Goal: Transaction & Acquisition: Purchase product/service

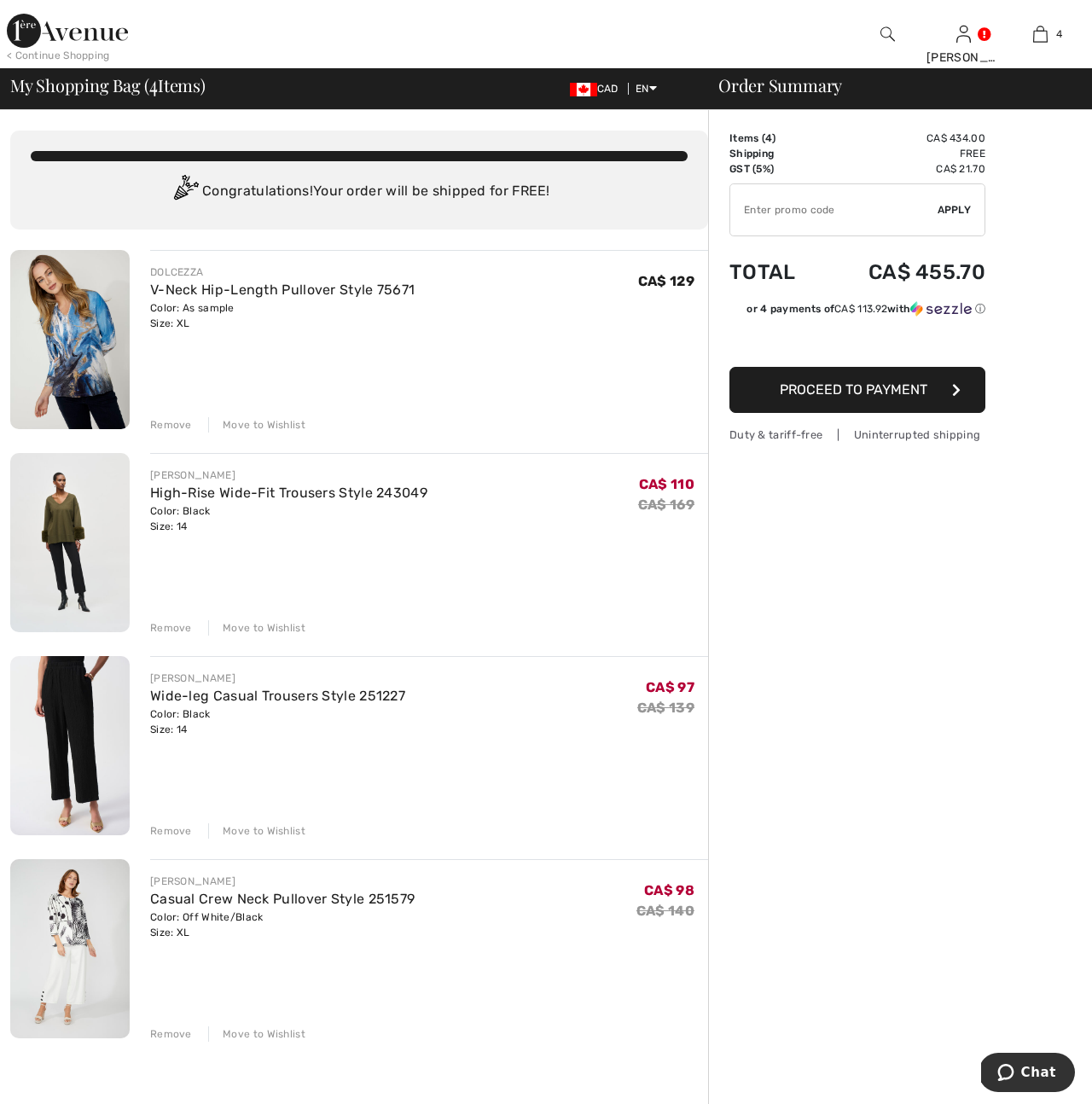
click at [96, 349] on img at bounding box center [70, 339] width 119 height 179
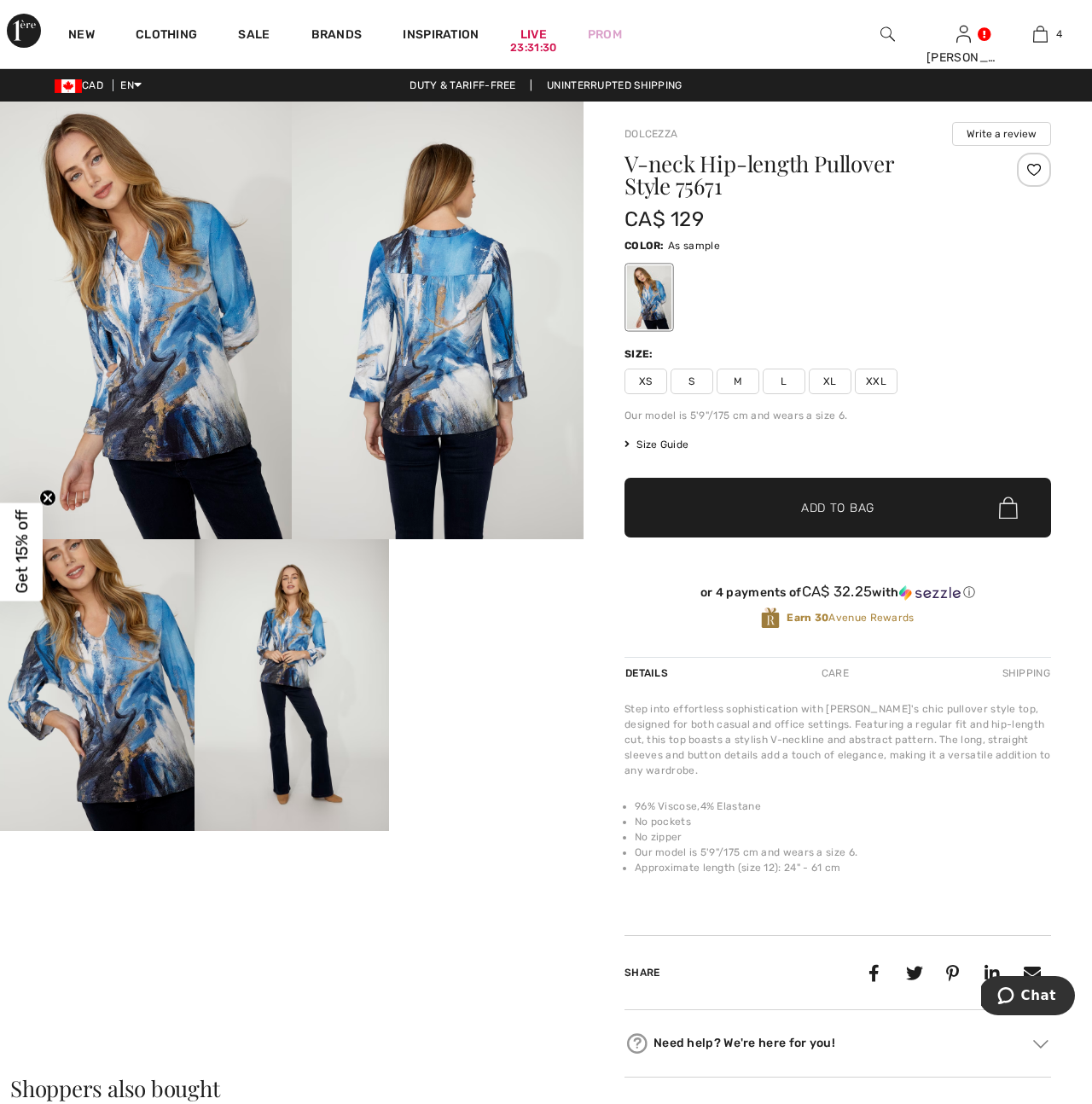
click at [874, 387] on span "XXL" at bounding box center [876, 381] width 42 height 26
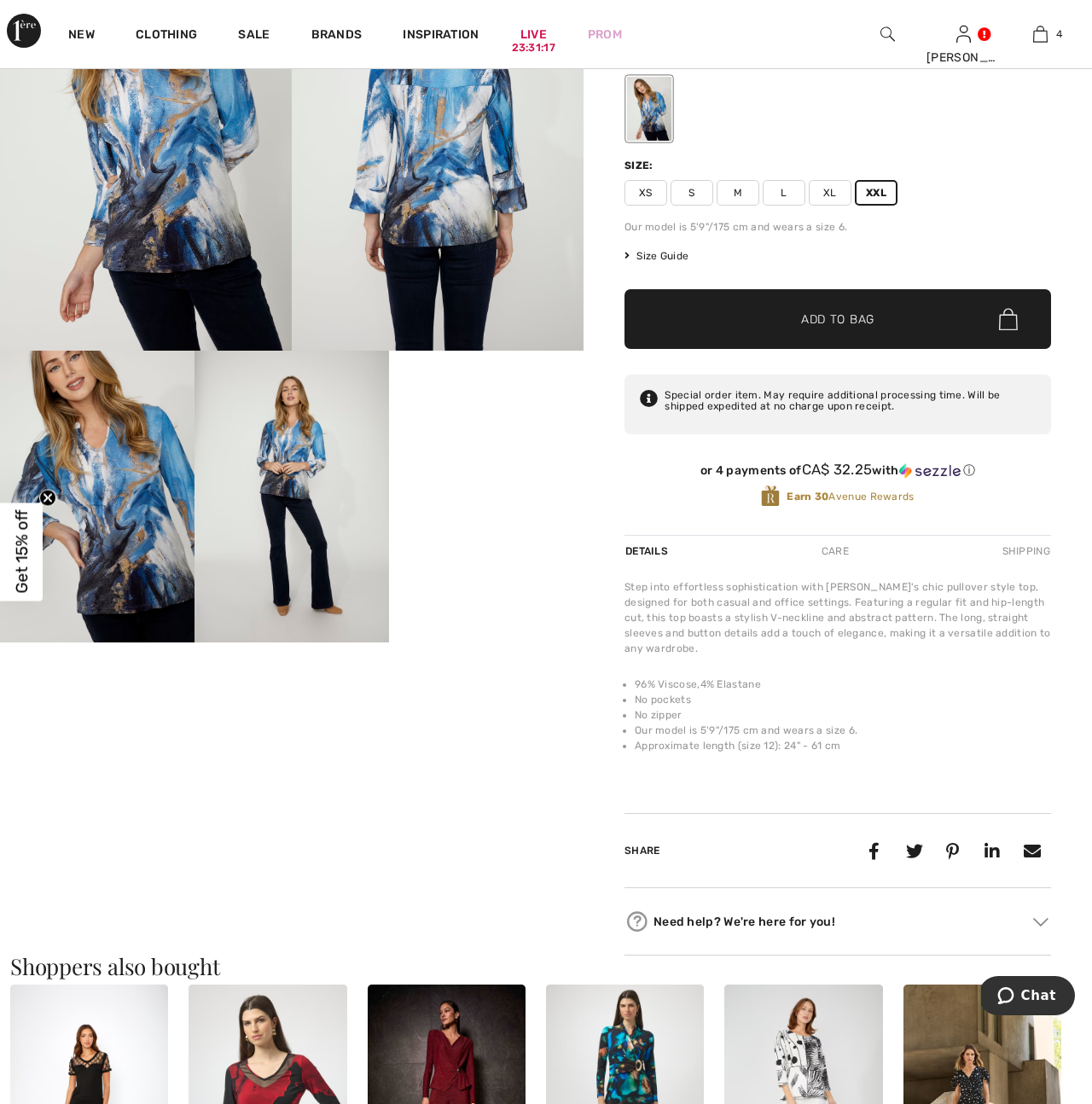
scroll to position [193, 0]
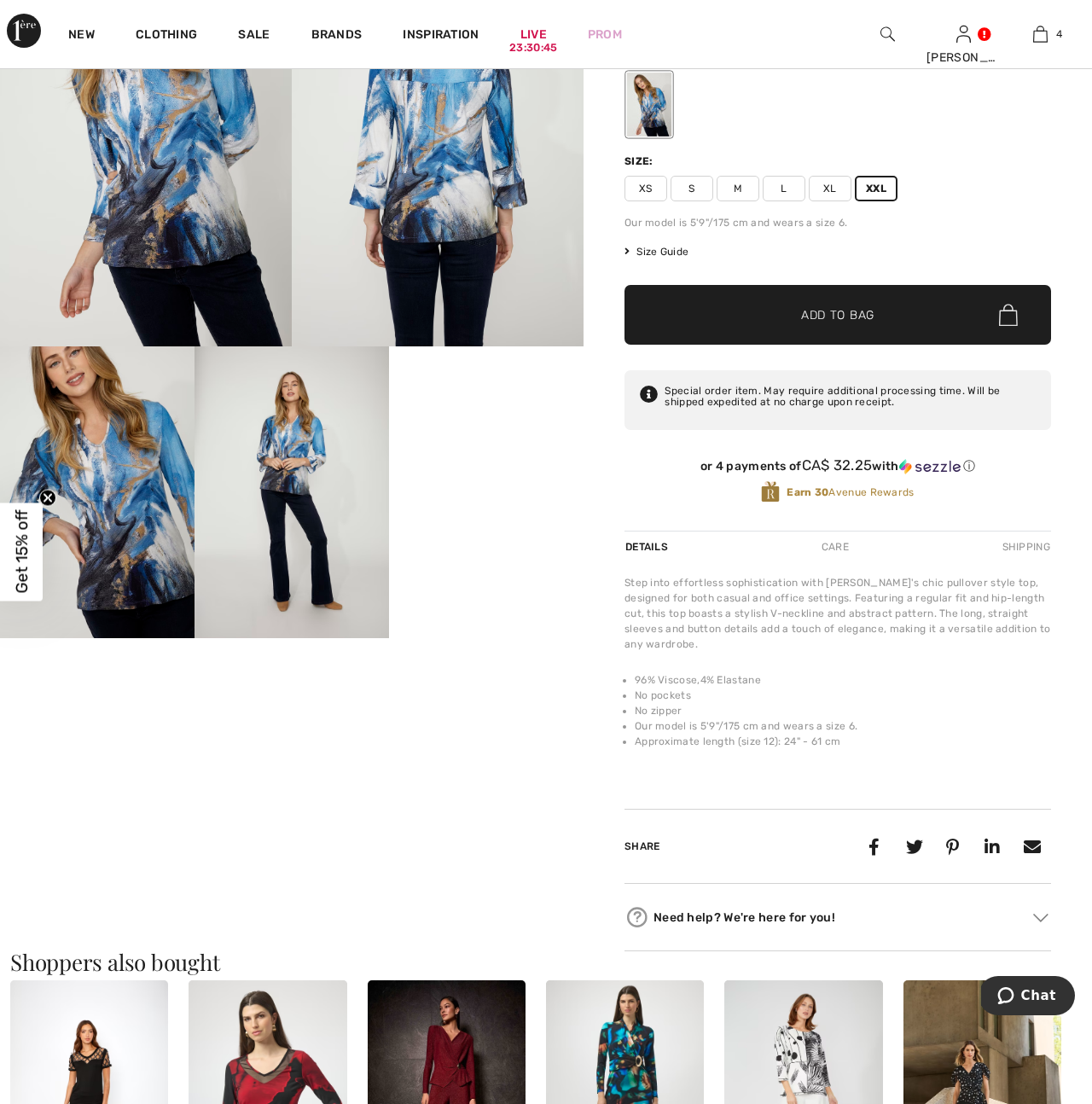
click at [109, 532] on img at bounding box center [97, 492] width 195 height 292
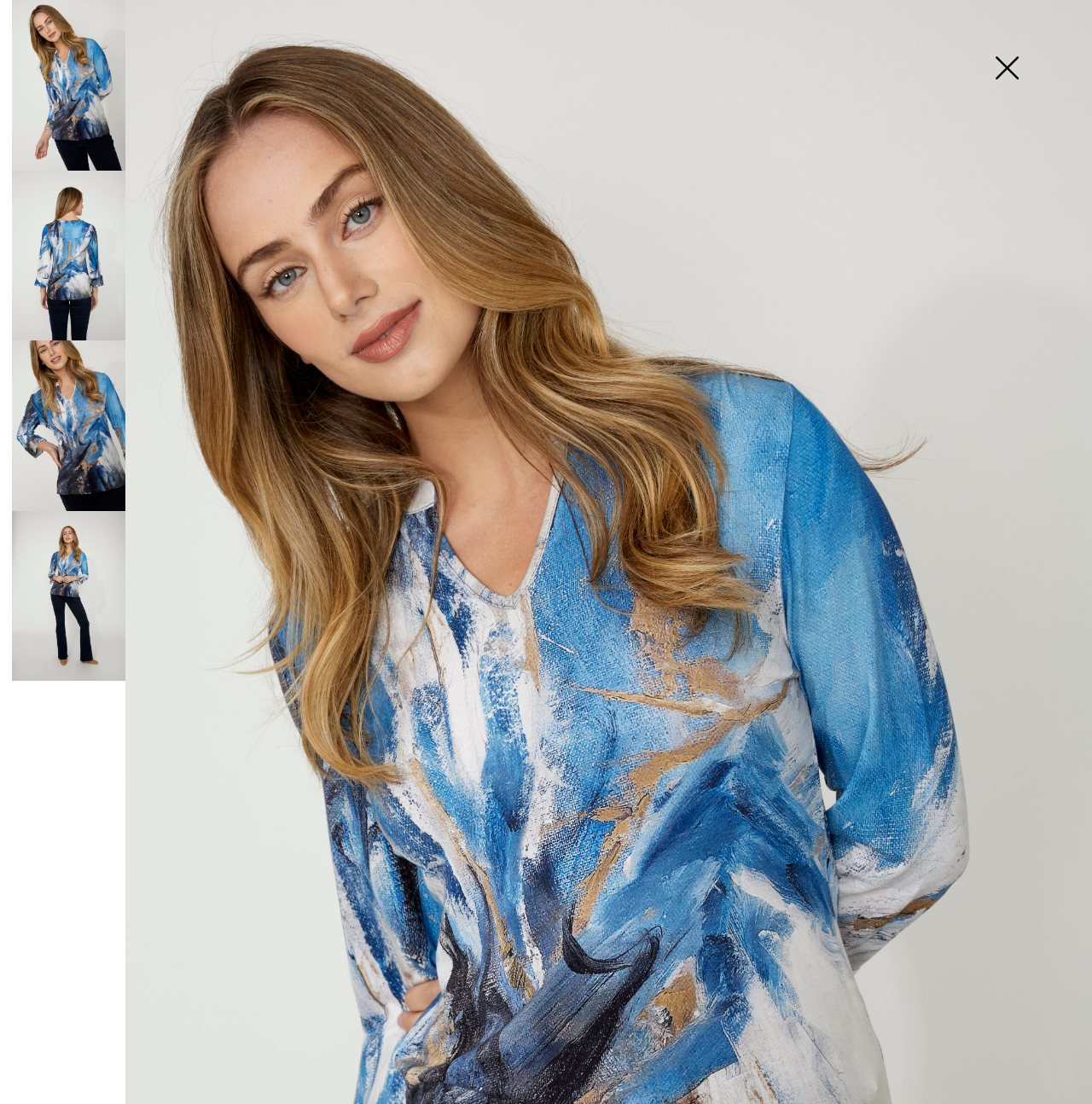
scroll to position [0, 0]
click at [1006, 66] on img at bounding box center [1006, 69] width 85 height 88
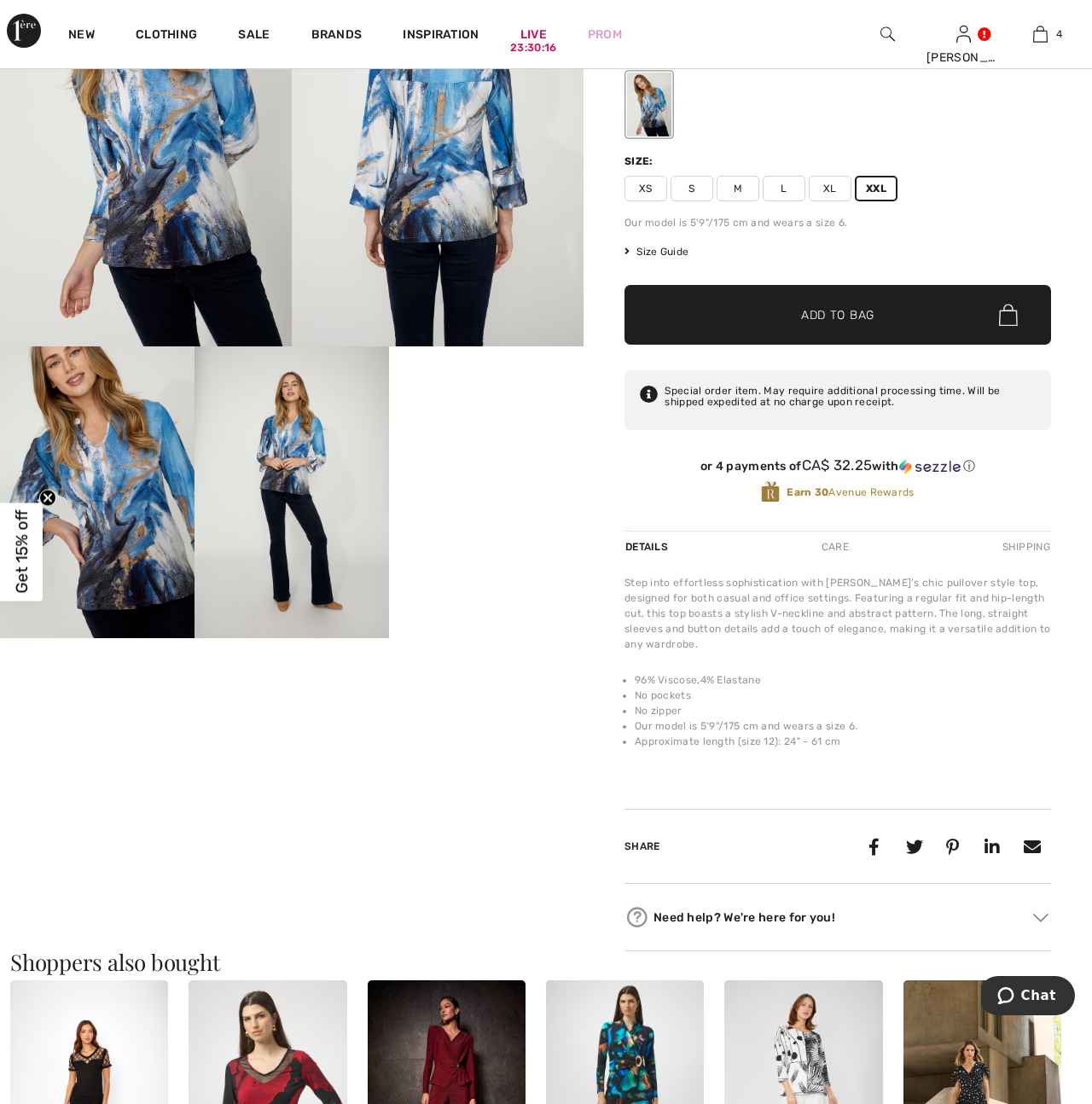
click at [836, 317] on span "Add to Bag" at bounding box center [837, 315] width 73 height 18
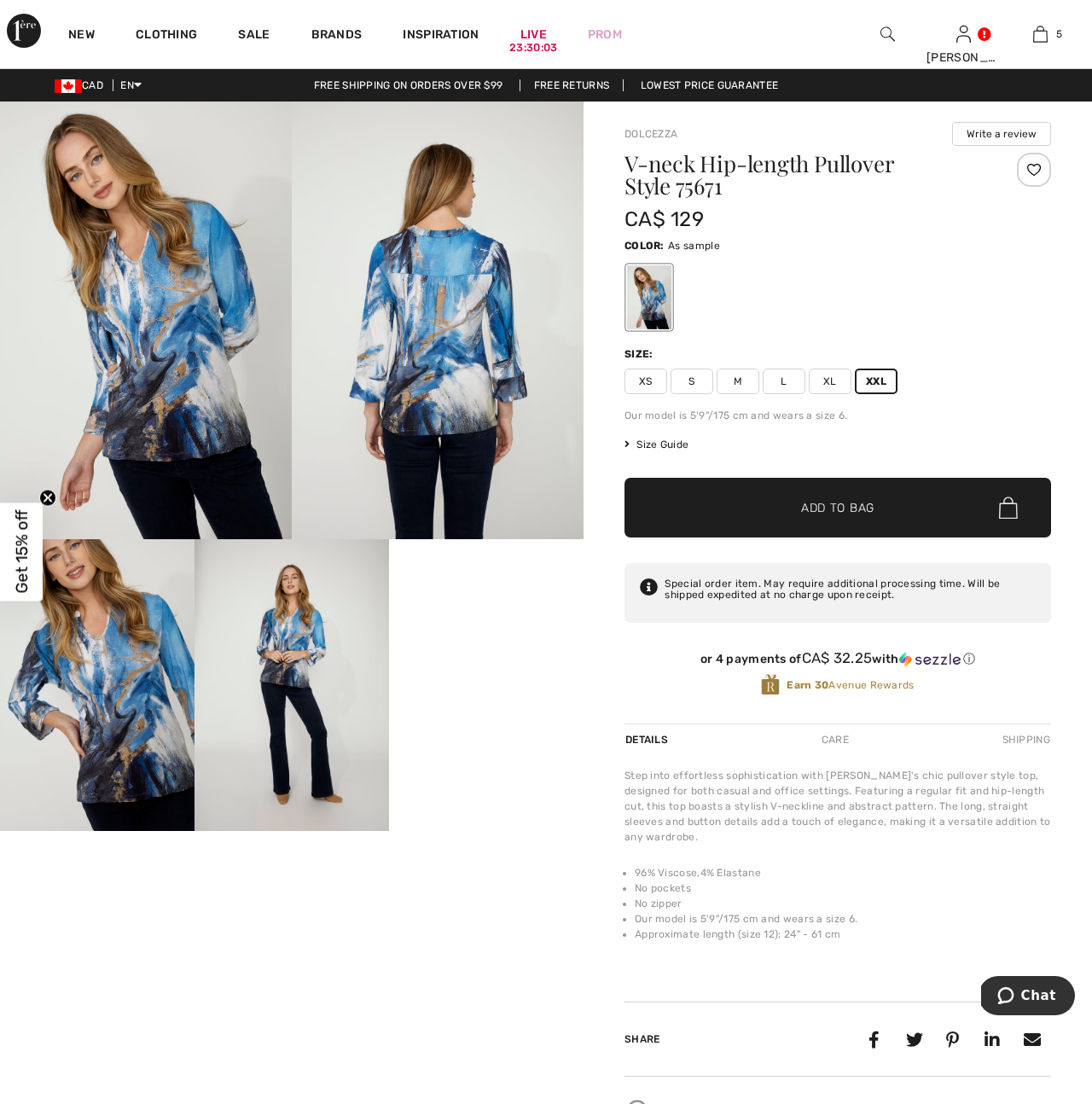
click at [884, 35] on img at bounding box center [888, 34] width 14 height 20
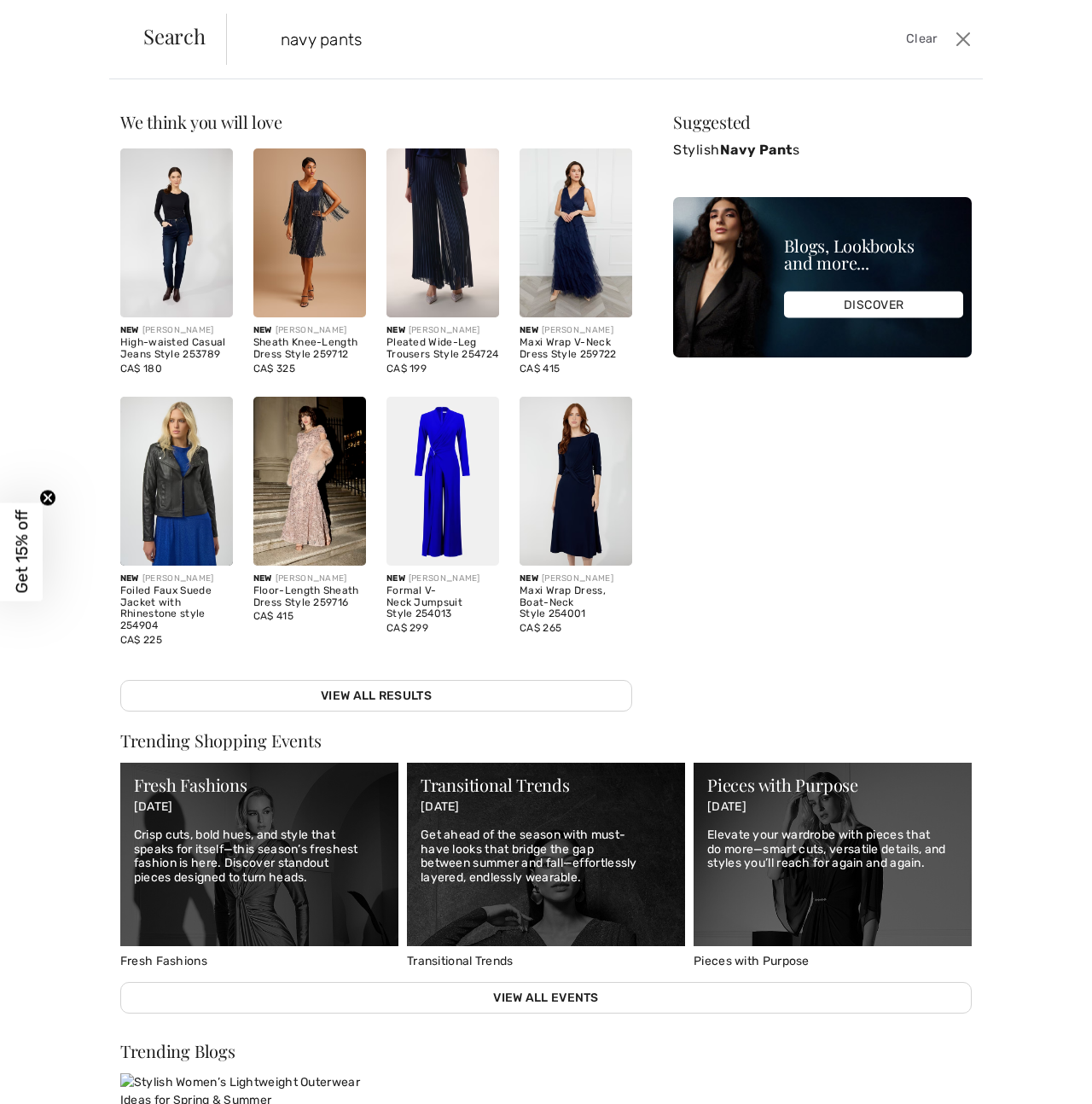
type input "navy pants"
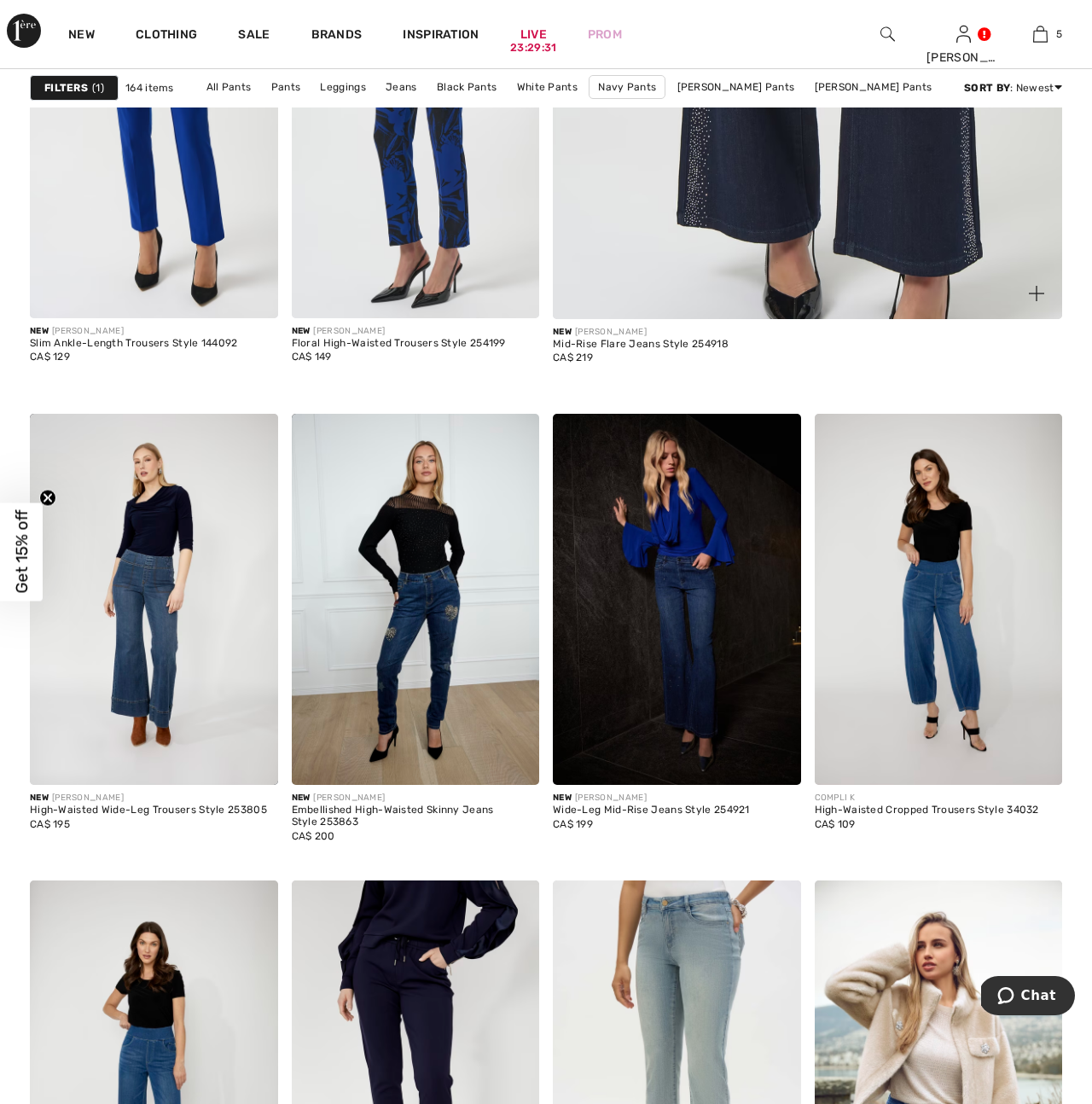
scroll to position [775, 0]
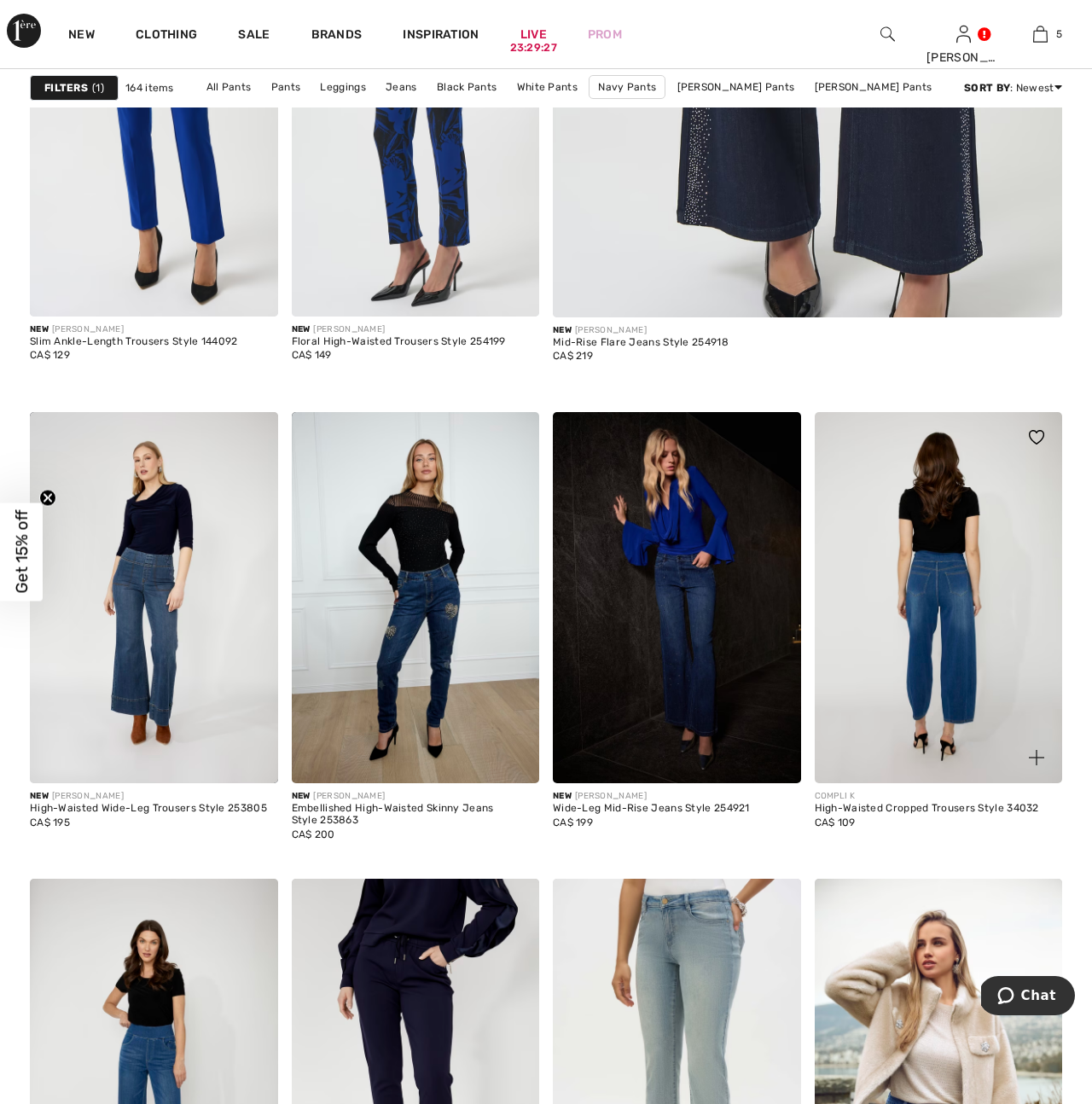
click at [959, 653] on img at bounding box center [939, 598] width 249 height 372
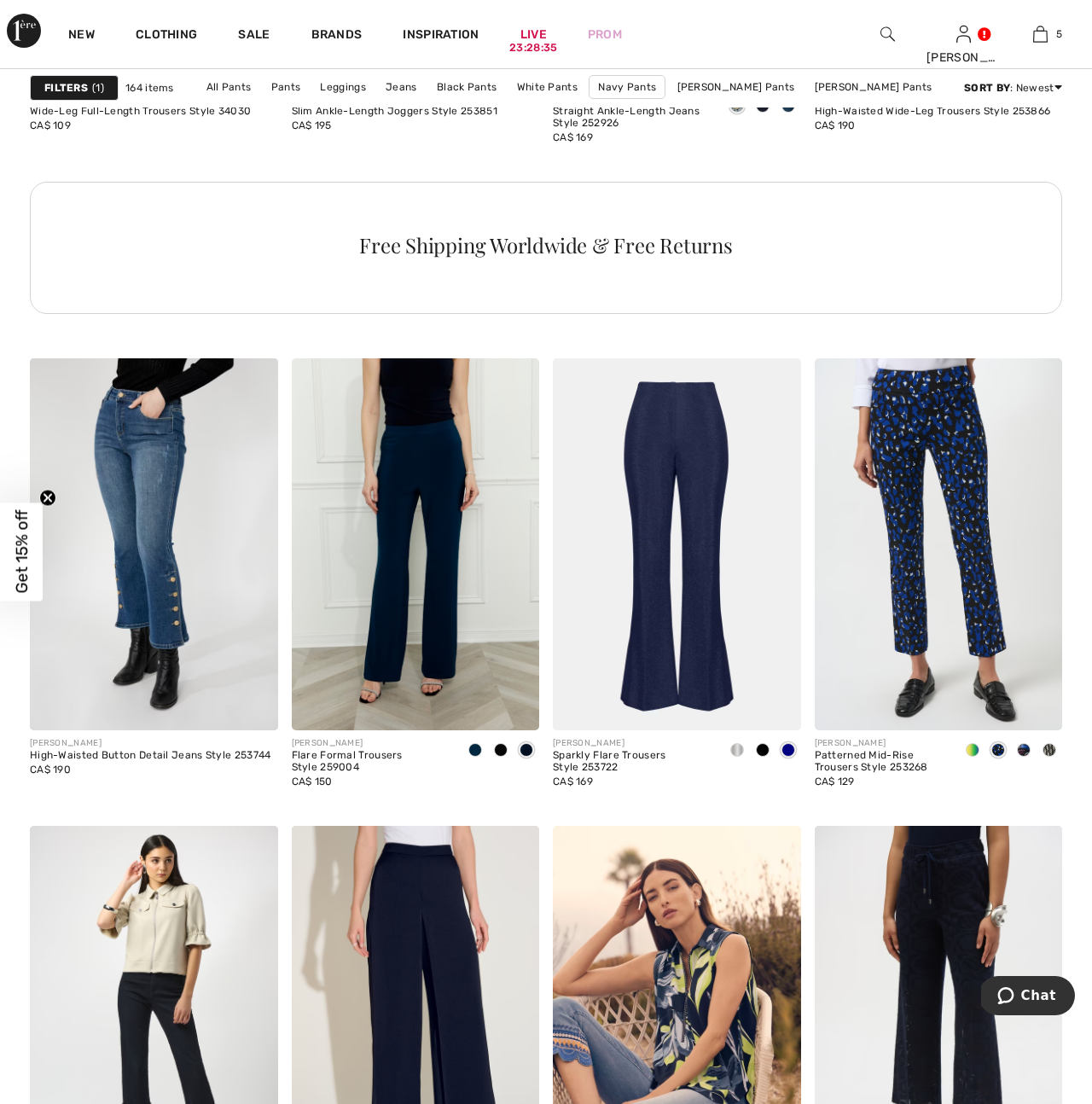
scroll to position [1942, 0]
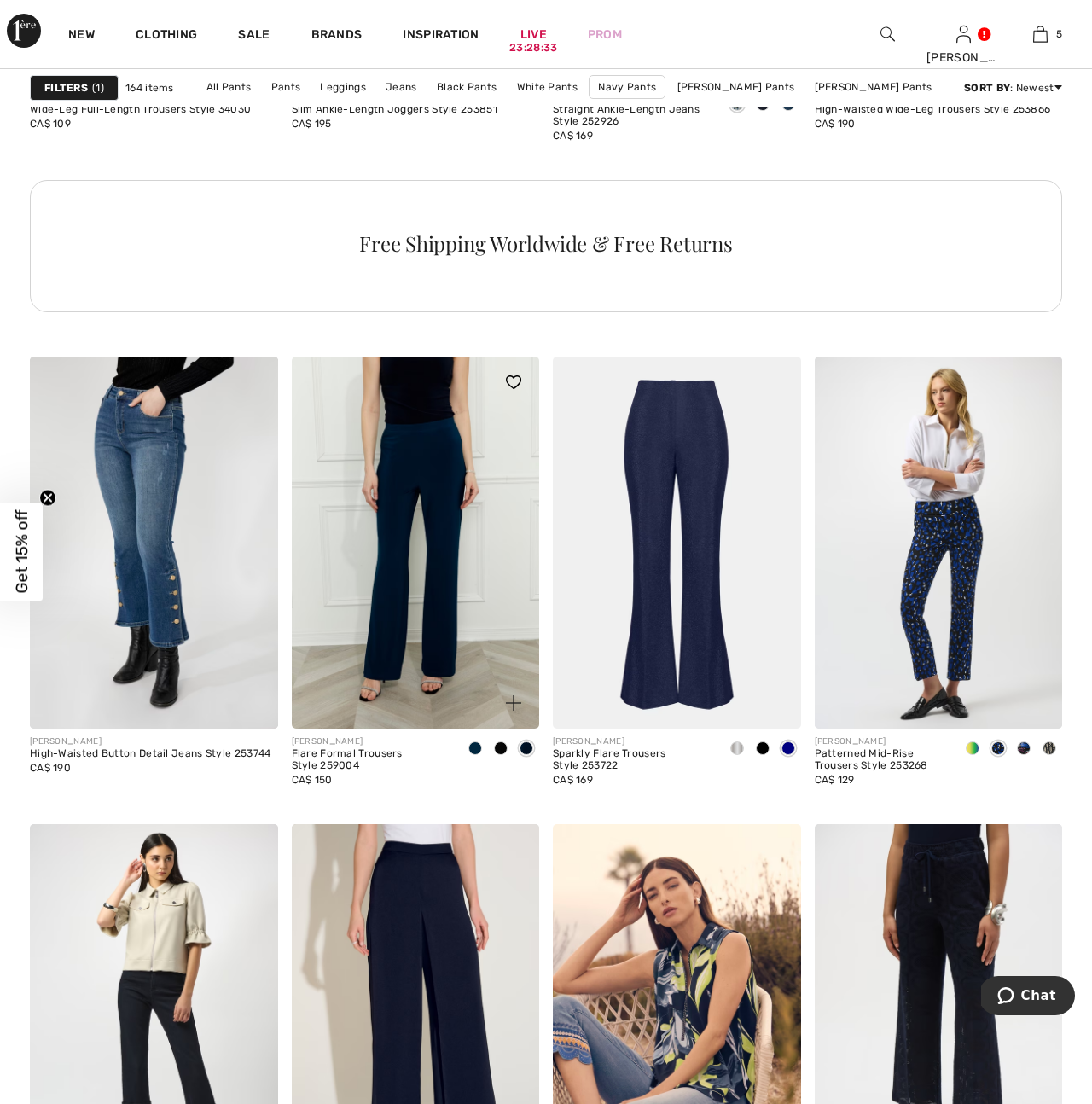
click at [433, 566] on img at bounding box center [416, 543] width 249 height 372
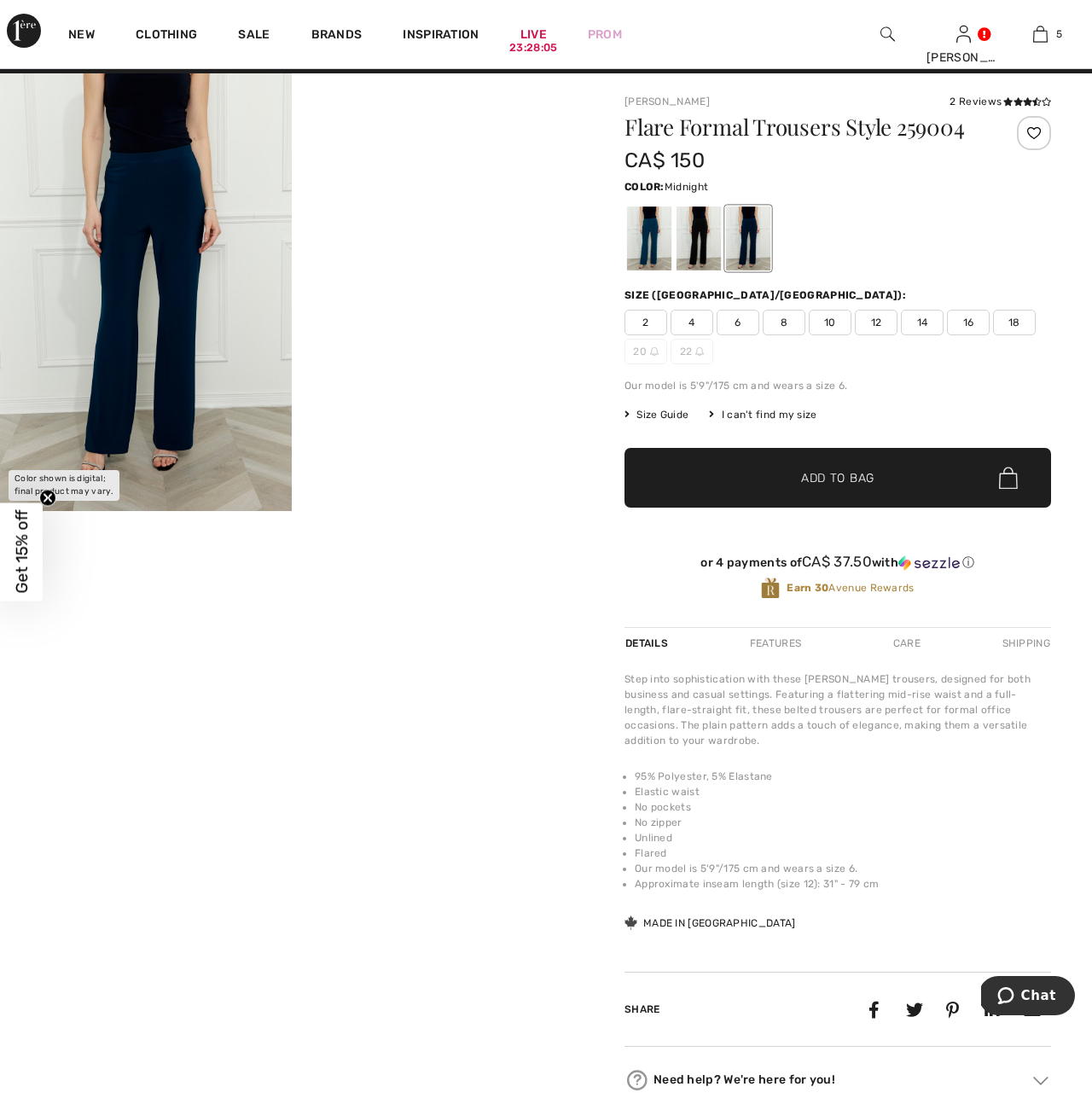
scroll to position [27, 0]
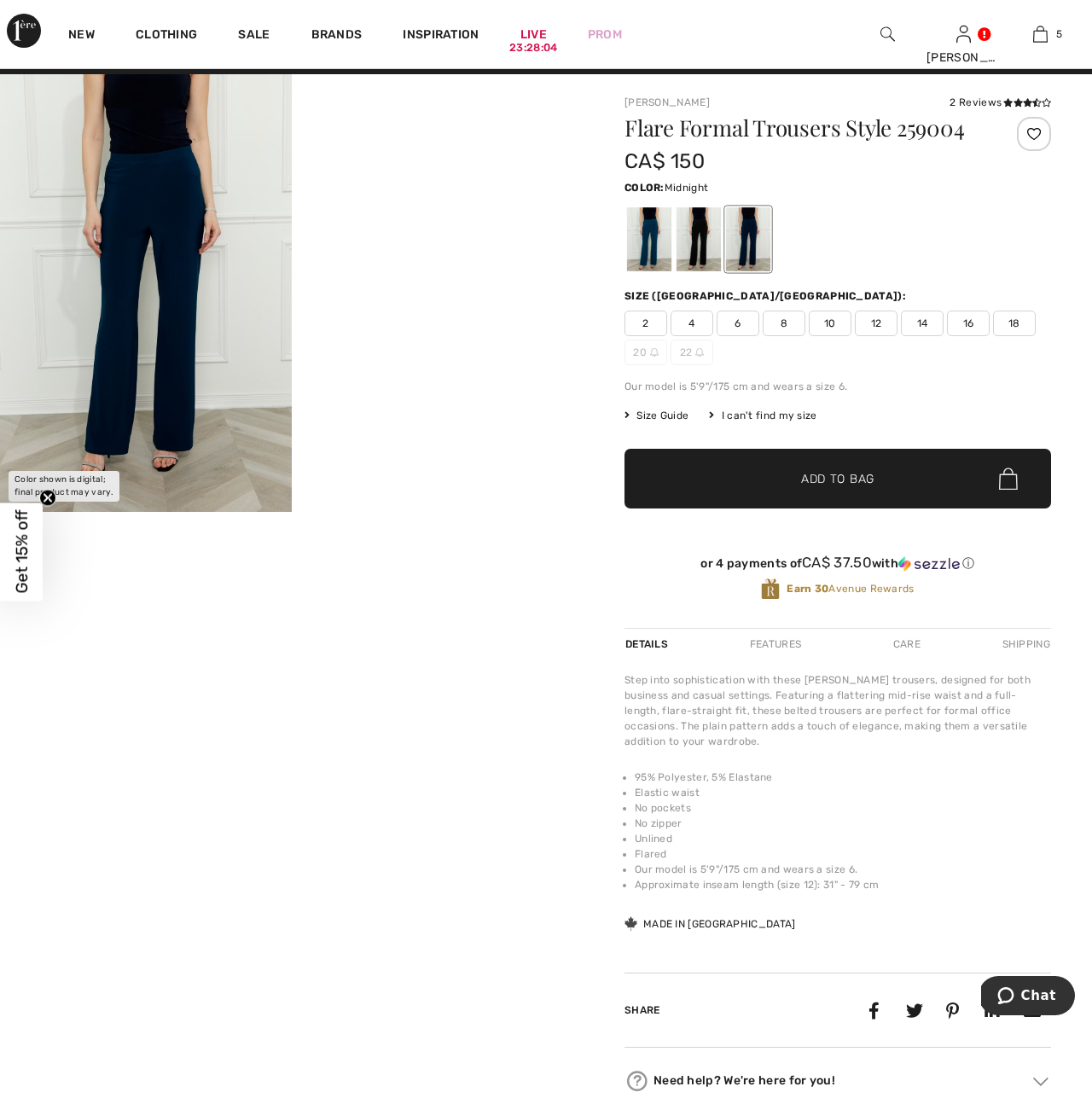
click at [142, 328] on img at bounding box center [146, 293] width 292 height 438
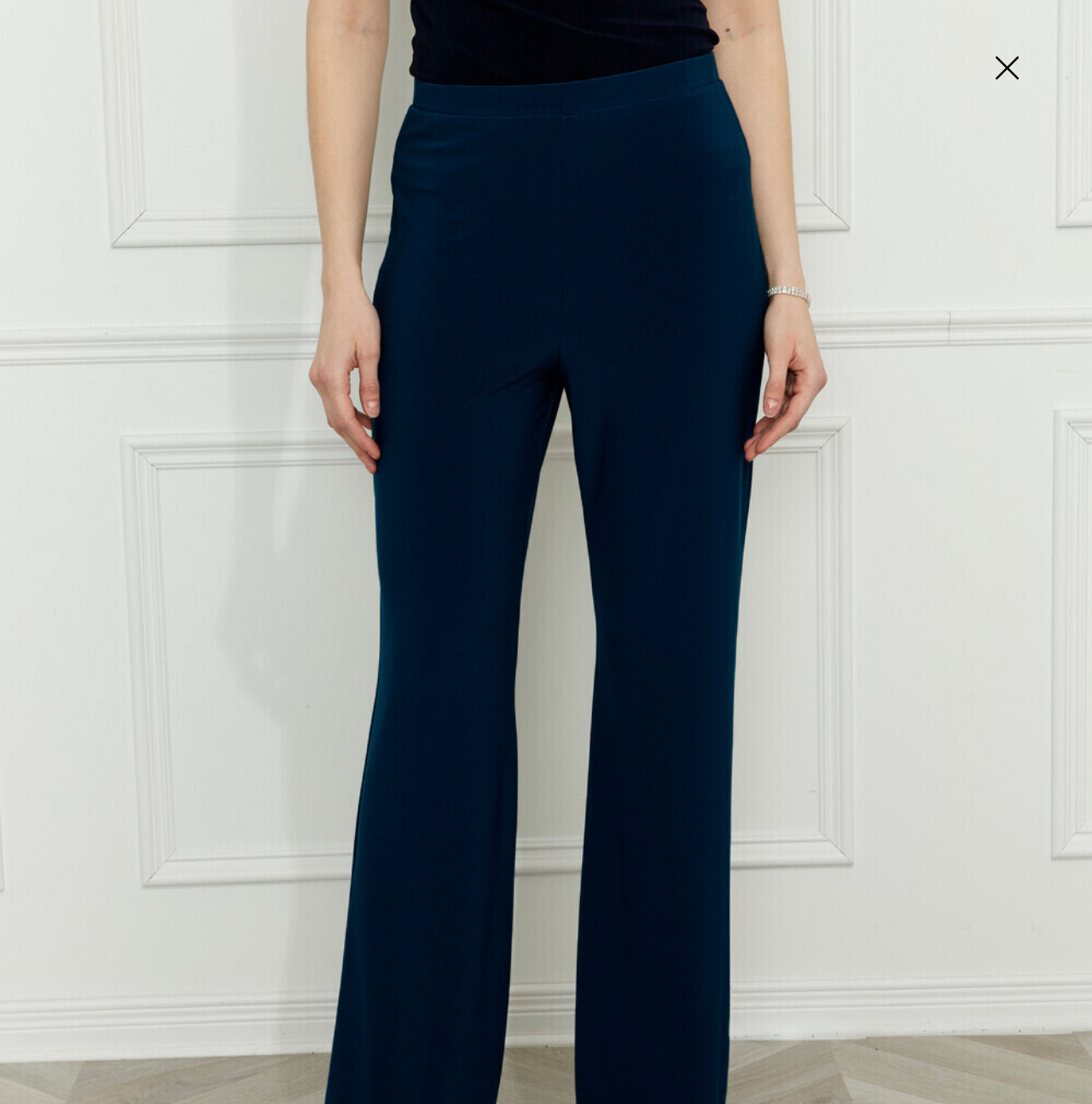
scroll to position [212, 0]
click at [1004, 68] on img at bounding box center [1006, 69] width 85 height 88
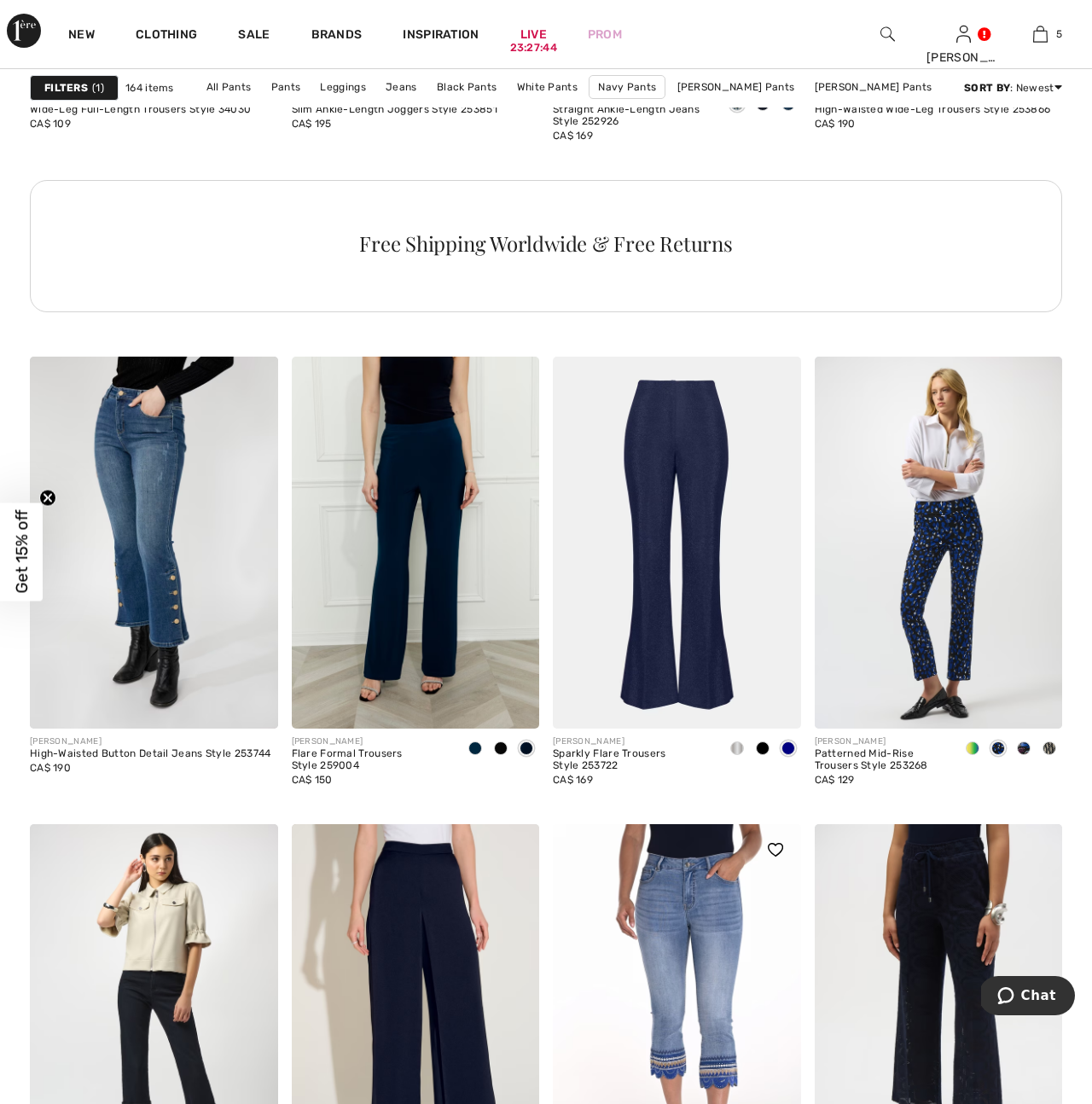
scroll to position [1942, 0]
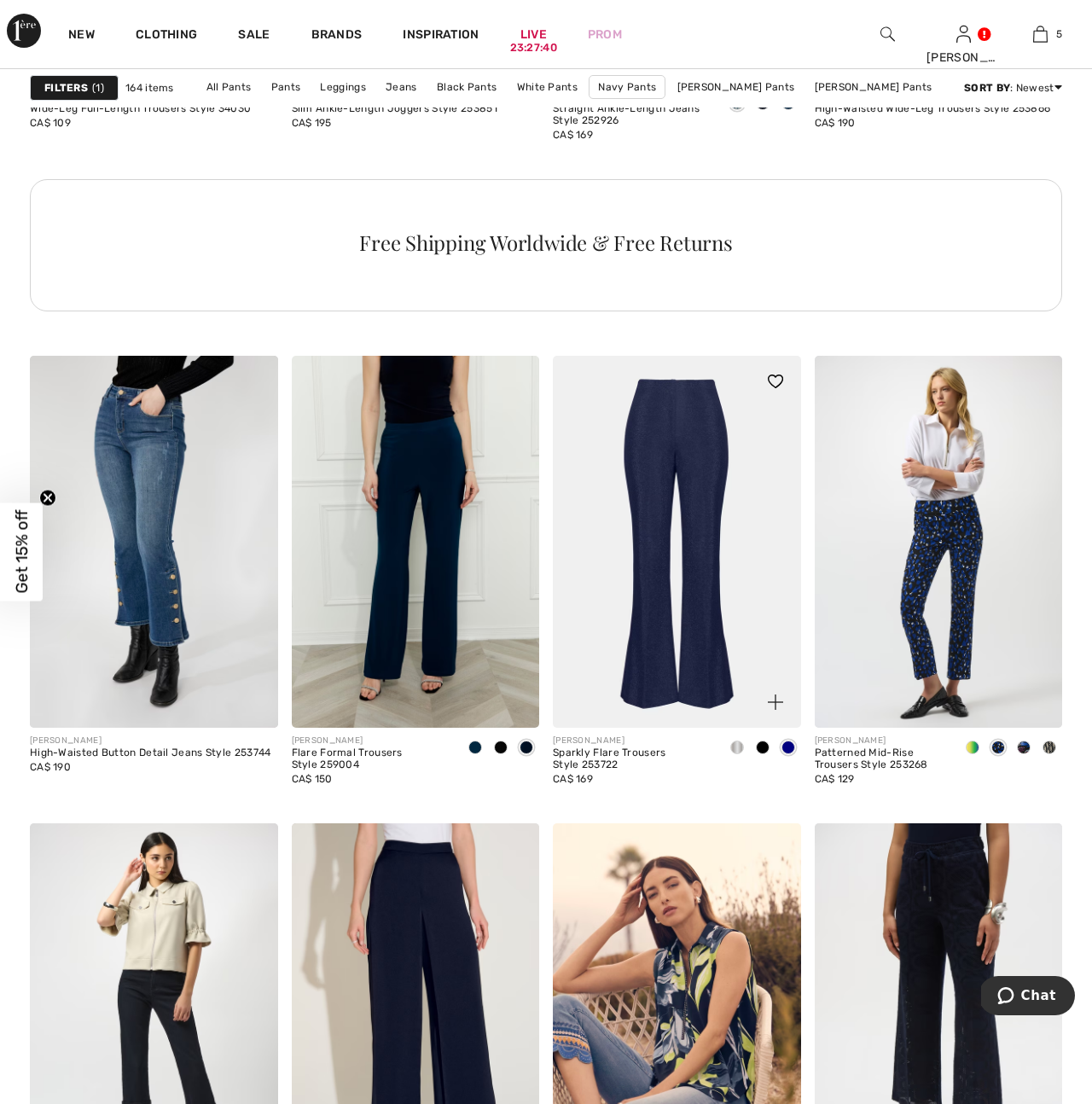
click at [660, 642] on img at bounding box center [677, 542] width 249 height 372
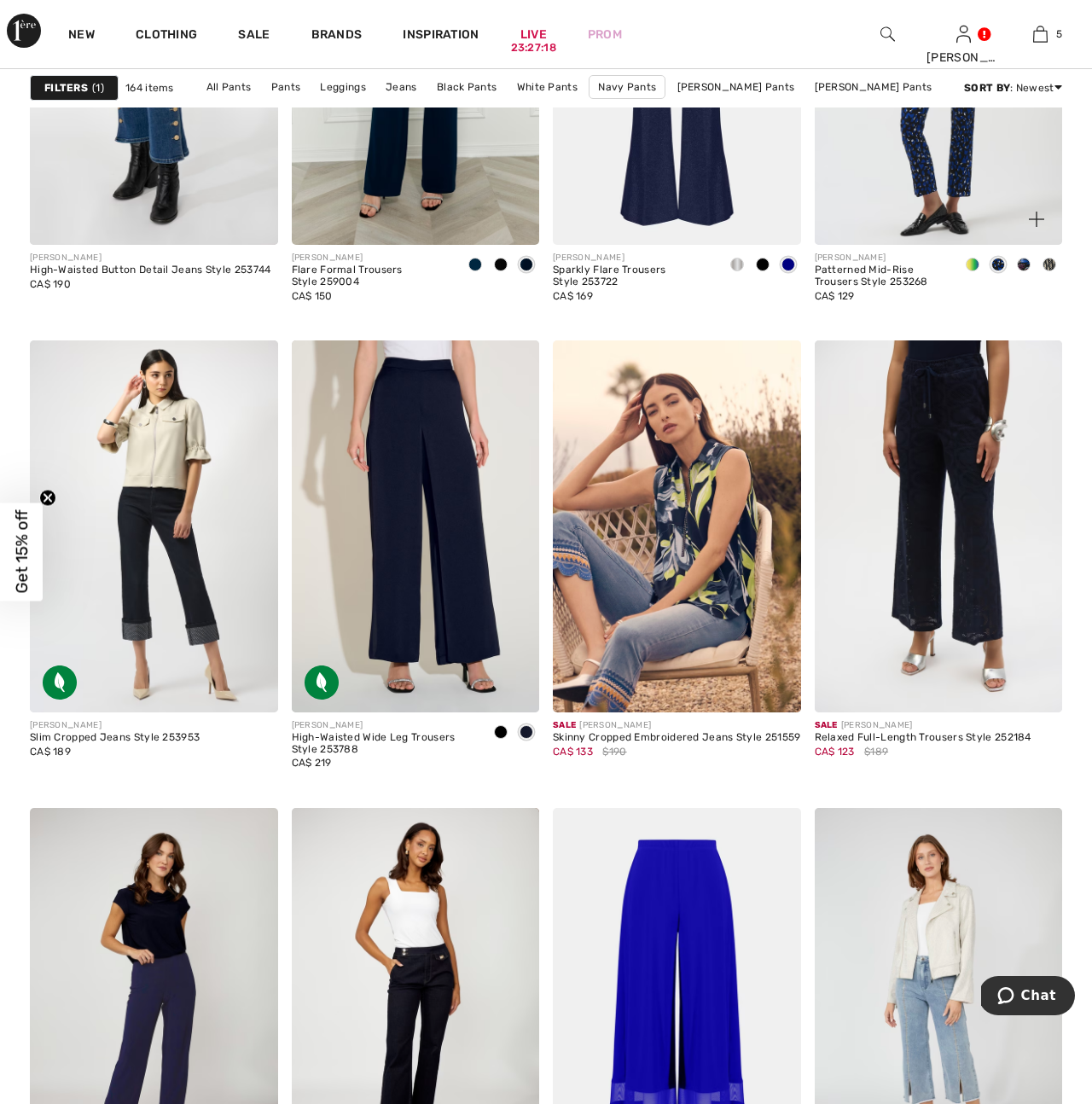
scroll to position [2428, 0]
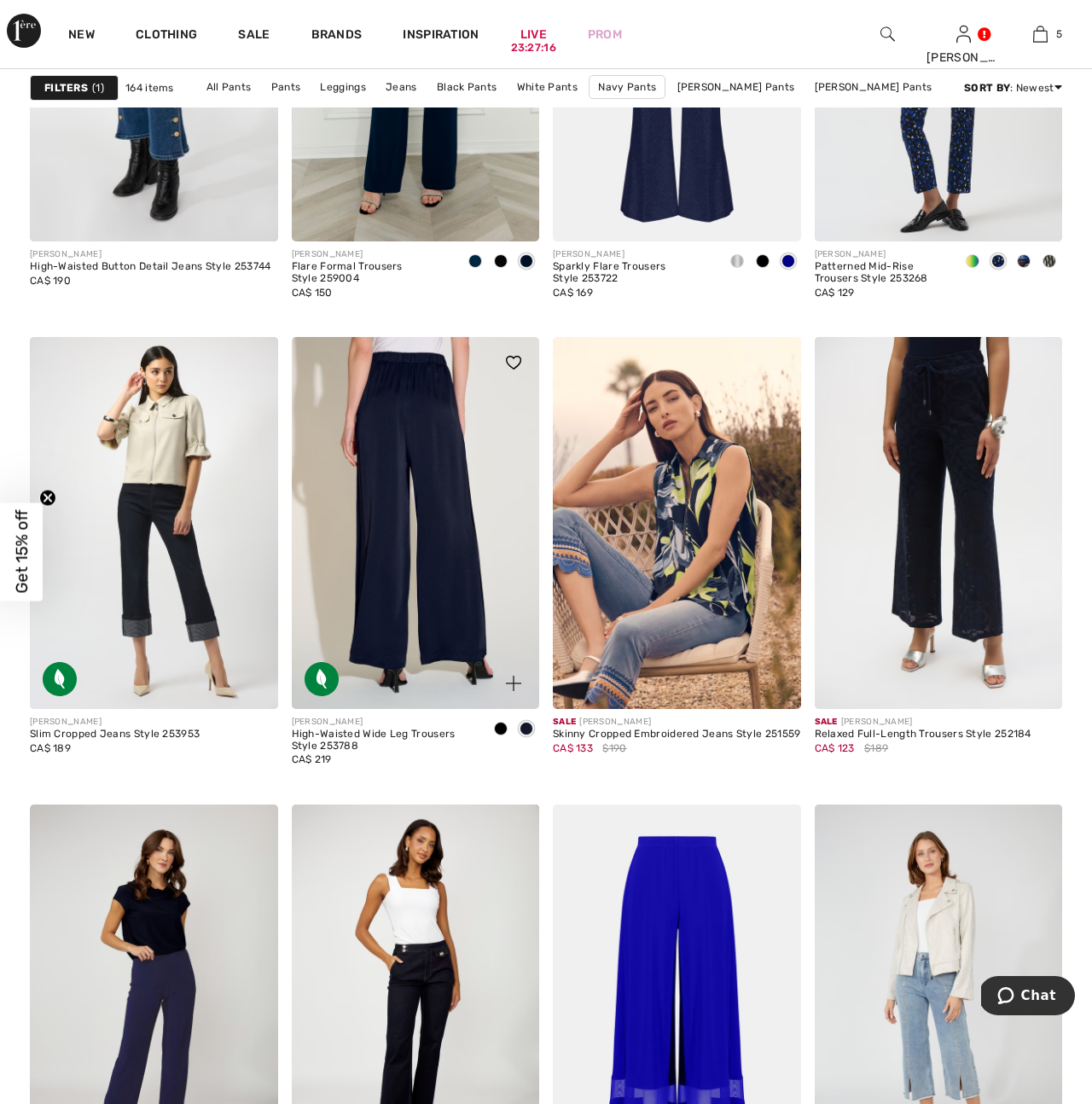
click at [447, 611] on img at bounding box center [416, 523] width 249 height 372
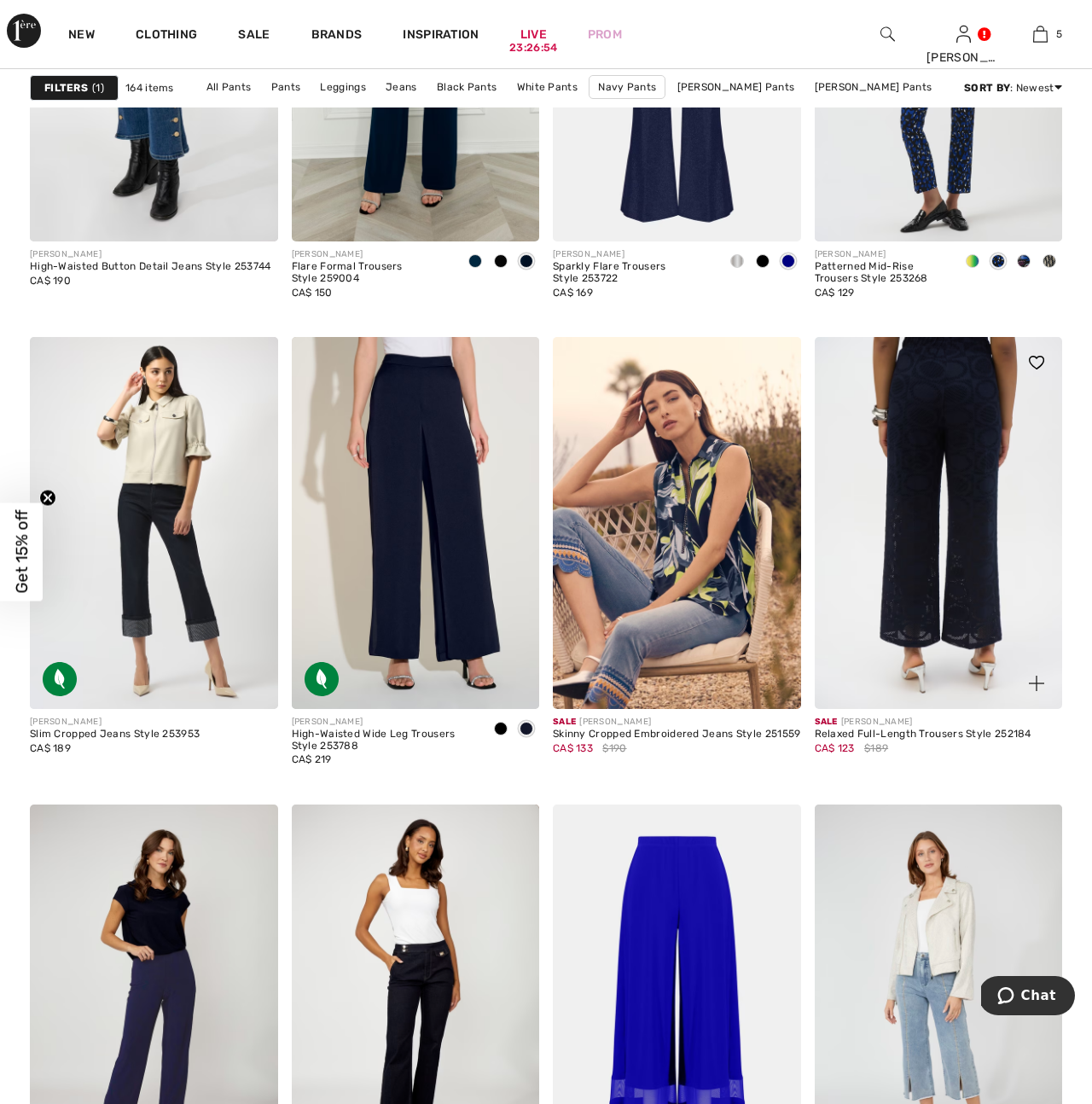
click at [979, 580] on img at bounding box center [939, 523] width 249 height 372
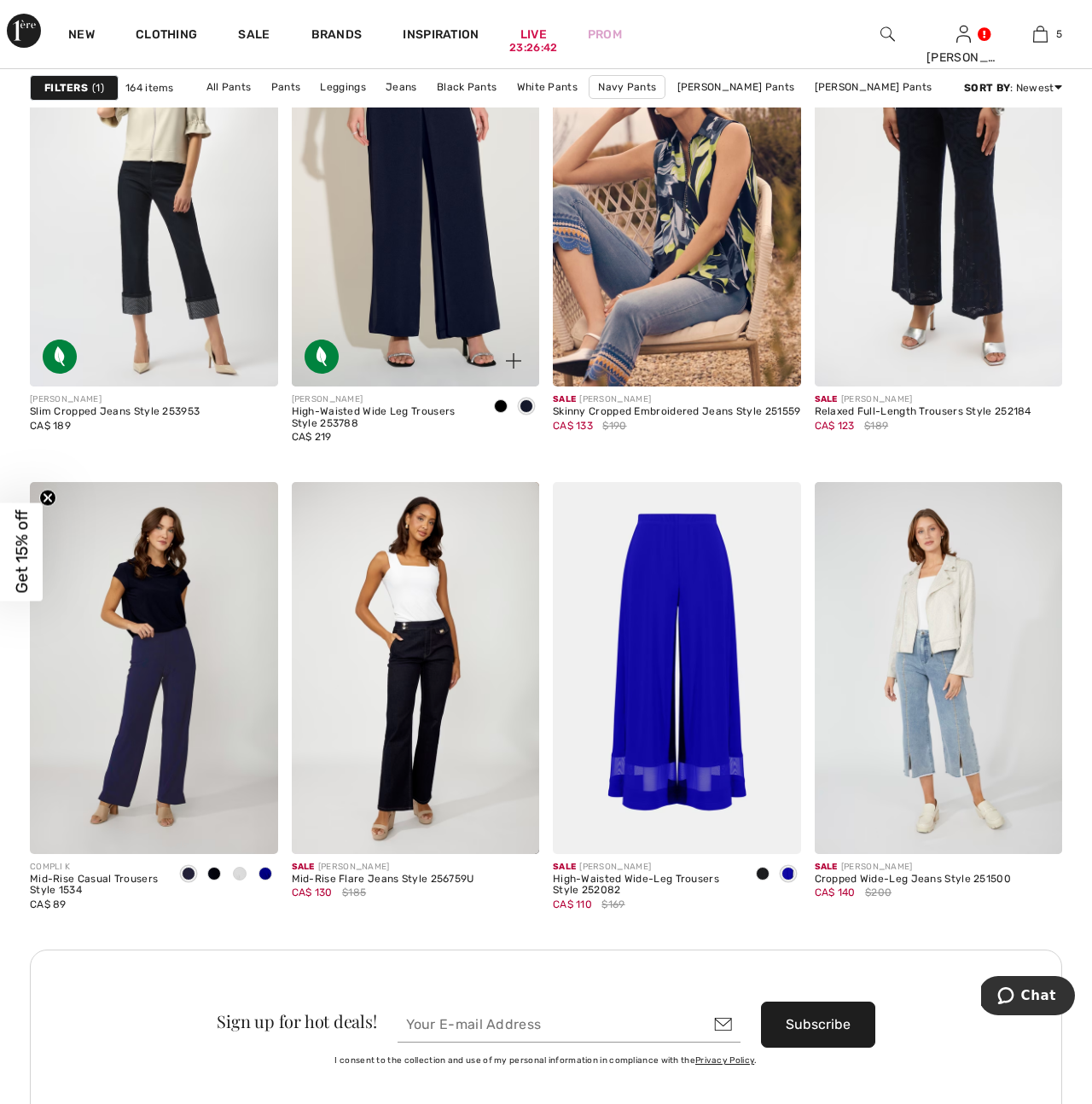
scroll to position [2758, 0]
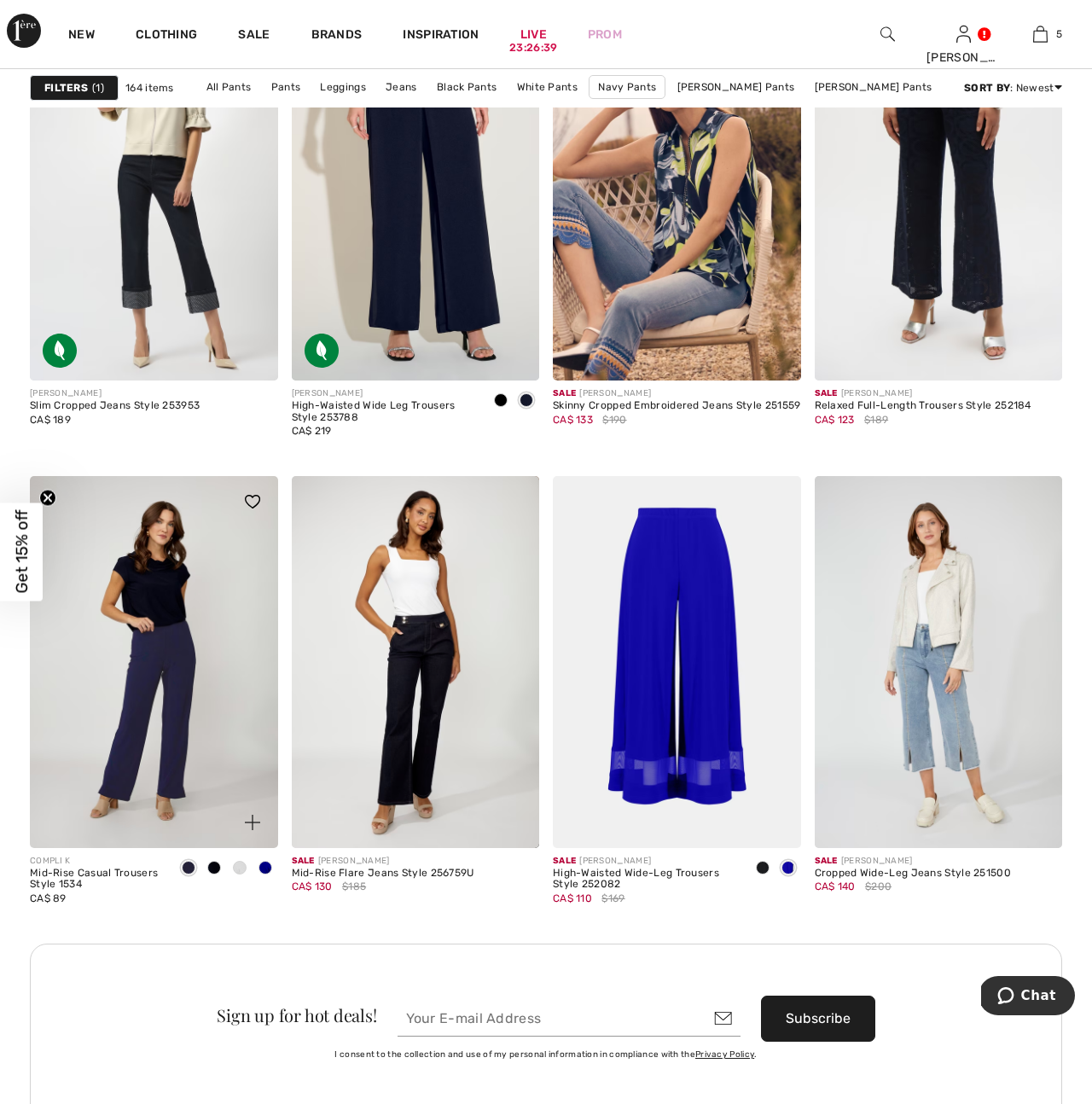
click at [178, 670] on img at bounding box center [154, 662] width 249 height 372
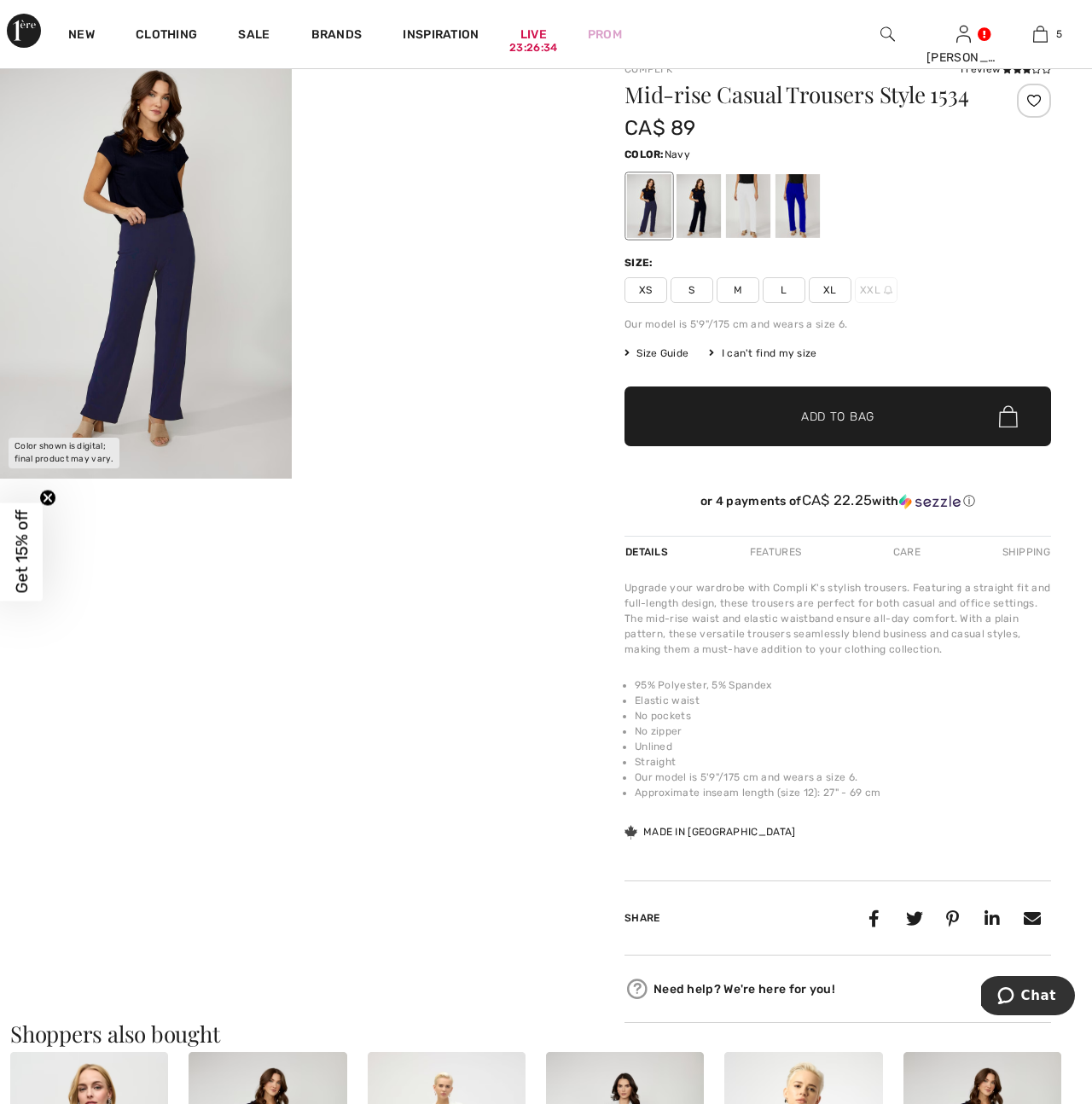
scroll to position [65, 0]
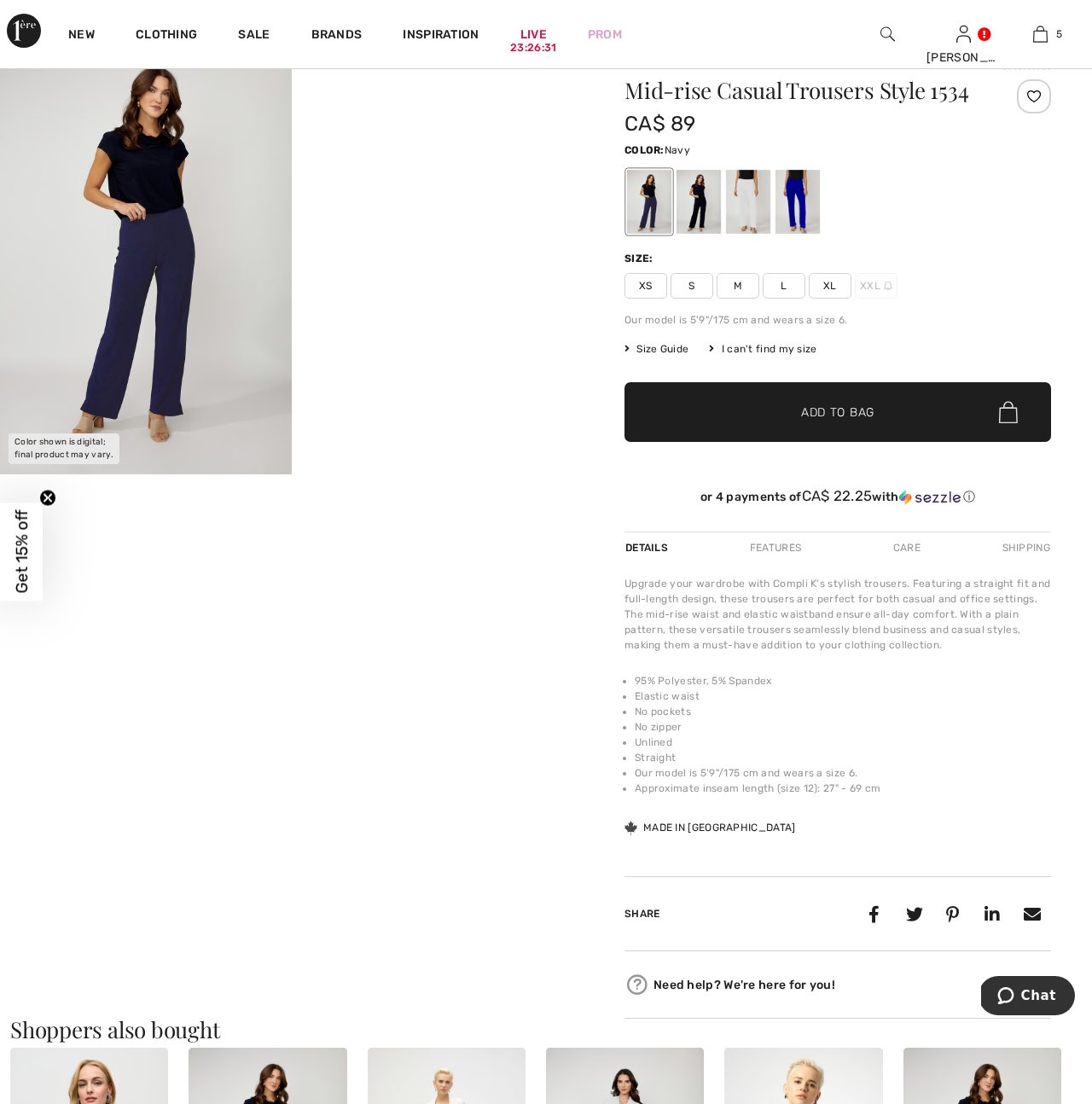
click at [162, 328] on img at bounding box center [146, 255] width 292 height 438
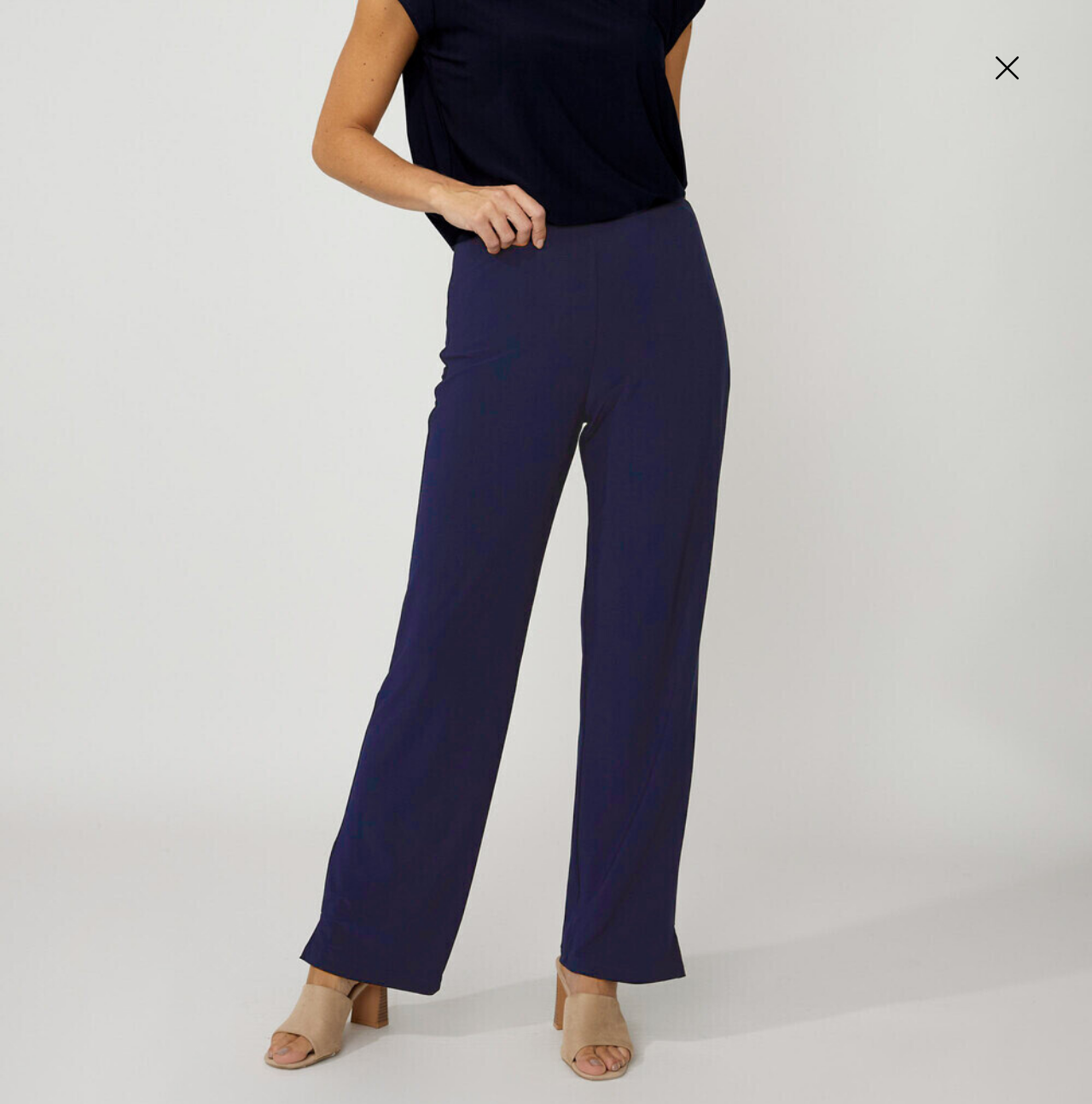
scroll to position [440, 0]
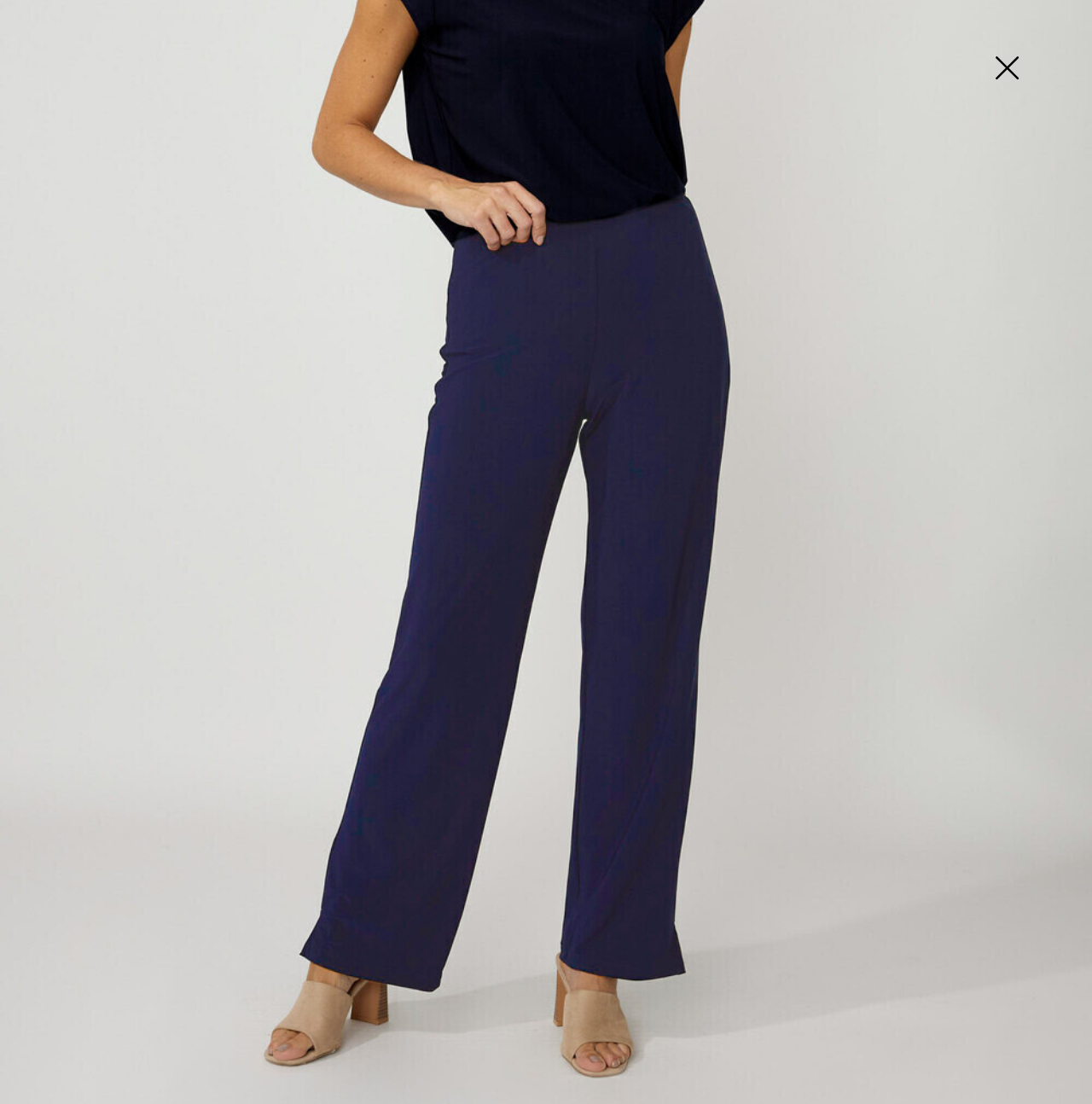
click at [1019, 70] on img at bounding box center [1006, 69] width 85 height 88
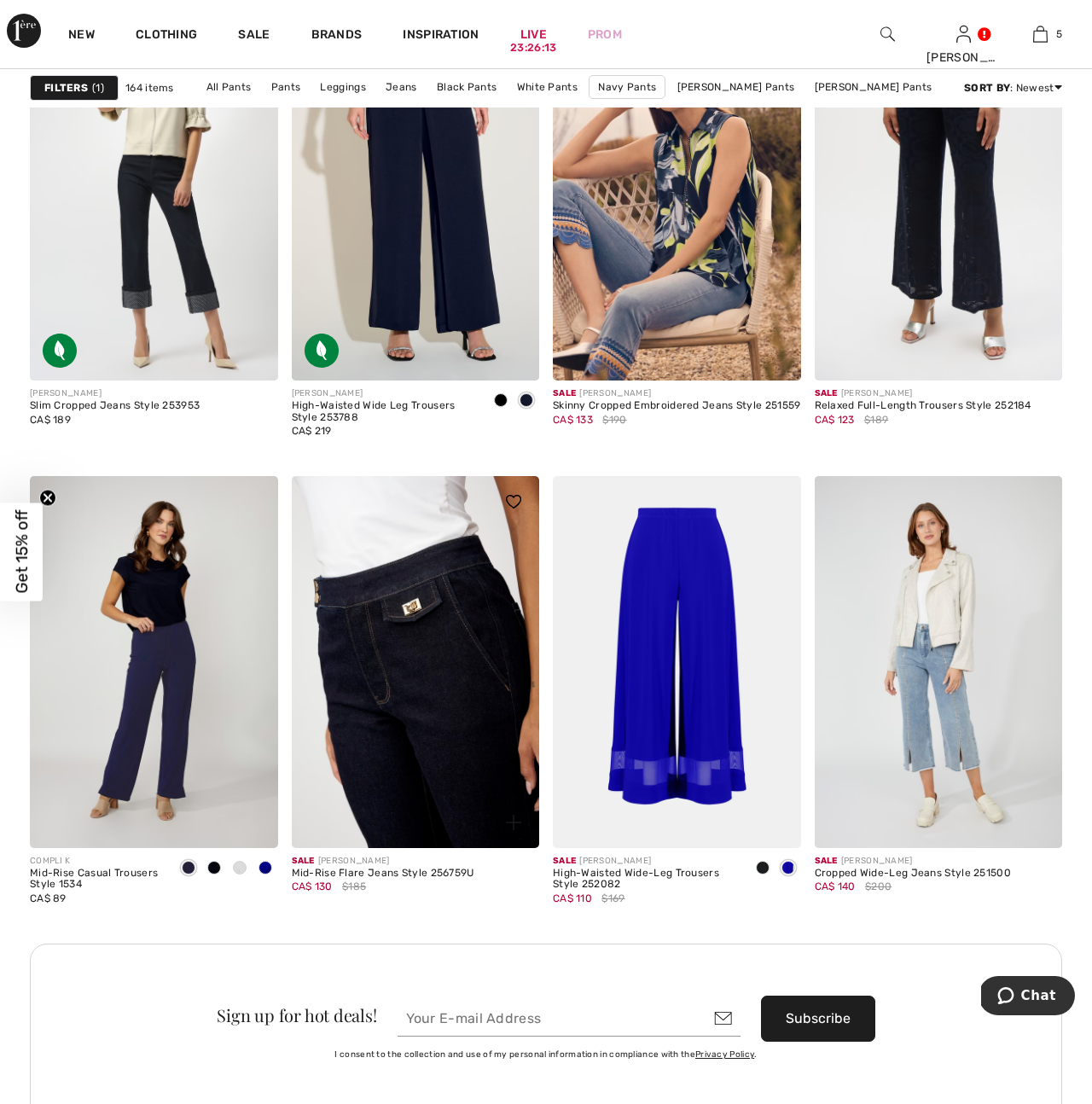
click at [447, 666] on img at bounding box center [416, 662] width 249 height 372
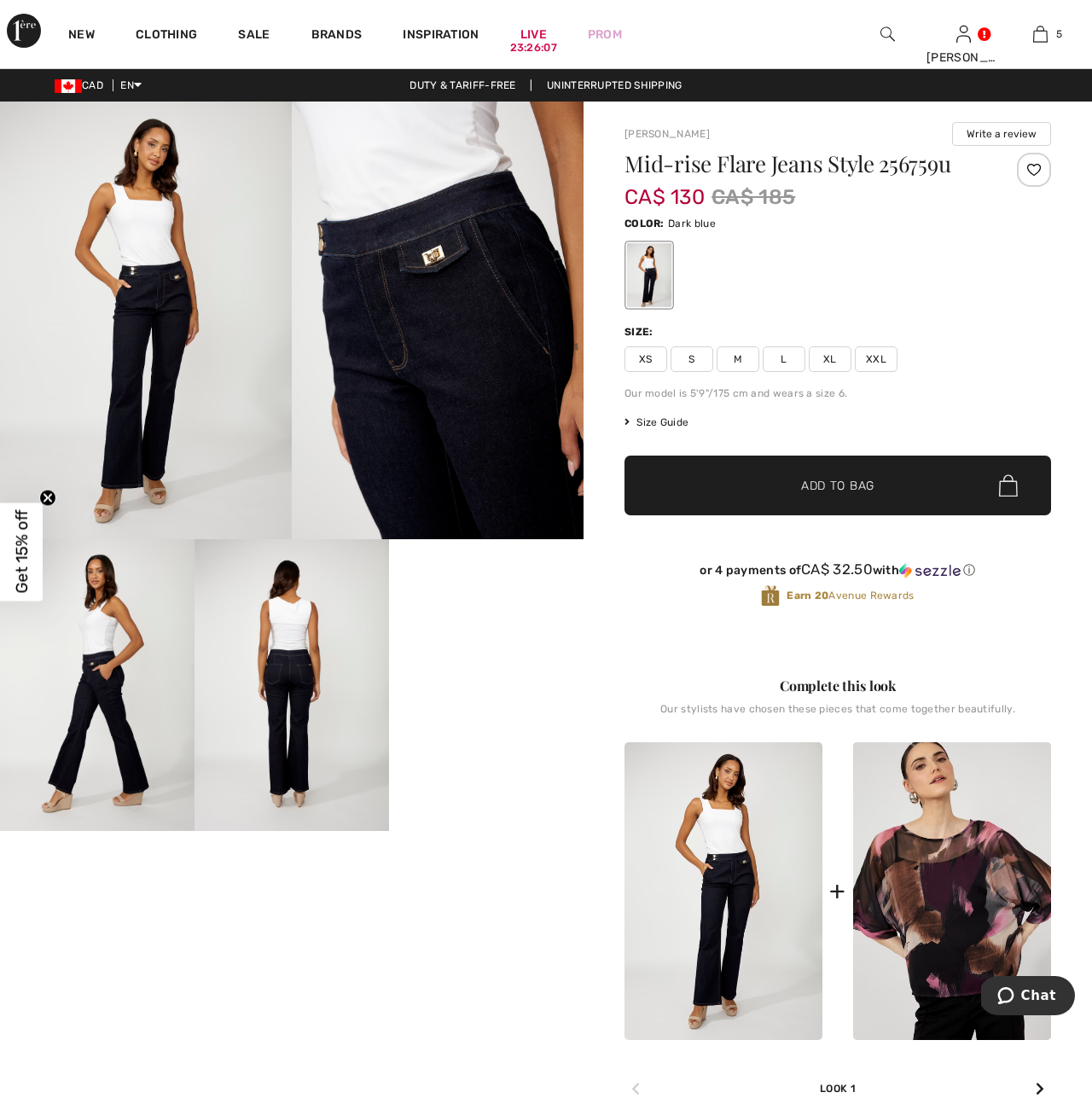
click at [422, 354] on img at bounding box center [438, 320] width 292 height 438
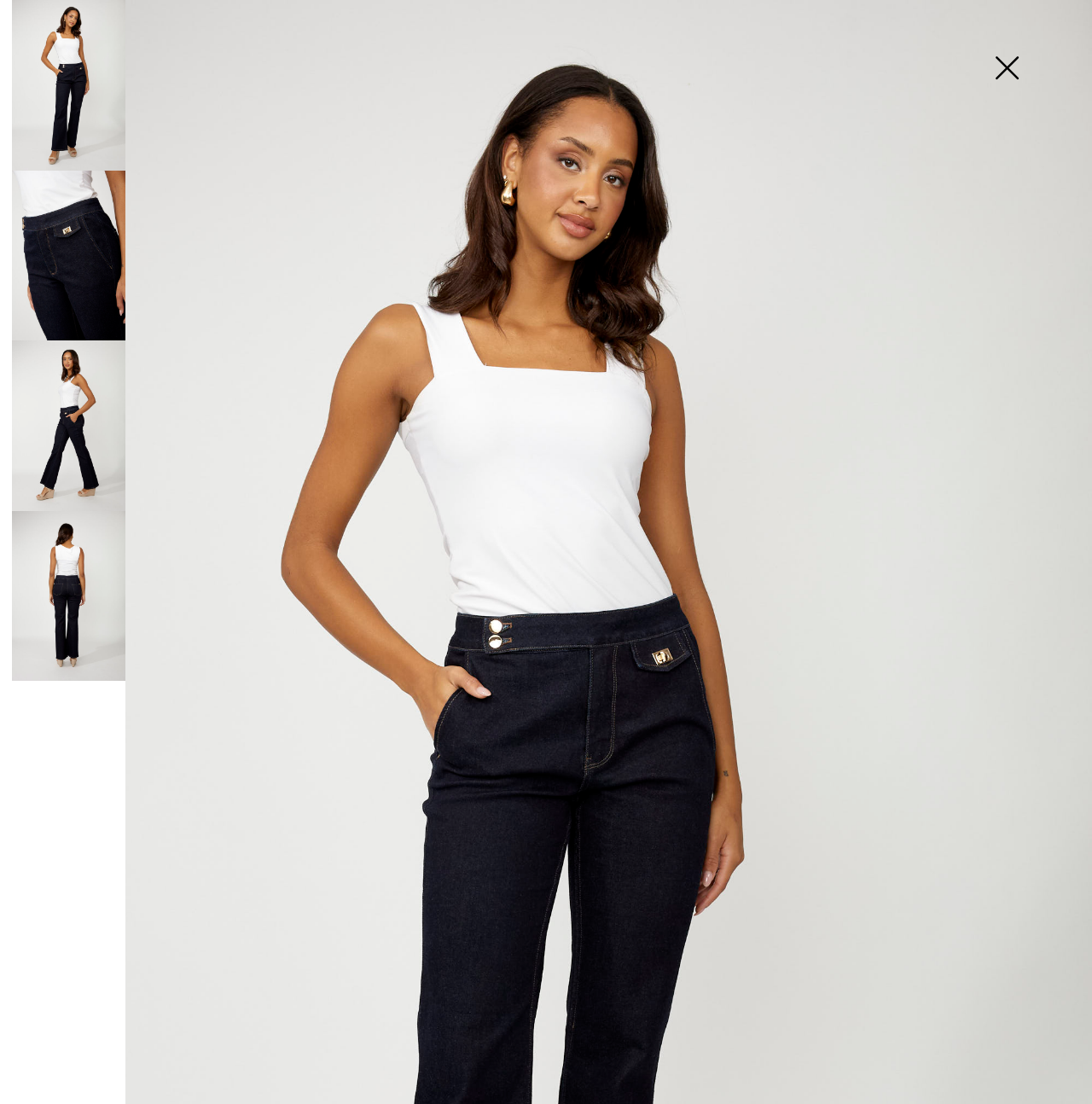
click at [1008, 73] on img at bounding box center [1006, 69] width 85 height 88
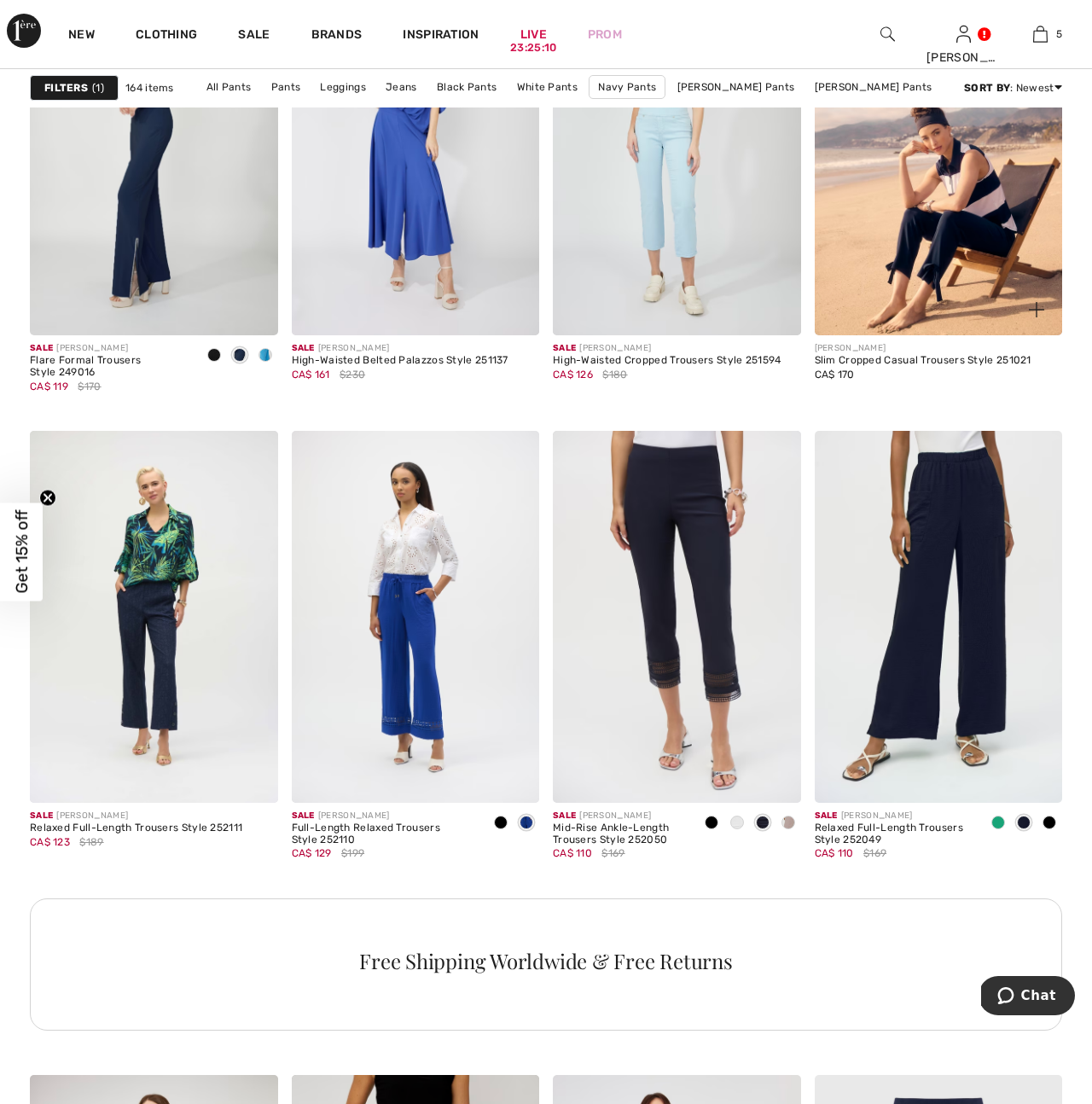
scroll to position [4901, 0]
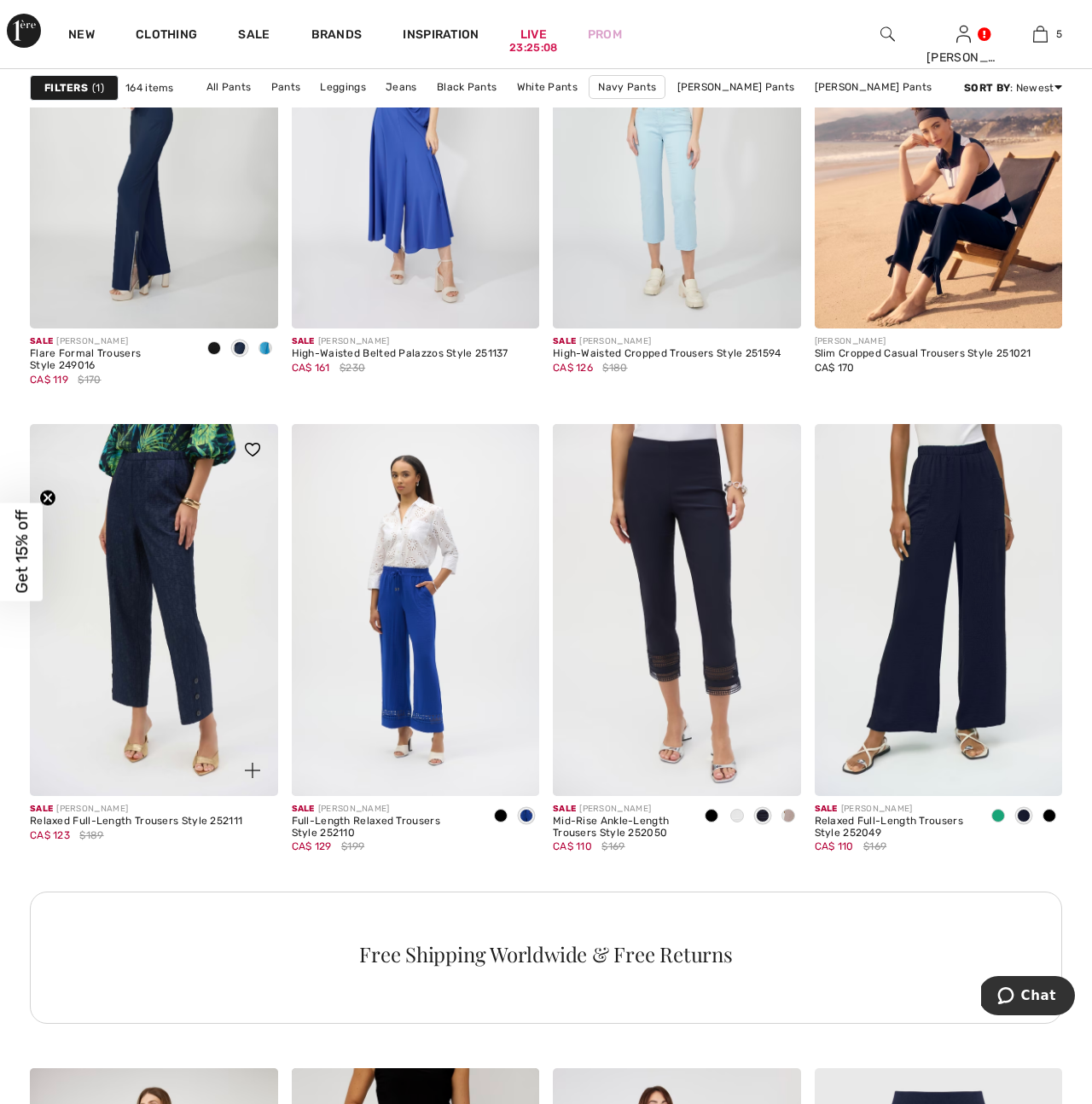
click at [179, 662] on img at bounding box center [154, 610] width 249 height 372
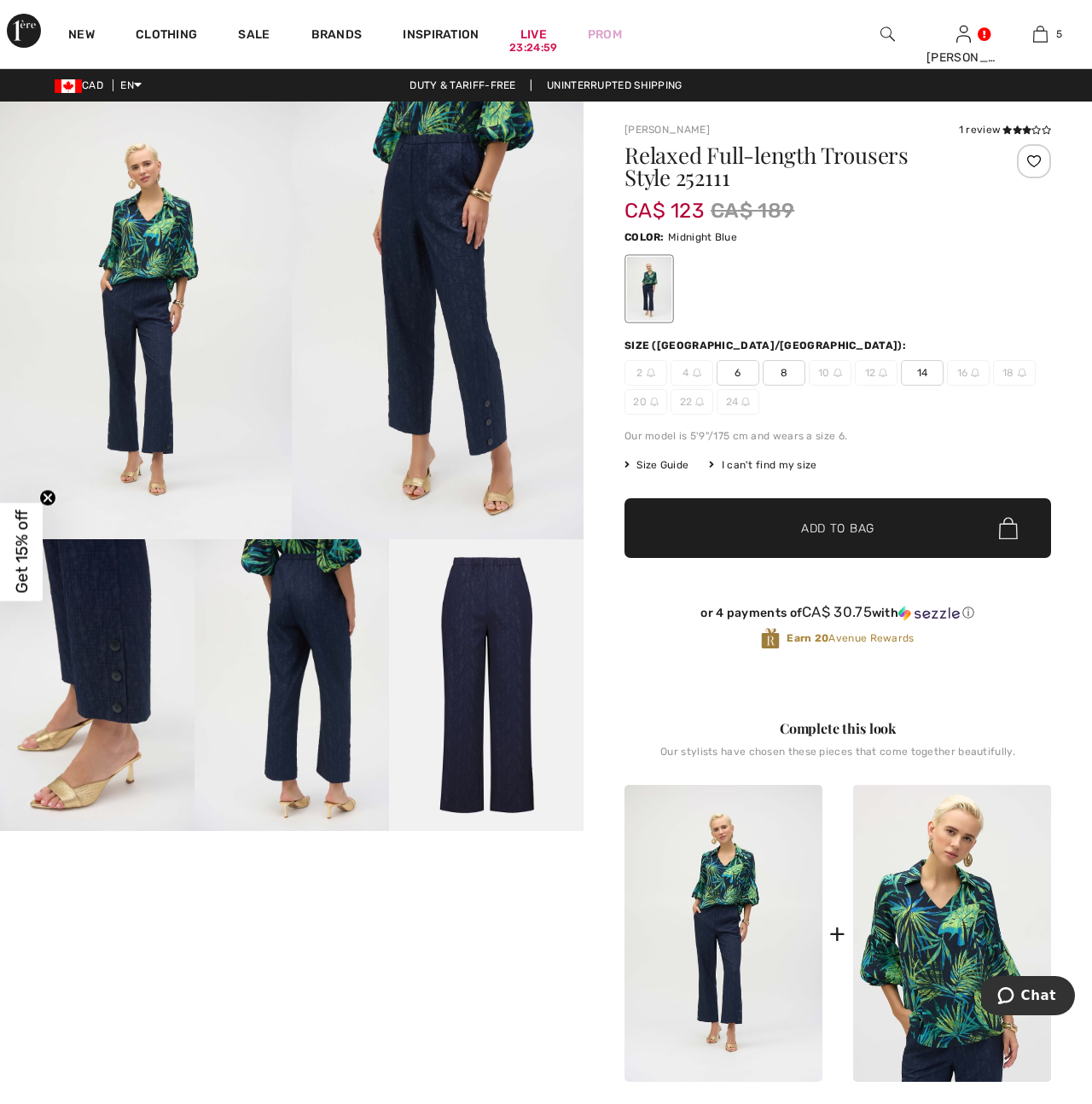
click at [925, 372] on span "14" at bounding box center [922, 373] width 42 height 26
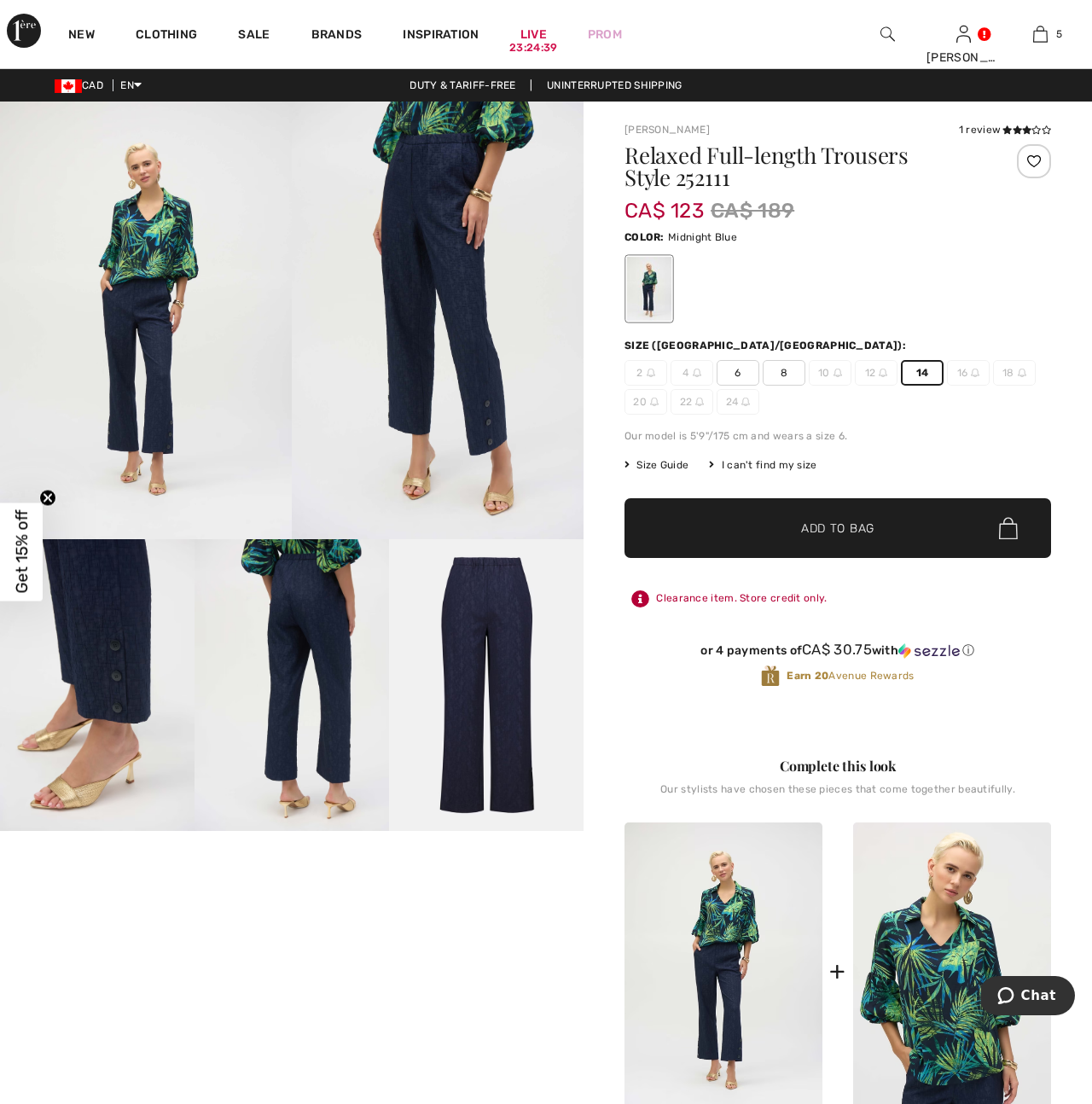
click at [497, 421] on img at bounding box center [438, 320] width 292 height 438
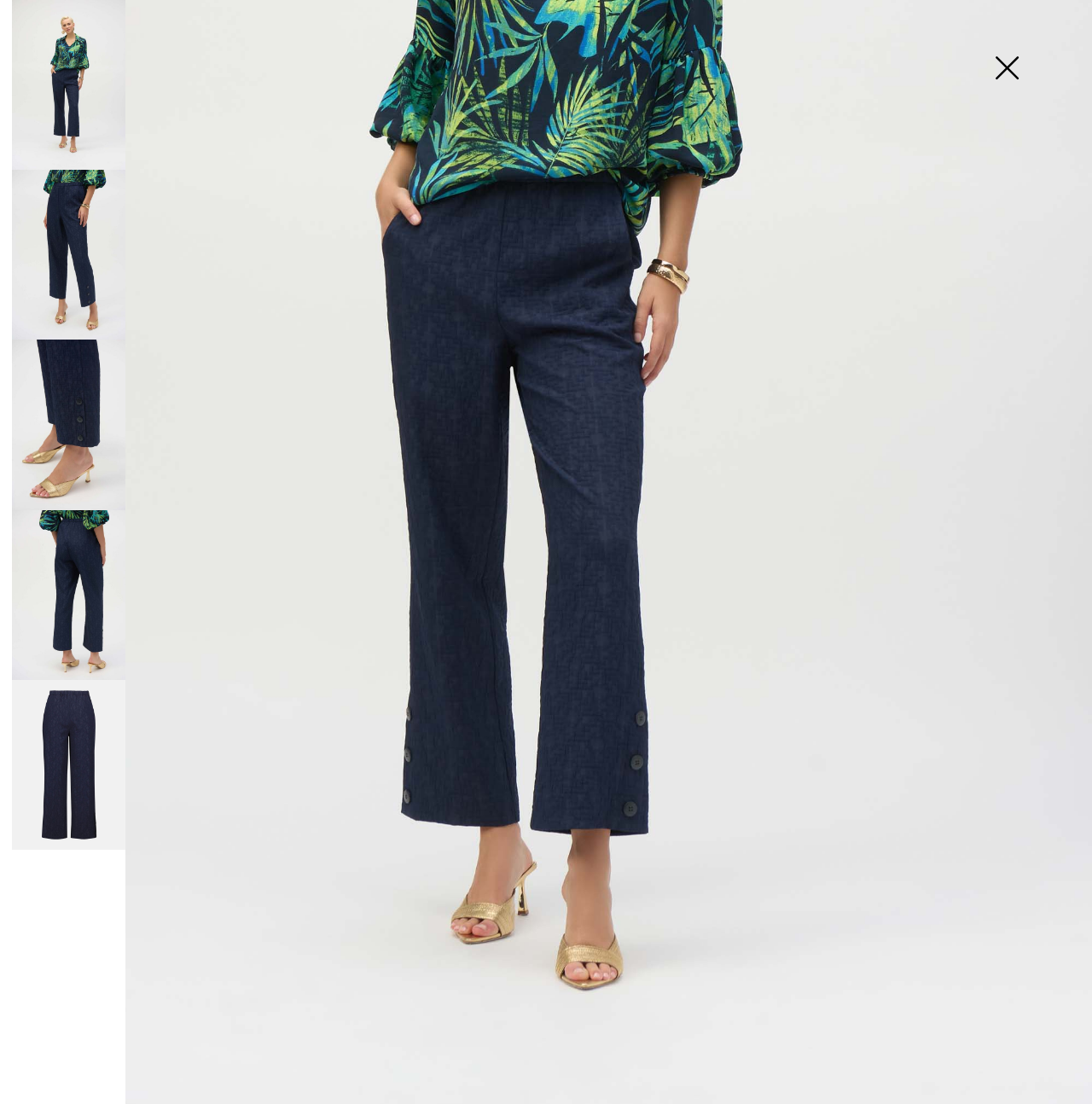
scroll to position [533, 0]
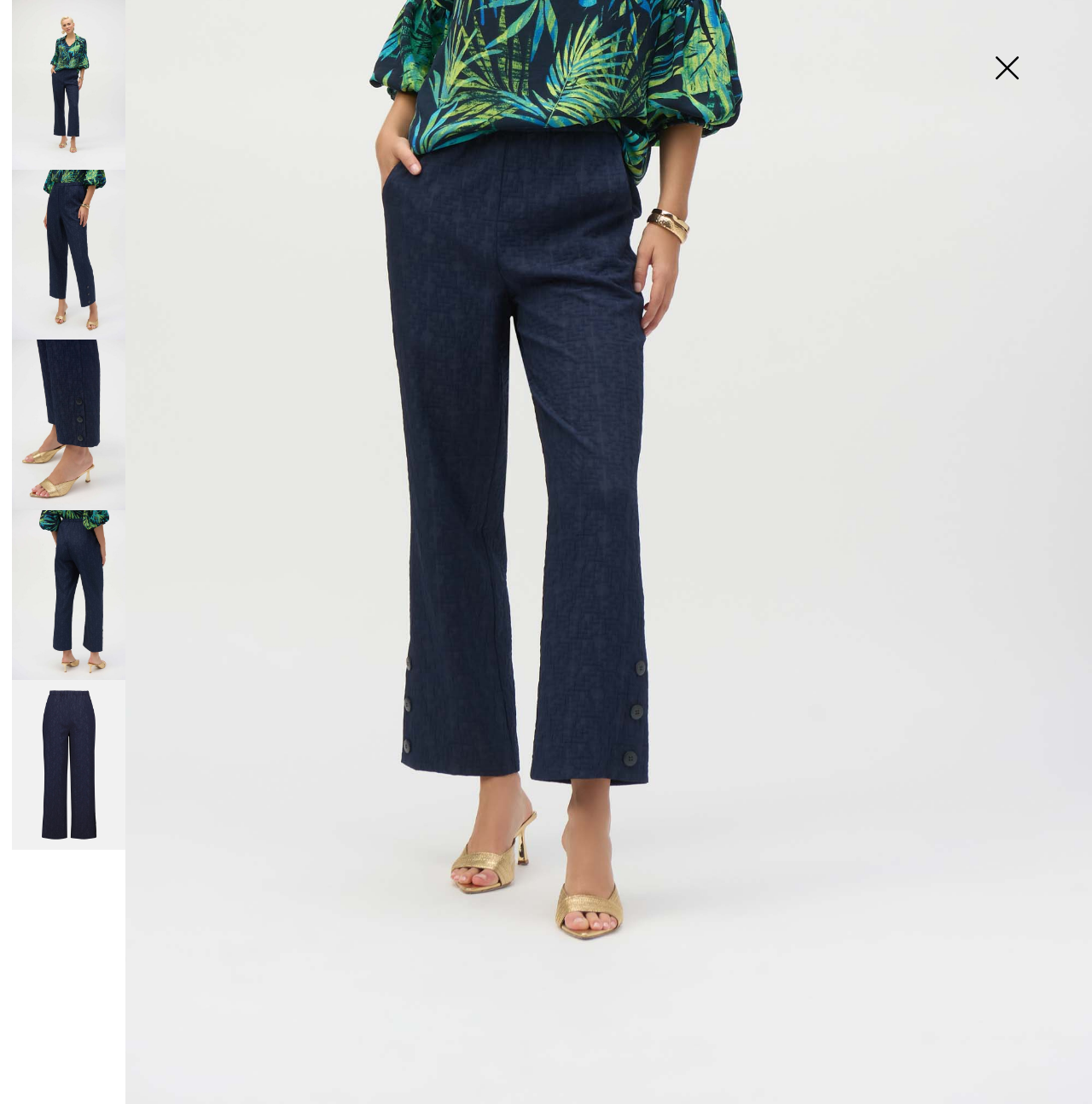
click at [1006, 73] on img at bounding box center [1006, 69] width 85 height 88
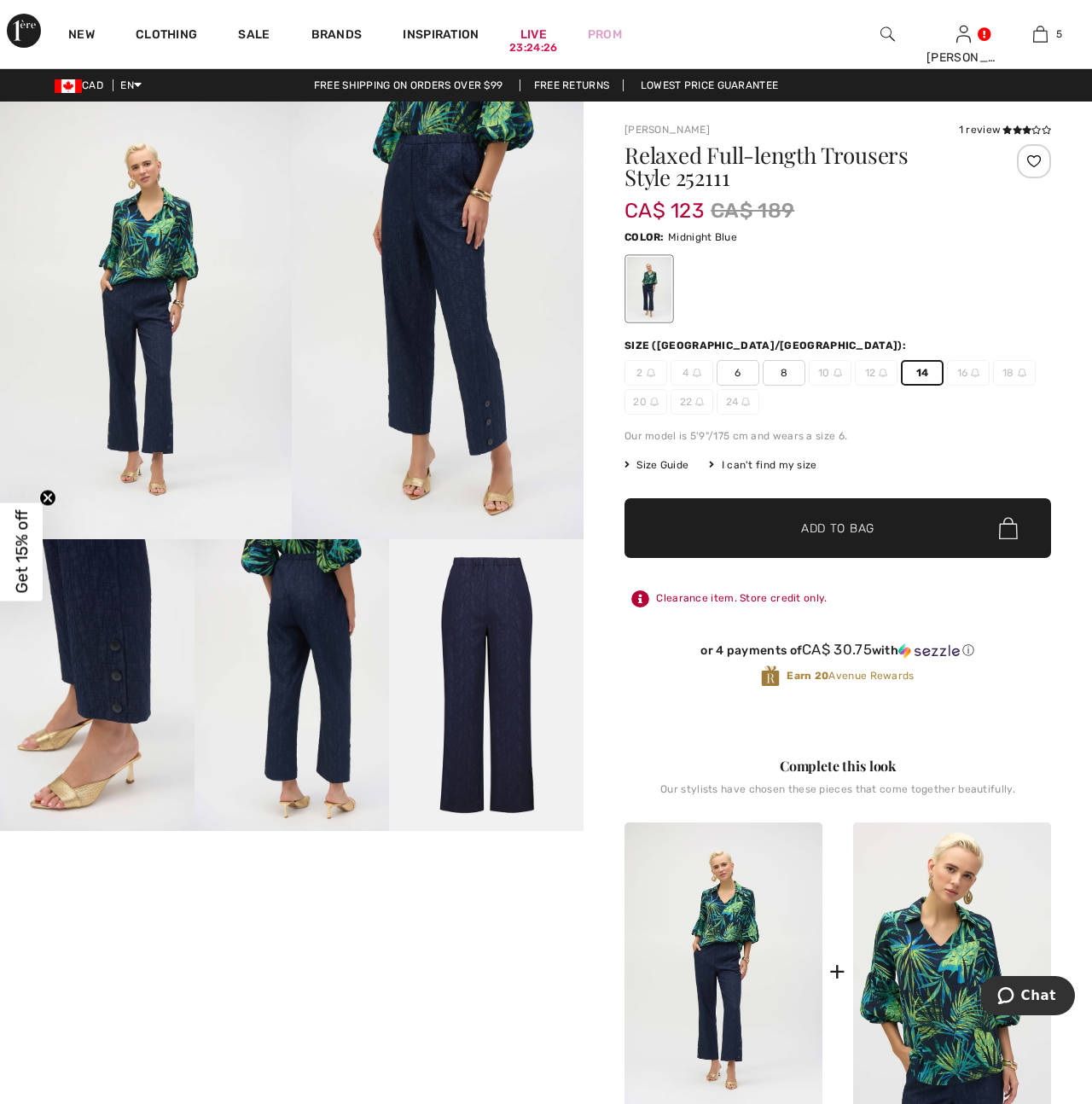
scroll to position [5, 0]
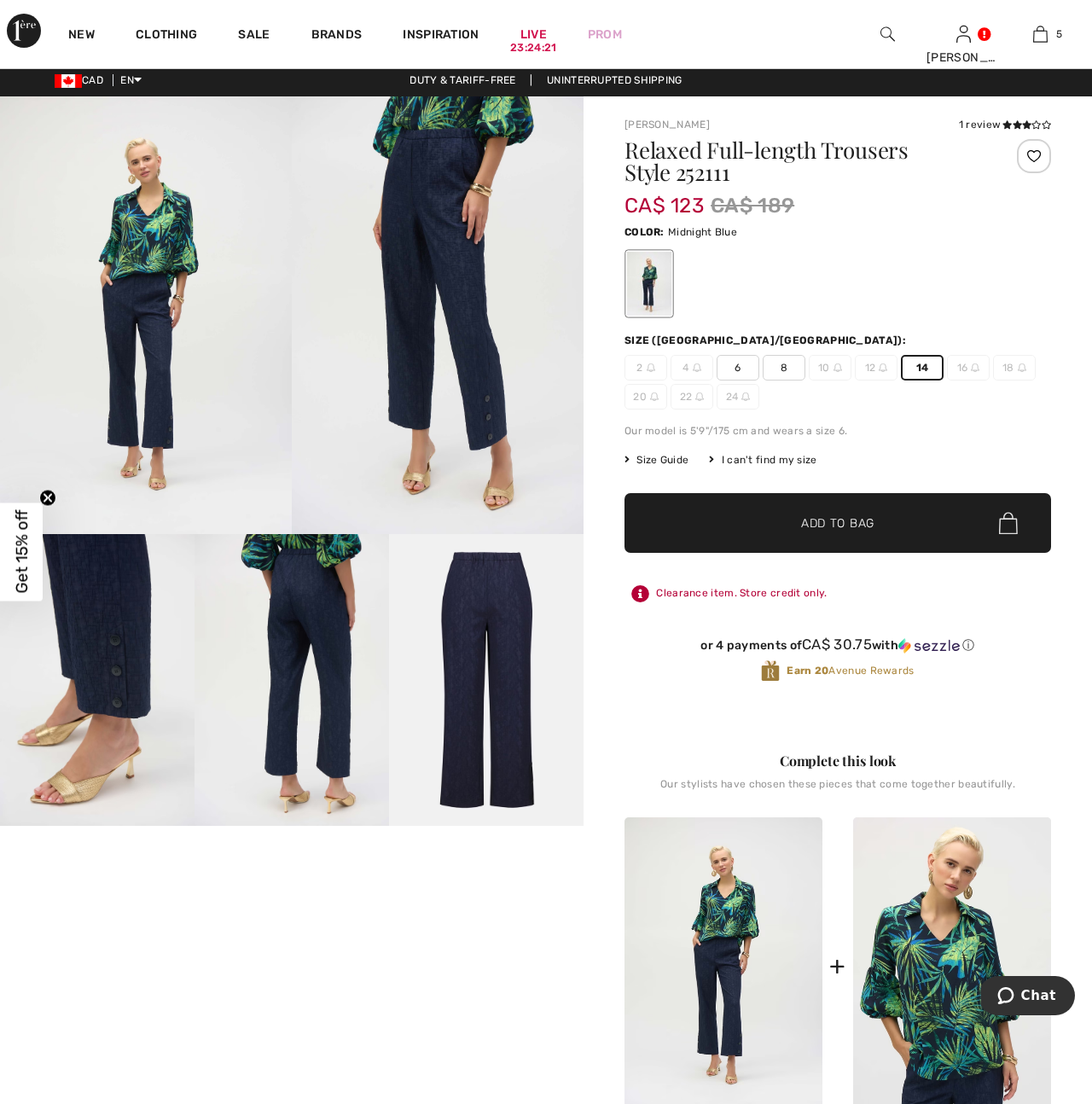
click at [117, 684] on img at bounding box center [97, 680] width 195 height 292
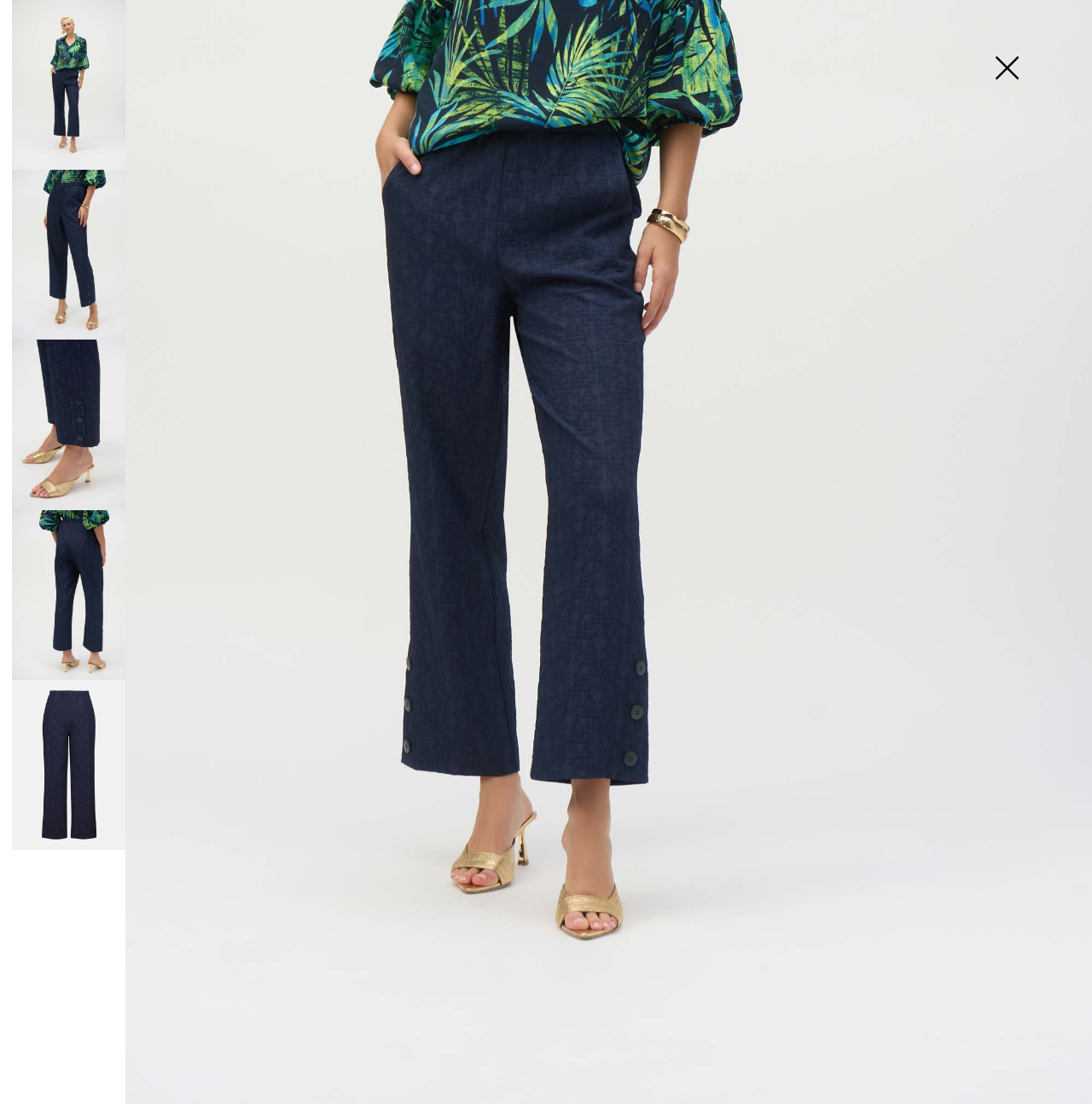
click at [74, 237] on img at bounding box center [68, 255] width 113 height 170
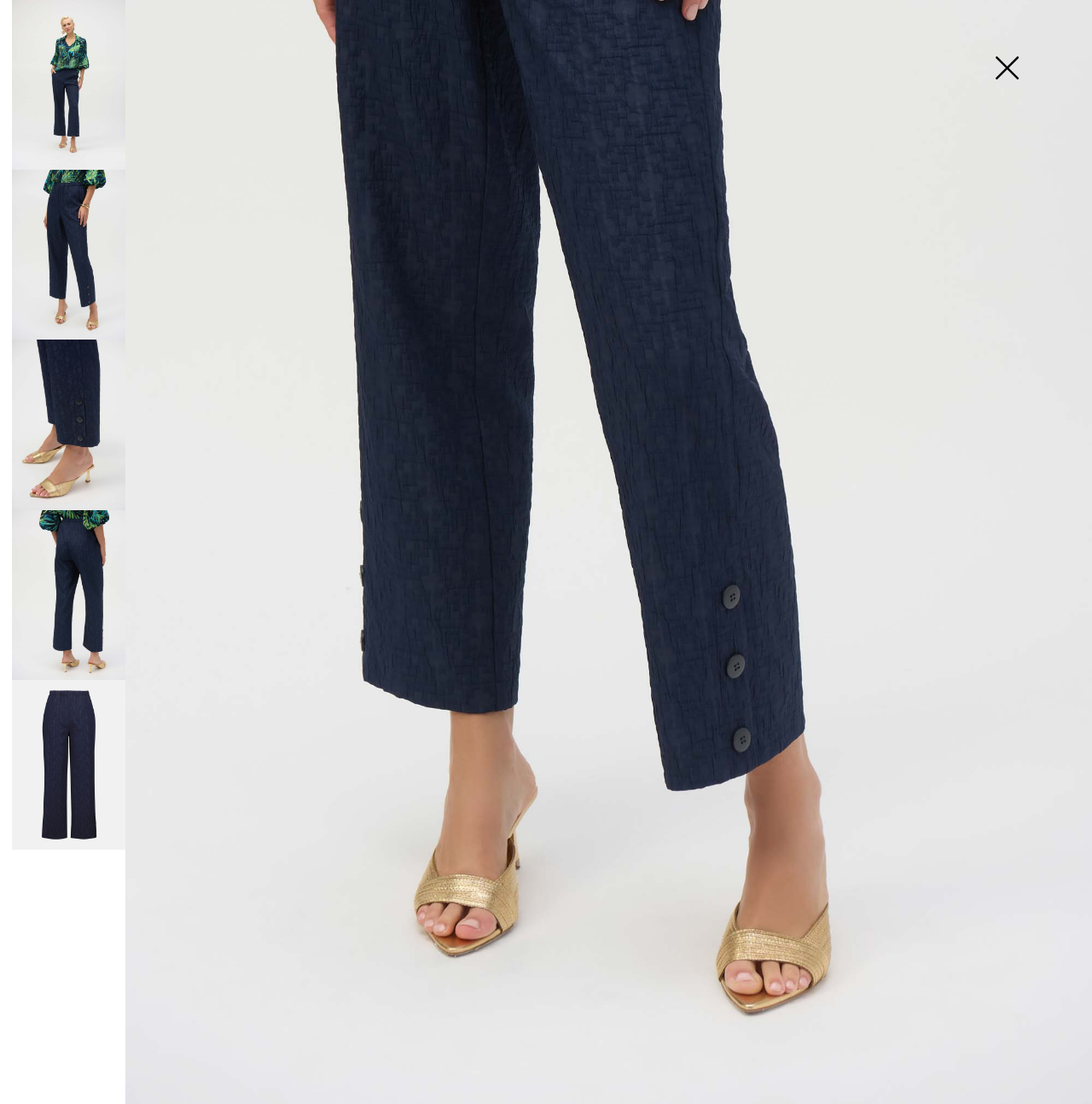
click at [102, 617] on img at bounding box center [68, 595] width 113 height 170
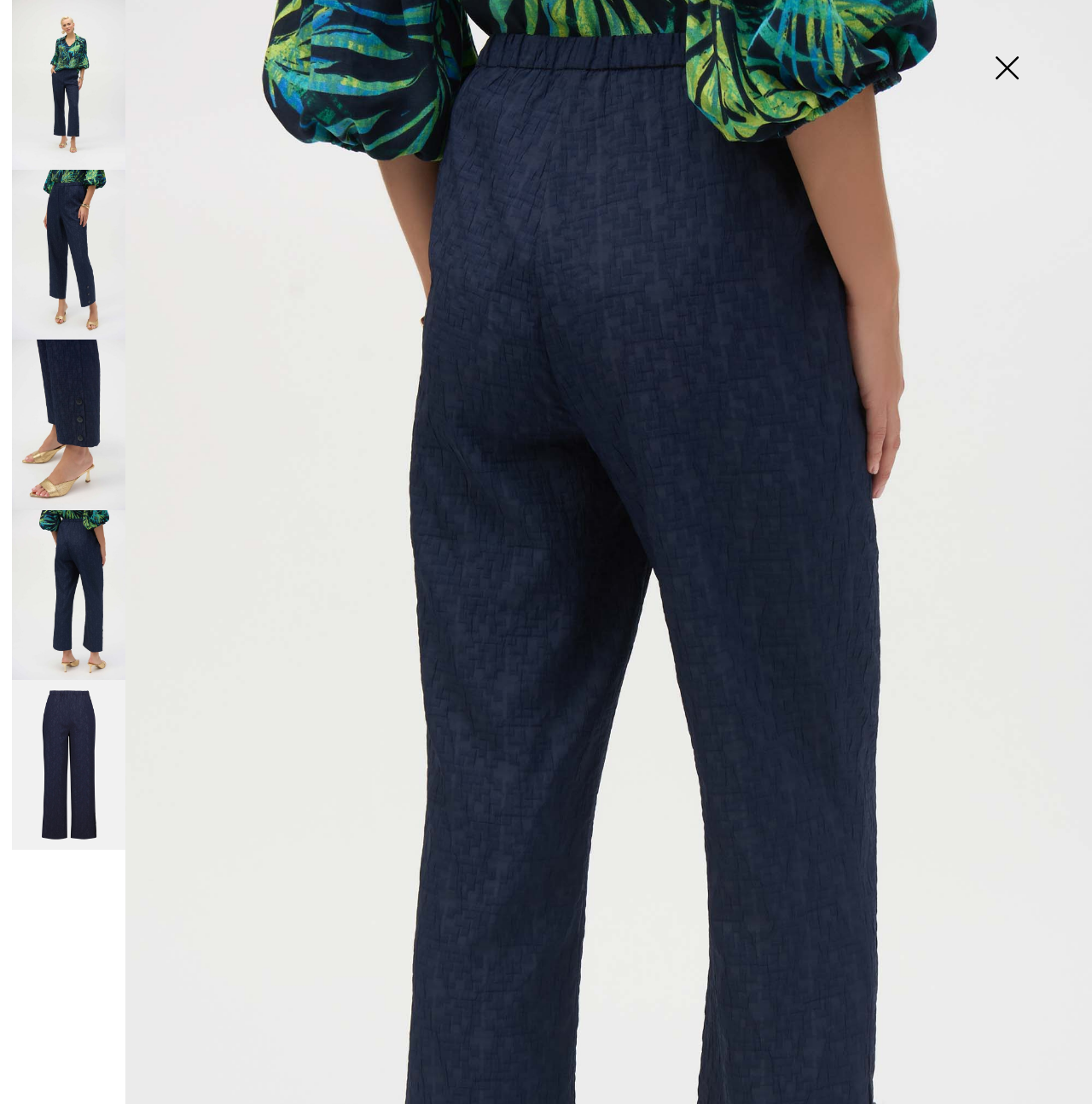
scroll to position [42, 0]
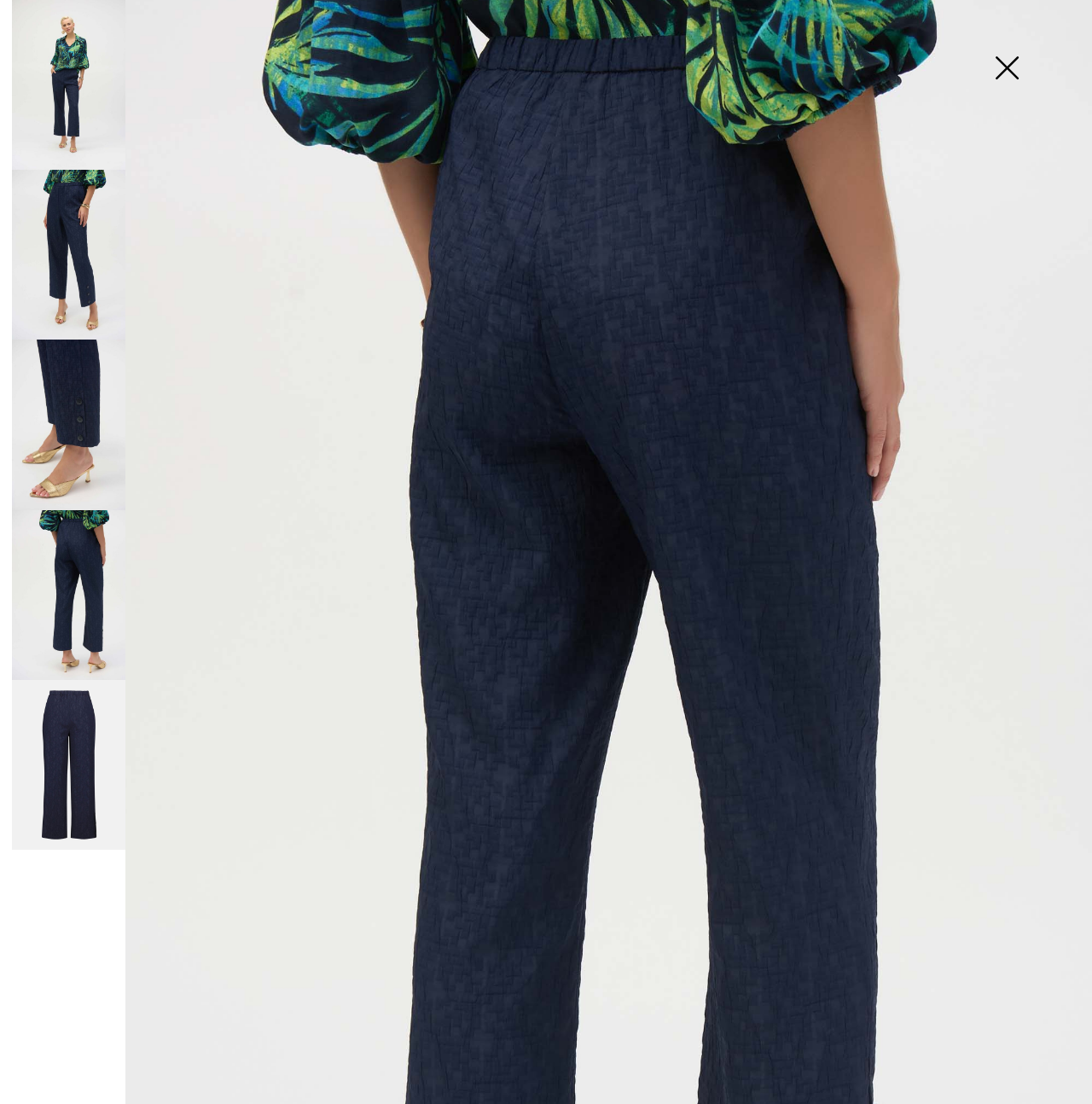
click at [65, 267] on img at bounding box center [68, 255] width 113 height 170
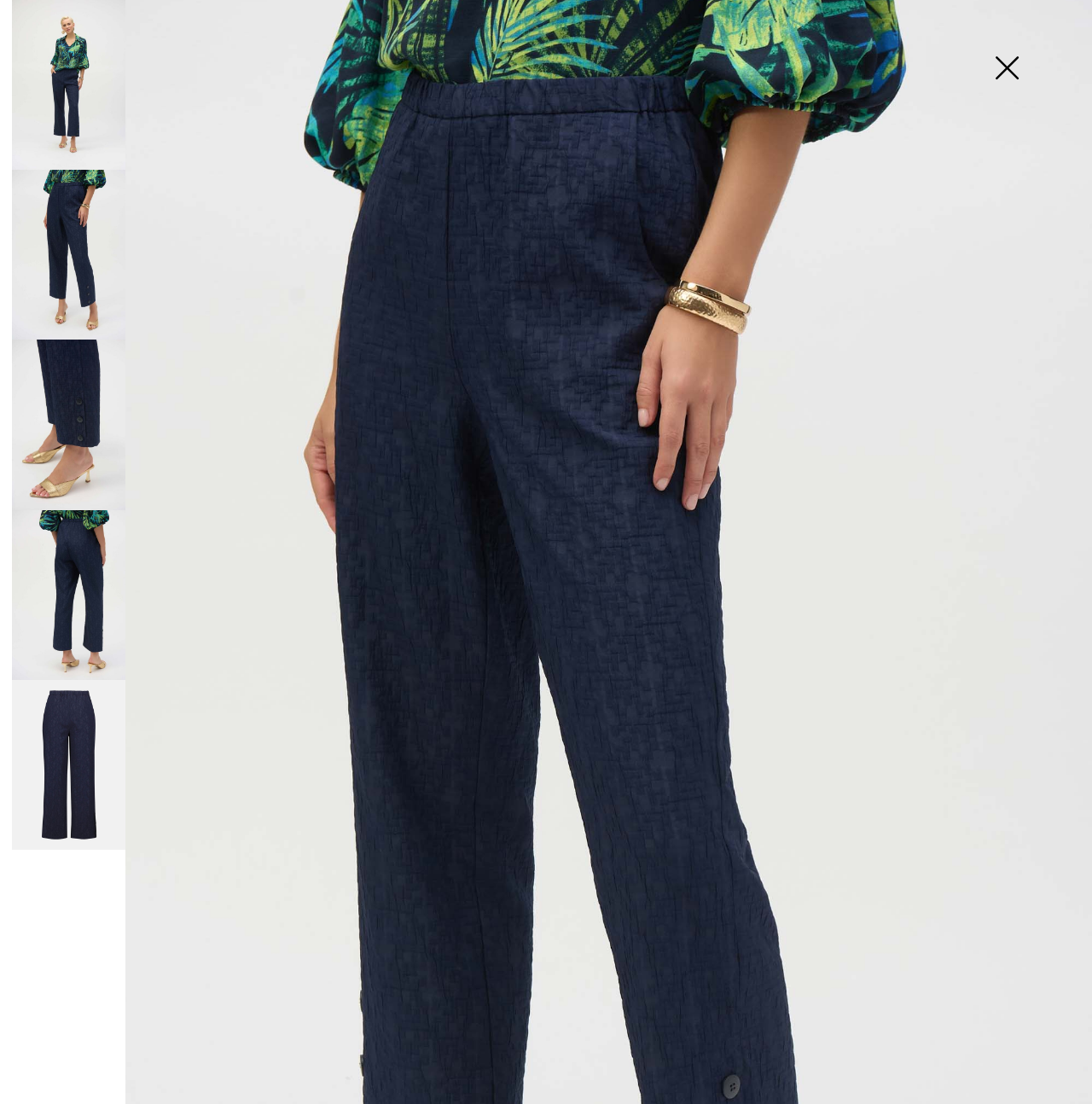
click at [60, 85] on img at bounding box center [68, 85] width 113 height 170
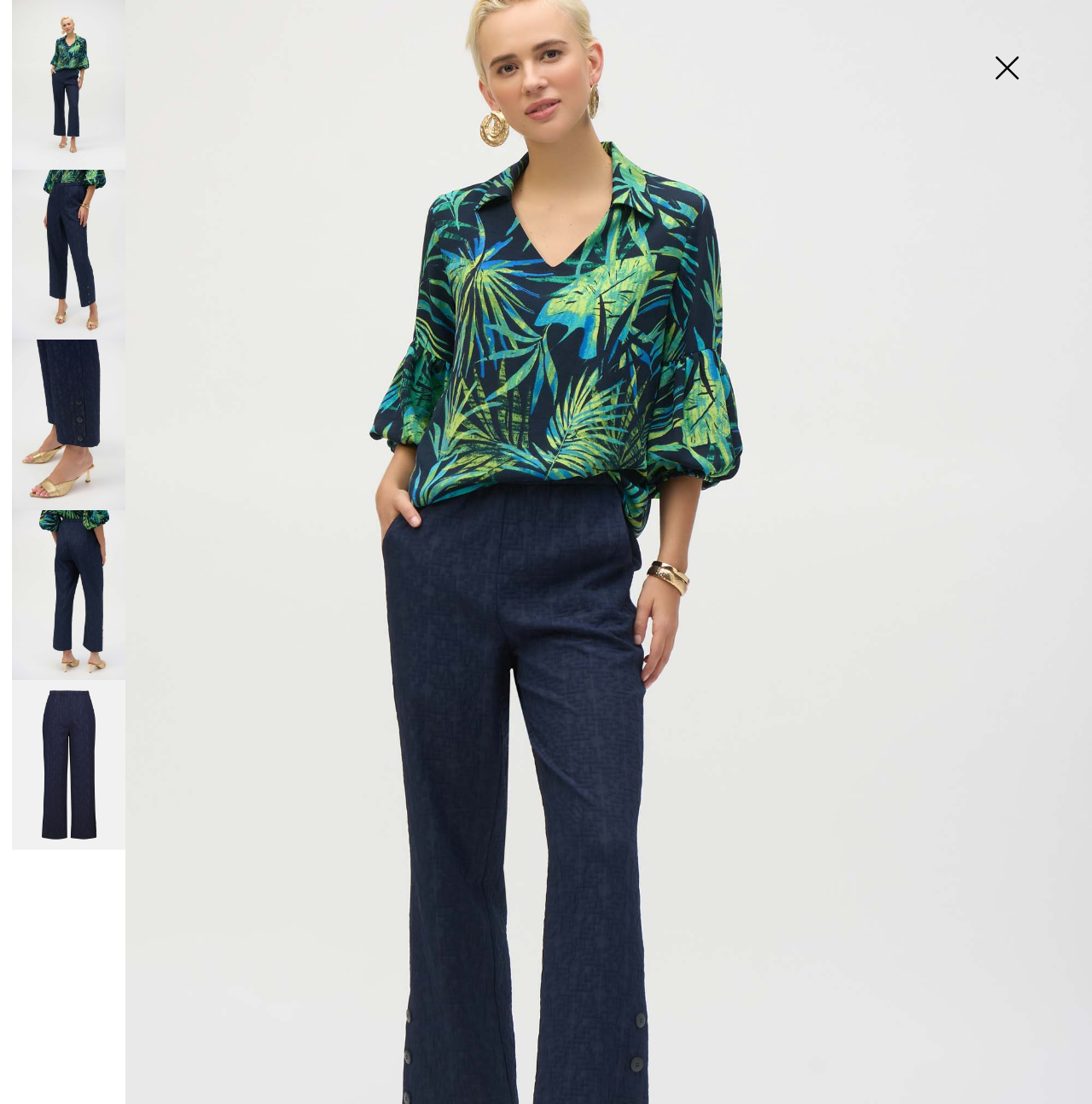
scroll to position [179, 0]
click at [1005, 66] on img at bounding box center [1006, 69] width 85 height 88
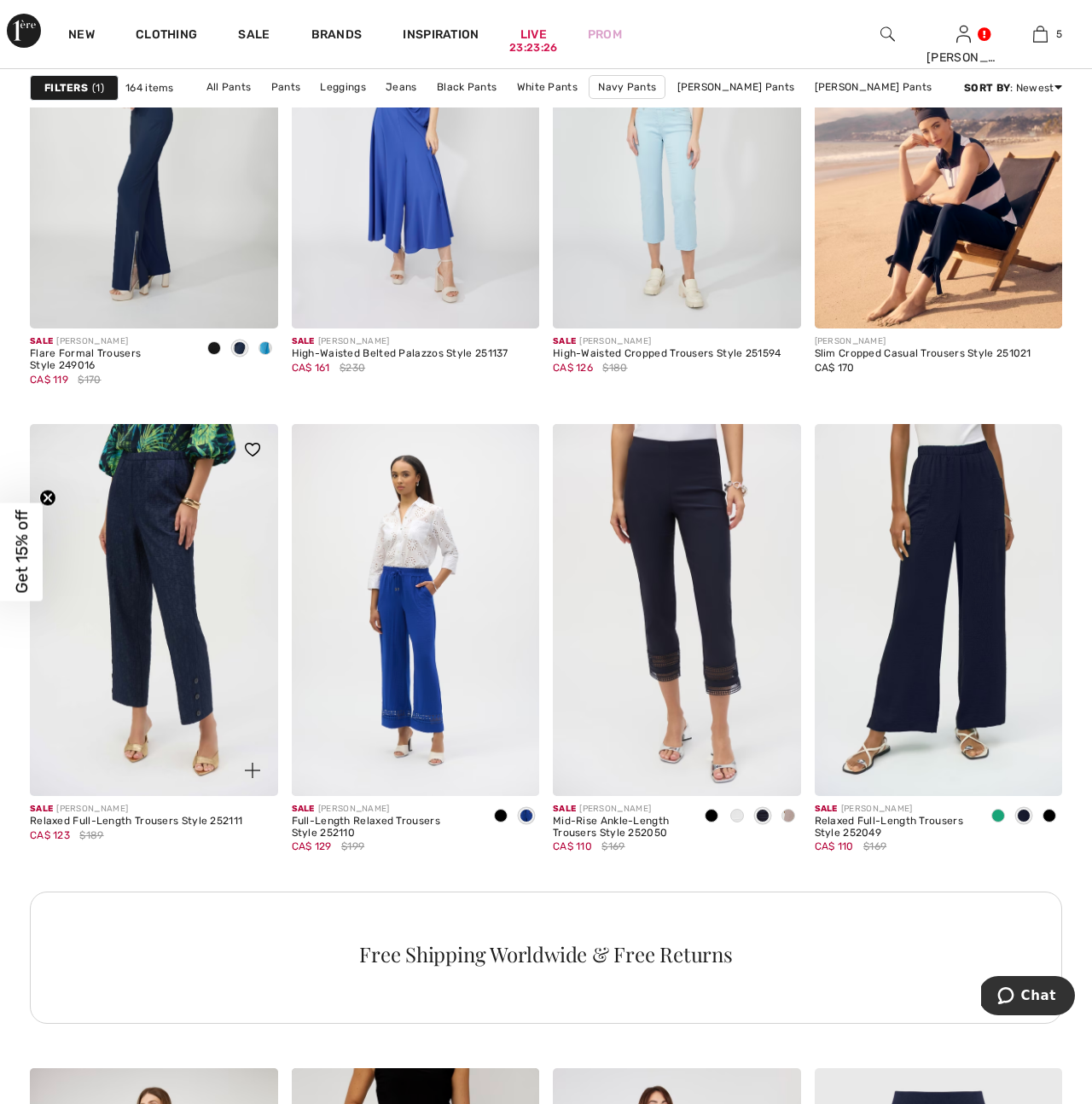
click at [179, 616] on img at bounding box center [154, 610] width 249 height 372
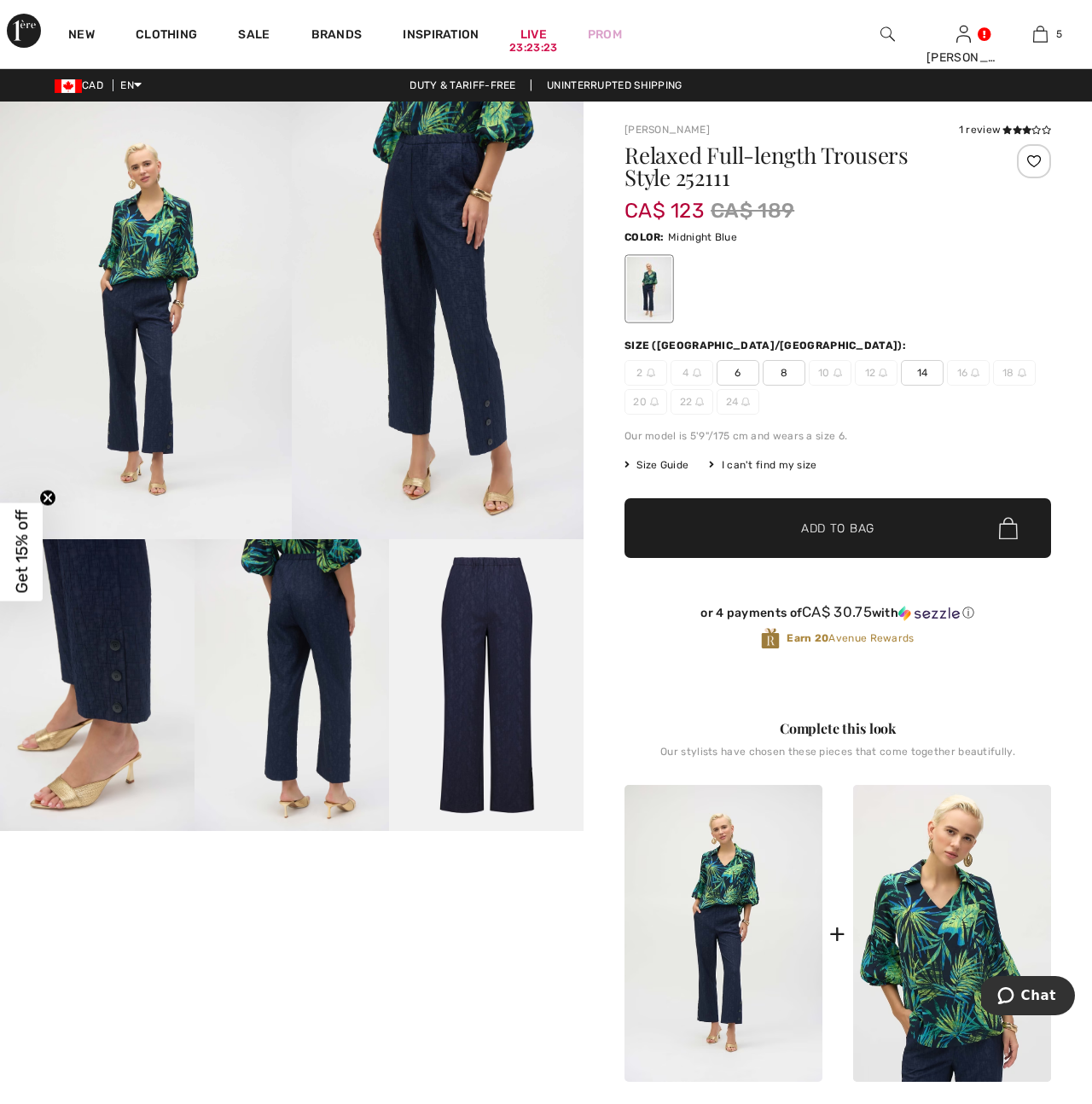
drag, startPoint x: 924, startPoint y: 377, endPoint x: 934, endPoint y: 394, distance: 19.7
click at [923, 377] on span "14" at bounding box center [922, 373] width 42 height 26
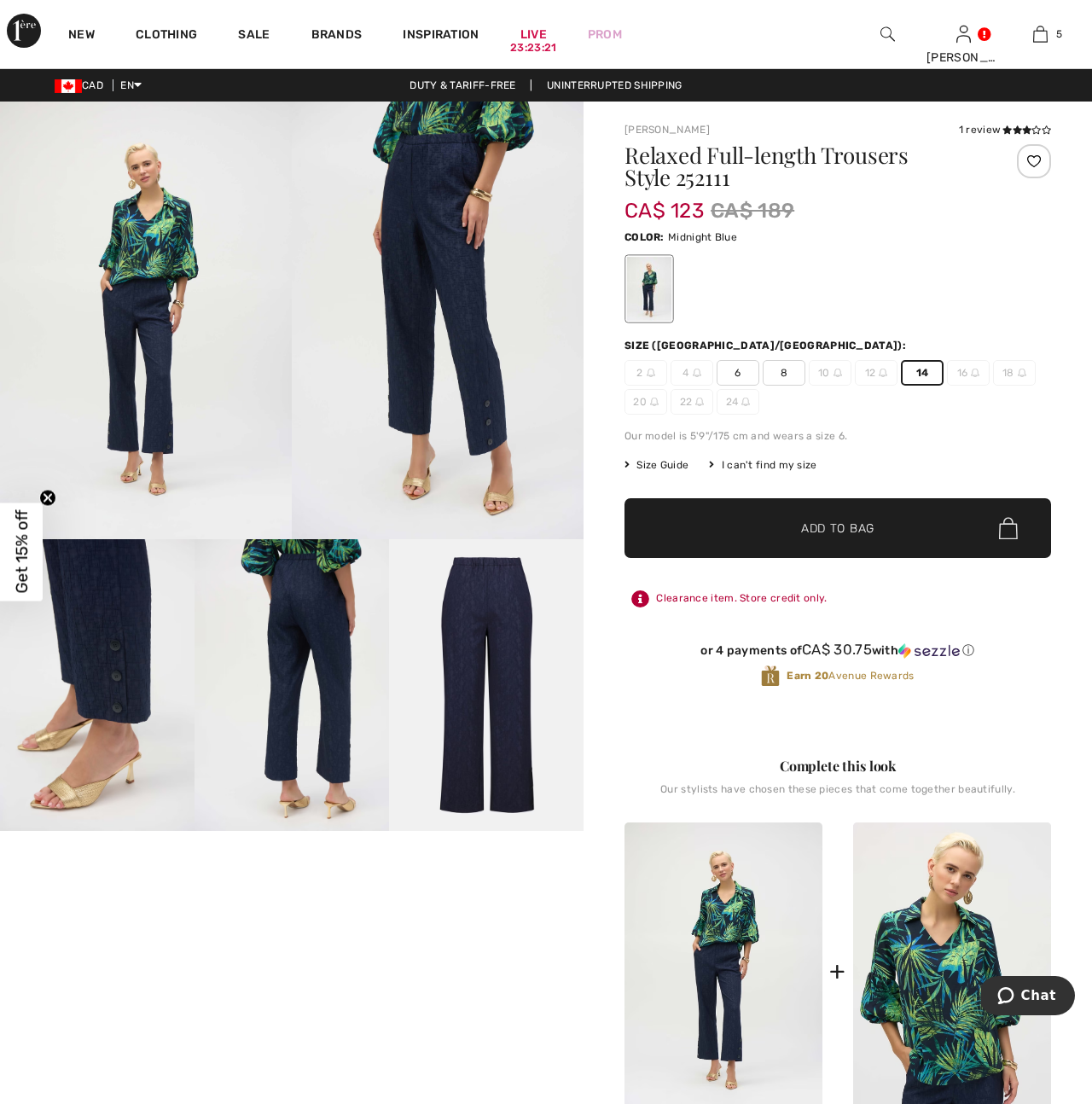
click at [823, 533] on span "Add to Bag" at bounding box center [837, 529] width 73 height 18
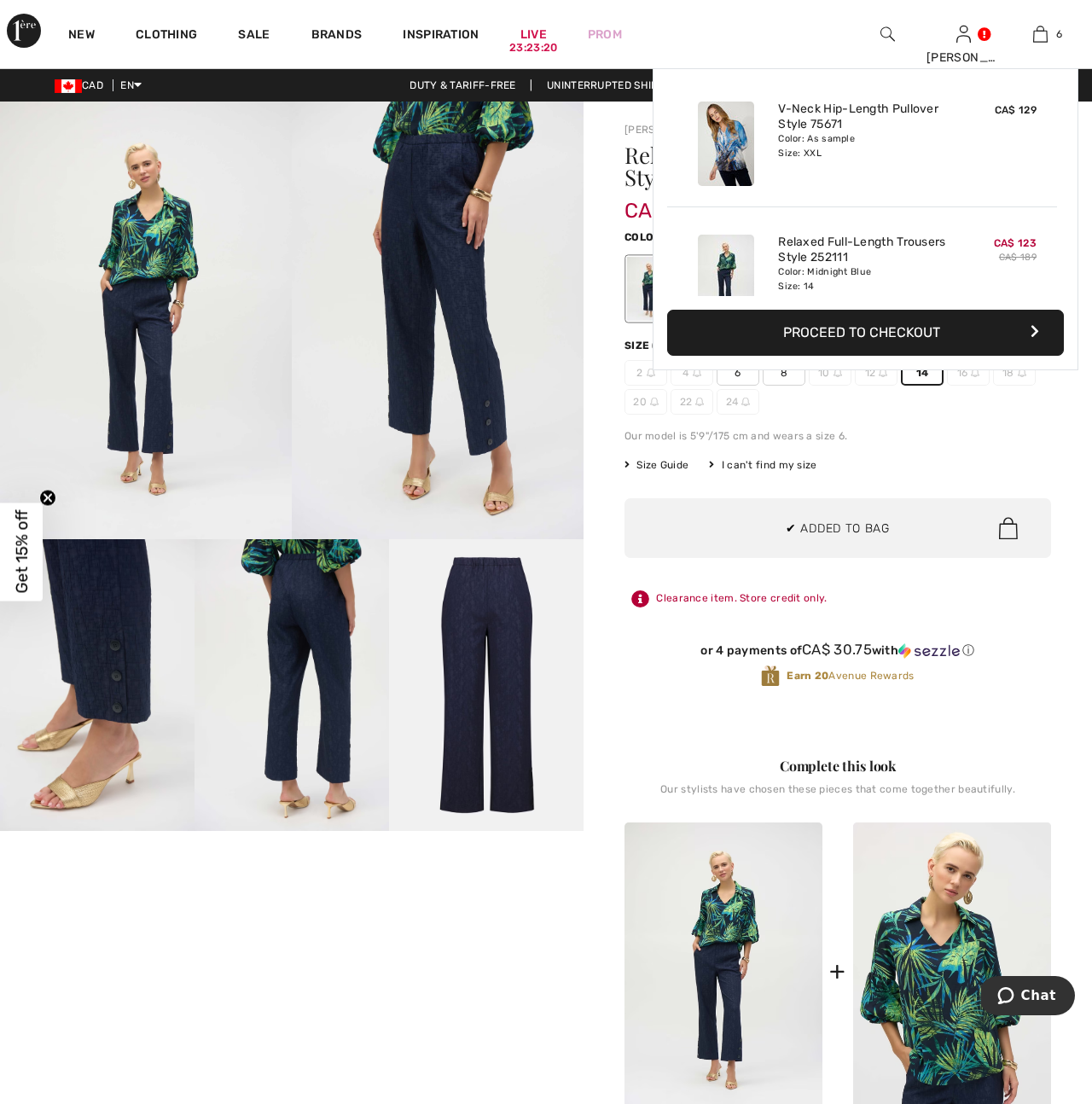
scroll to position [585, 0]
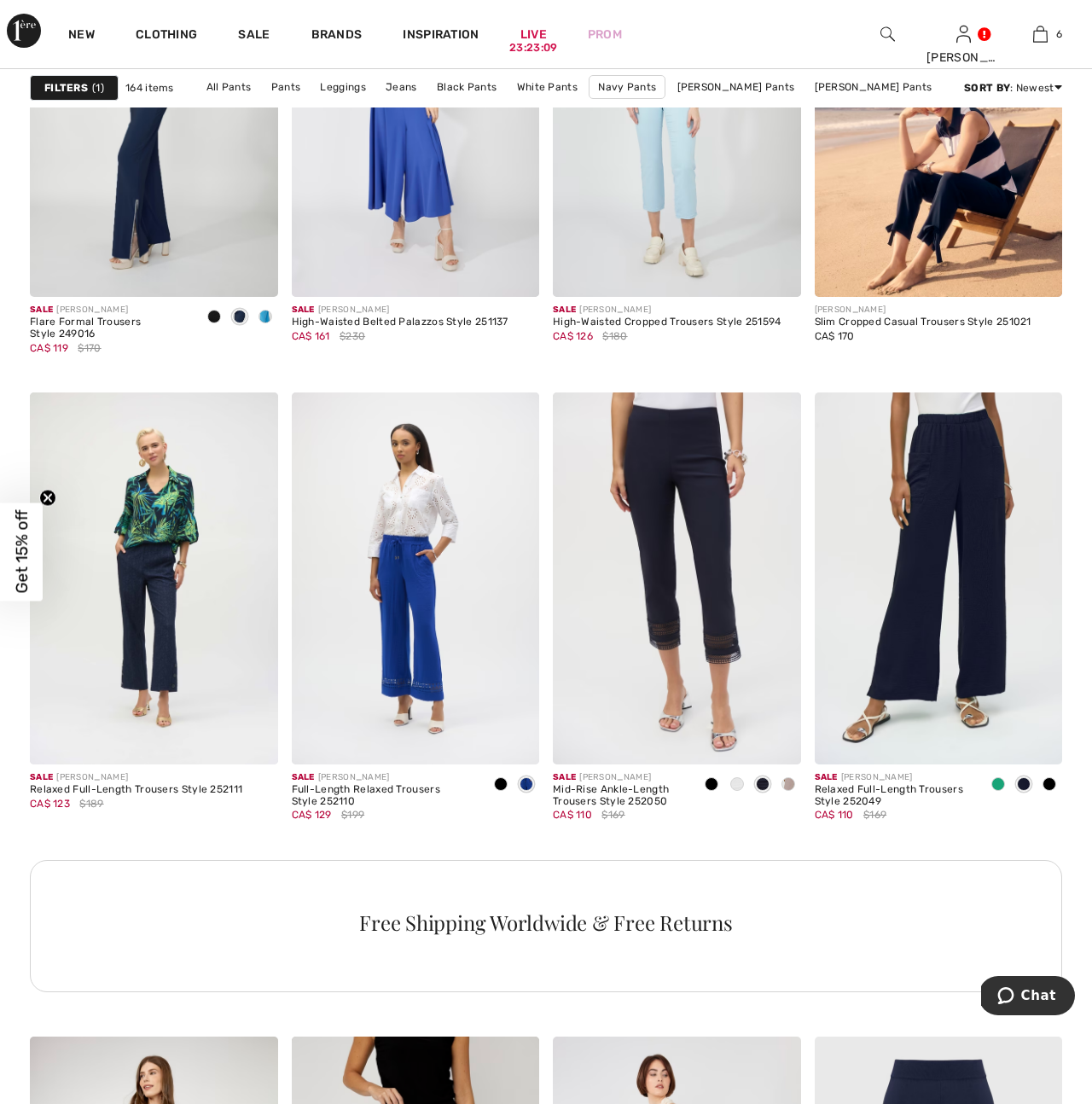
scroll to position [4938, 0]
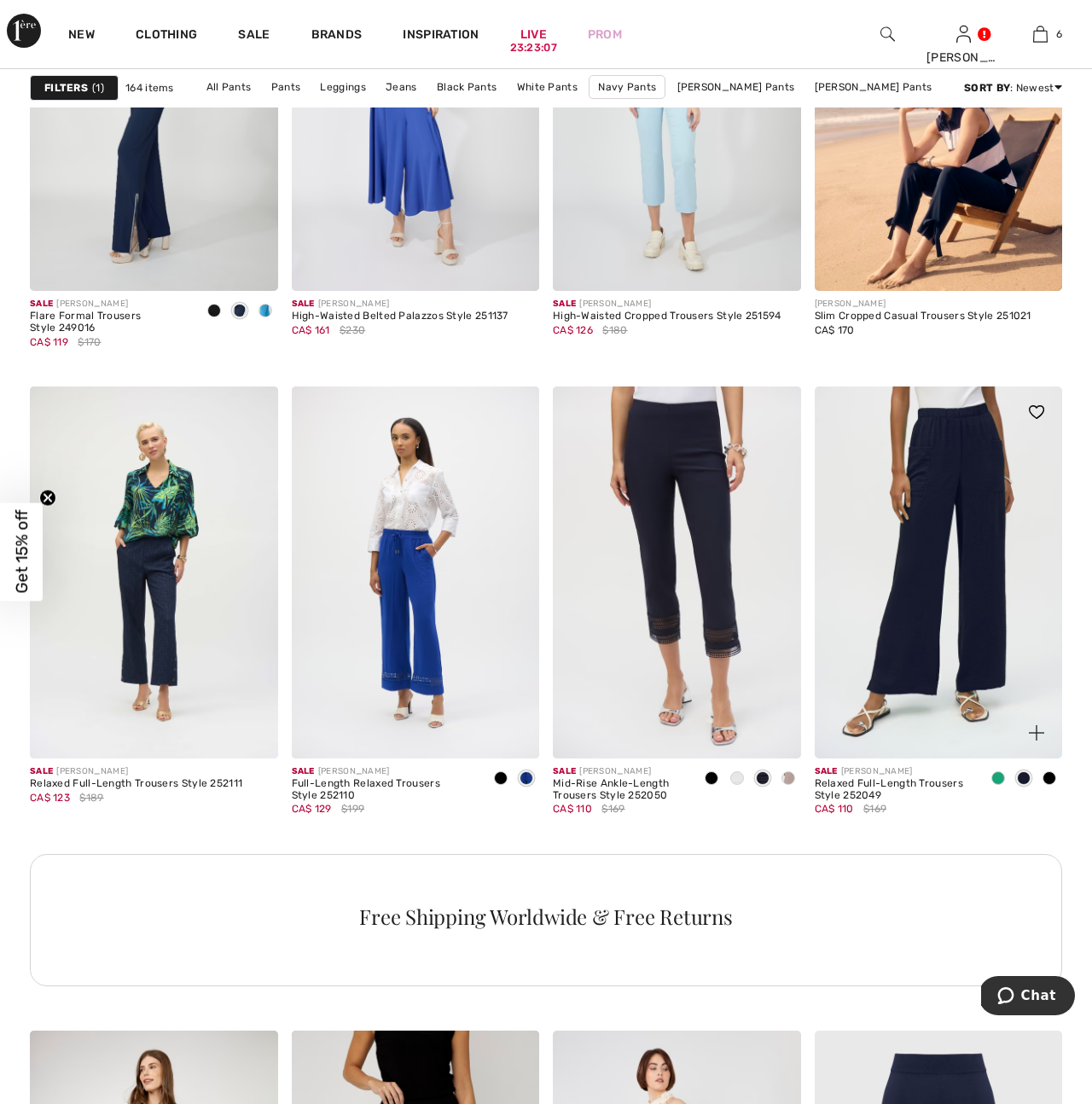
click at [939, 640] on img at bounding box center [939, 573] width 249 height 372
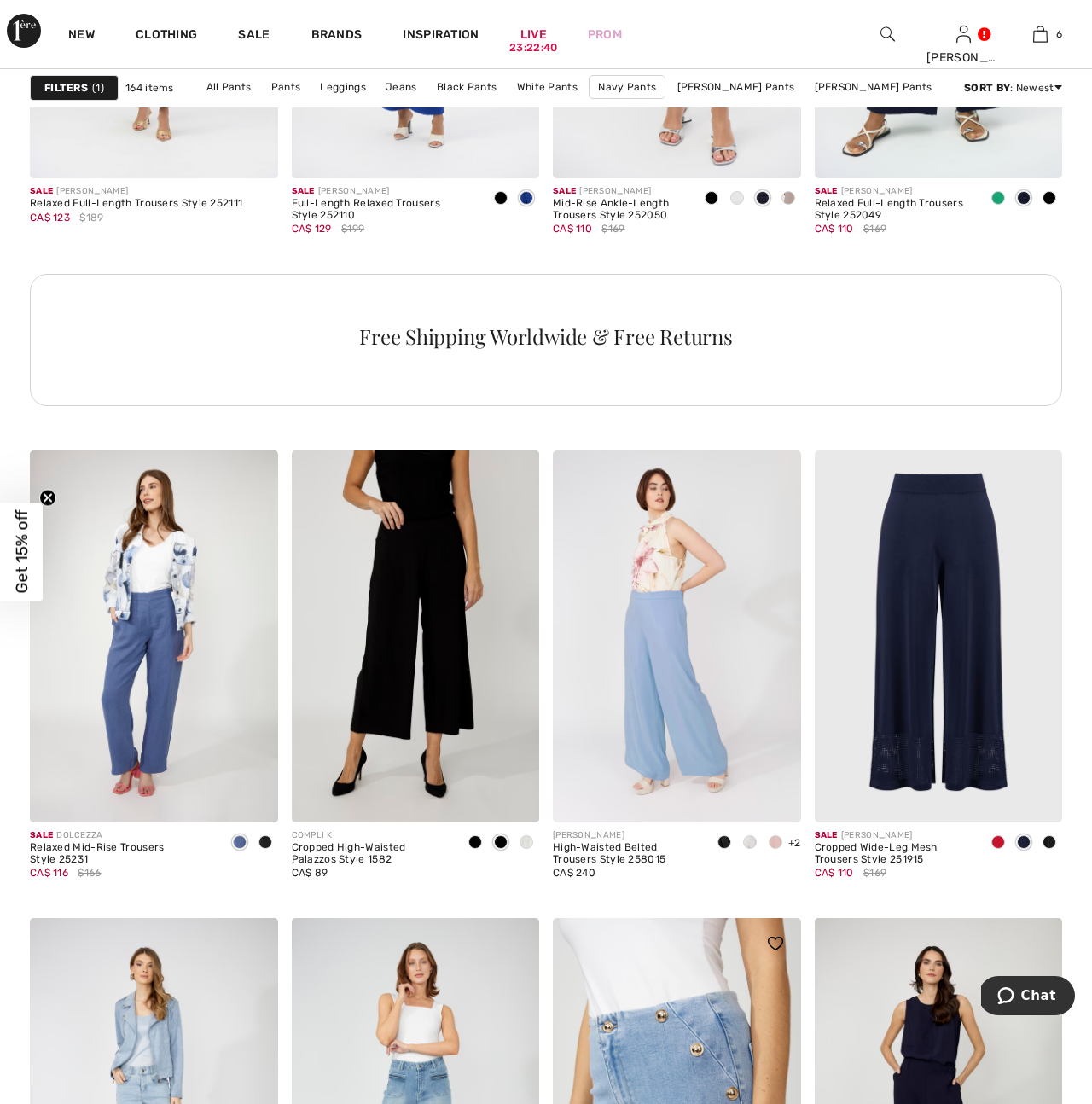
scroll to position [5521, 0]
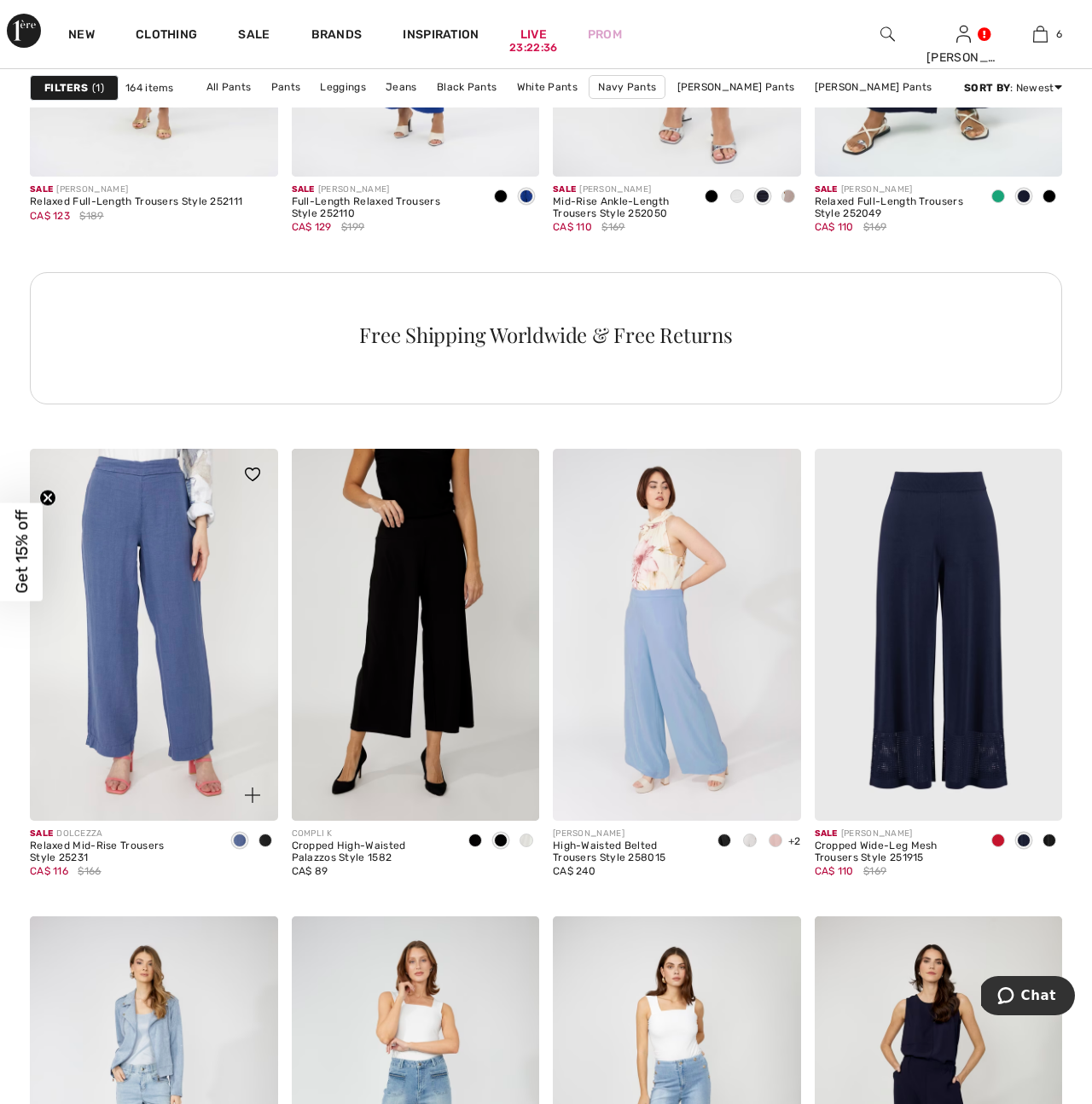
click at [185, 706] on img at bounding box center [154, 635] width 249 height 372
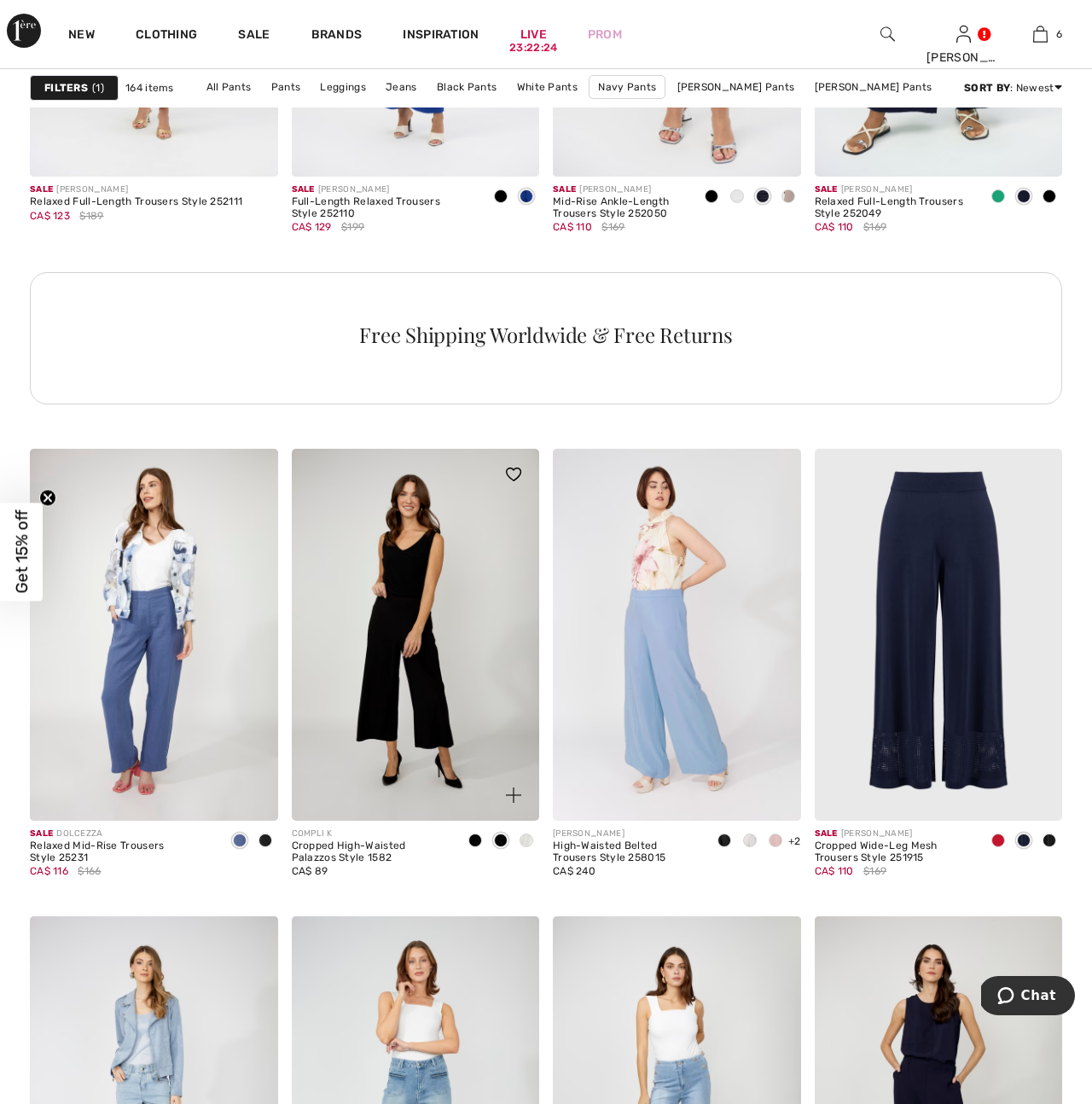
click at [427, 665] on img at bounding box center [416, 635] width 249 height 372
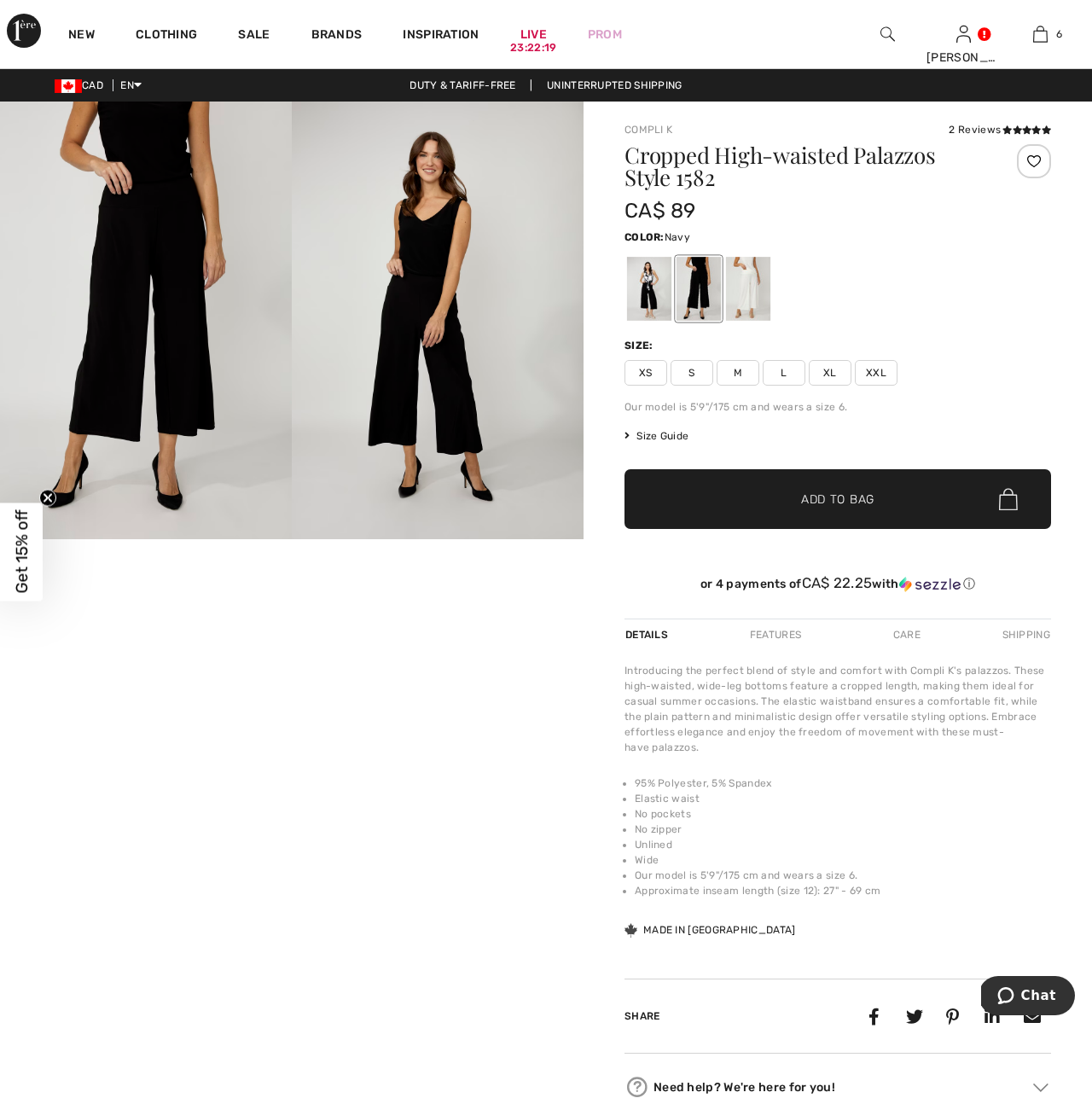
click at [123, 637] on video "Your browser does not support the video tag." at bounding box center [97, 588] width 195 height 97
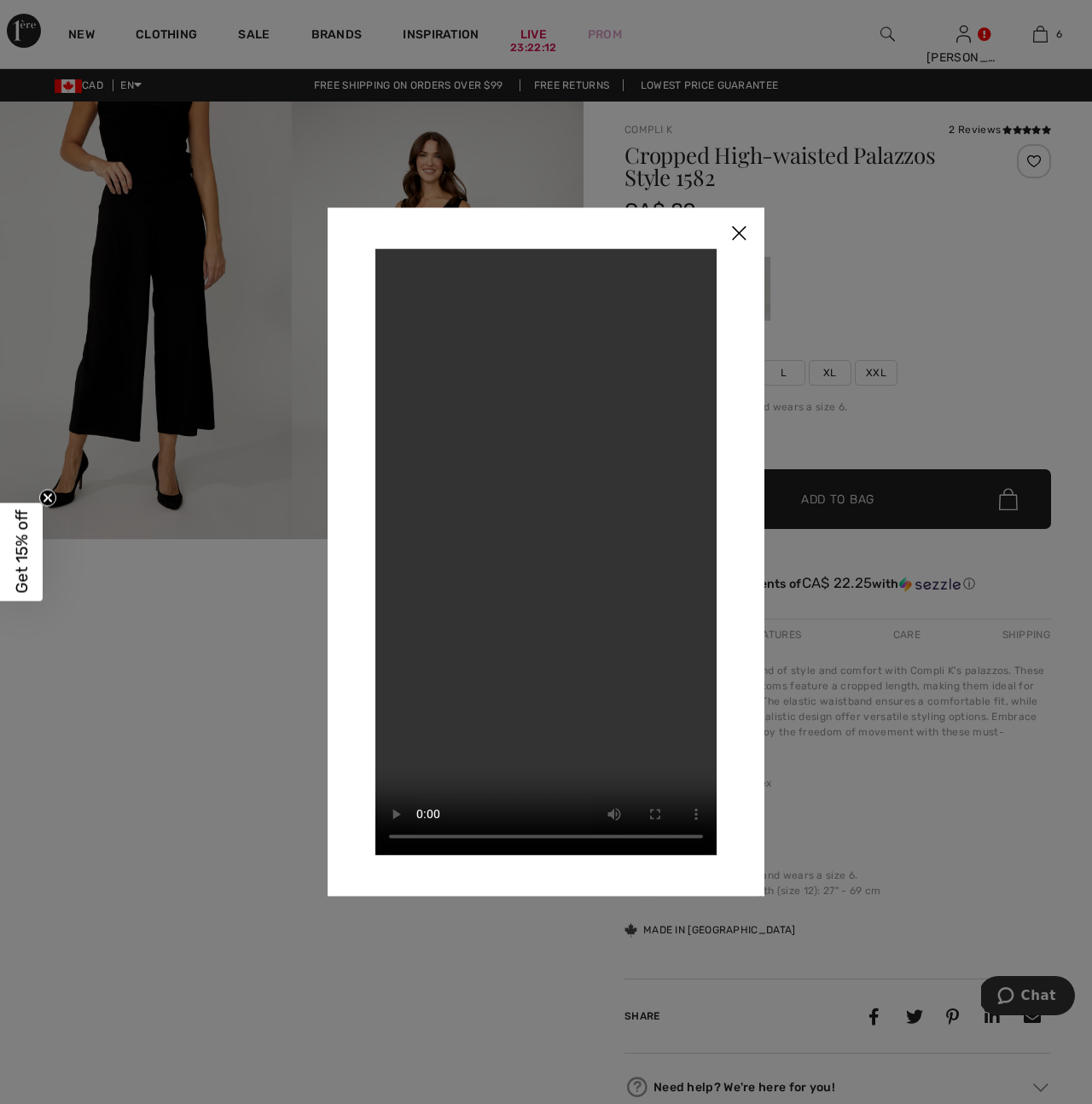
click at [736, 232] on img at bounding box center [739, 234] width 51 height 53
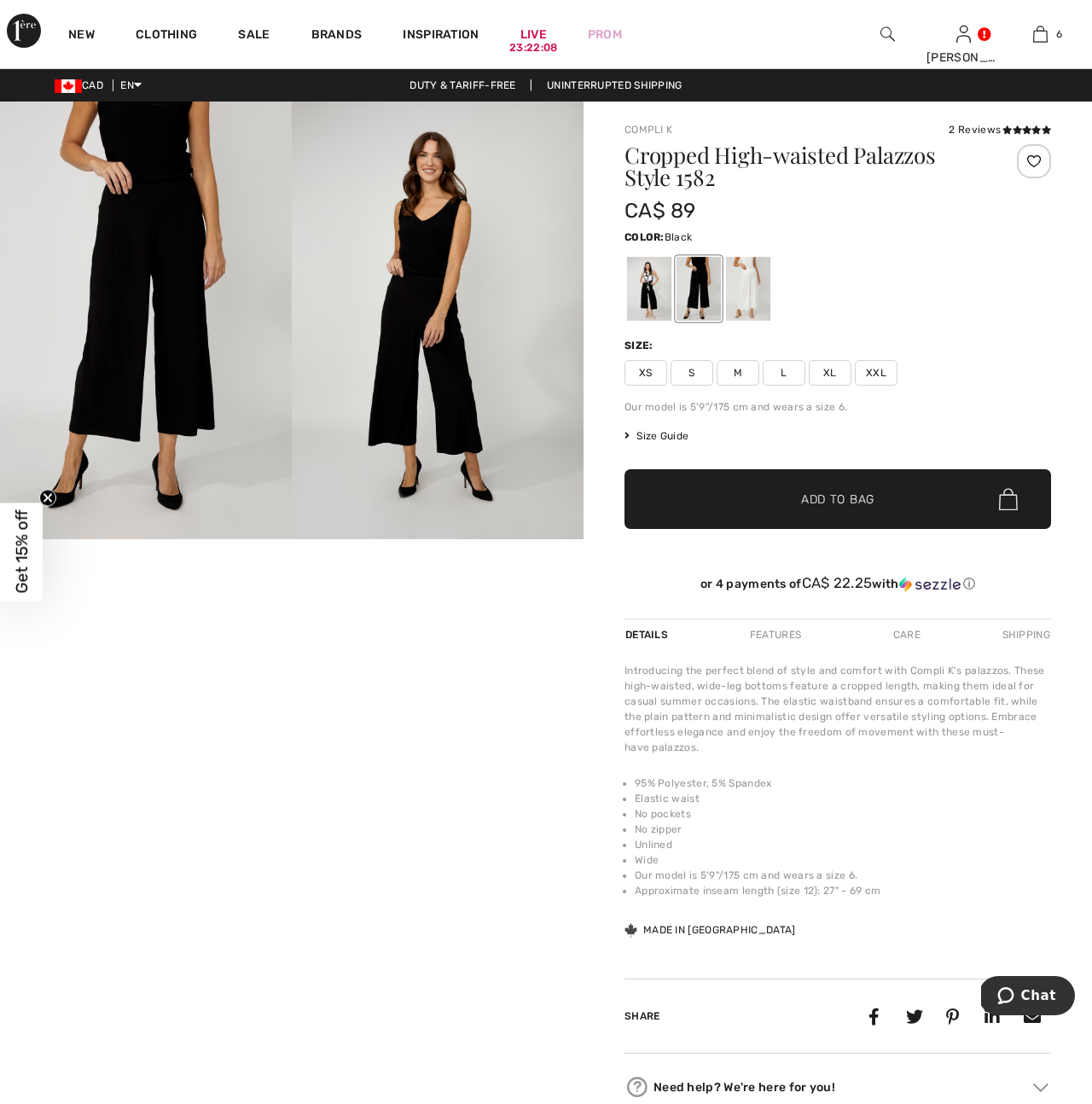
click at [650, 297] on div at bounding box center [650, 289] width 44 height 64
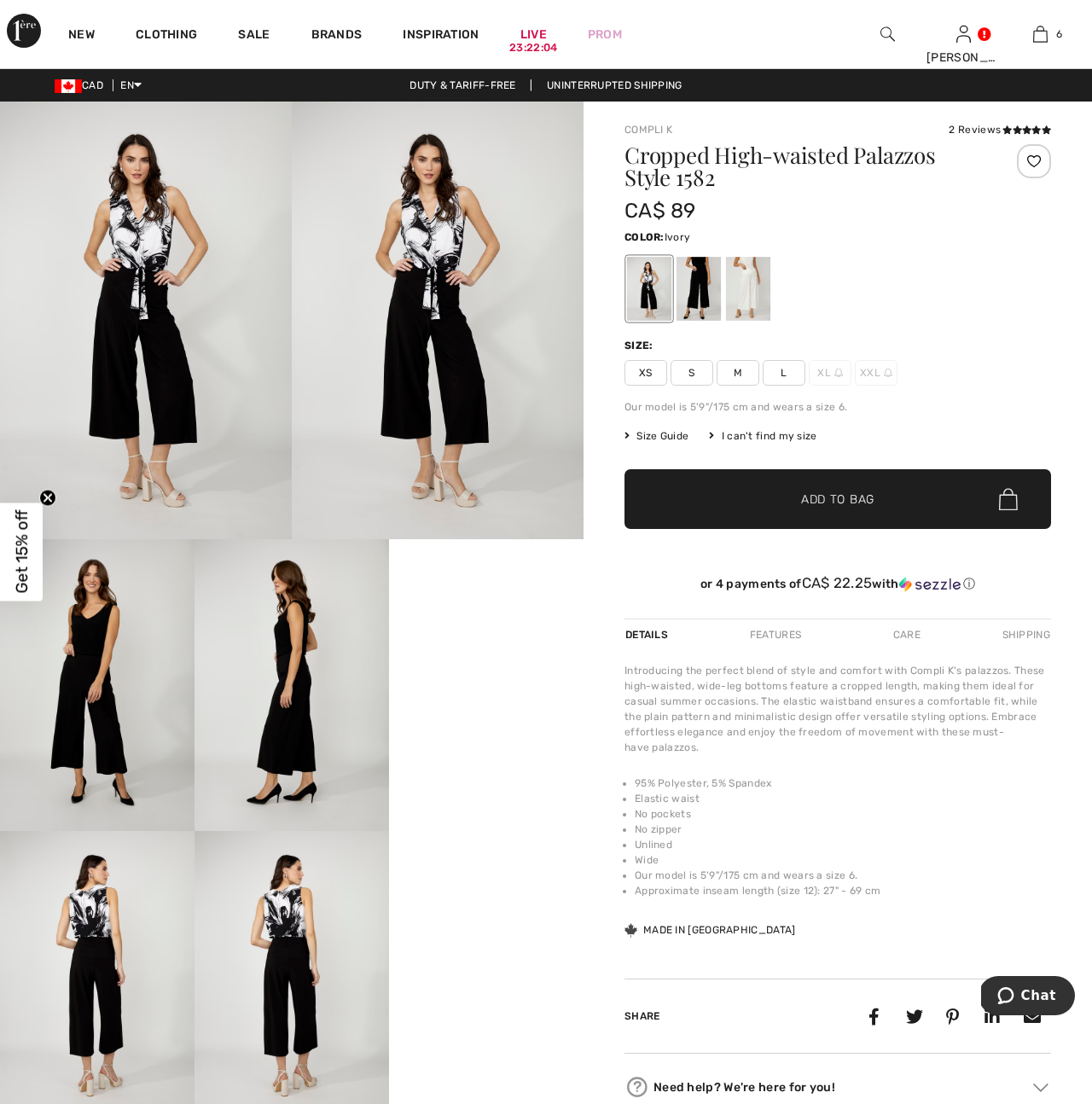
click at [755, 293] on div at bounding box center [748, 289] width 44 height 64
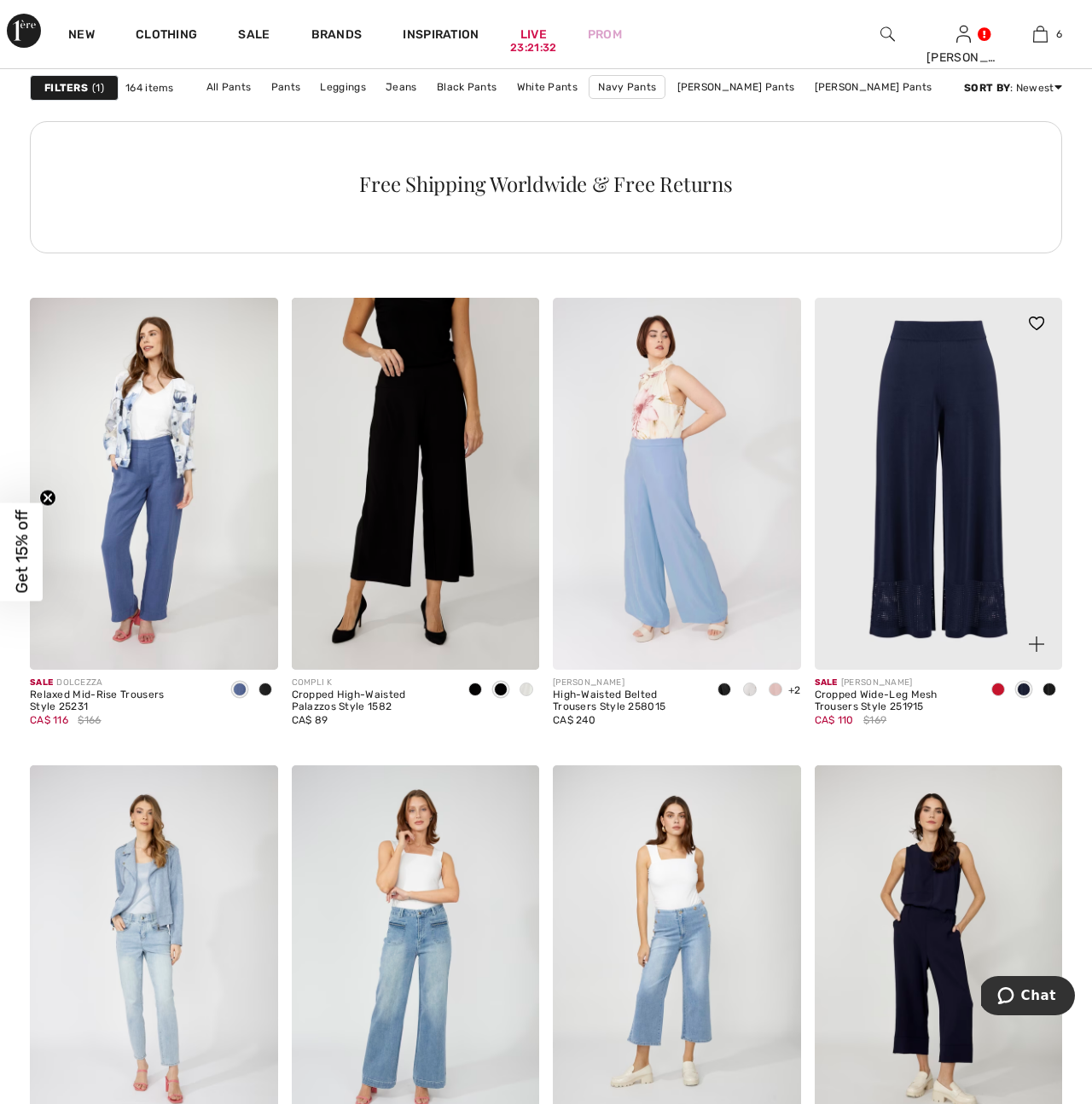
scroll to position [5677, 0]
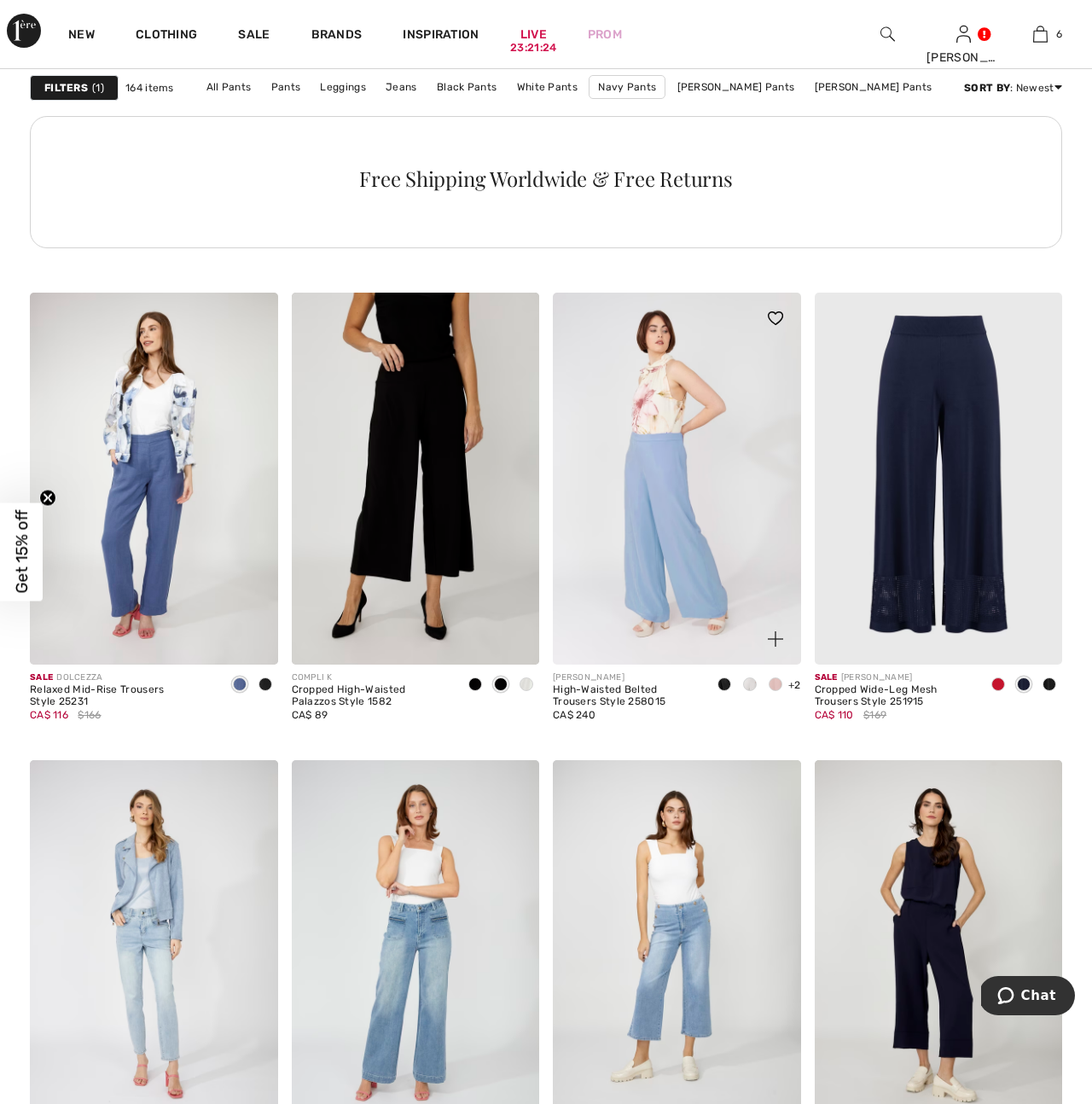
click at [699, 560] on img at bounding box center [677, 479] width 249 height 372
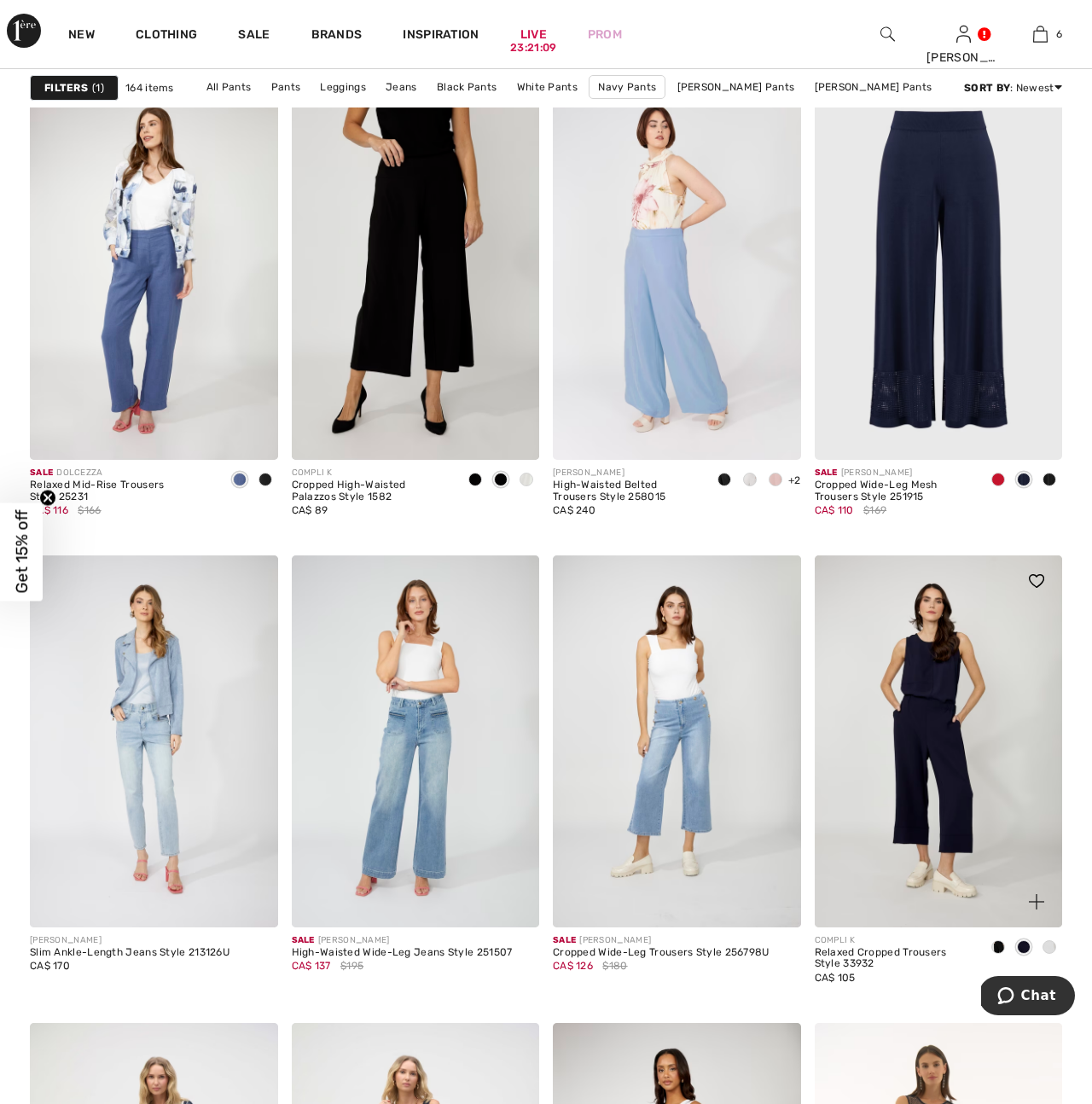
scroll to position [5883, 0]
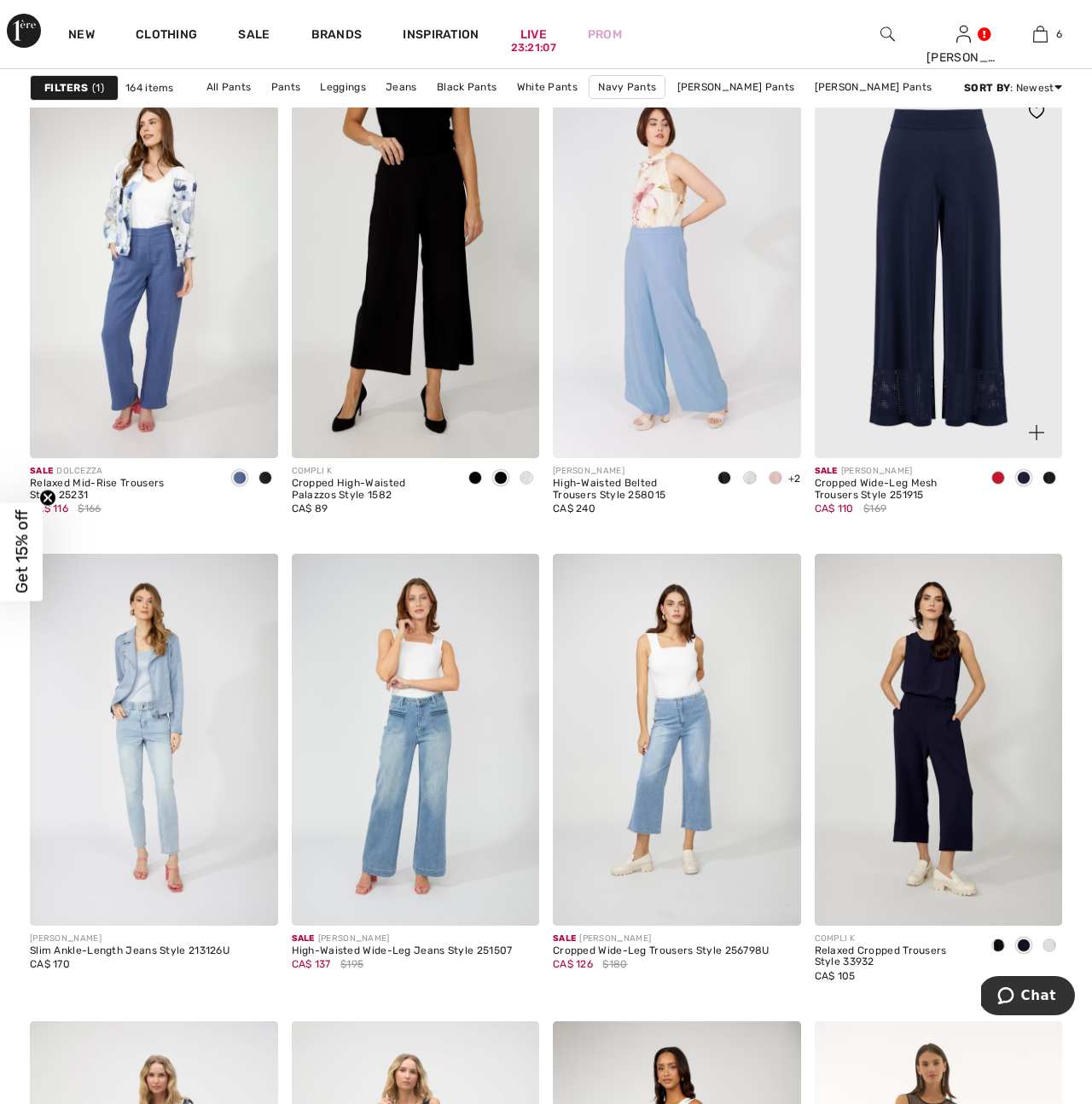
click at [913, 358] on img at bounding box center [939, 272] width 249 height 372
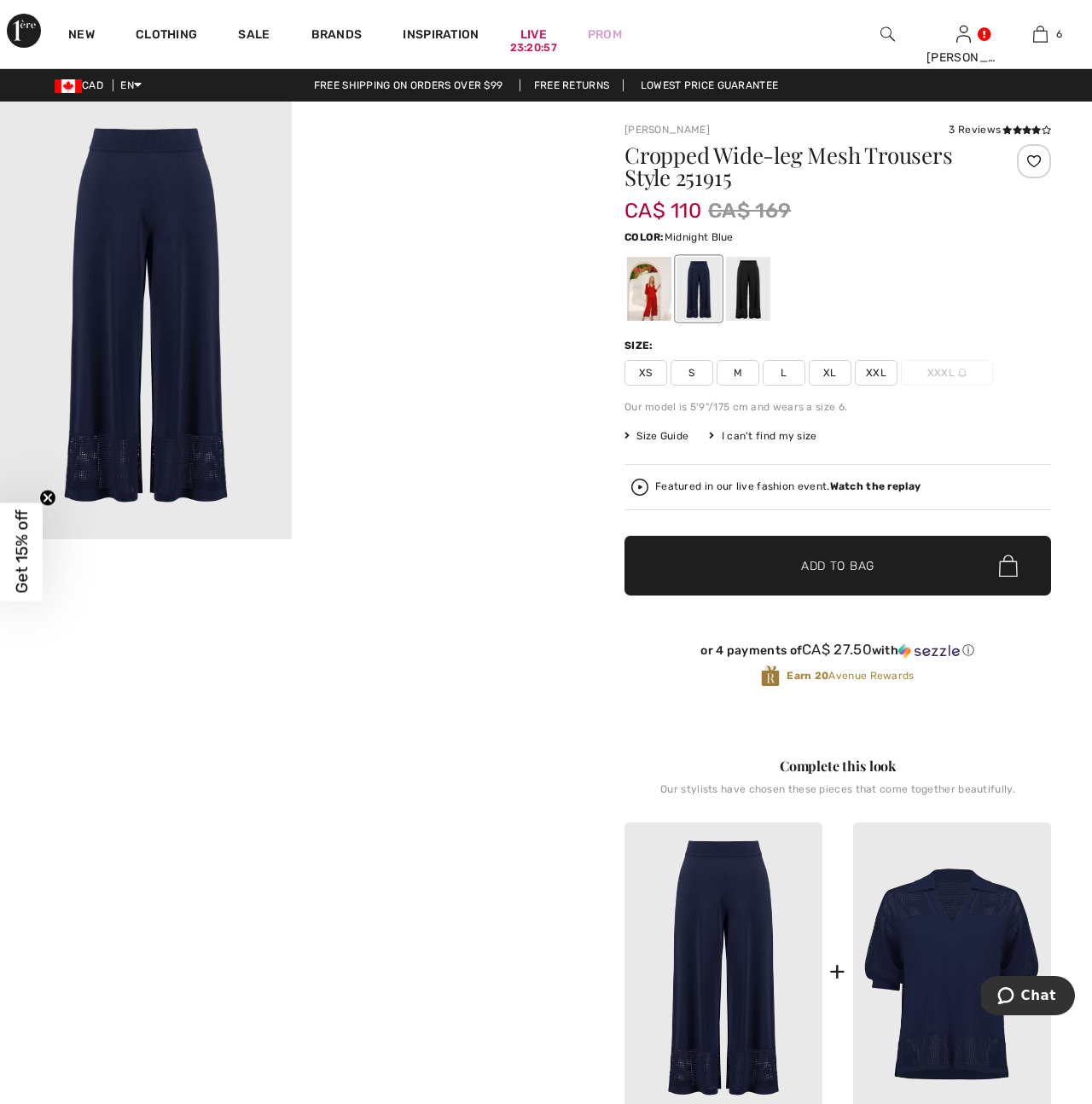
click at [192, 478] on img at bounding box center [146, 320] width 292 height 438
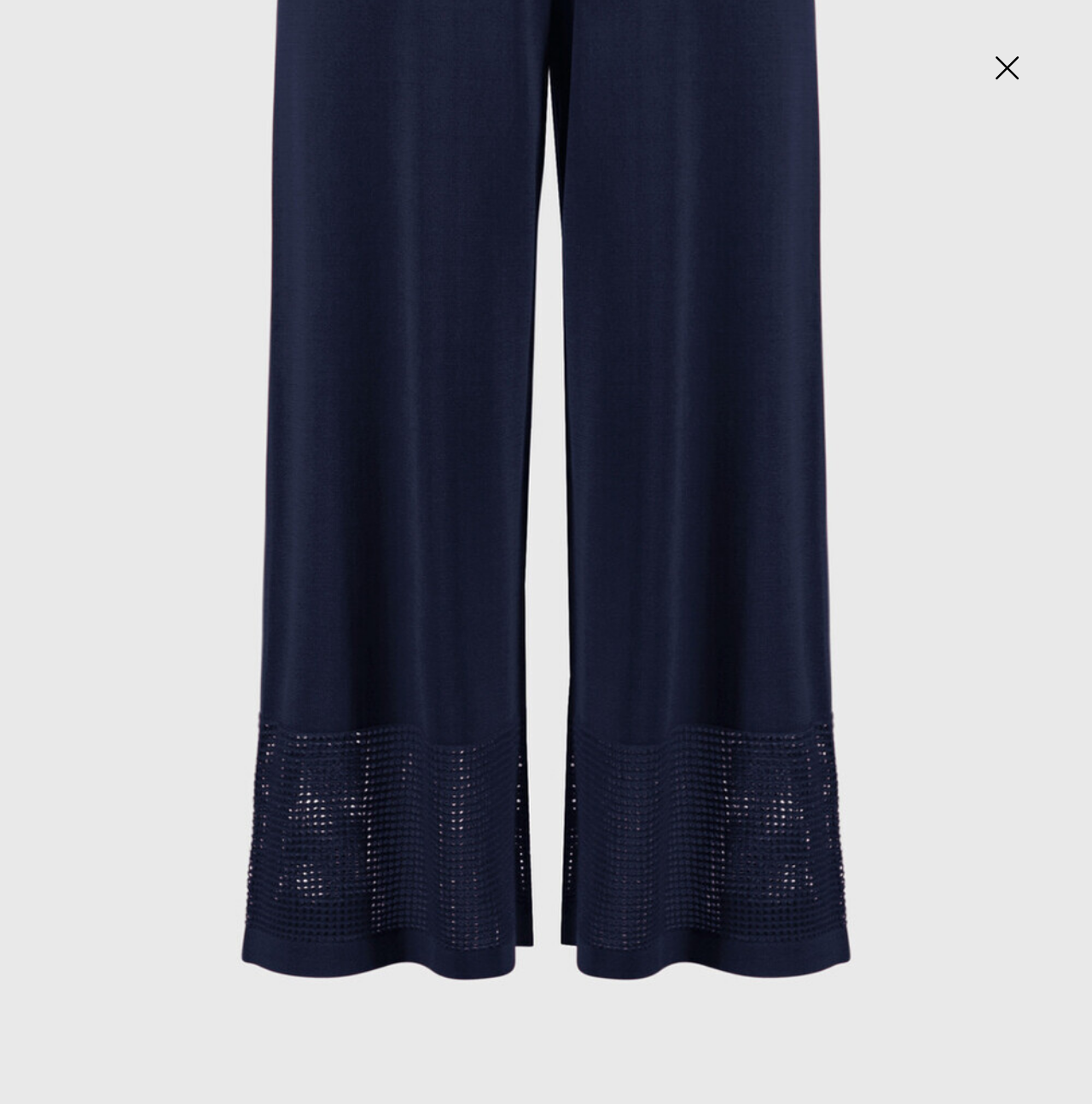
scroll to position [532, 0]
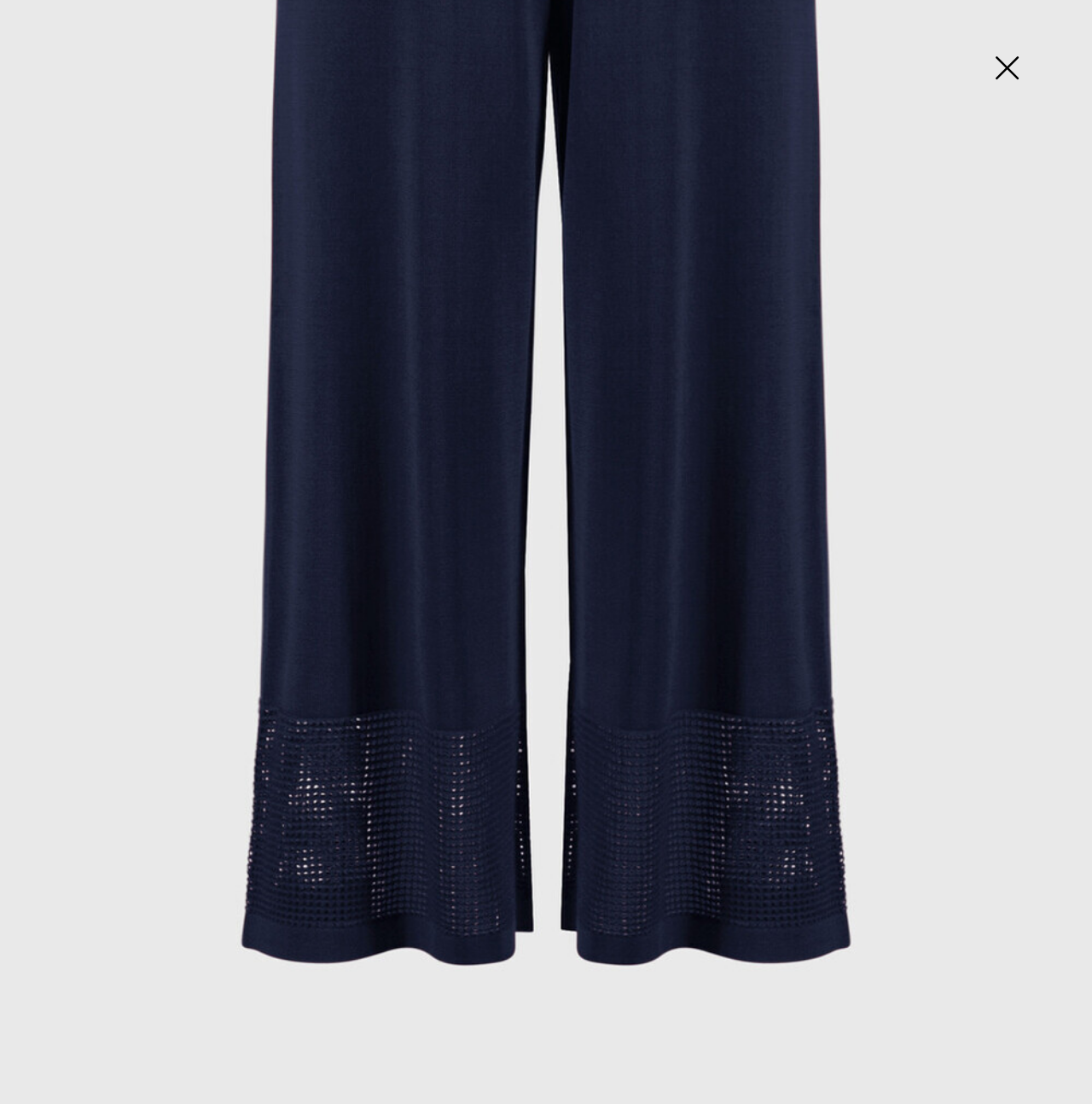
click at [1005, 64] on img at bounding box center [1006, 69] width 85 height 88
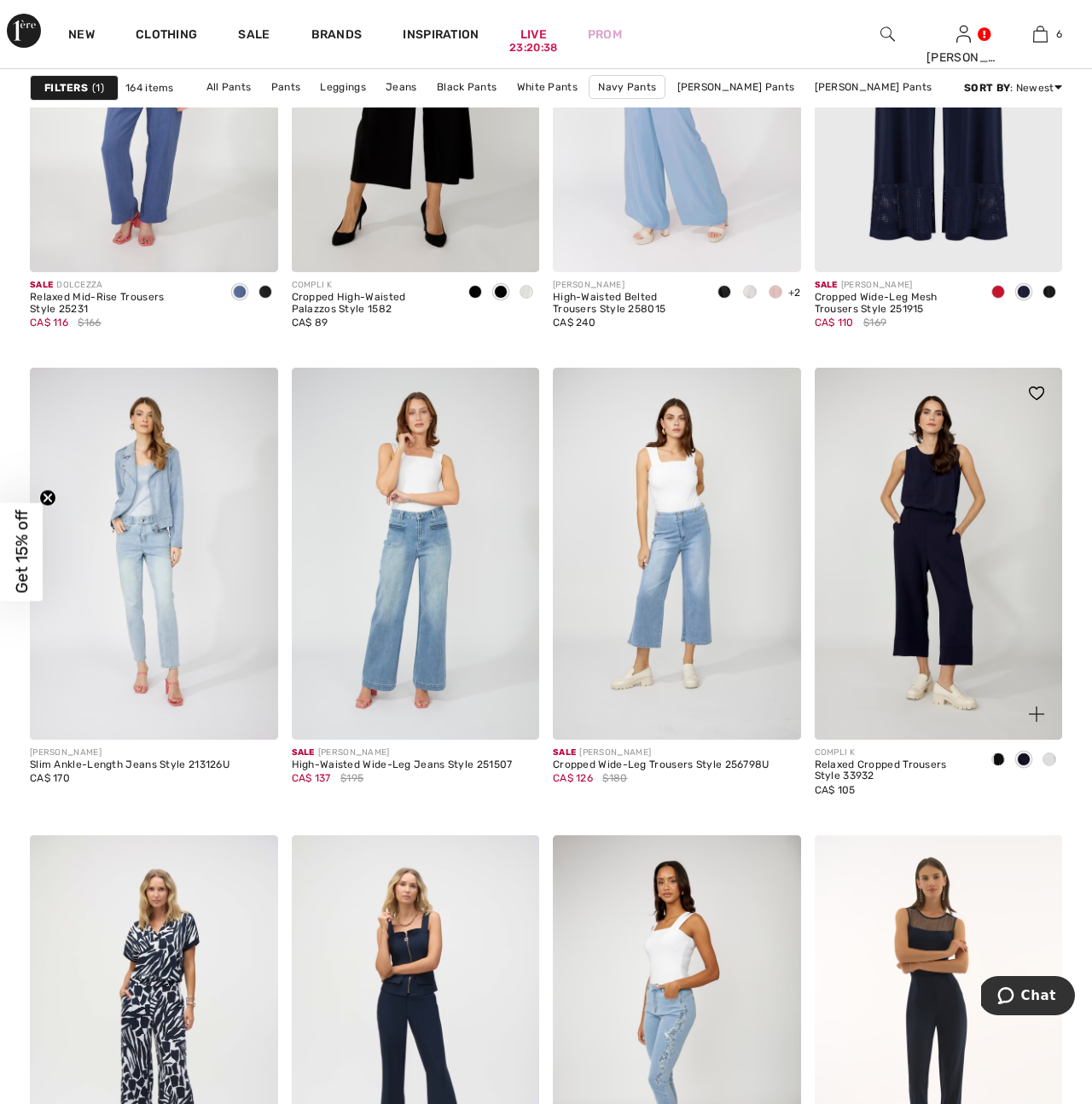
scroll to position [6091, 0]
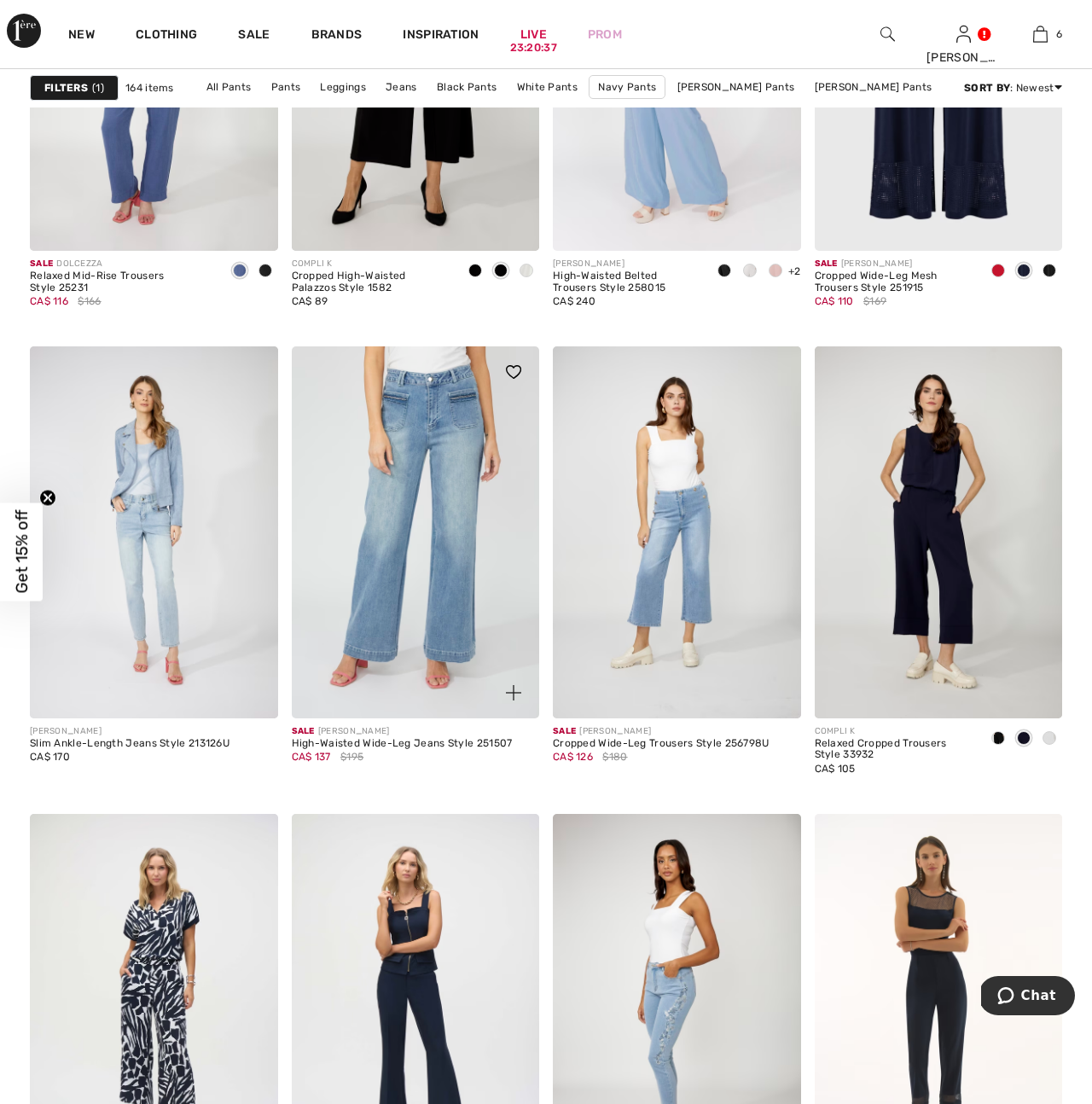
click at [478, 594] on img at bounding box center [416, 532] width 249 height 372
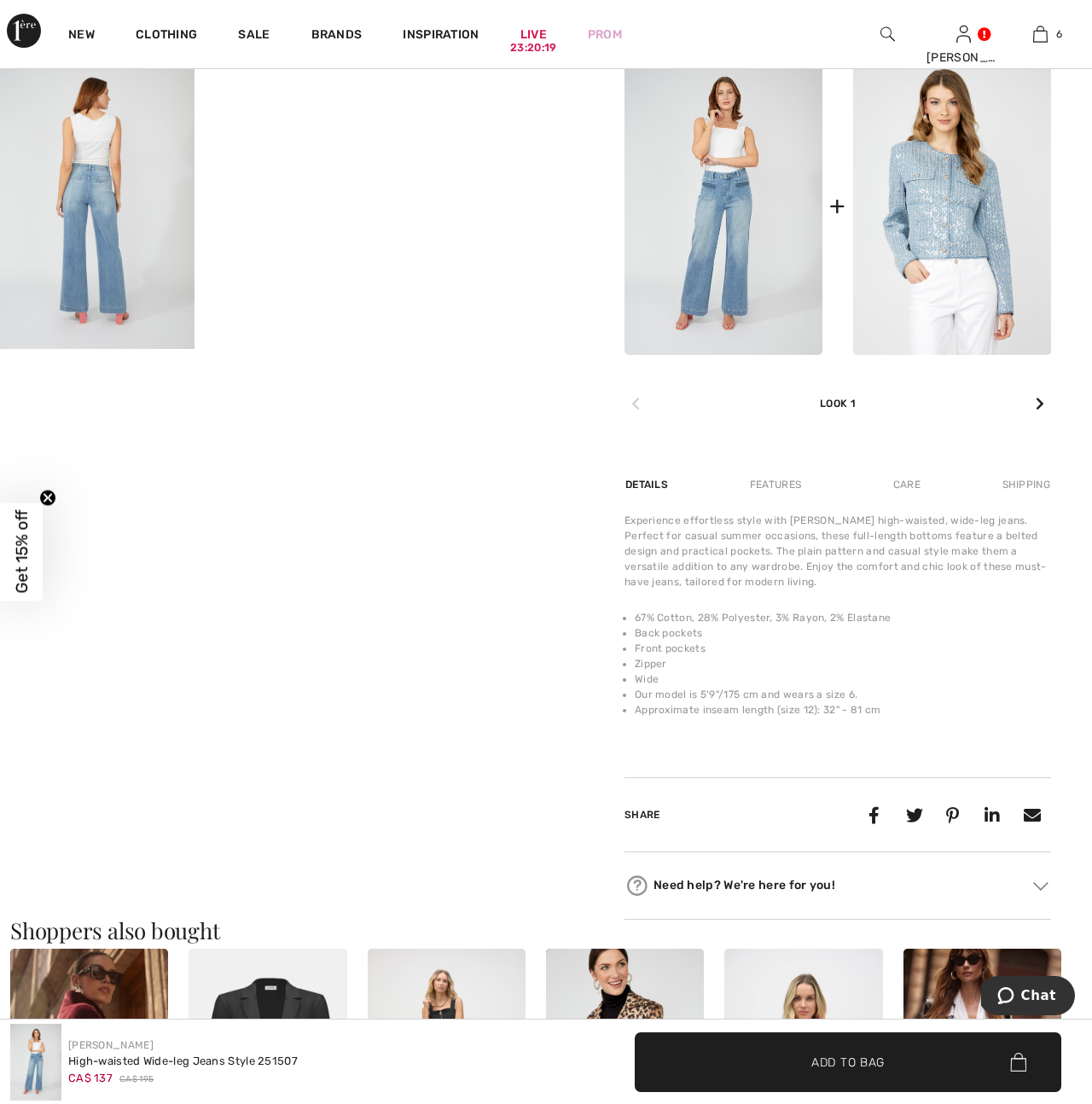
scroll to position [776, 0]
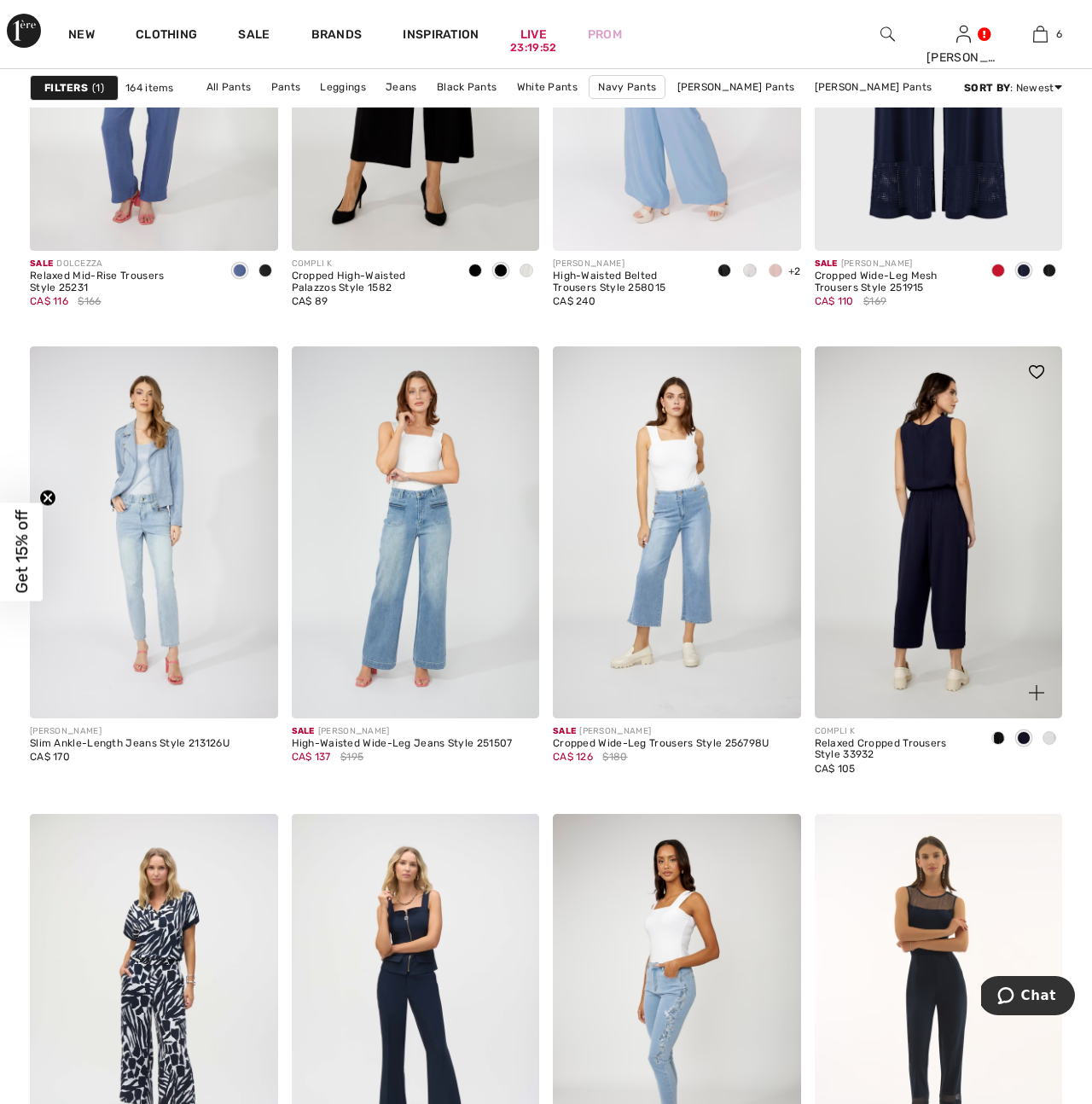
click at [958, 613] on img at bounding box center [939, 532] width 249 height 372
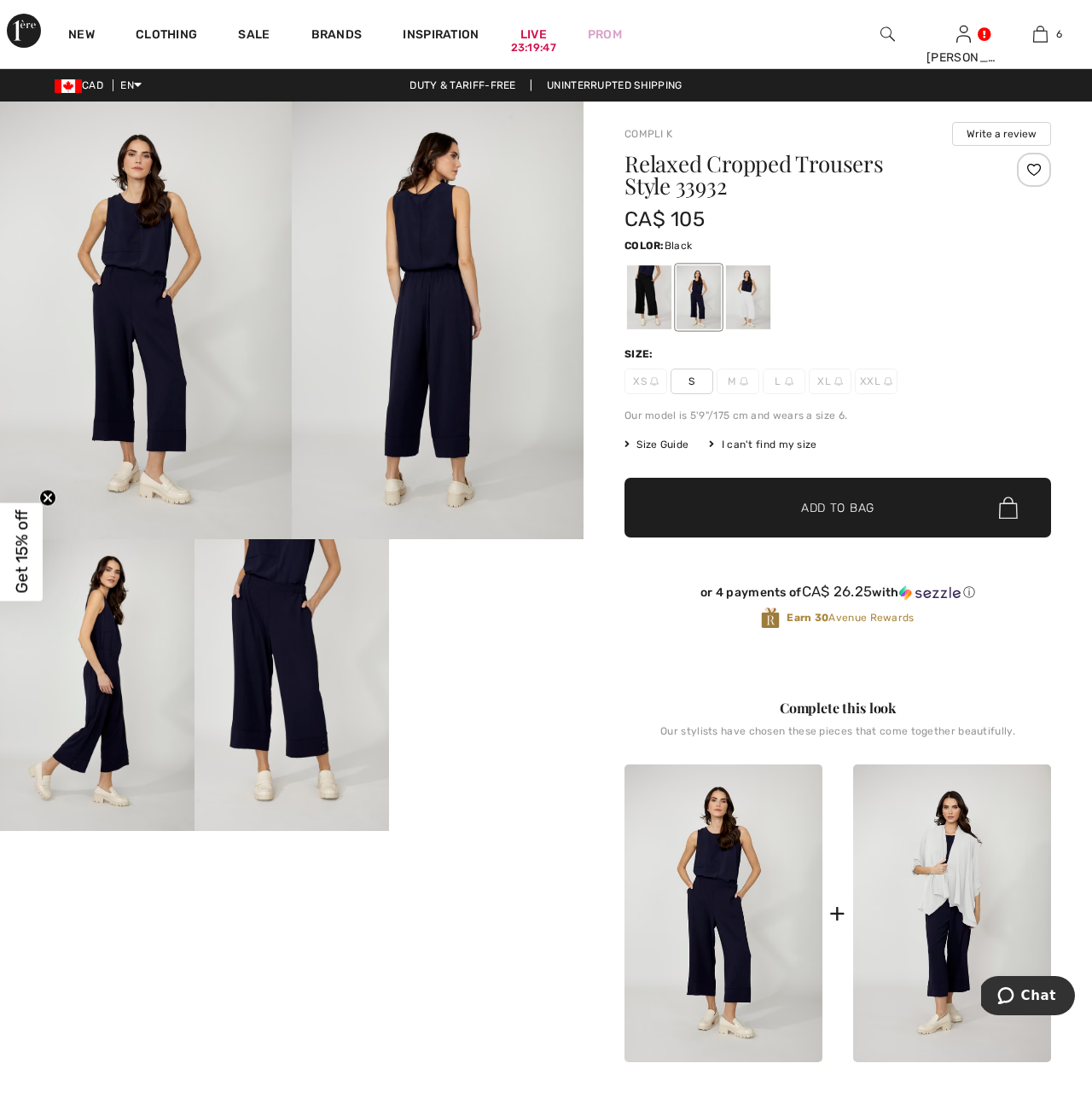
click at [640, 299] on div at bounding box center [650, 297] width 44 height 64
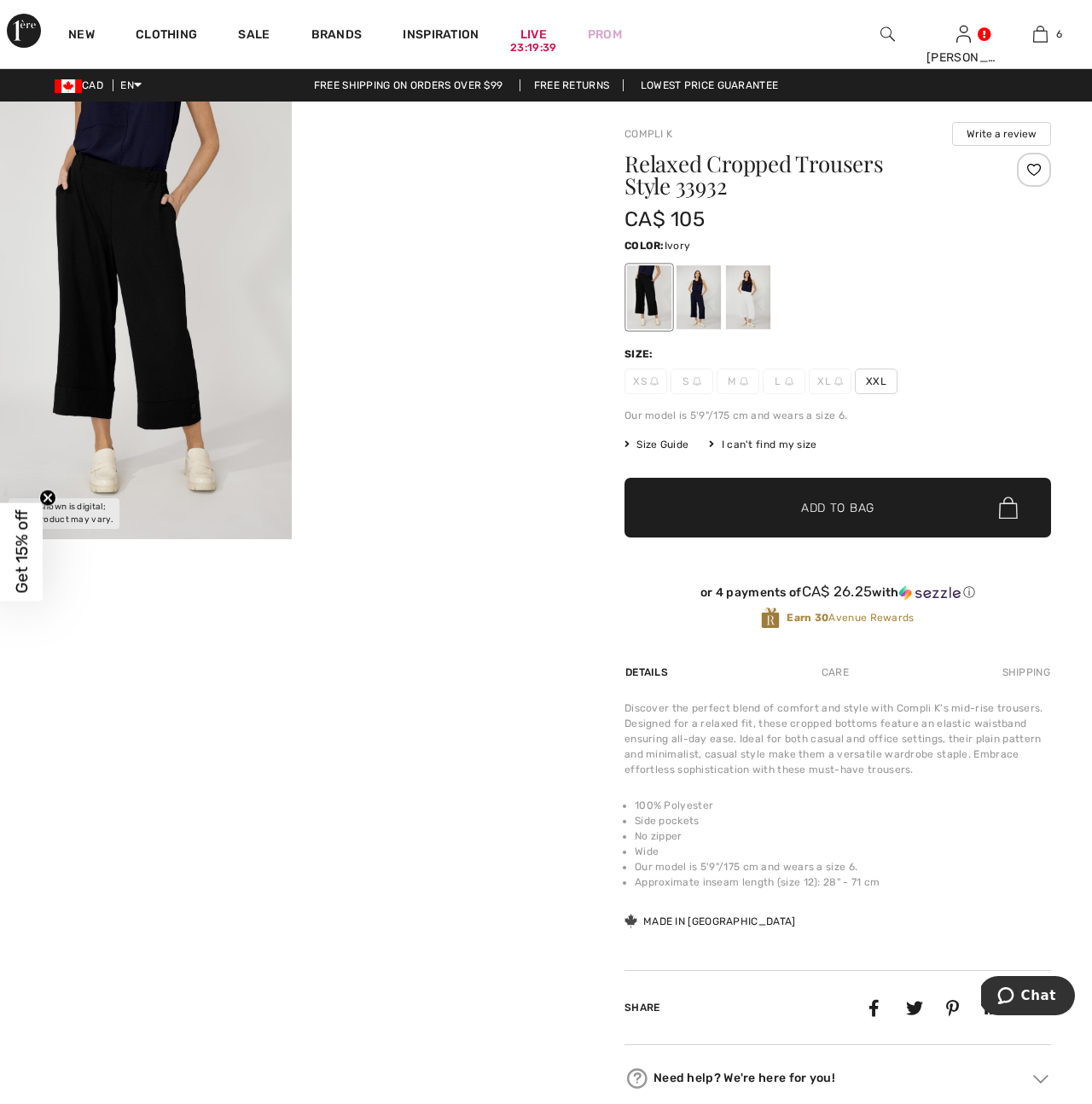
click at [750, 304] on div at bounding box center [748, 297] width 44 height 64
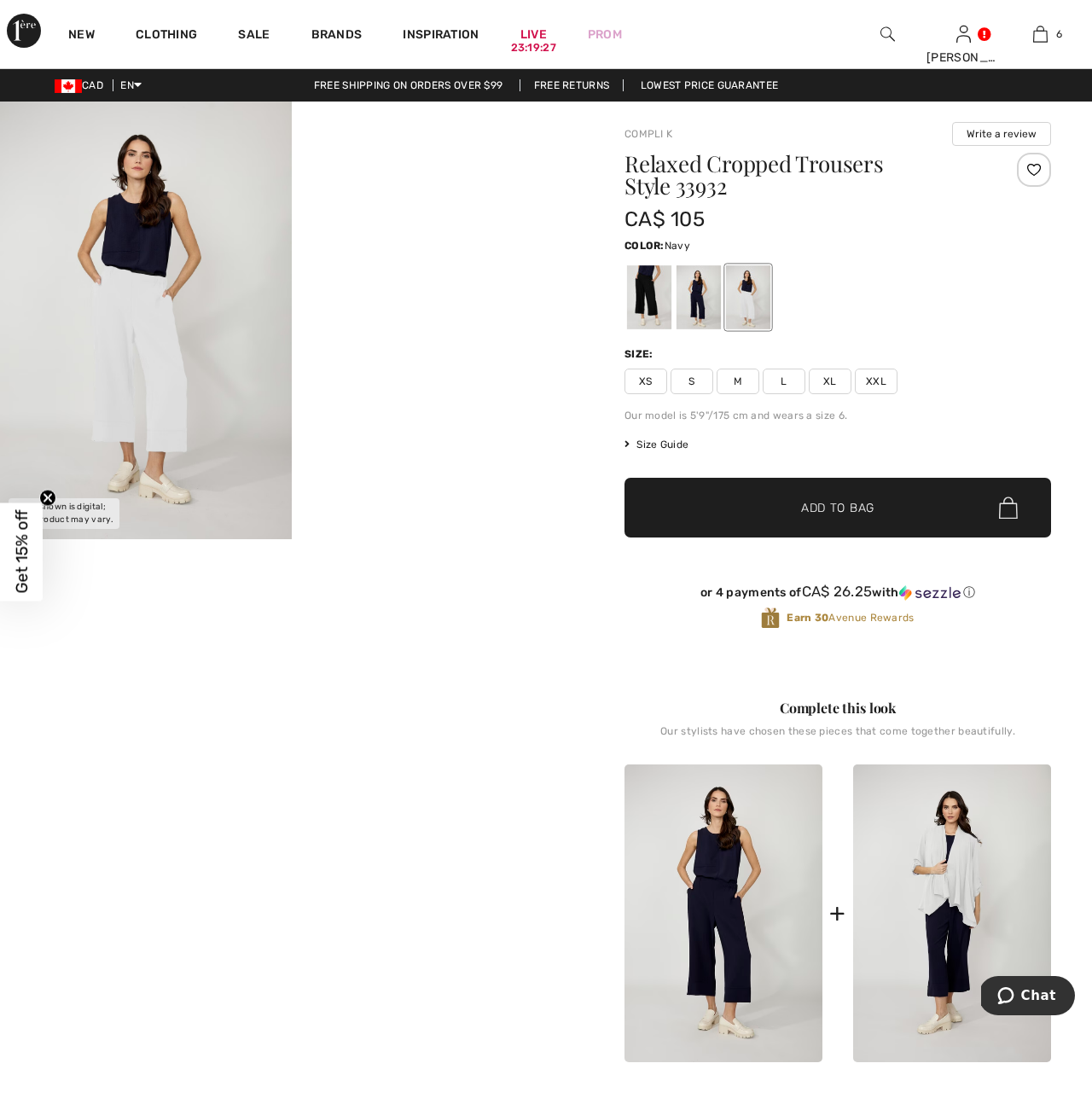
click at [689, 304] on div at bounding box center [698, 297] width 44 height 64
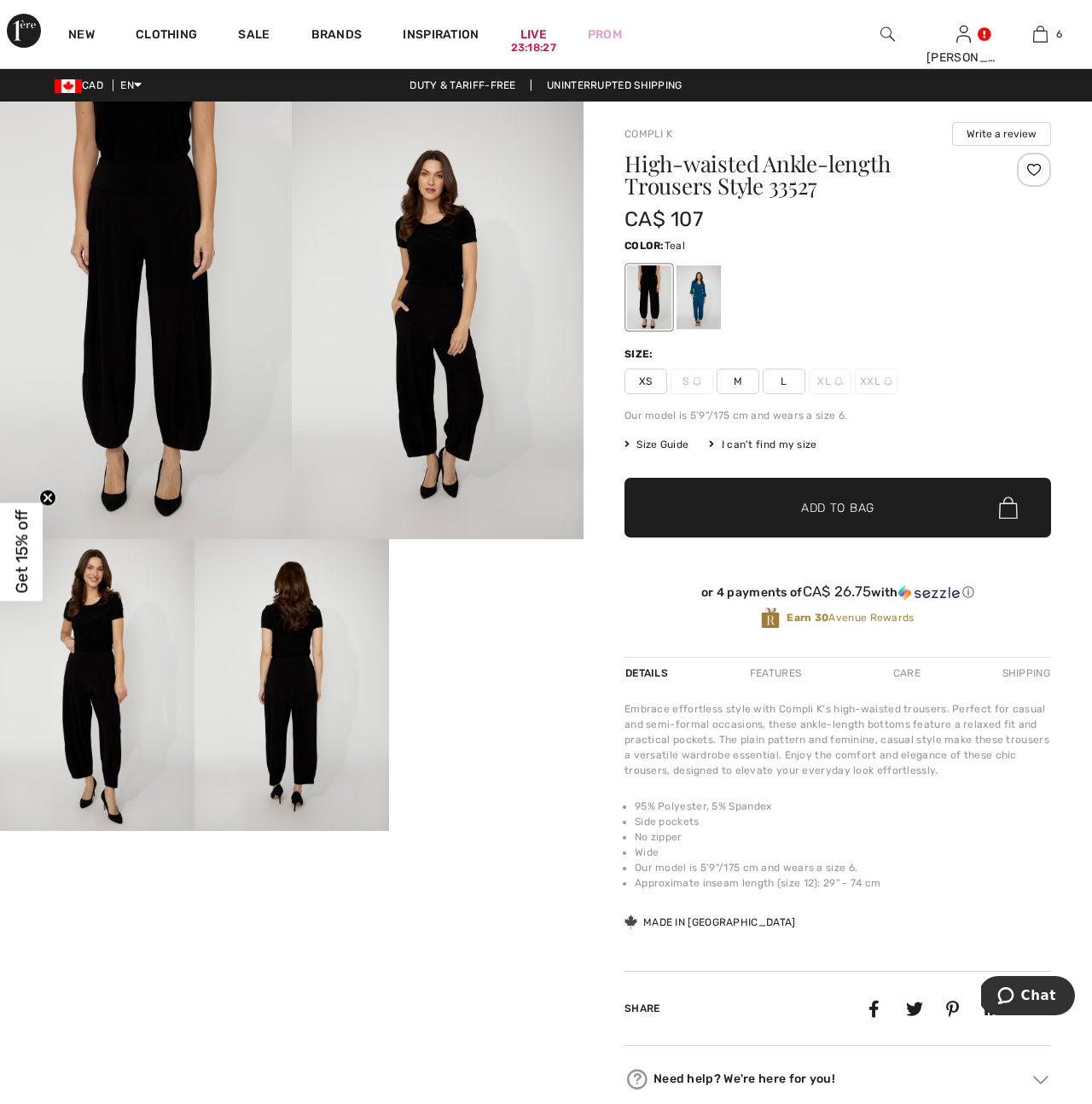
click at [703, 304] on div at bounding box center [698, 297] width 44 height 64
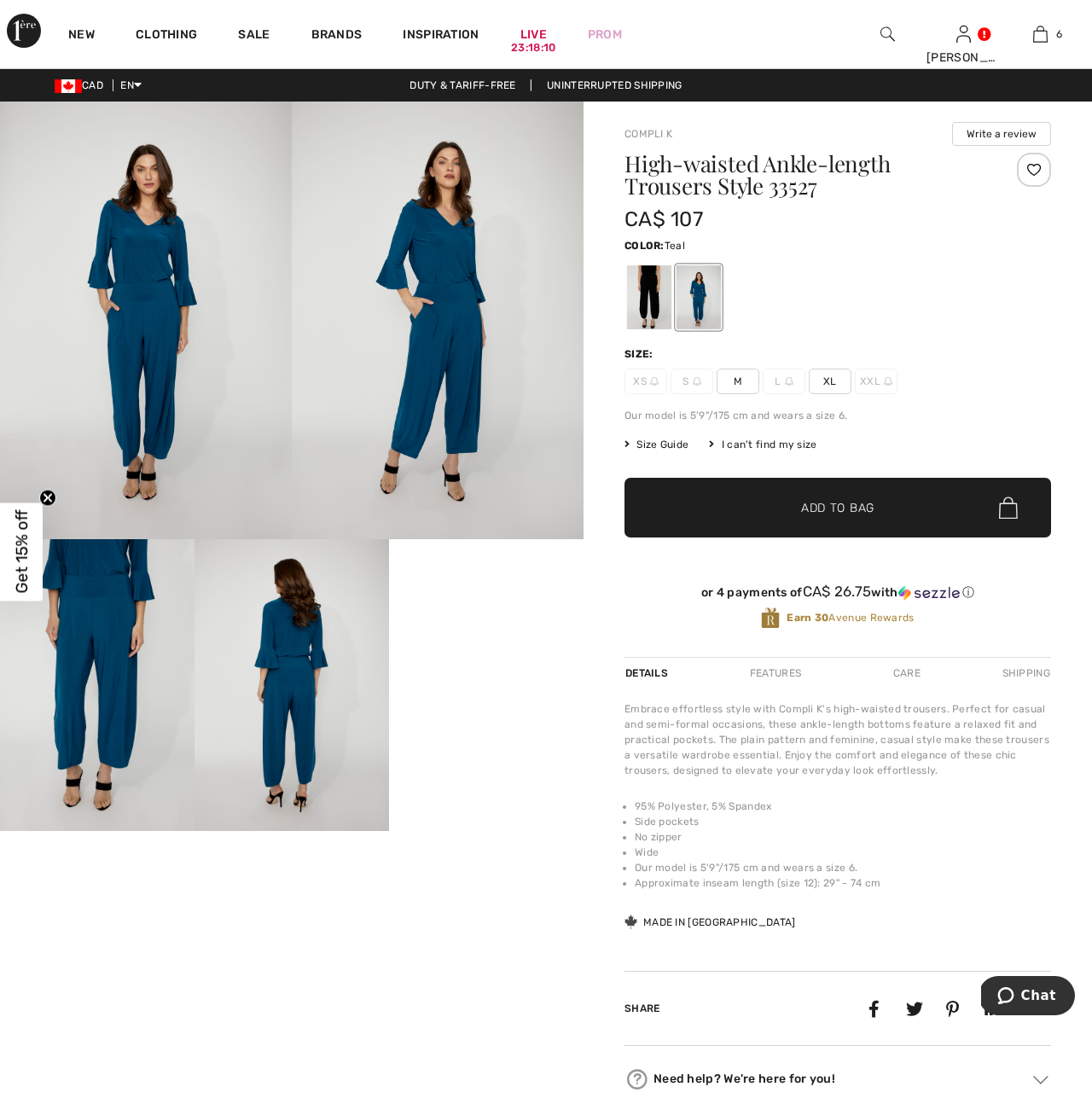
click at [316, 730] on img at bounding box center [292, 685] width 195 height 292
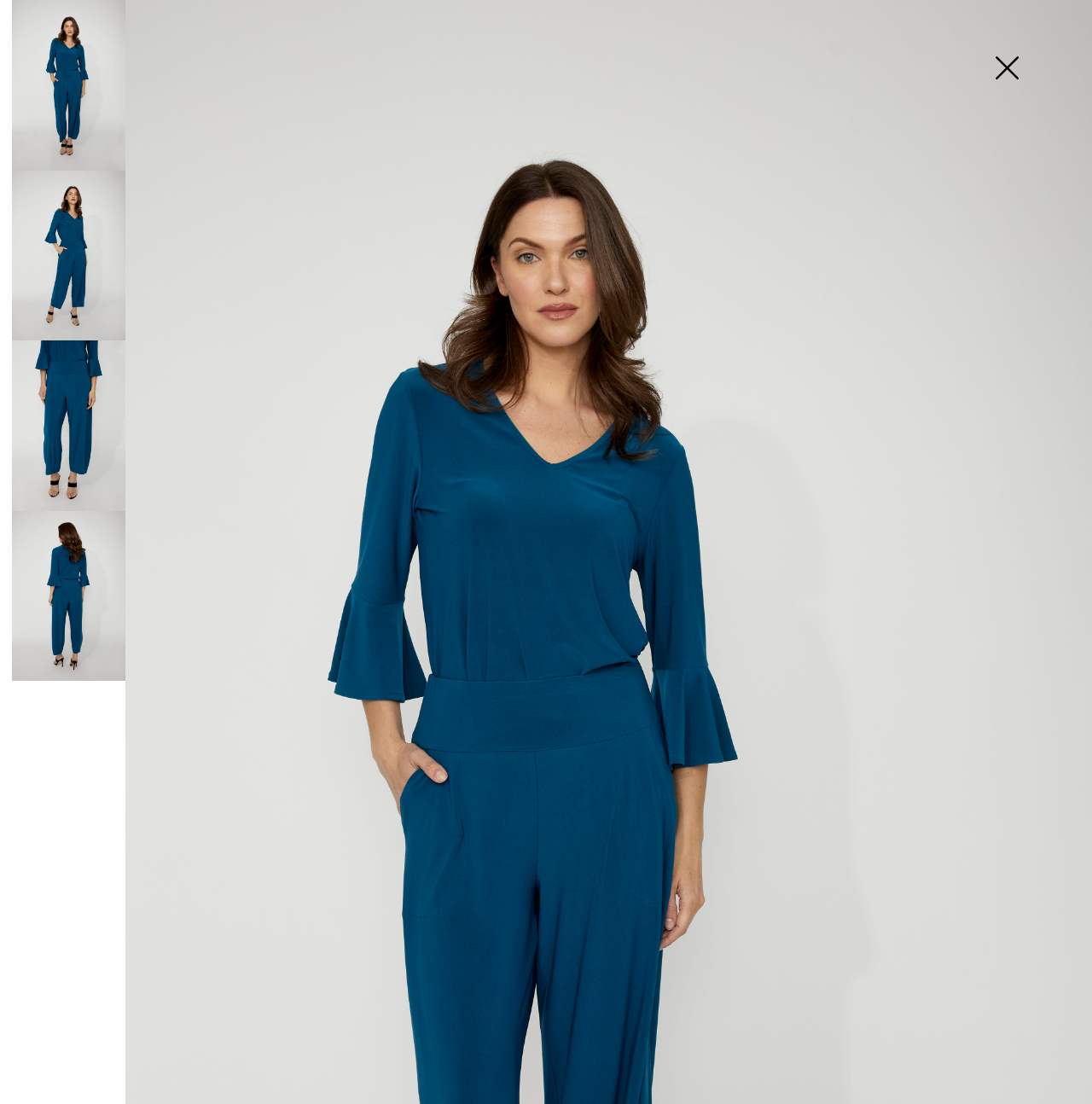
click at [1016, 67] on img at bounding box center [1006, 69] width 85 height 88
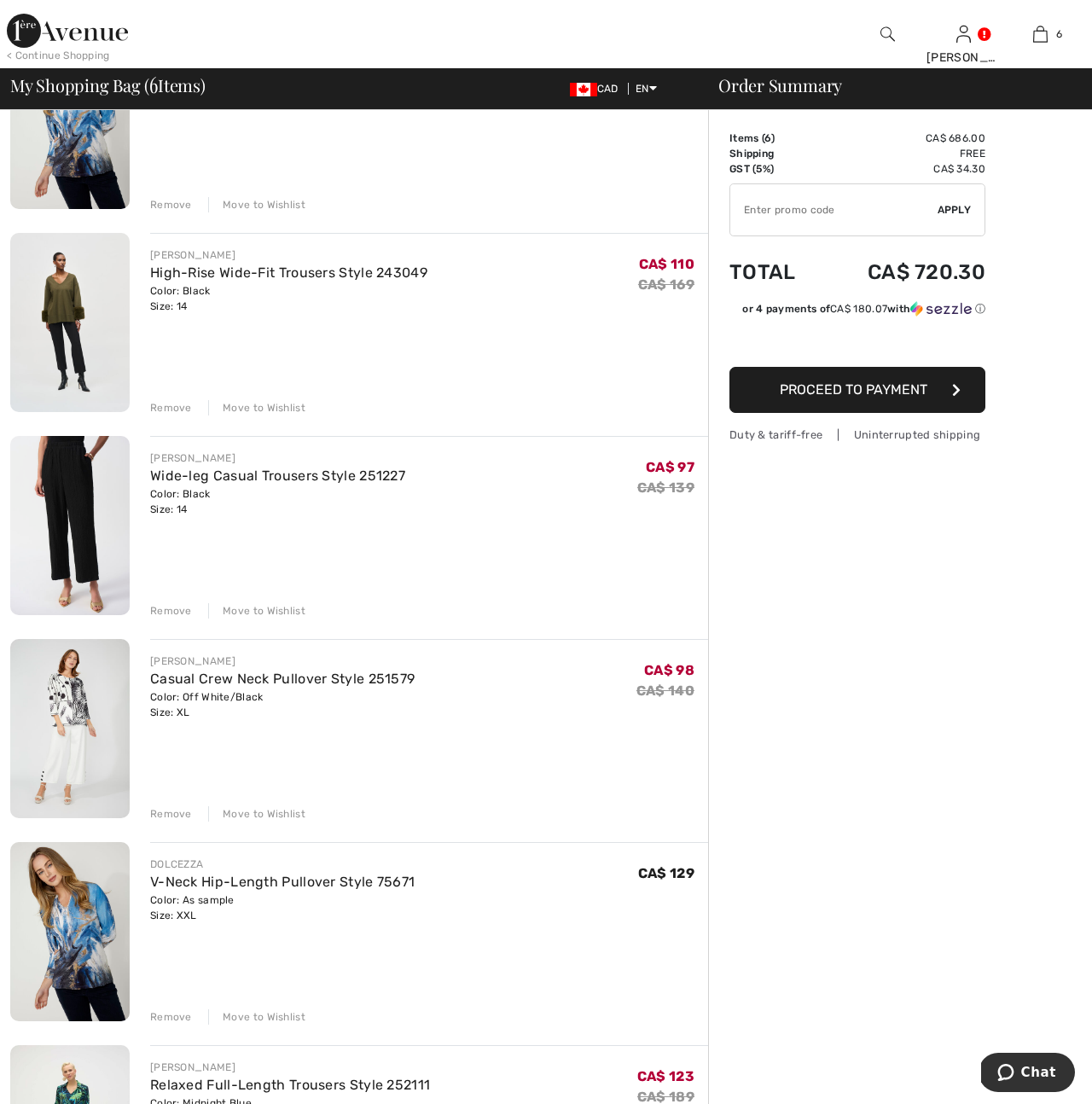
scroll to position [226, 0]
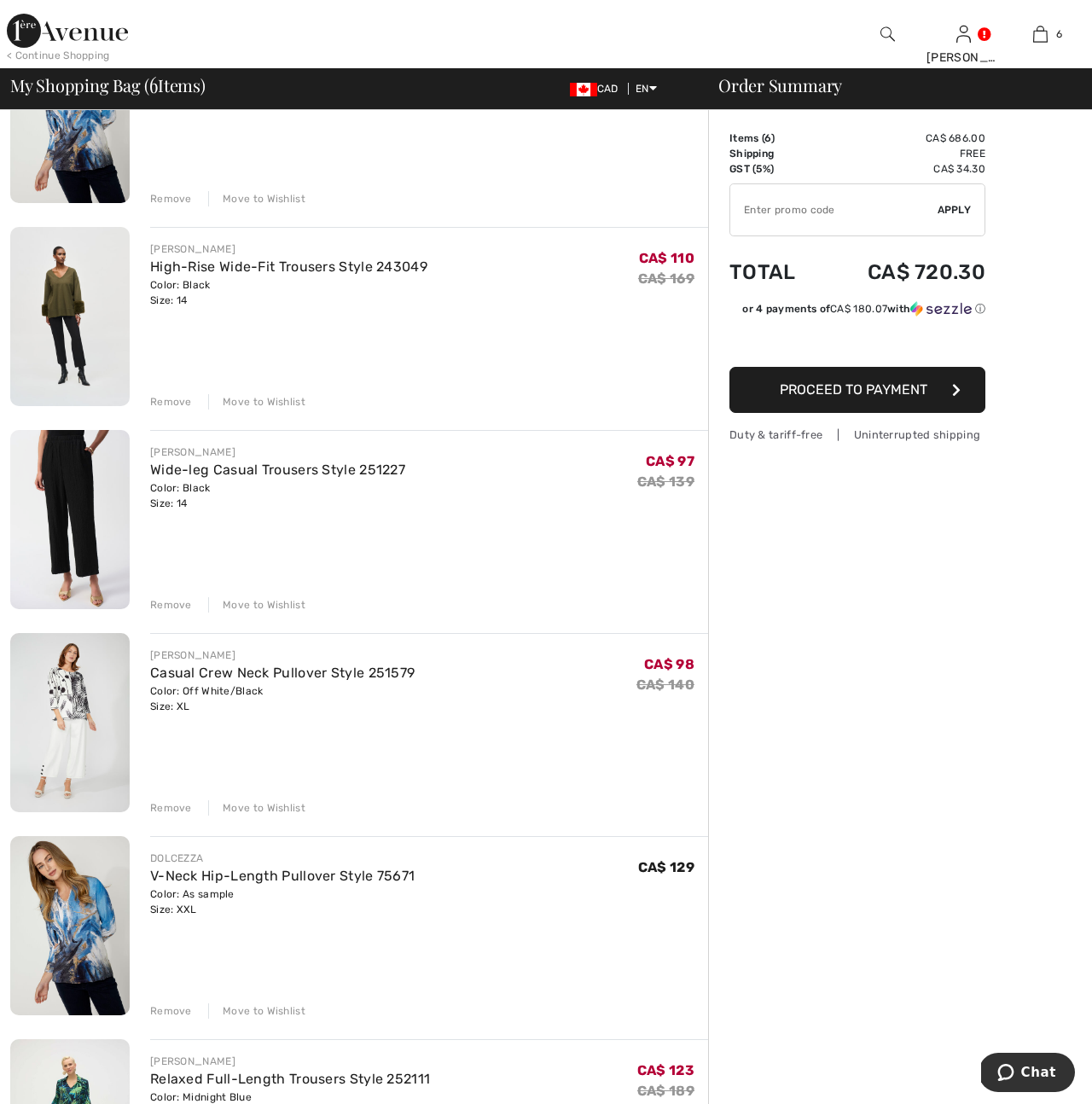
click at [173, 805] on div "Remove" at bounding box center [171, 807] width 42 height 15
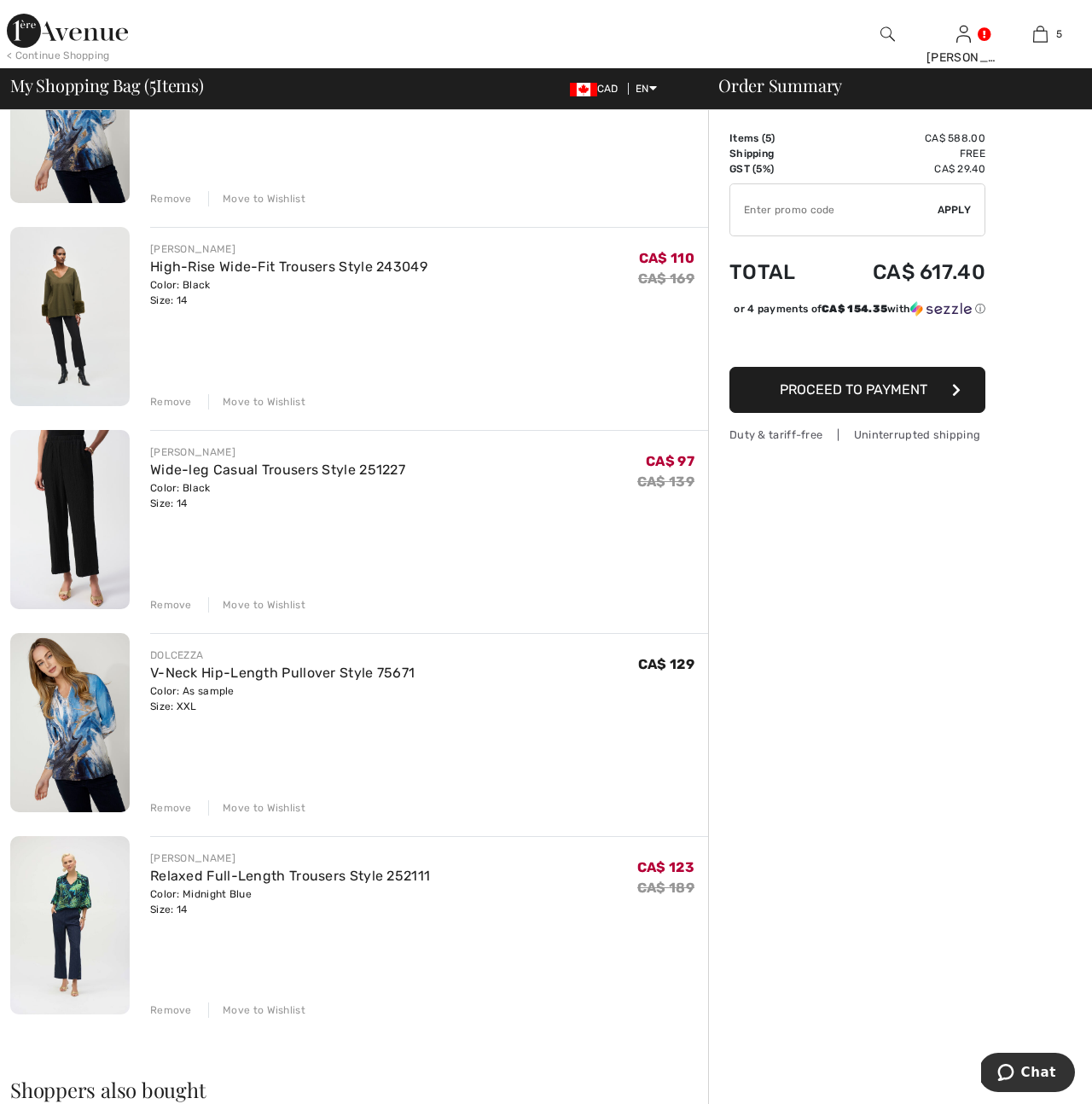
click at [163, 601] on div "Remove" at bounding box center [171, 605] width 42 height 15
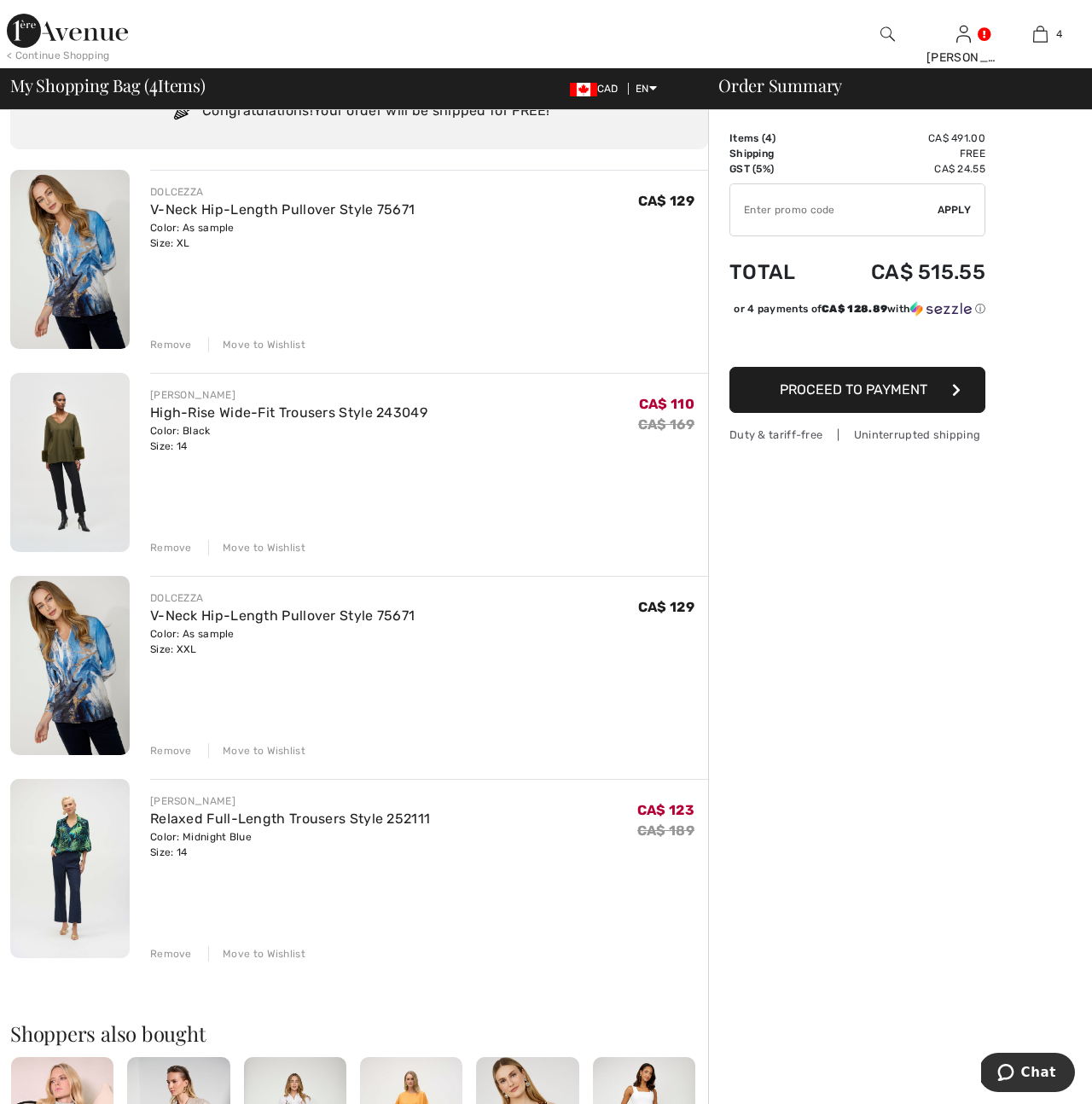
scroll to position [83, 0]
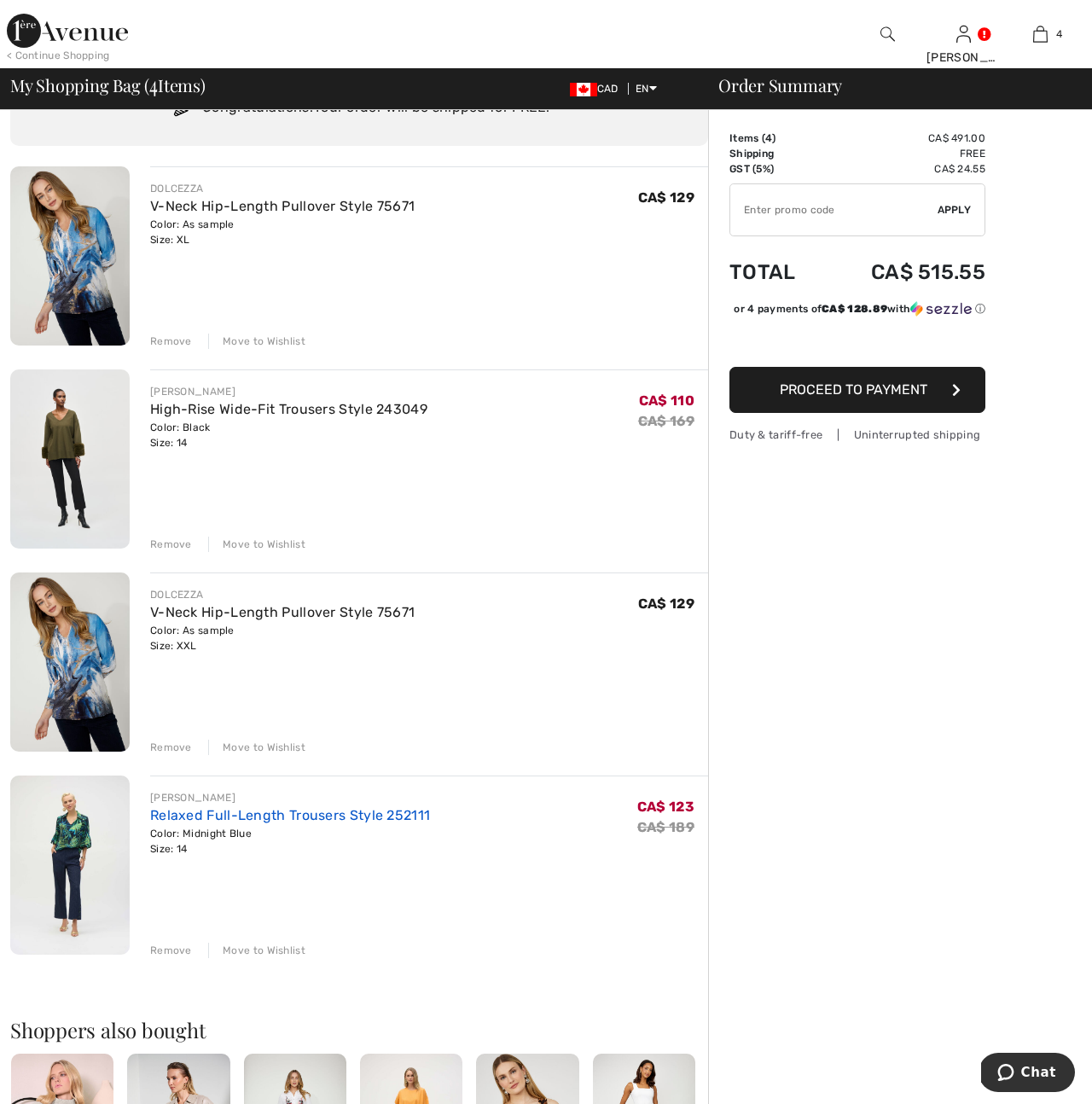
click at [161, 812] on link "Relaxed Full-Length Trousers Style 252111" at bounding box center [290, 815] width 280 height 16
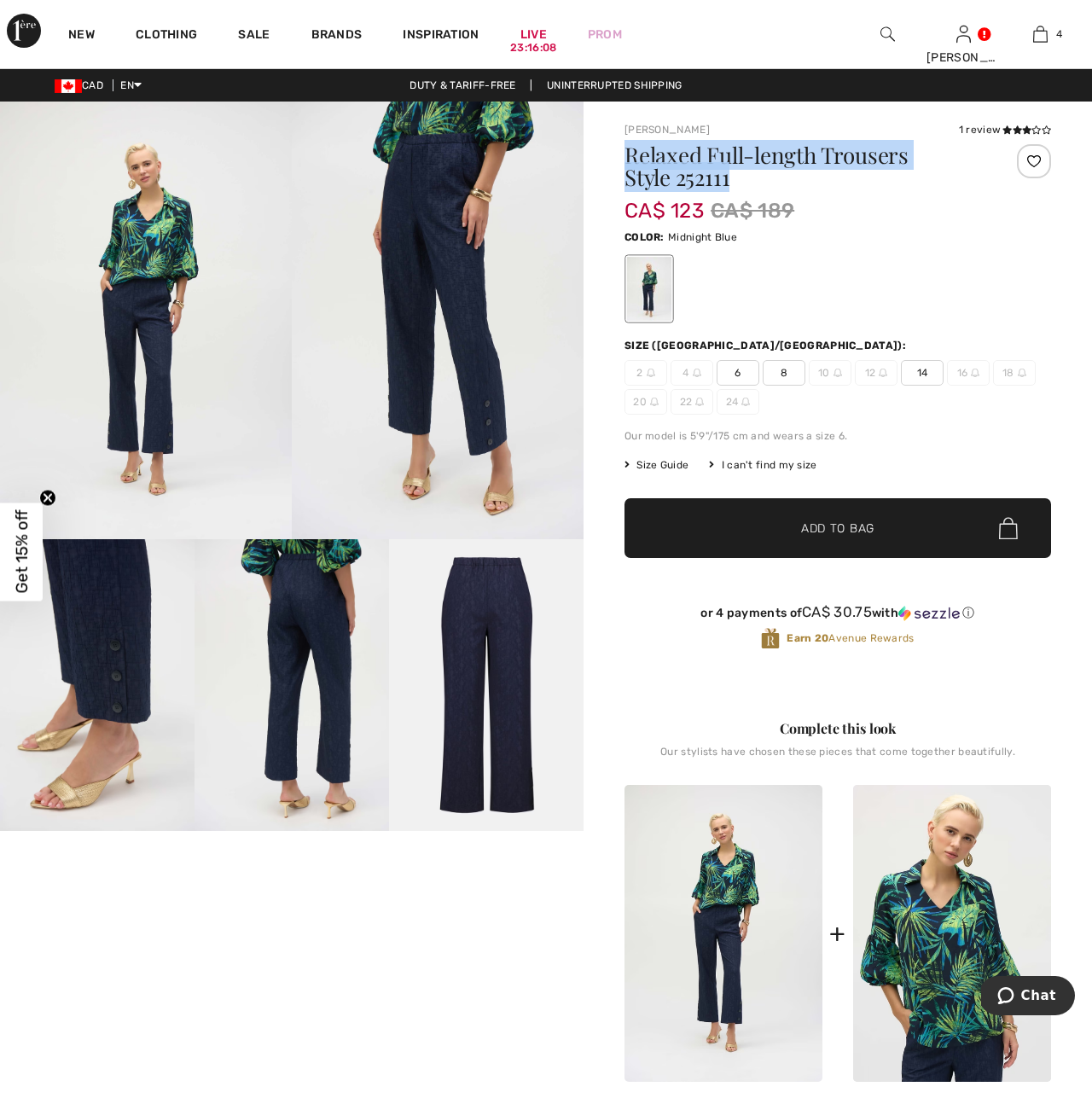
drag, startPoint x: 627, startPoint y: 154, endPoint x: 901, endPoint y: 170, distance: 274.5
click at [936, 170] on h1 "Relaxed Full-length Trousers Style 252111" at bounding box center [803, 166] width 356 height 44
copy h1 "Relaxed Full-length Trousers Style 252111"
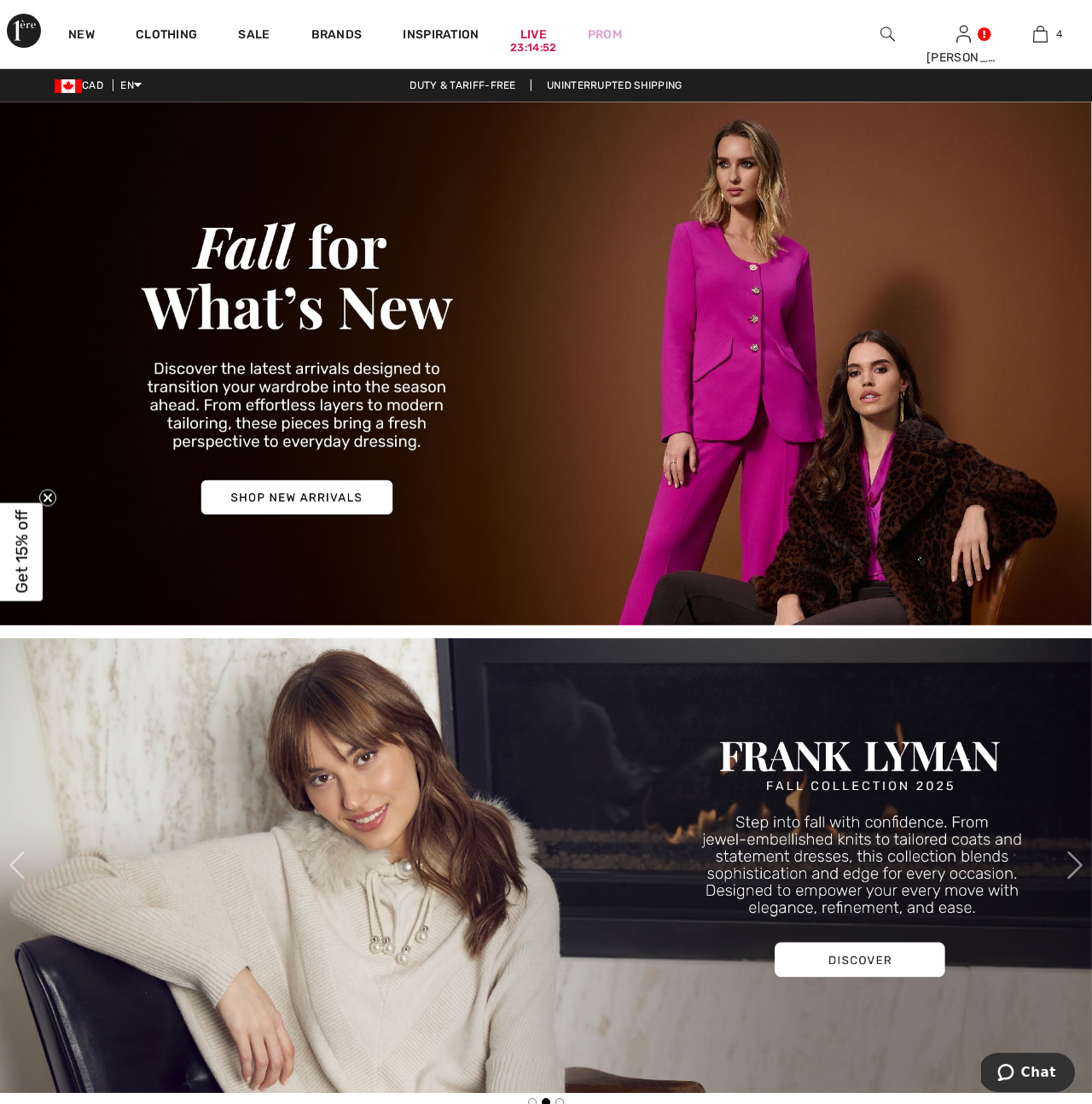
click at [885, 32] on img at bounding box center [888, 34] width 14 height 20
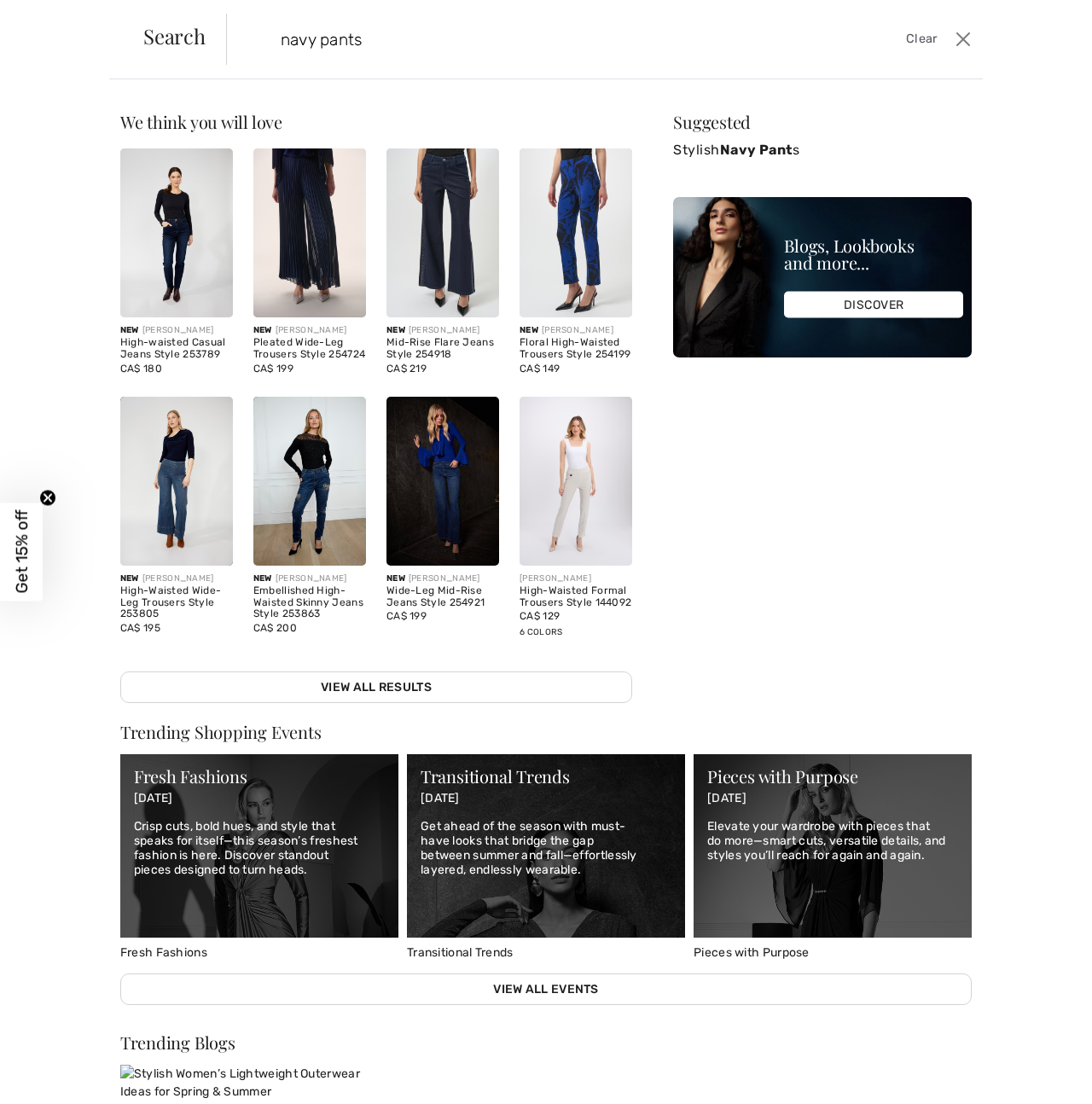
type input "navy pants"
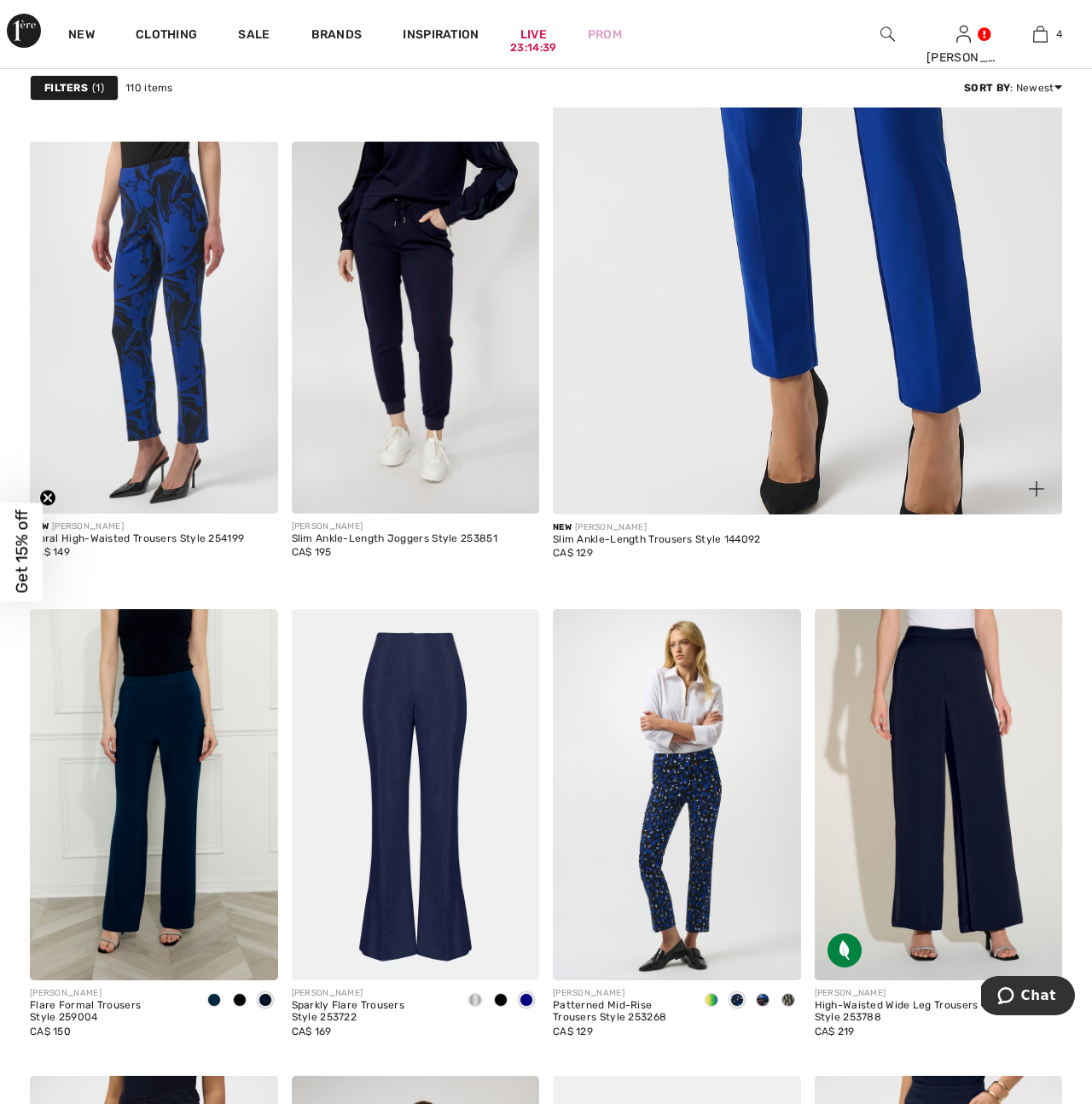
scroll to position [583, 0]
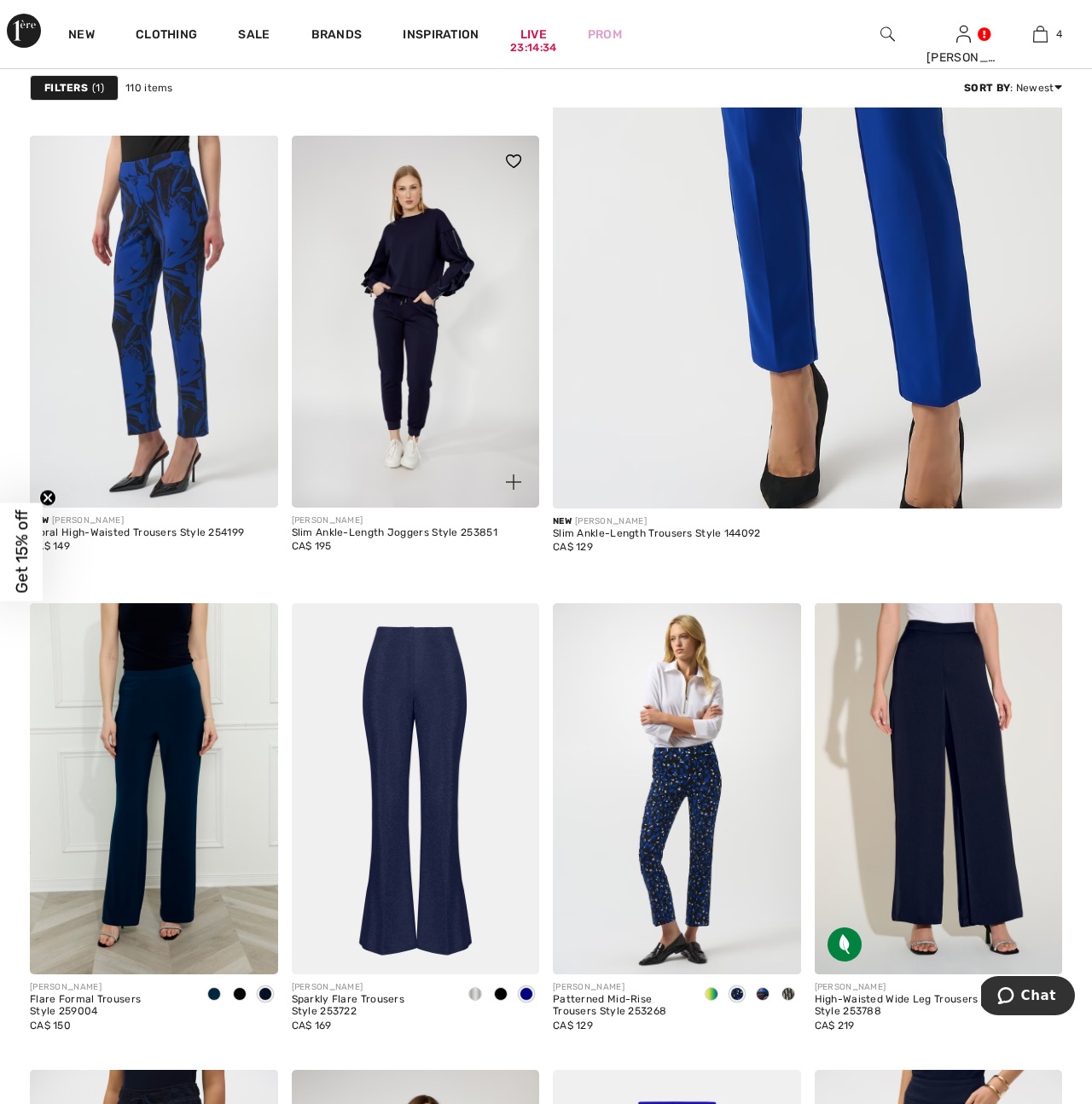
click at [416, 353] on img at bounding box center [416, 321] width 249 height 372
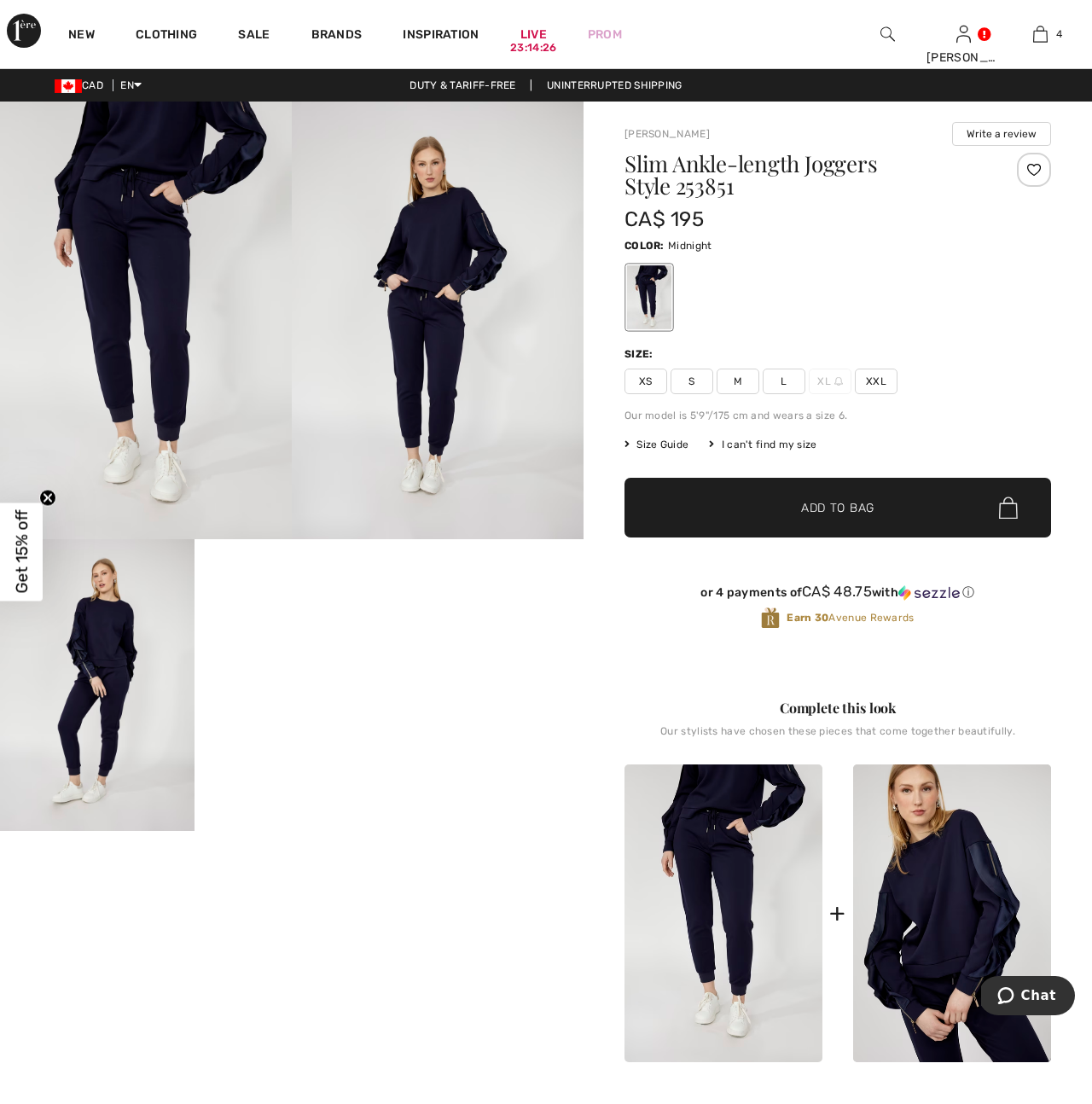
click at [176, 389] on img at bounding box center [146, 320] width 292 height 438
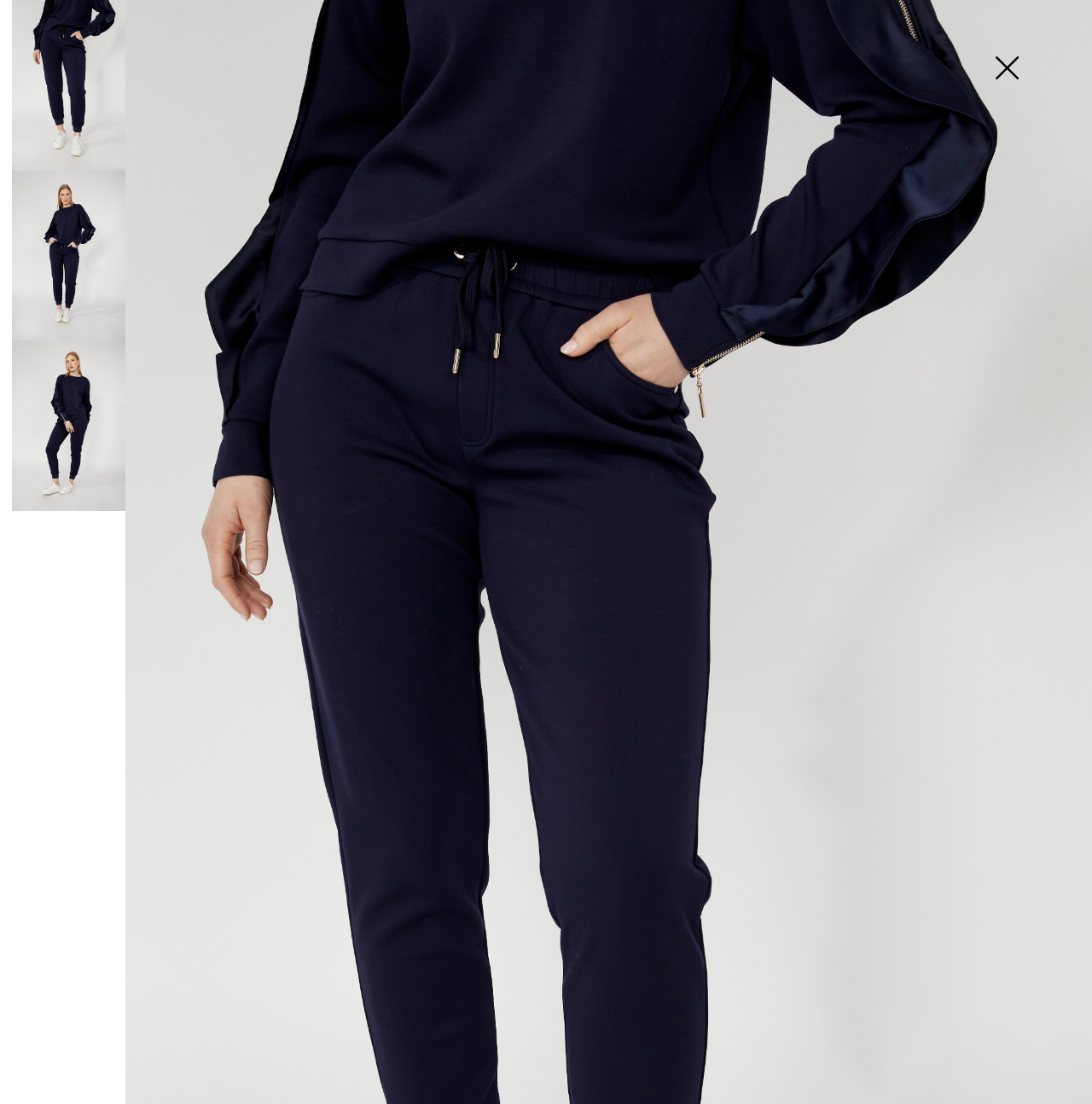
click at [1013, 71] on img at bounding box center [1006, 69] width 85 height 88
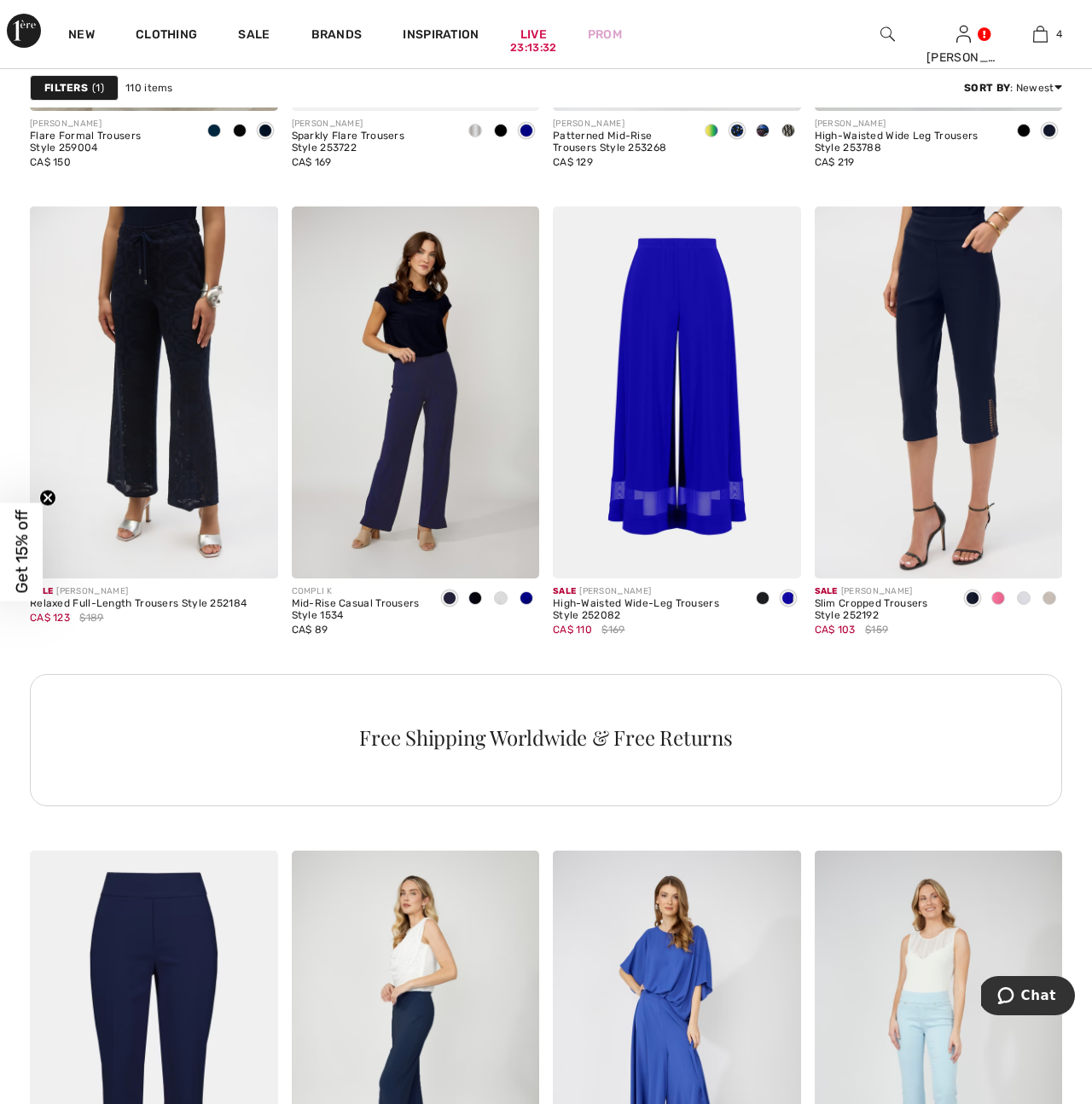
scroll to position [1450, 0]
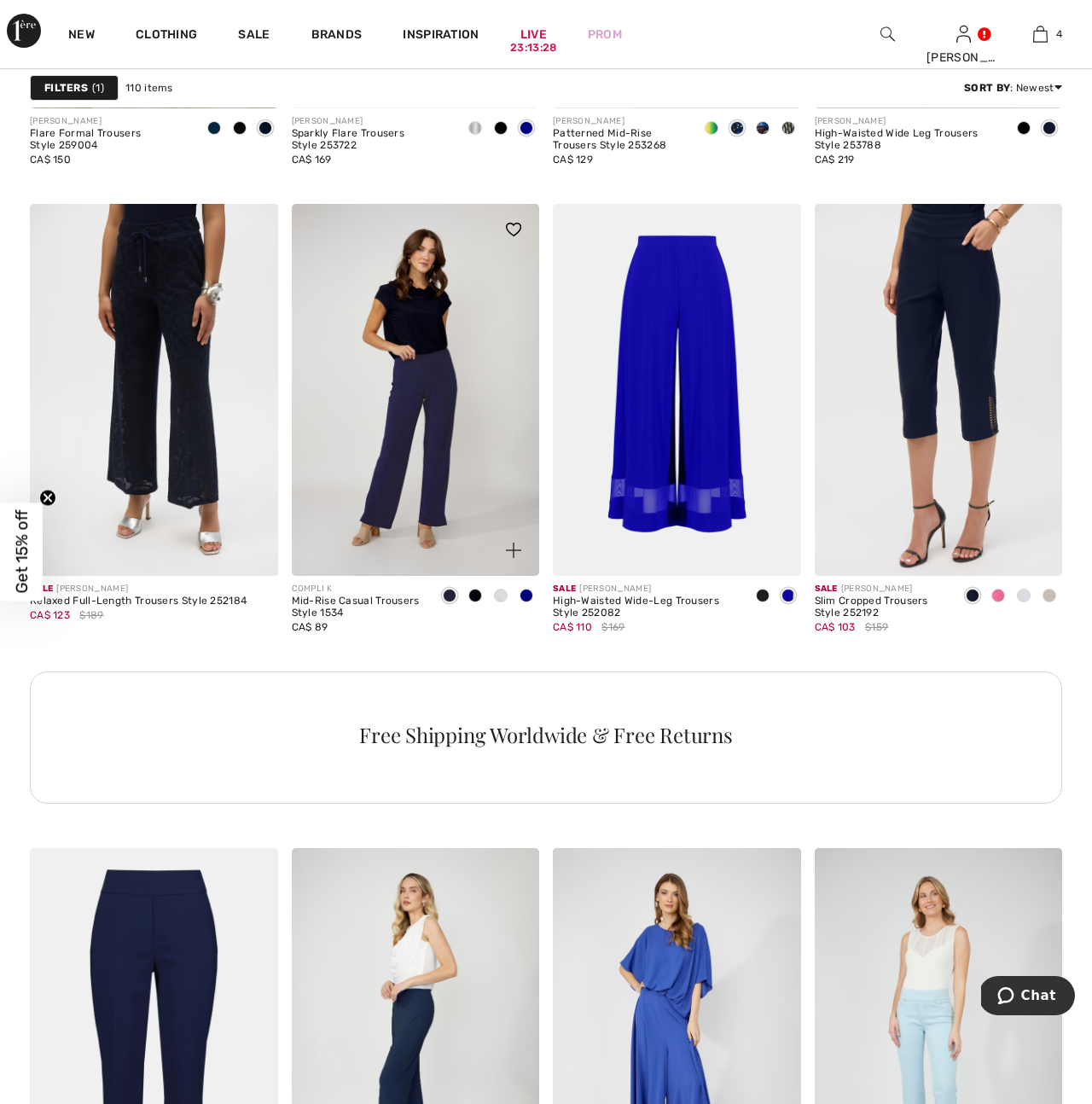
click at [429, 448] on img at bounding box center [416, 390] width 249 height 372
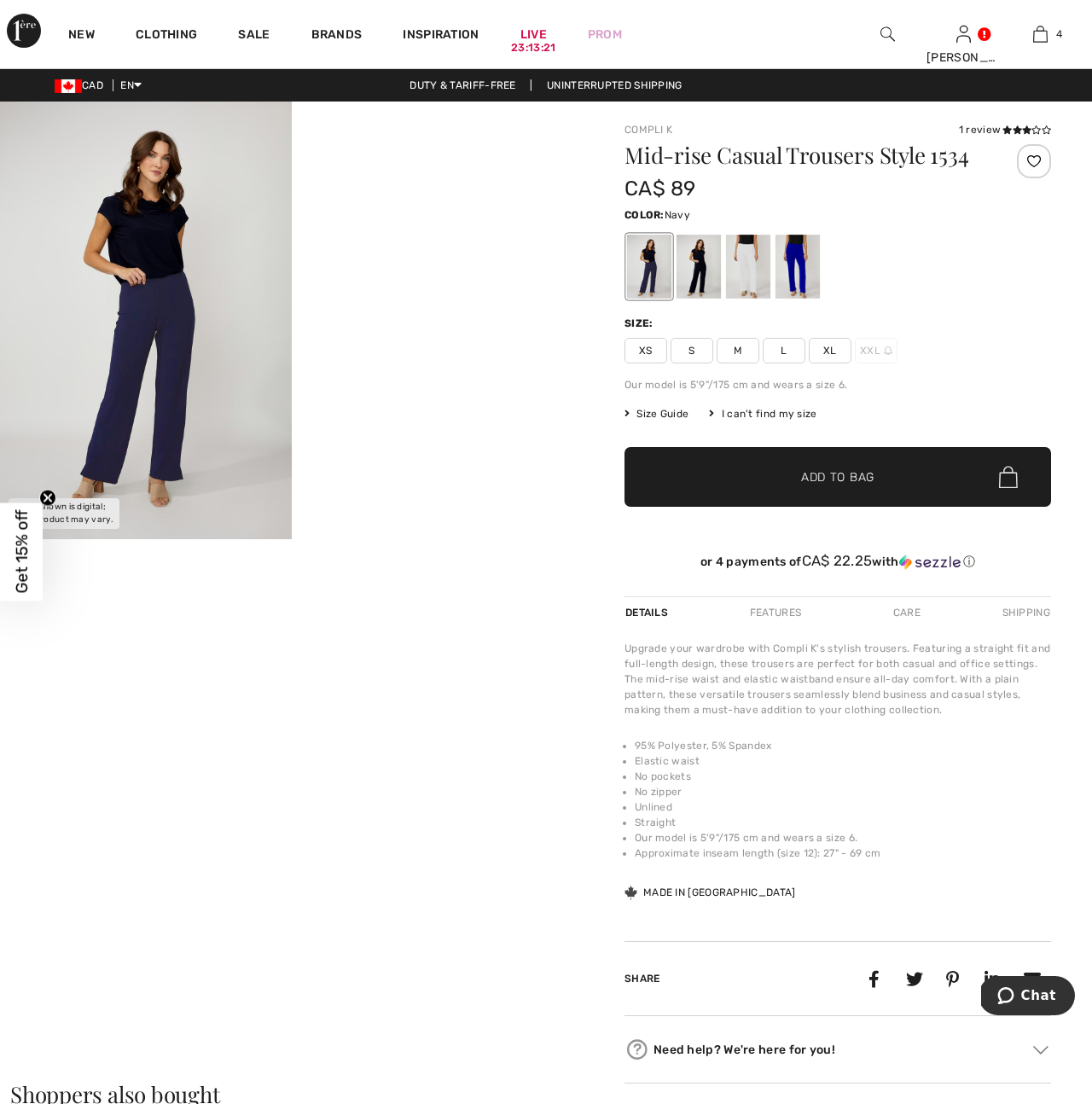
click at [175, 413] on img at bounding box center [146, 320] width 292 height 438
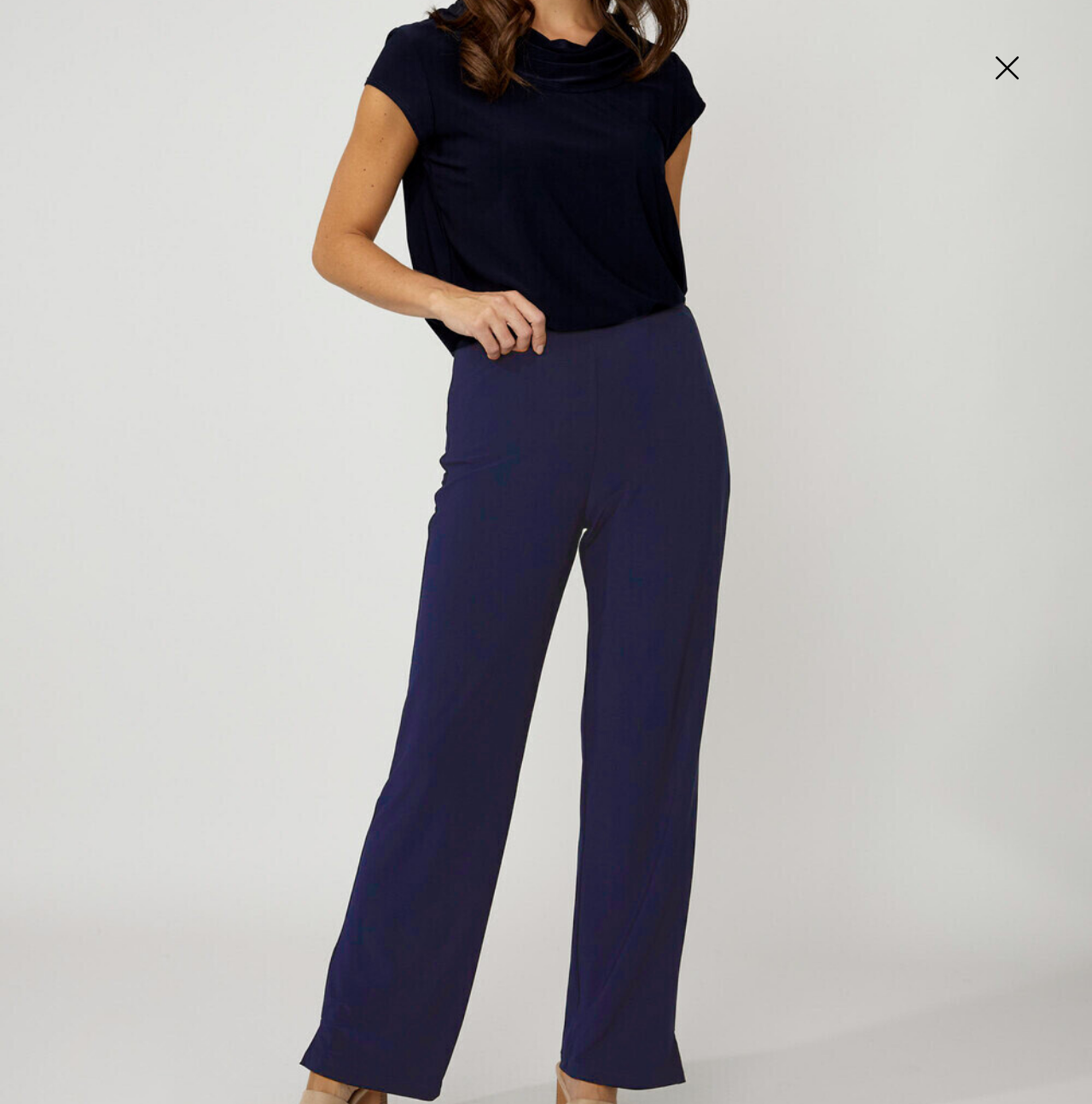
scroll to position [273, 0]
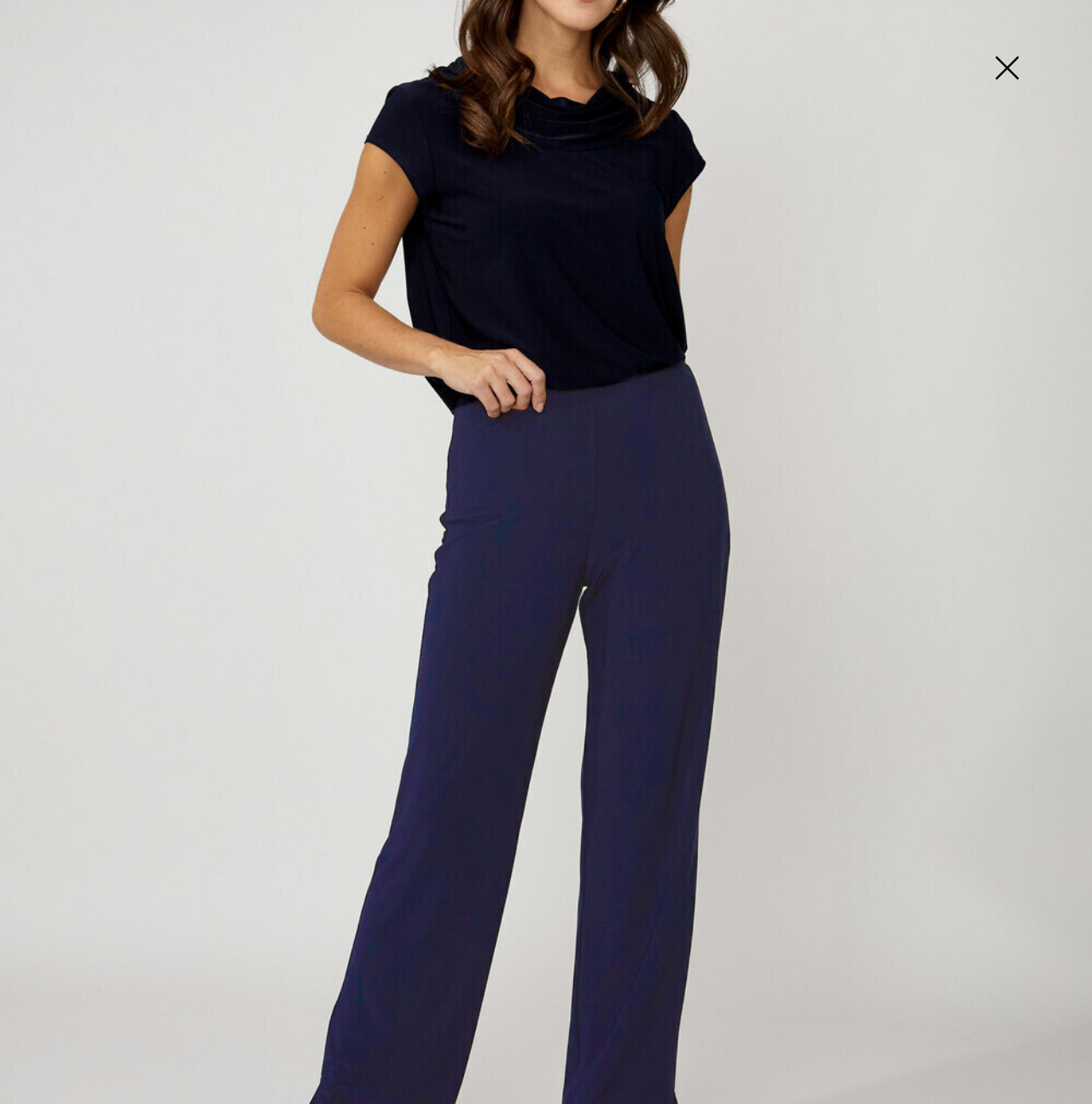
click at [1004, 72] on img at bounding box center [1006, 69] width 85 height 88
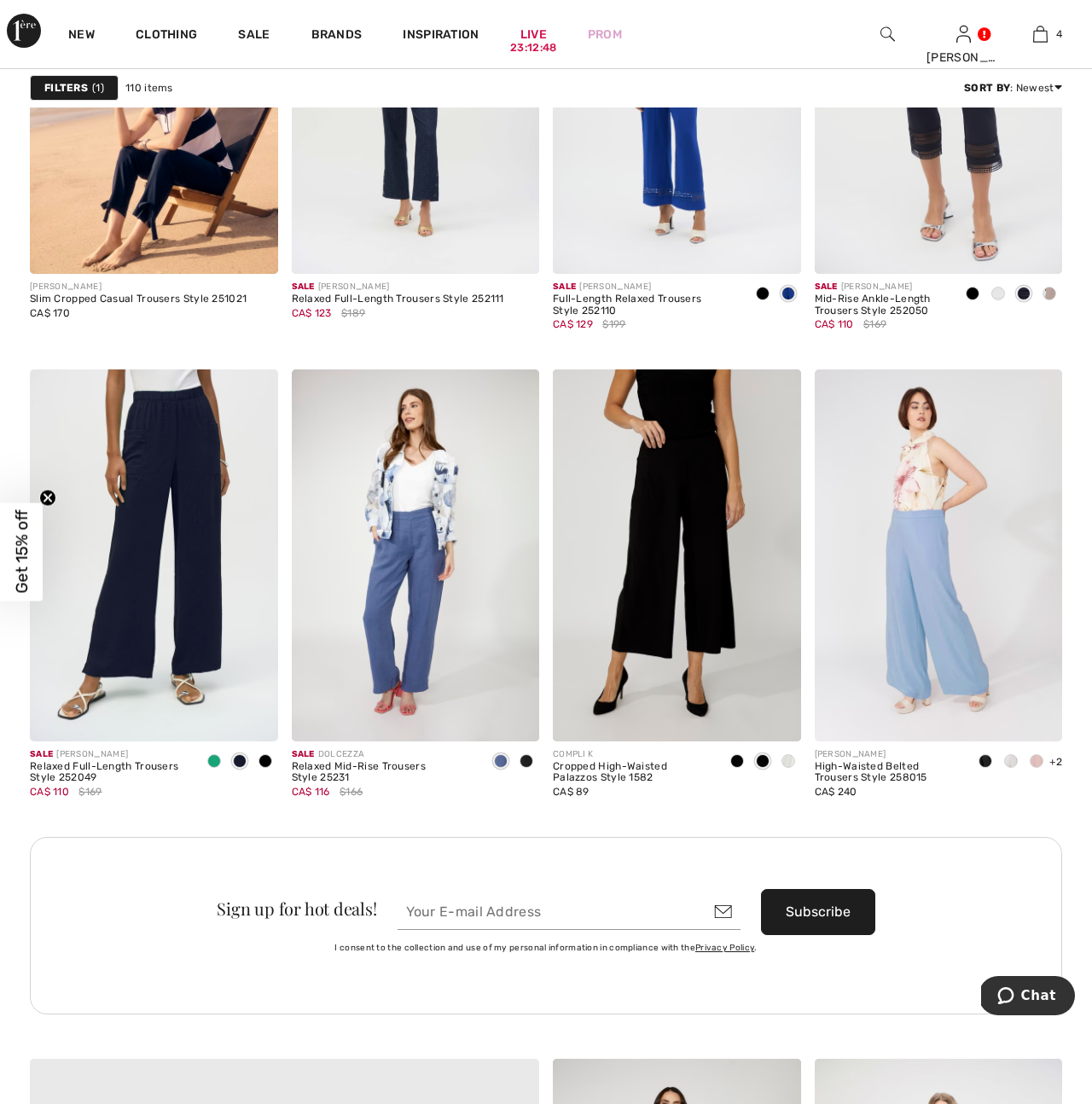
scroll to position [2866, 0]
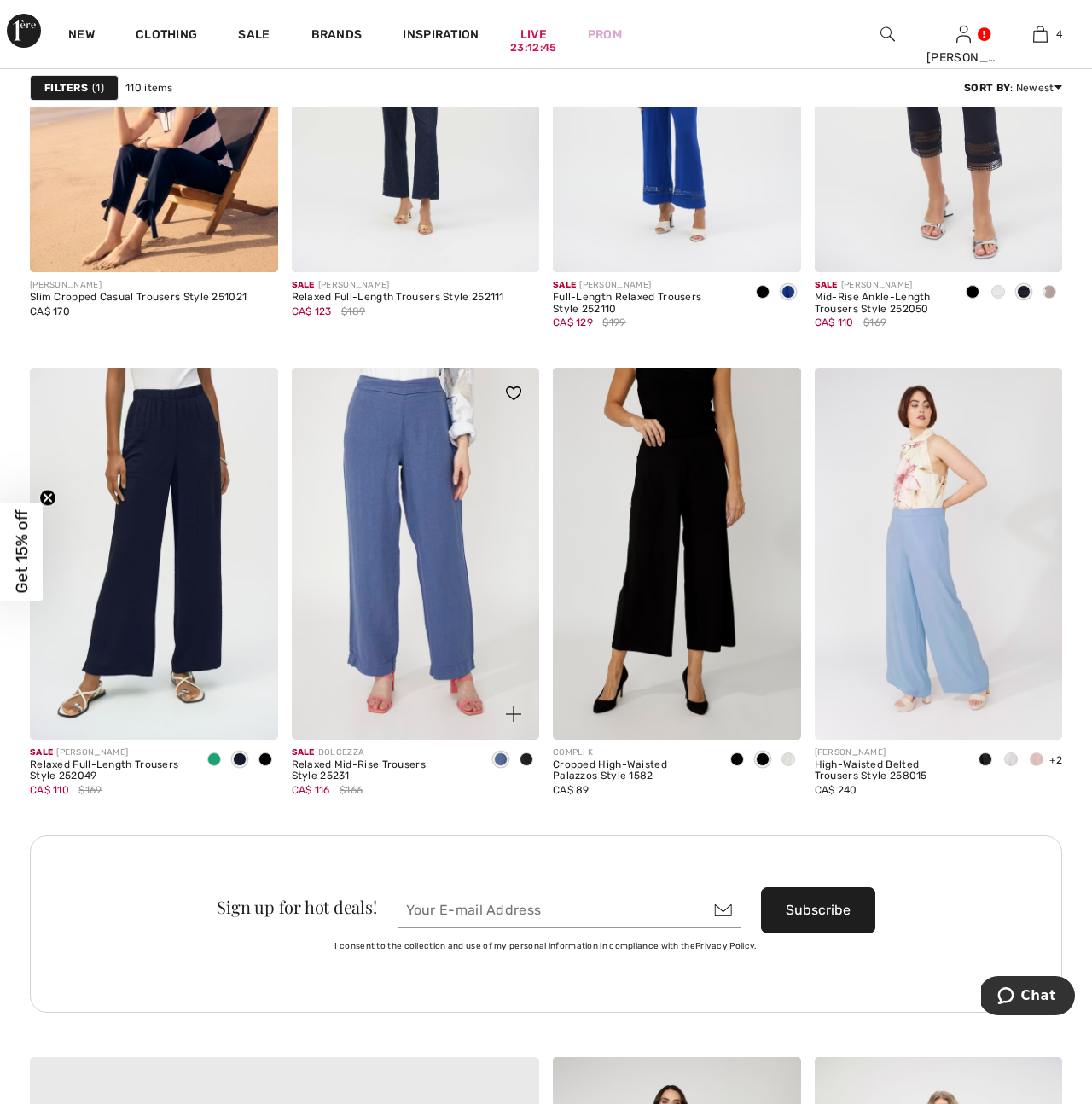
click at [444, 634] on img at bounding box center [416, 553] width 249 height 372
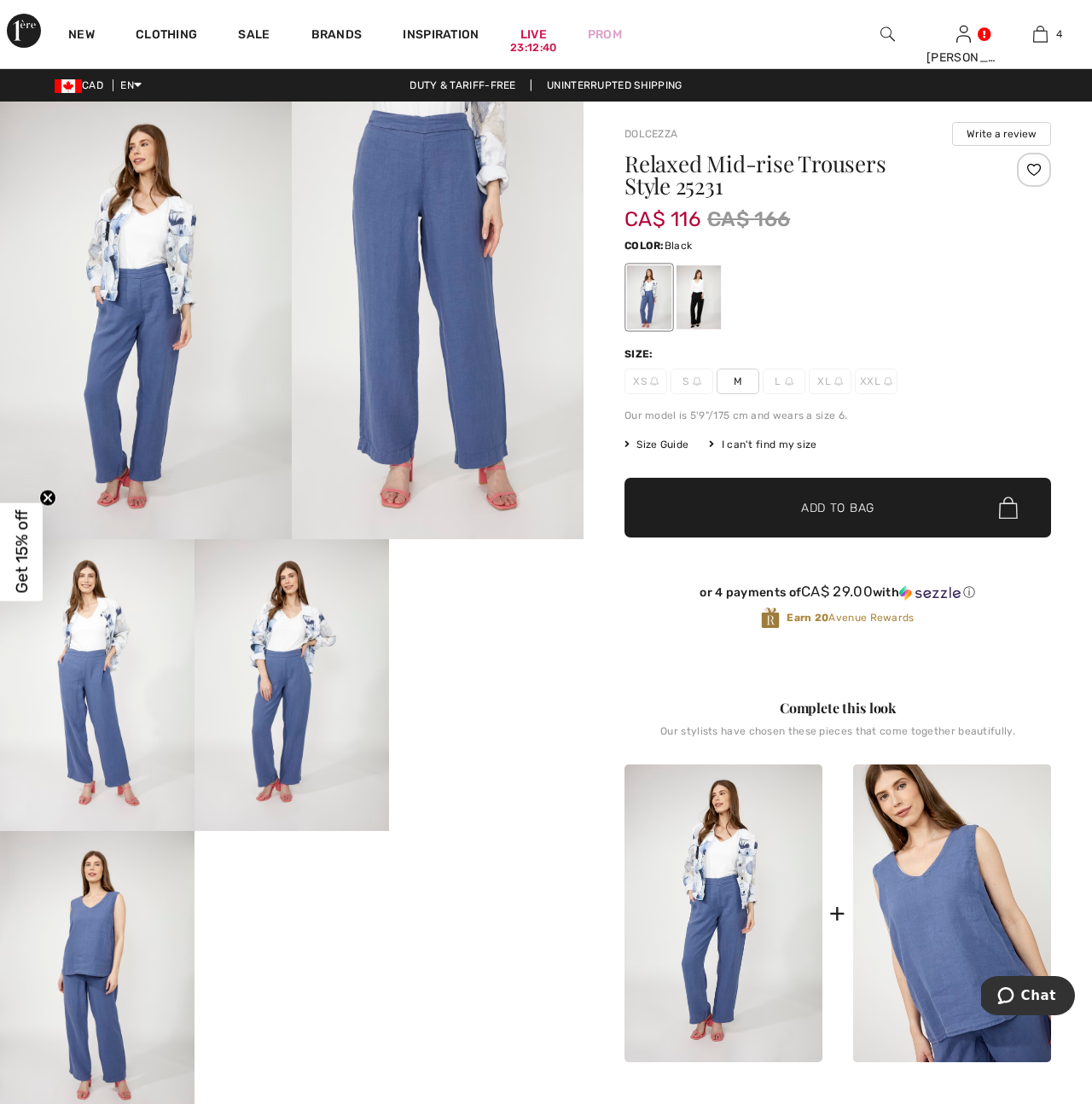
click at [700, 306] on div at bounding box center [698, 297] width 44 height 64
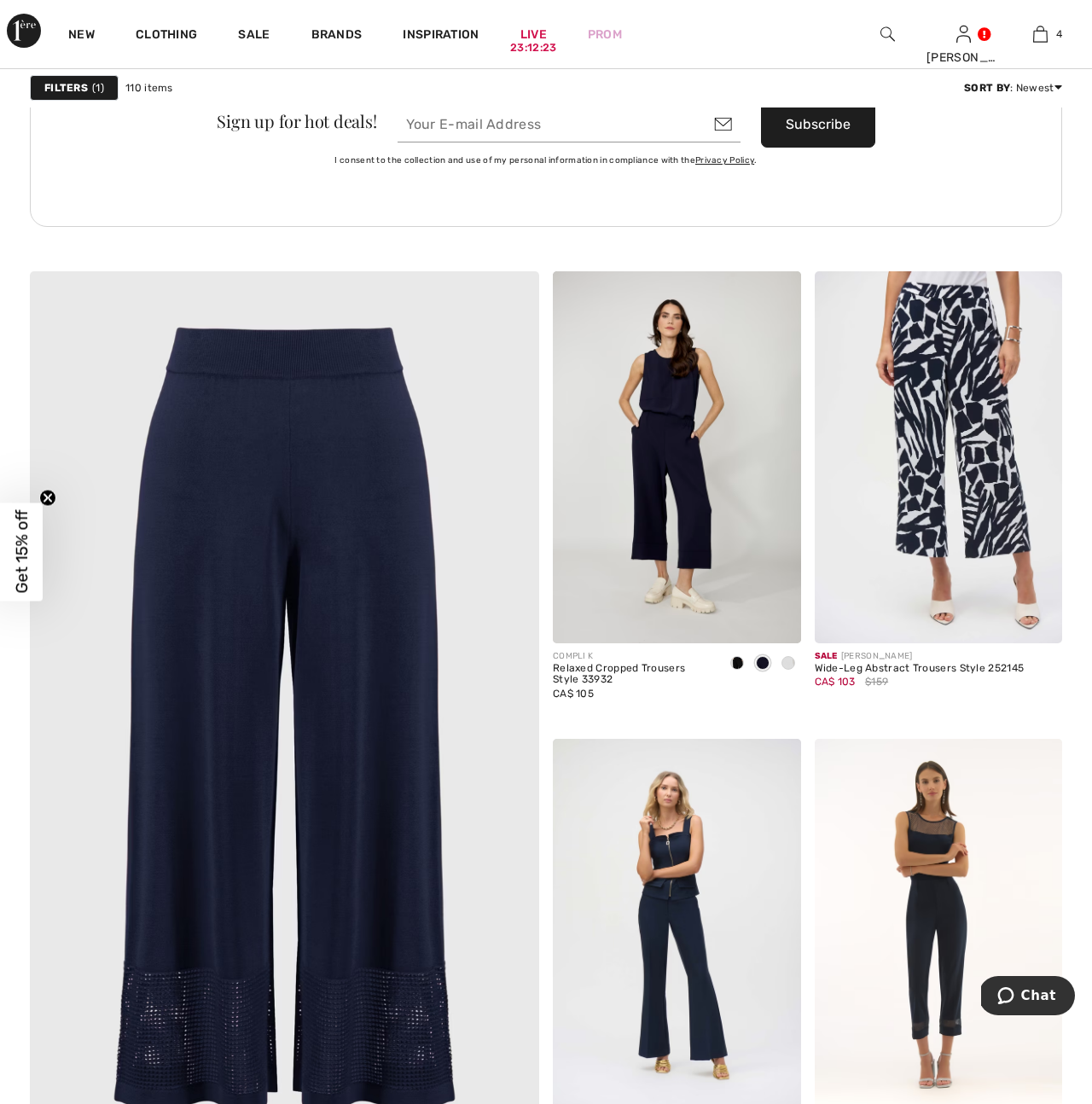
scroll to position [3663, 0]
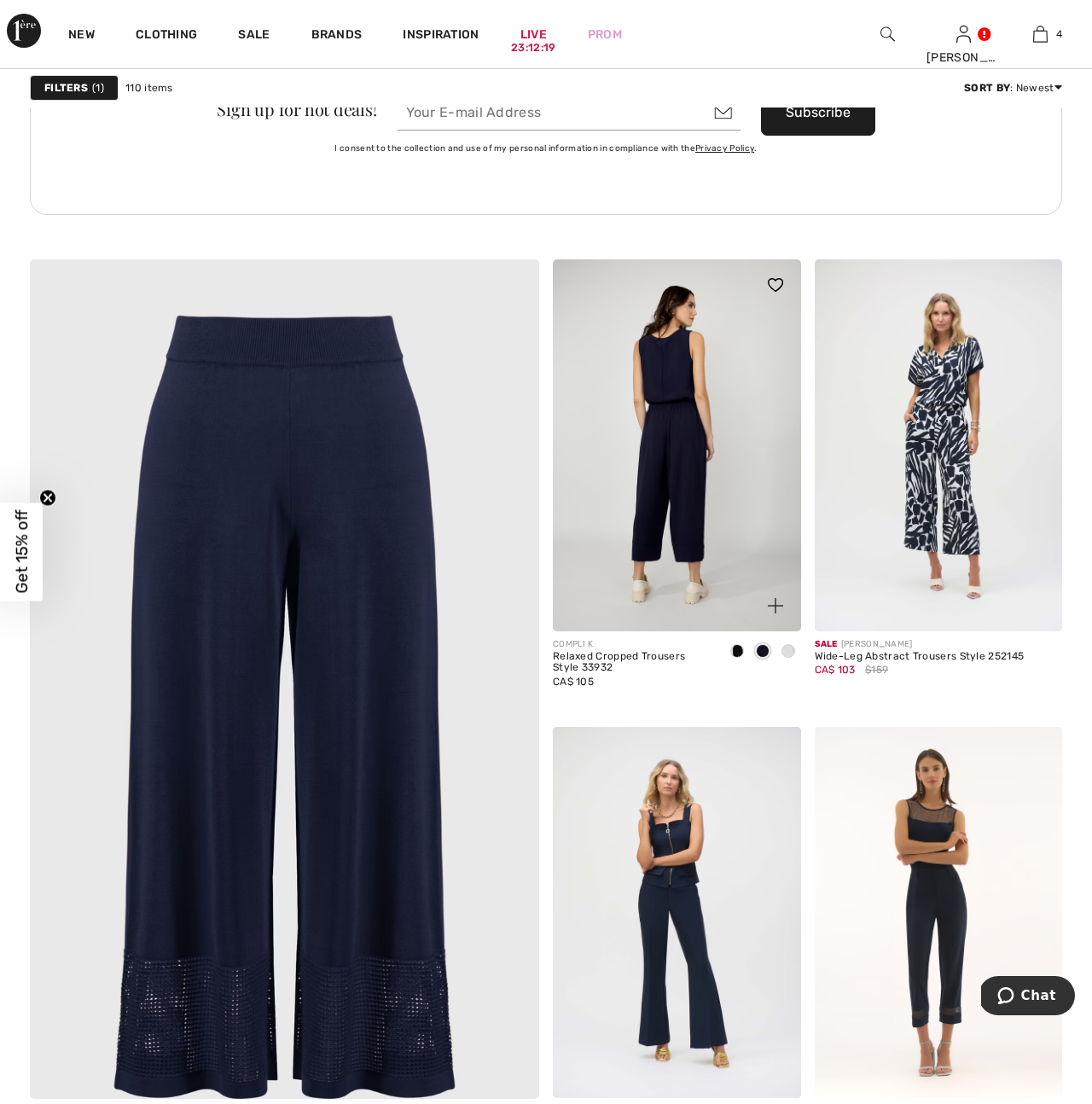
click at [659, 534] on img at bounding box center [677, 445] width 249 height 372
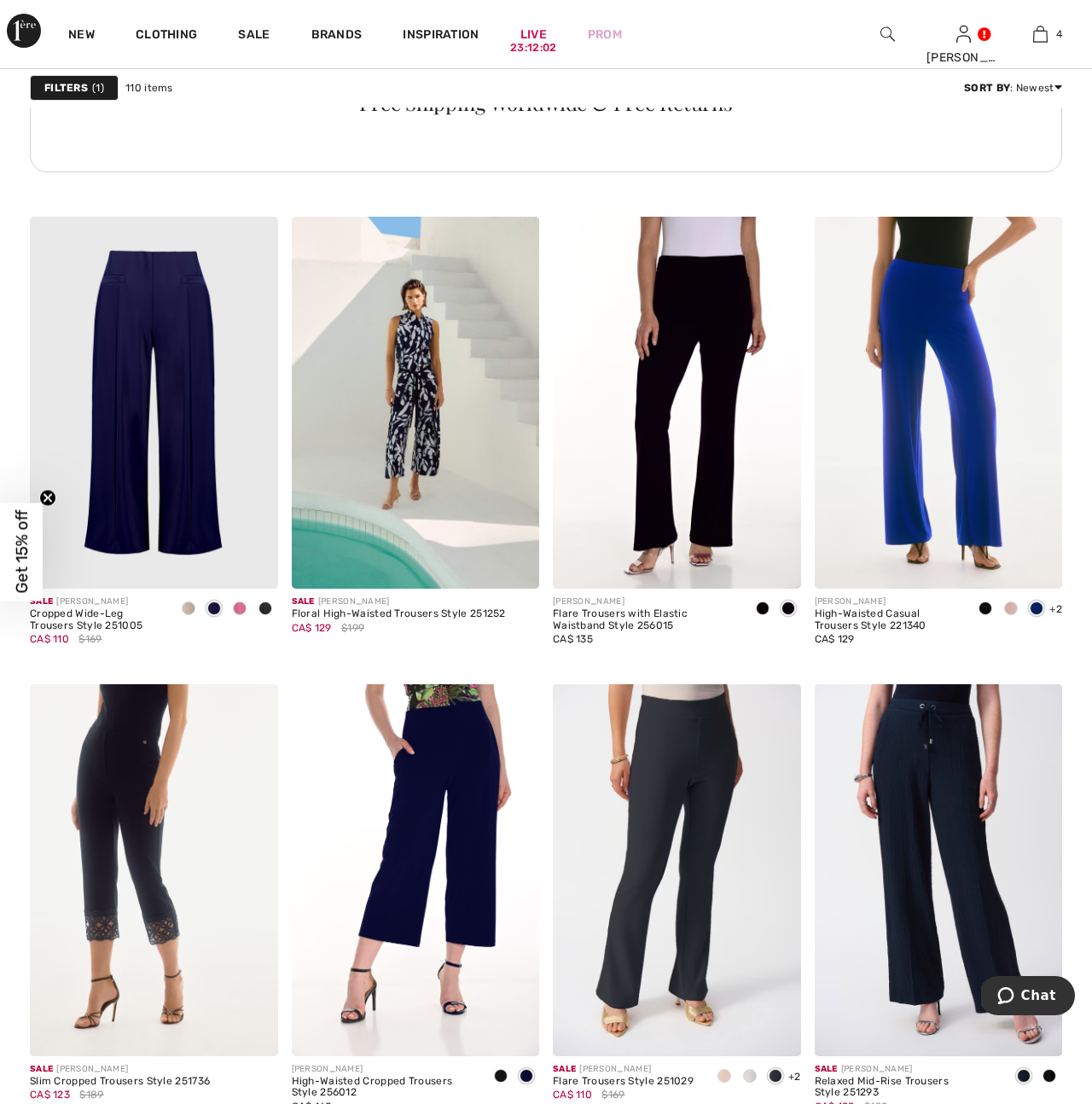
scroll to position [5759, 0]
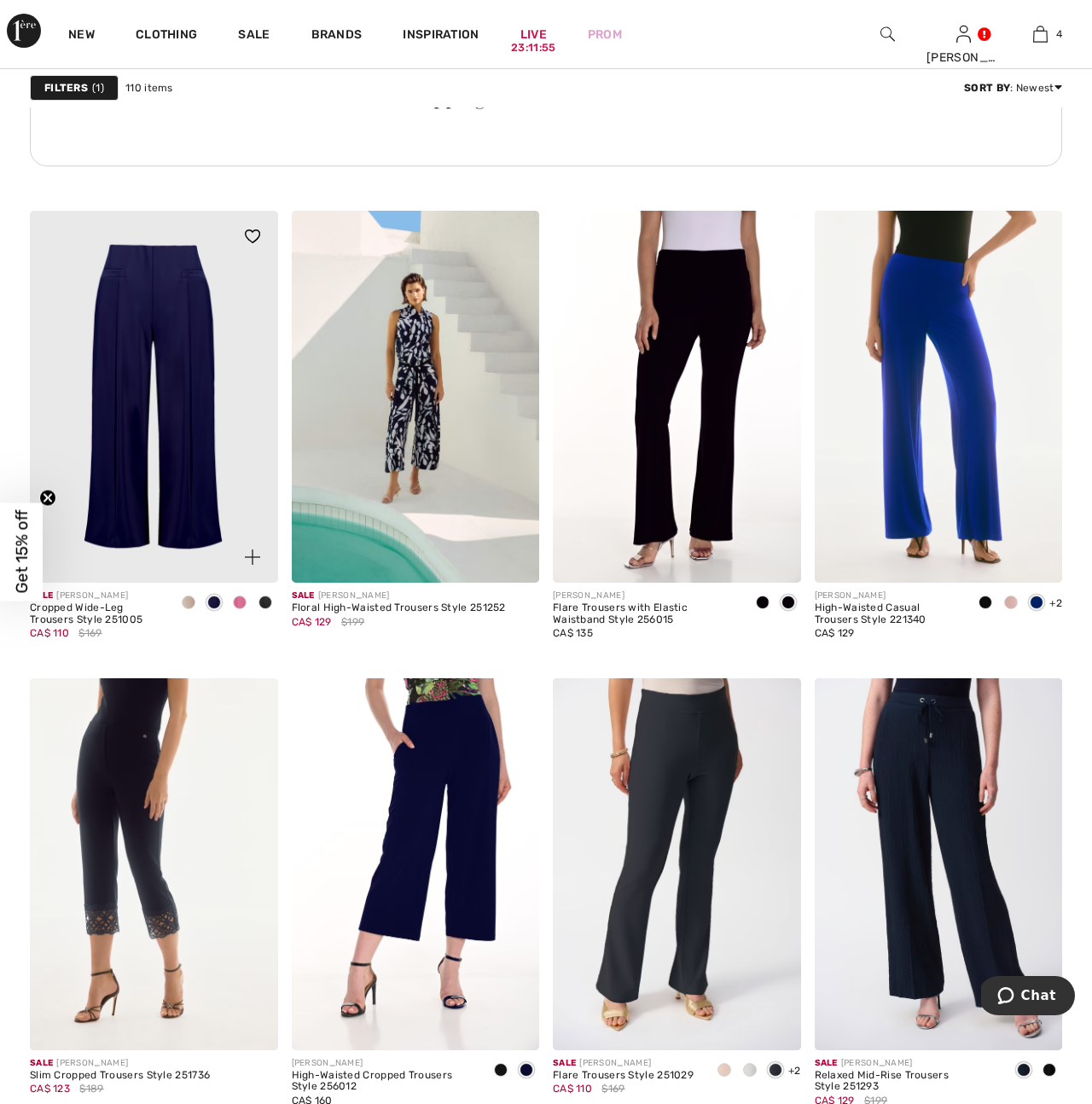
click at [133, 405] on img at bounding box center [154, 397] width 249 height 372
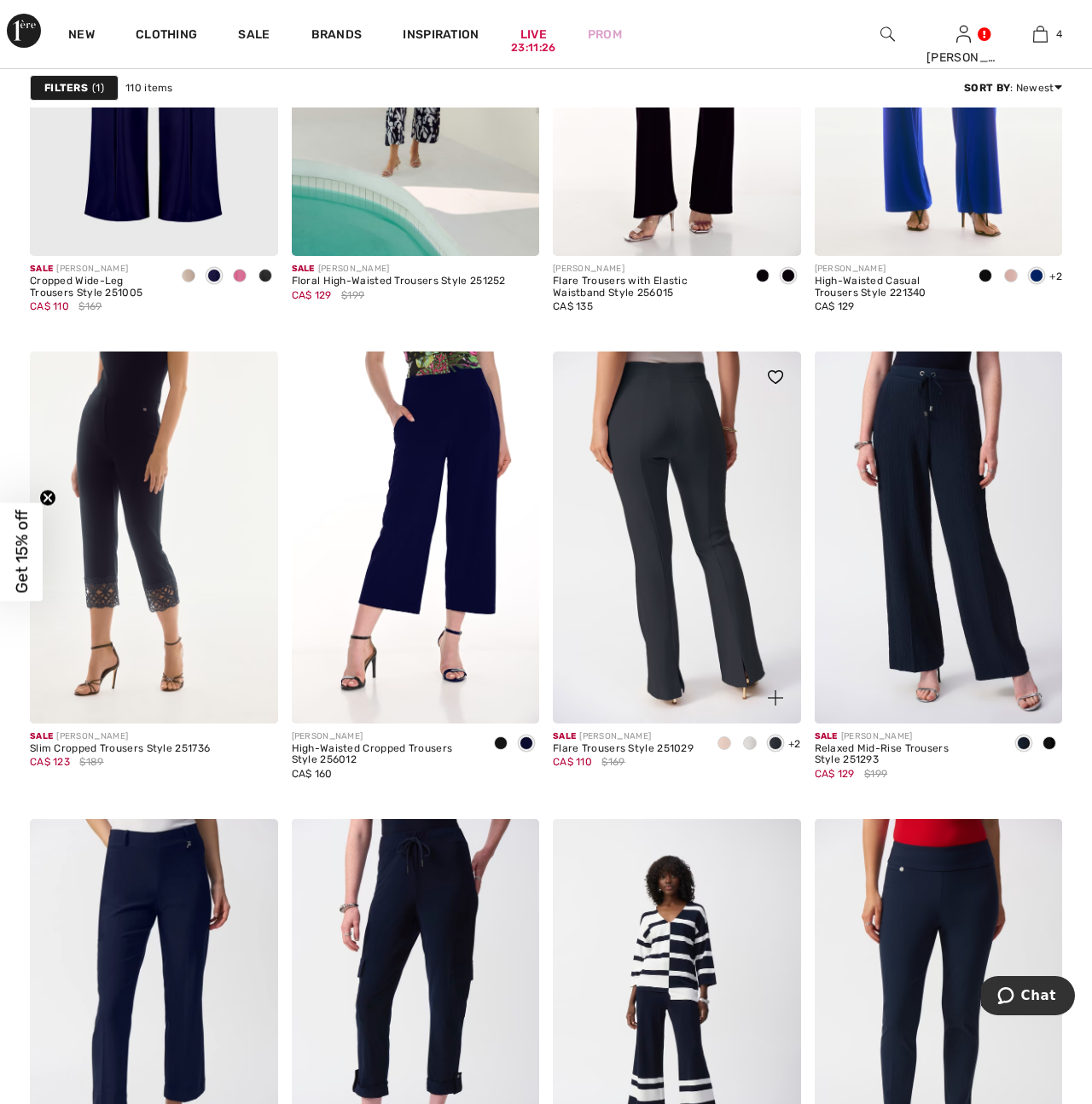
scroll to position [6100, 0]
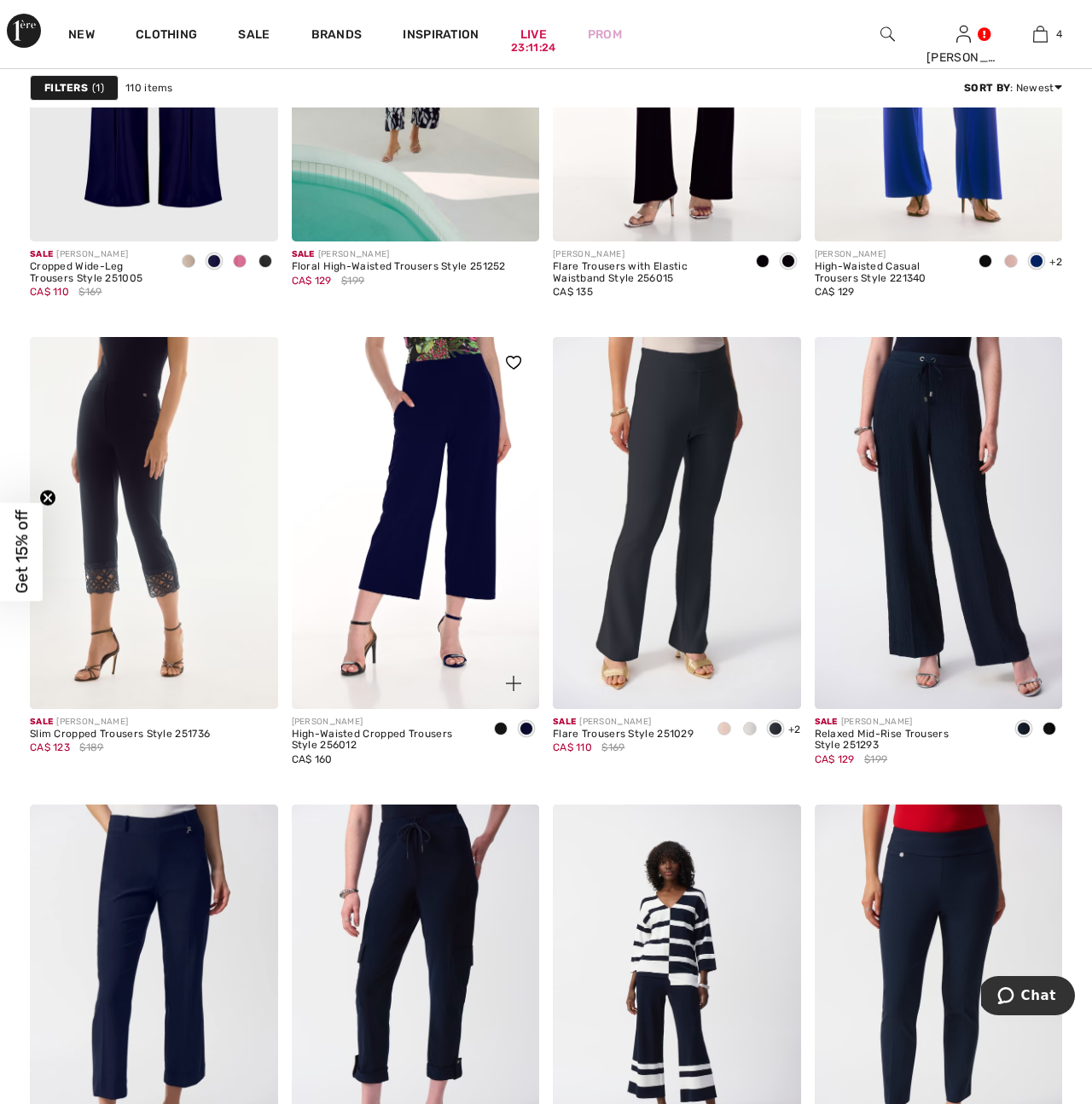
click at [430, 531] on img at bounding box center [416, 523] width 249 height 372
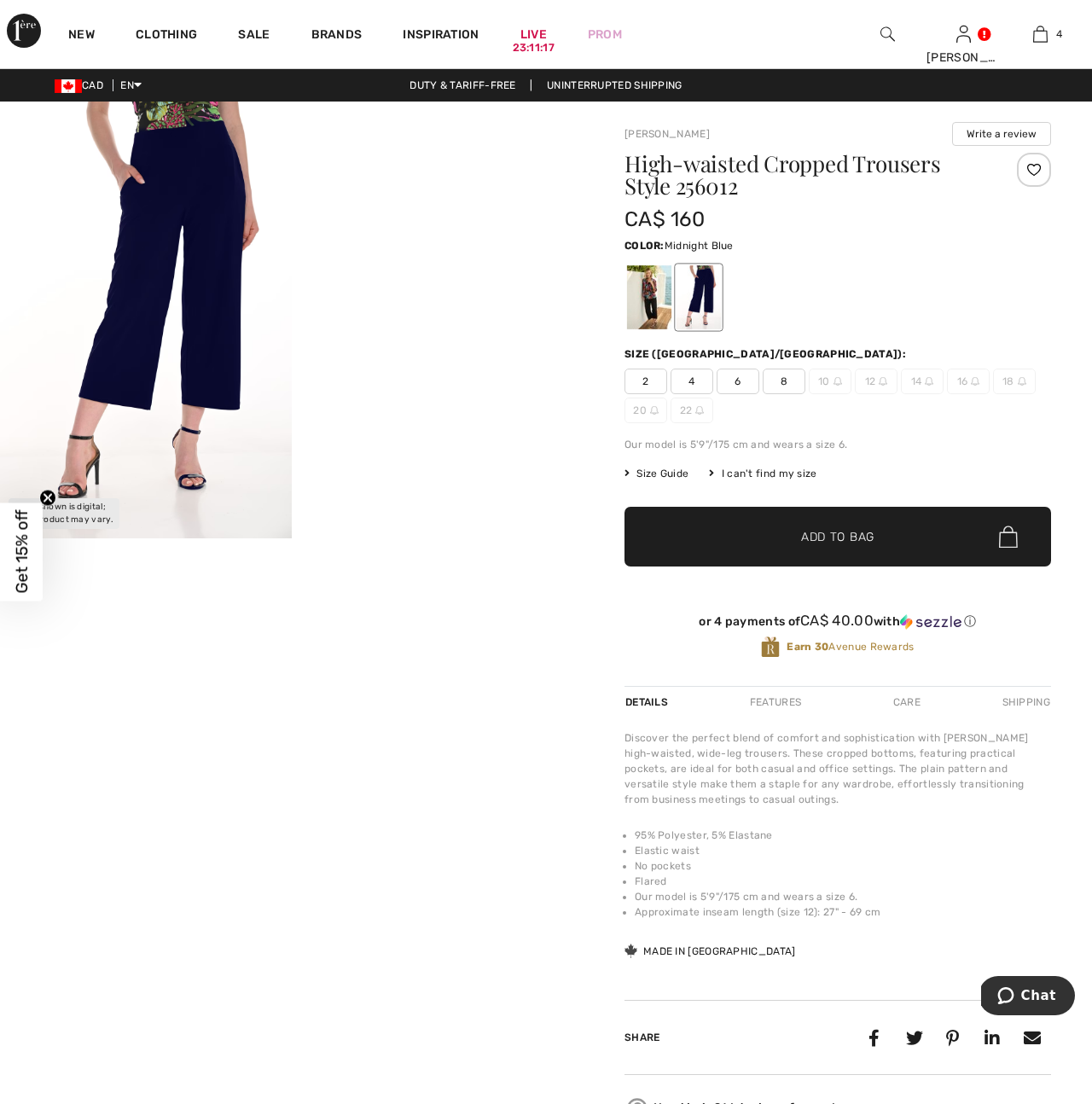
click at [696, 302] on div at bounding box center [698, 297] width 44 height 64
click at [657, 305] on div at bounding box center [650, 297] width 44 height 64
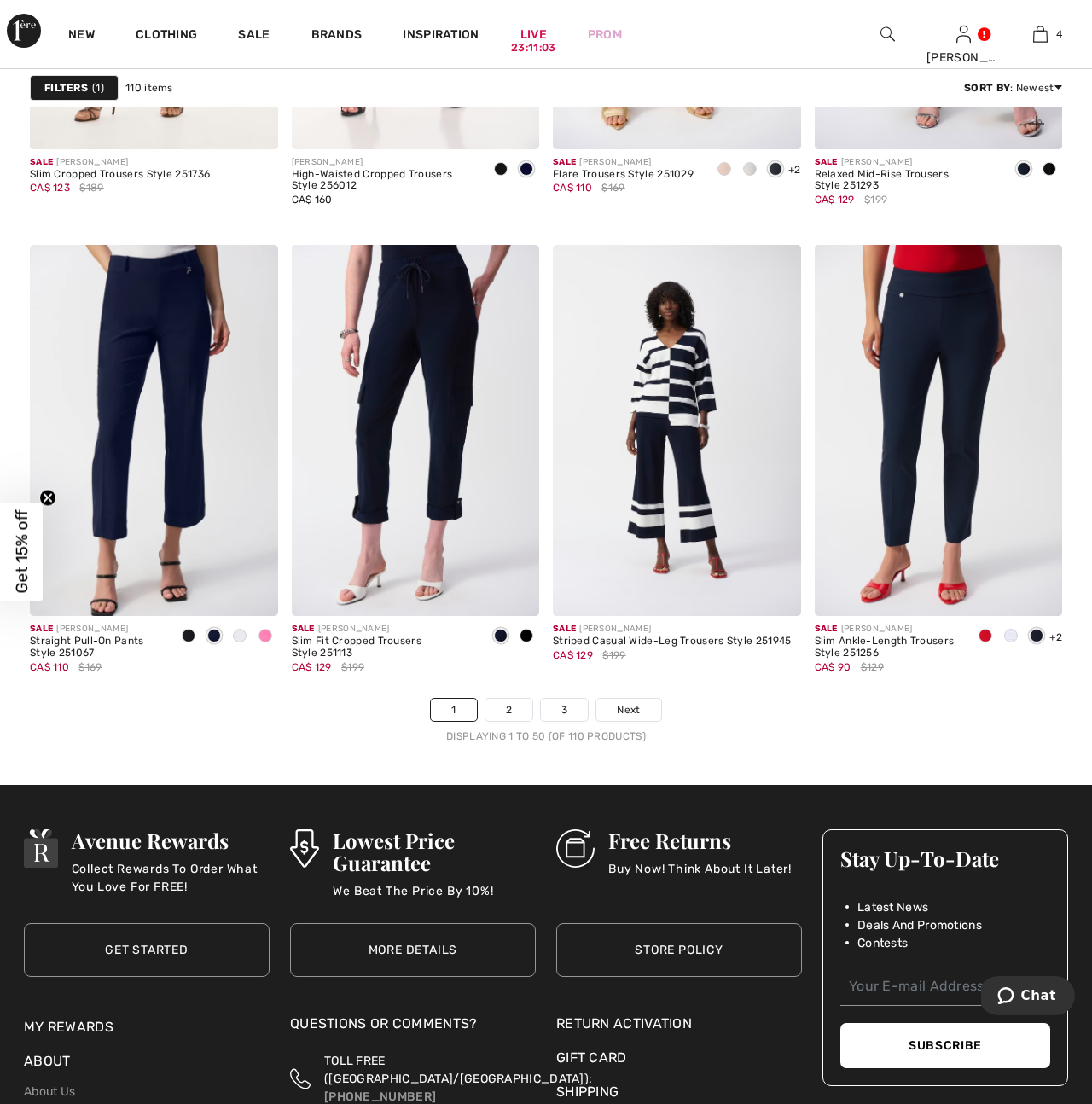
scroll to position [6665, 0]
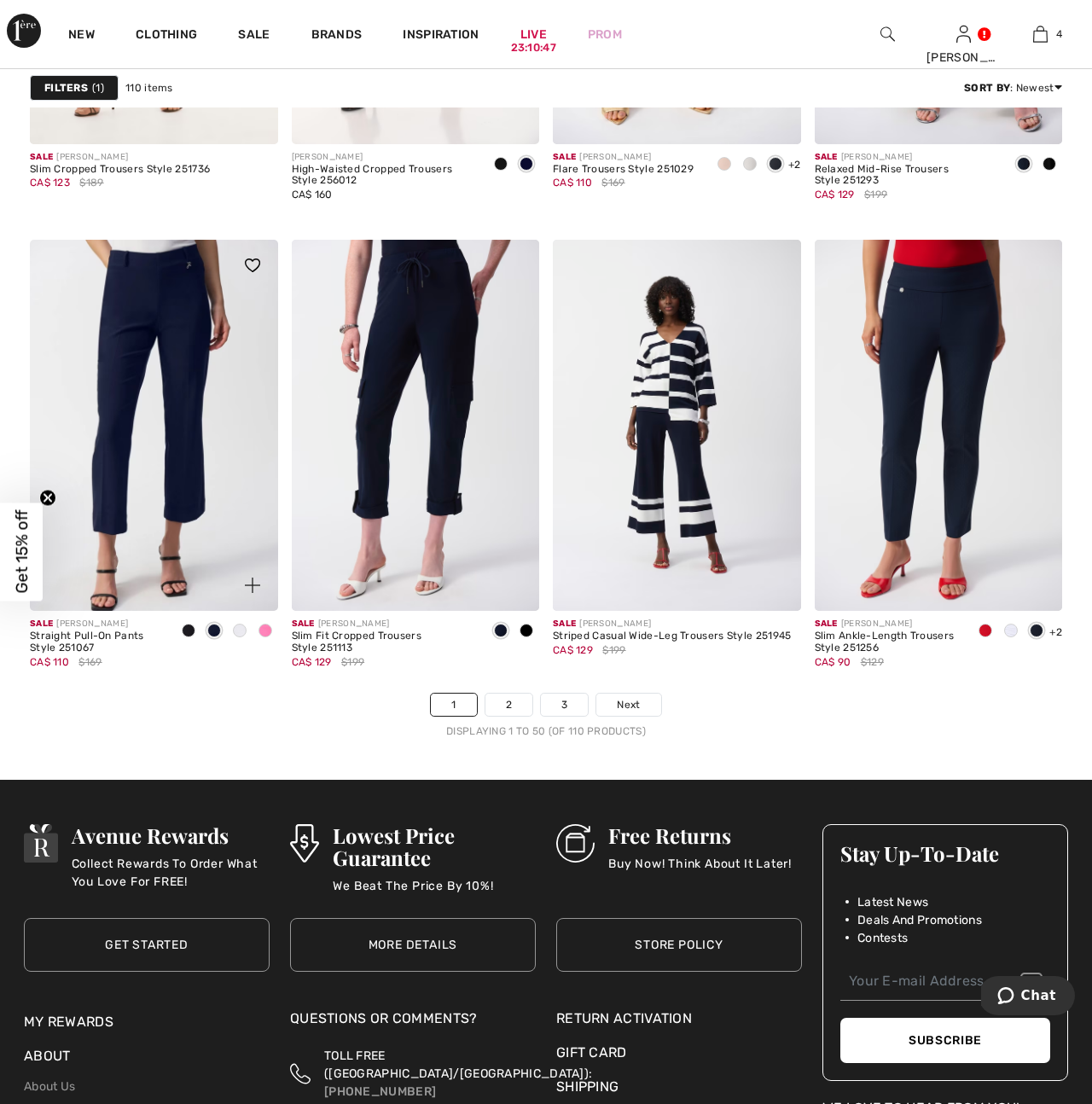
click at [169, 491] on img at bounding box center [154, 426] width 249 height 372
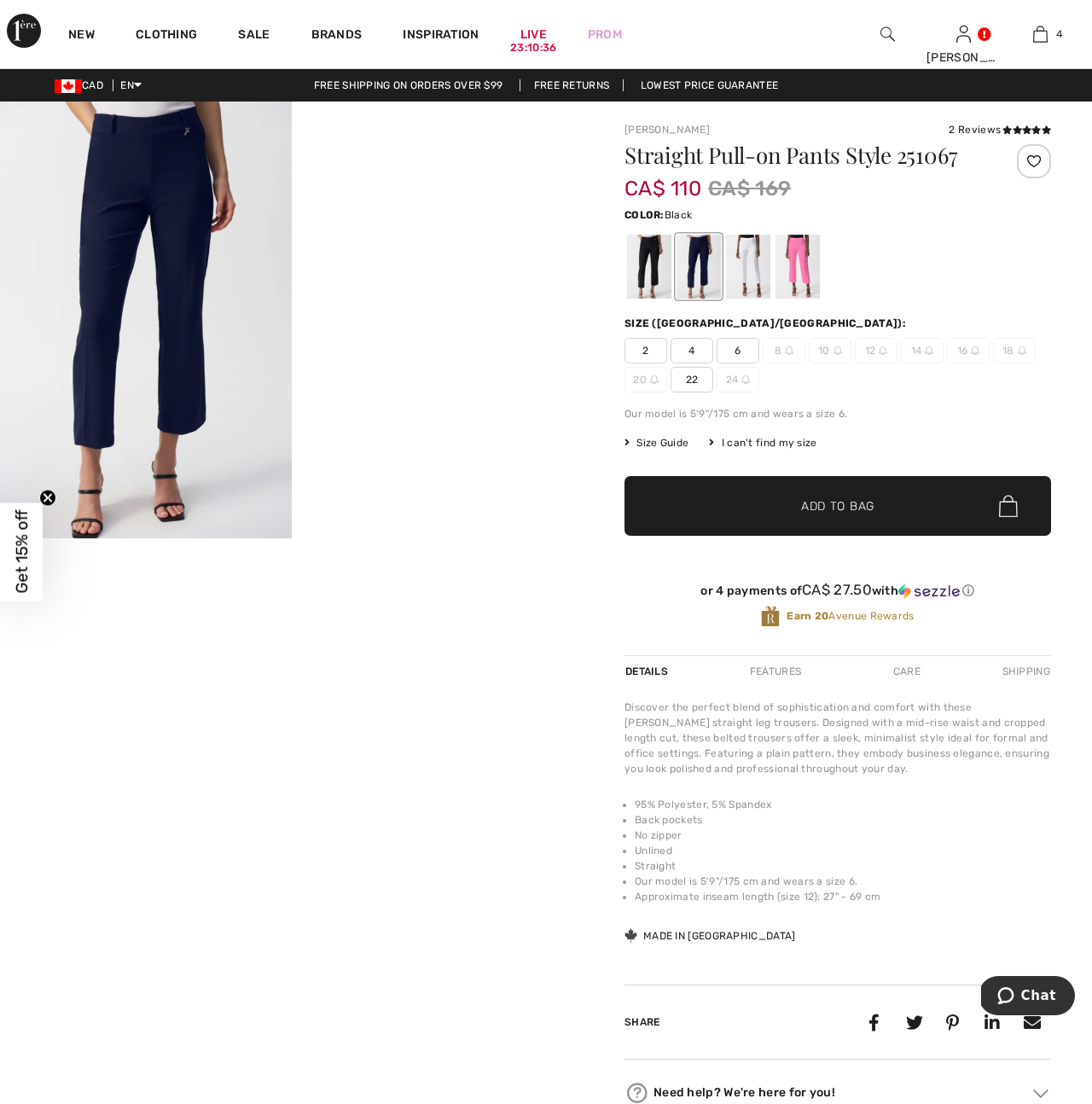
click at [648, 276] on div at bounding box center [650, 266] width 44 height 64
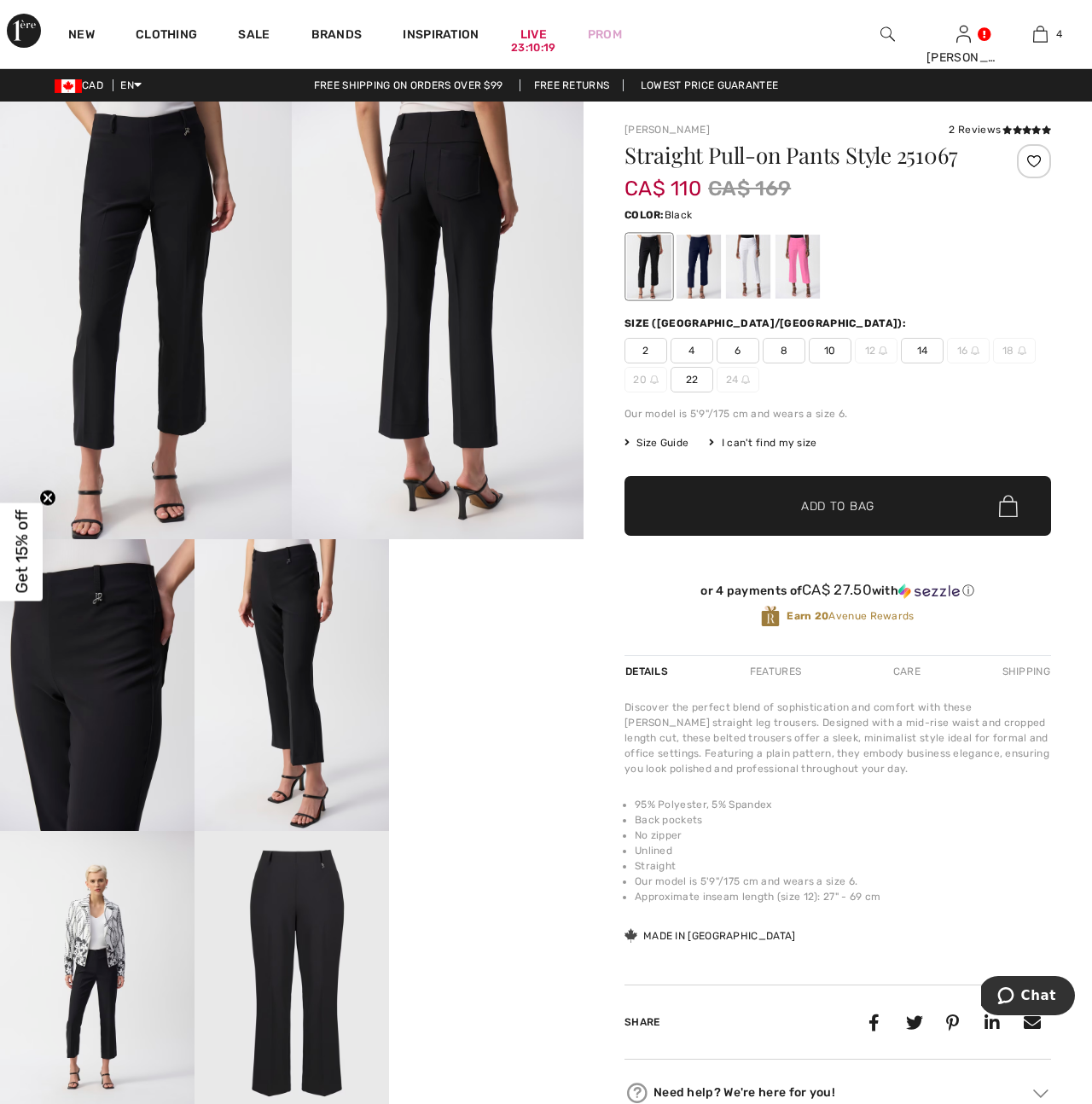
click at [292, 732] on img at bounding box center [292, 685] width 195 height 292
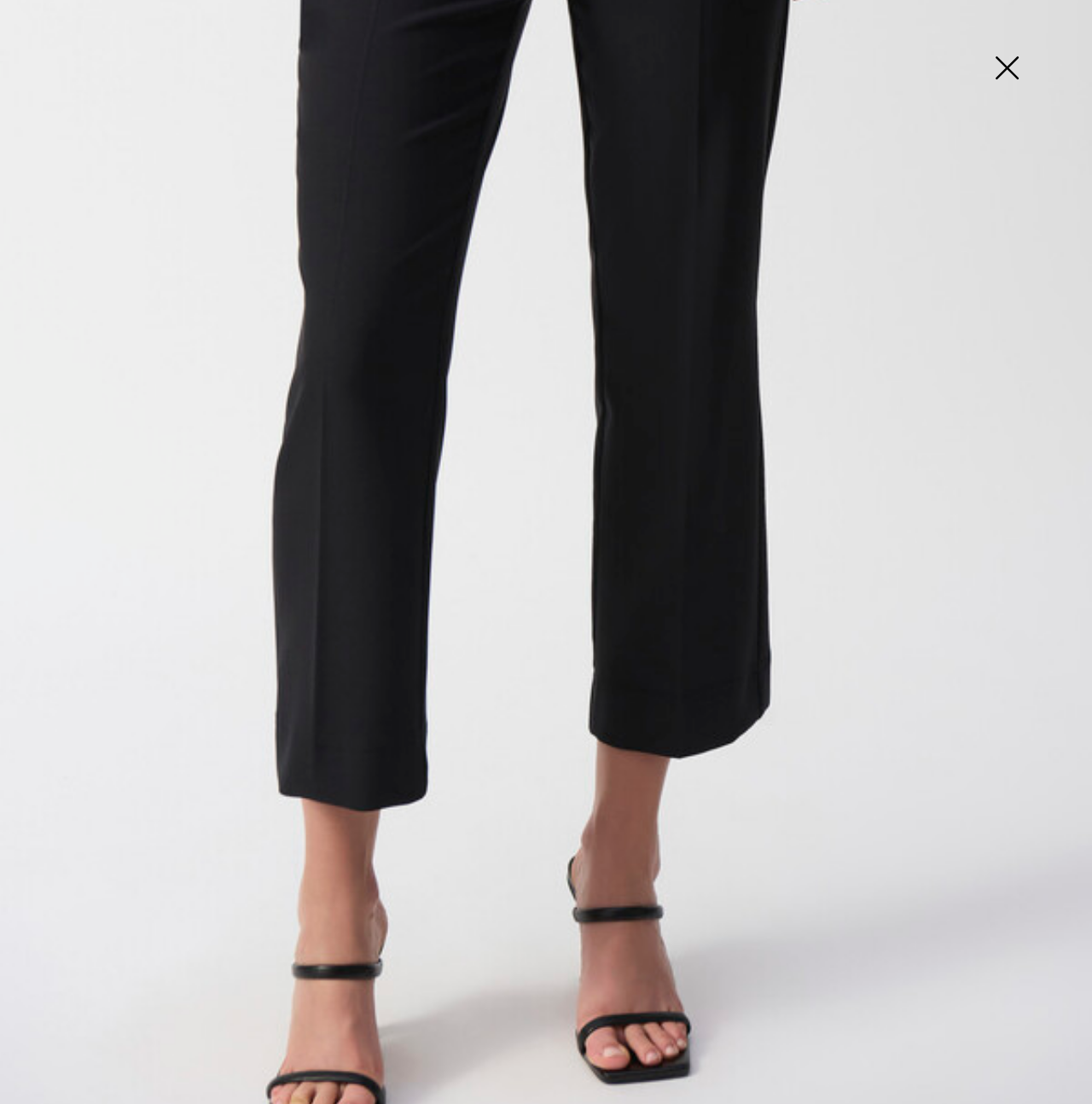
scroll to position [533, 0]
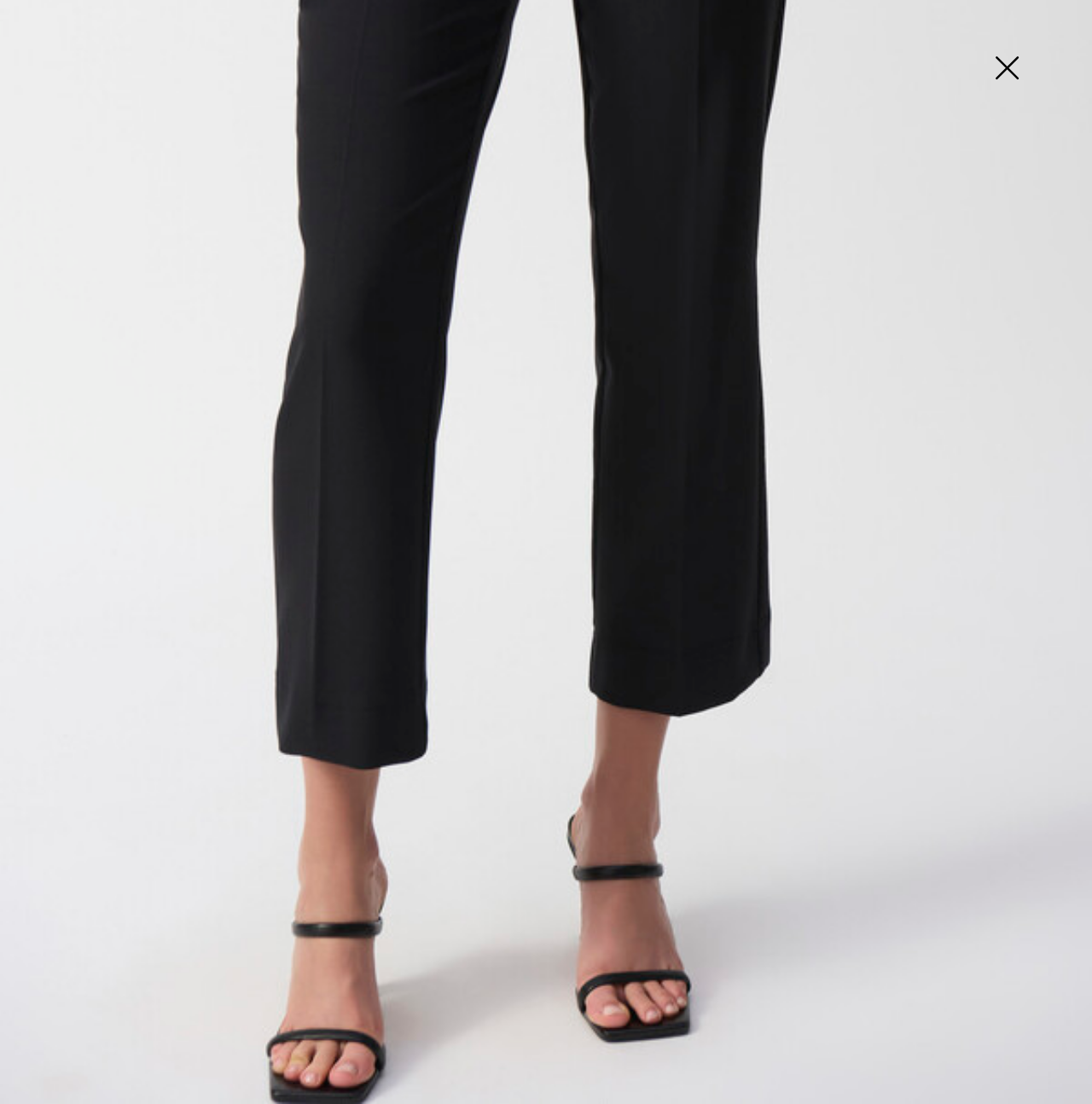
click at [1016, 73] on img at bounding box center [1006, 69] width 85 height 88
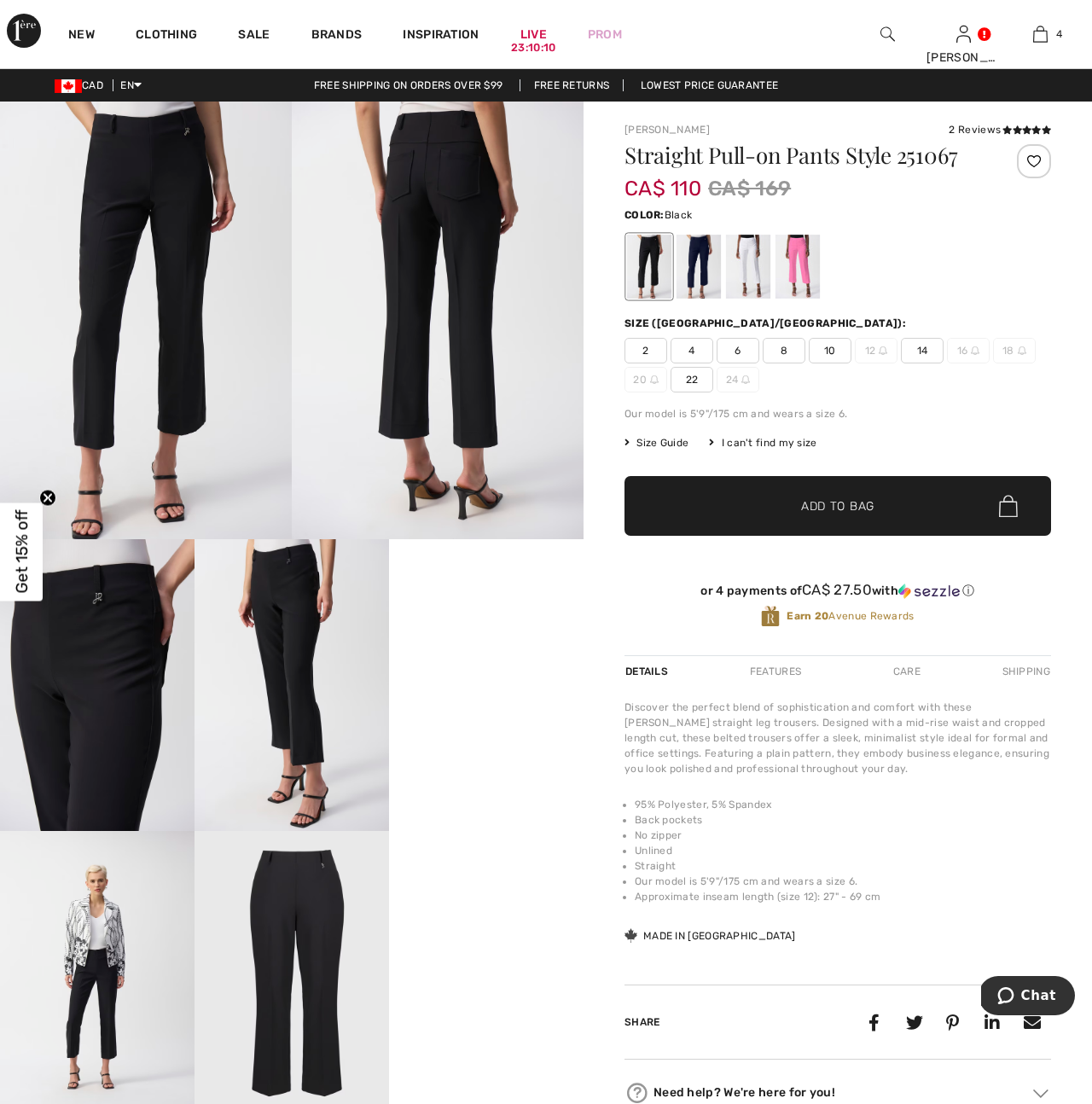
click at [438, 473] on img at bounding box center [438, 320] width 292 height 438
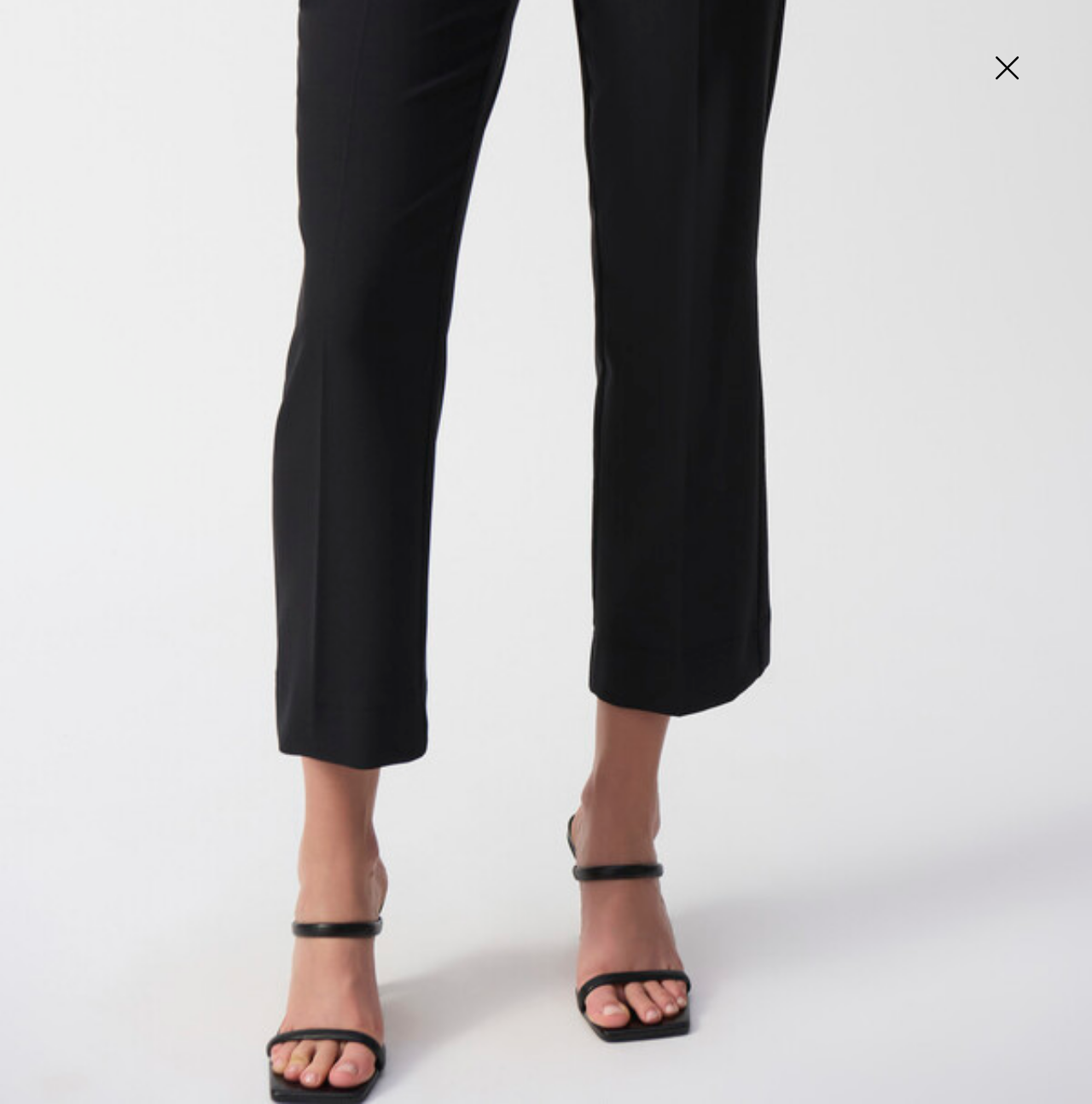
click at [1007, 68] on img at bounding box center [1006, 69] width 85 height 88
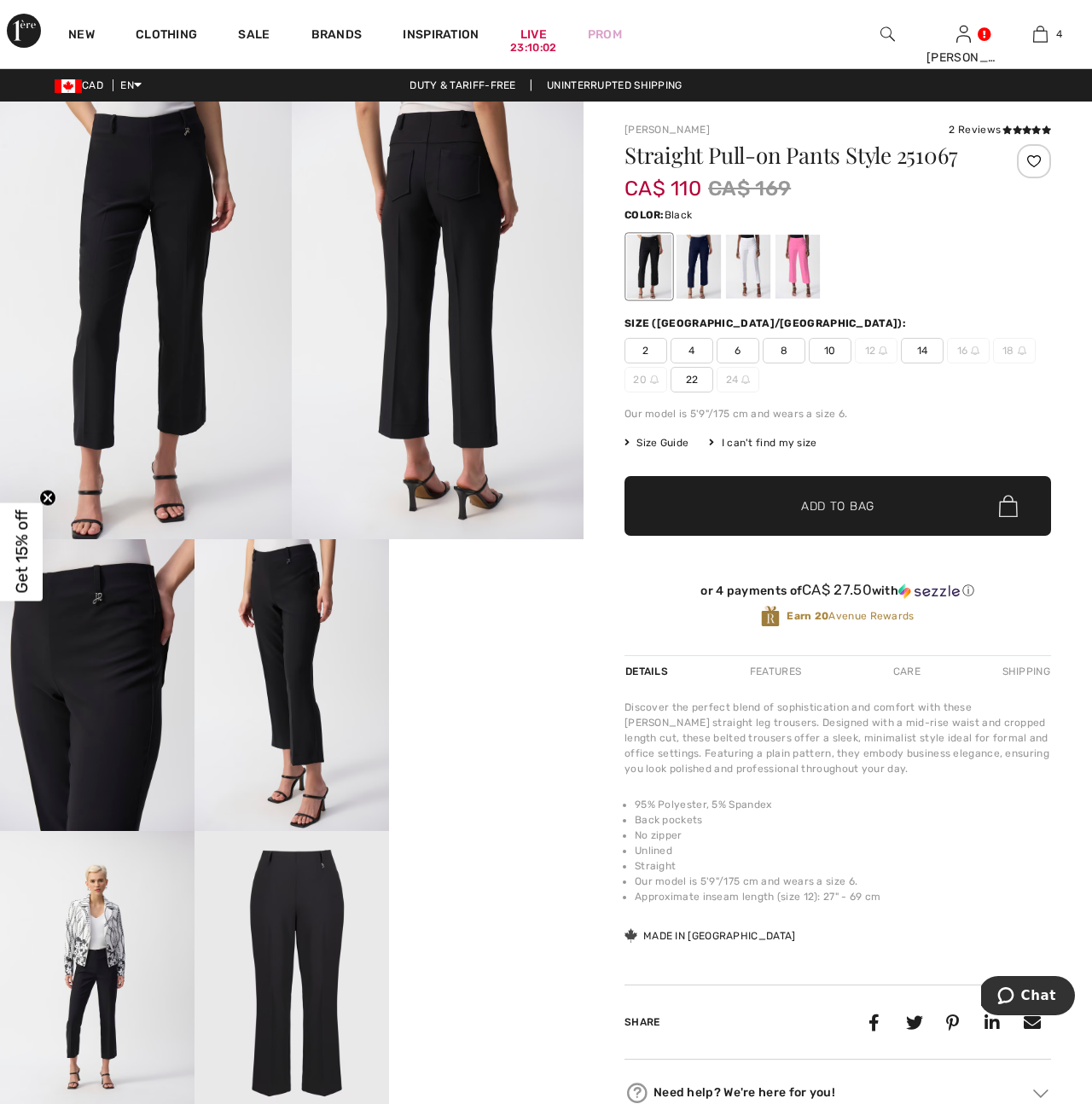
click at [158, 325] on img at bounding box center [146, 320] width 292 height 438
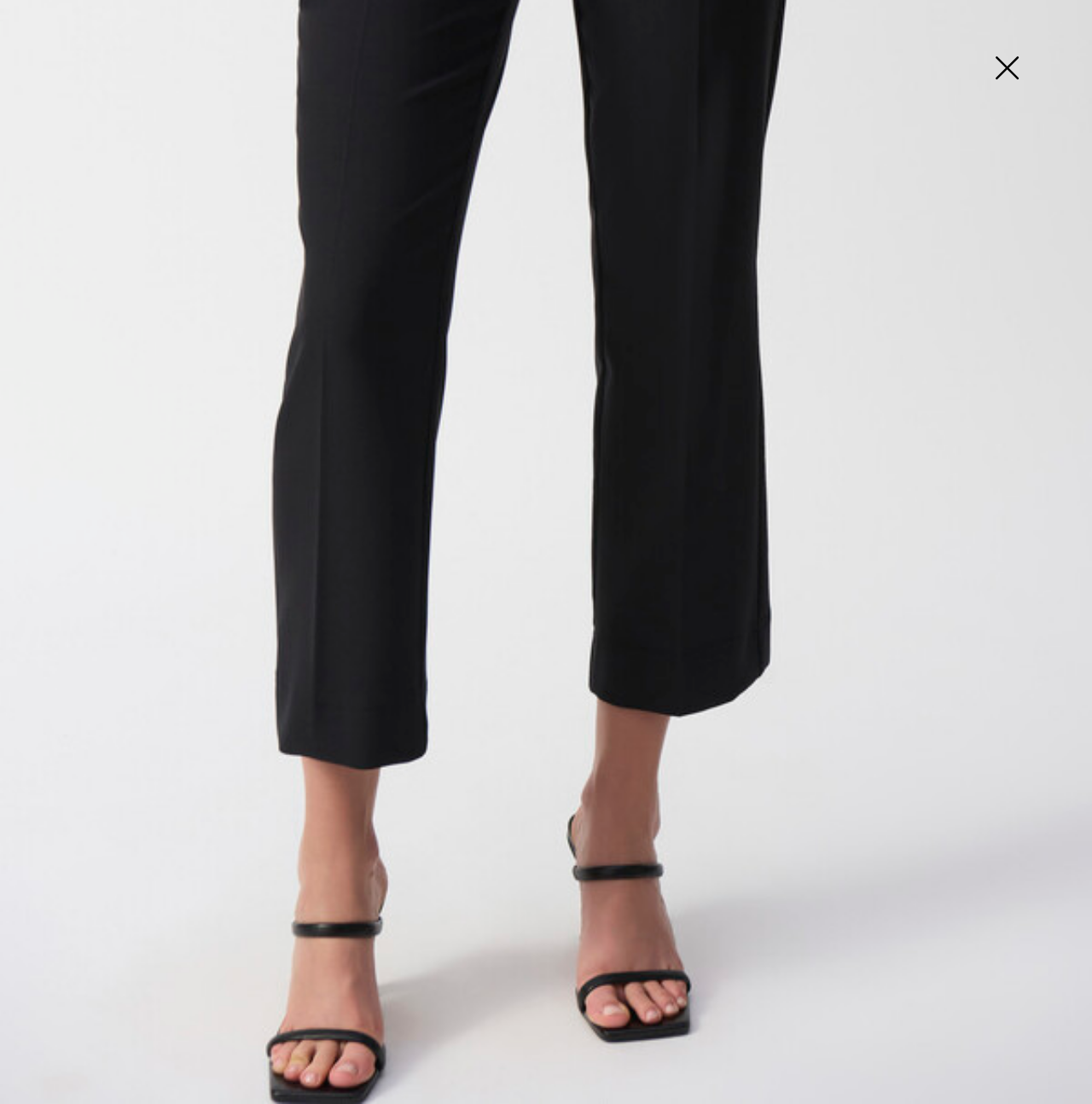
click at [999, 66] on img at bounding box center [1006, 69] width 85 height 88
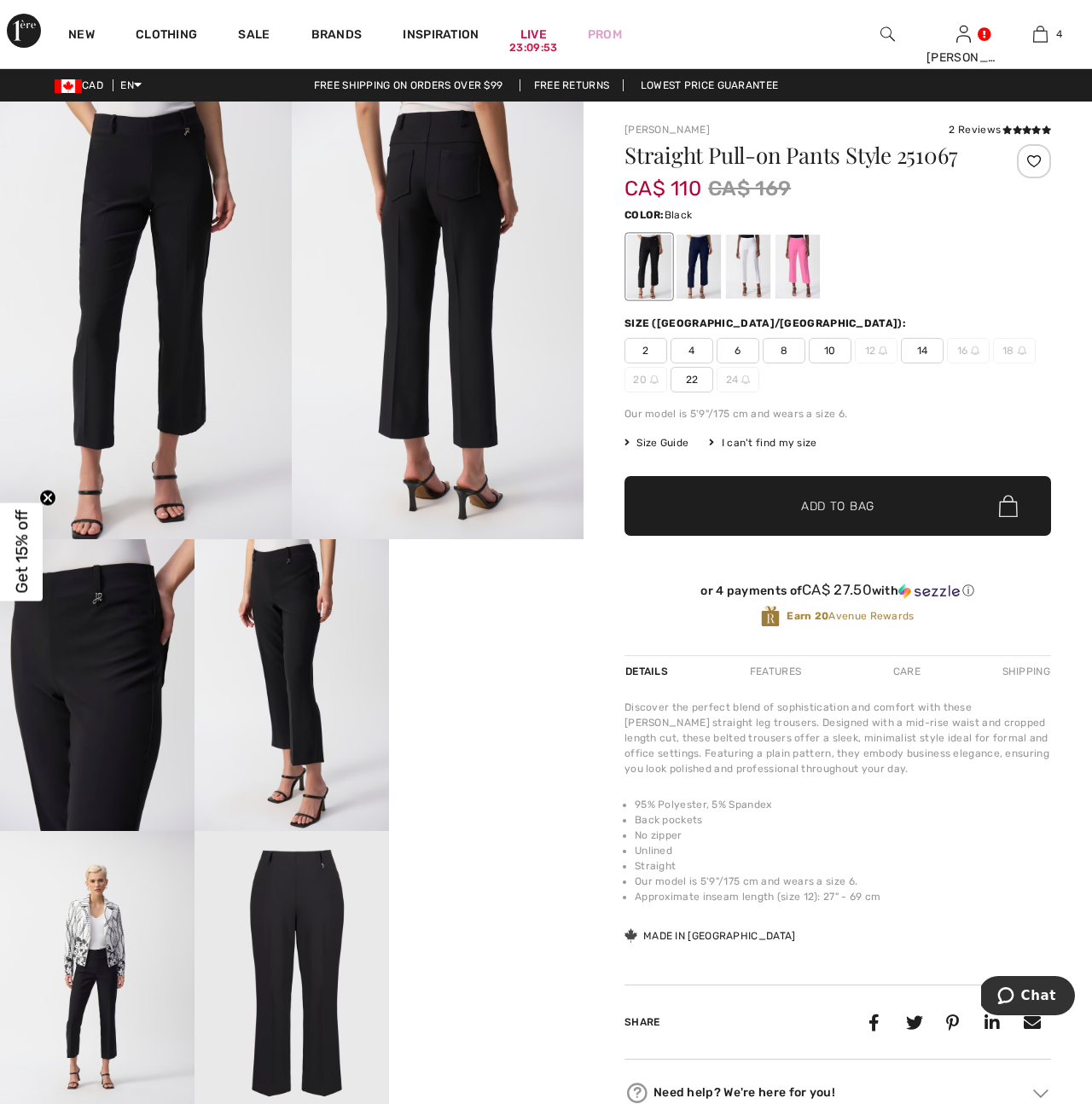
click at [107, 1038] on img at bounding box center [97, 977] width 195 height 292
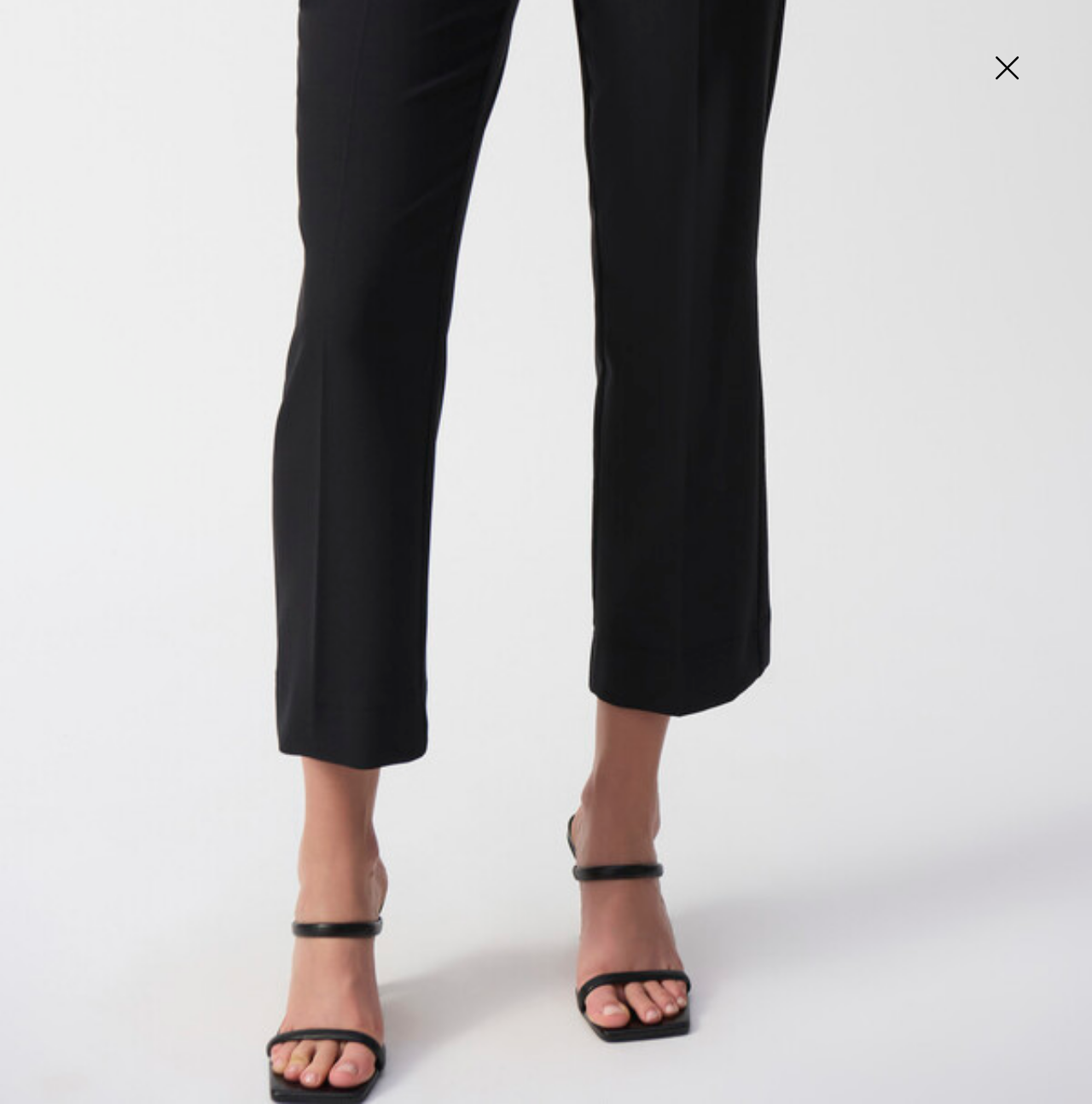
click at [1010, 66] on img at bounding box center [1006, 69] width 85 height 88
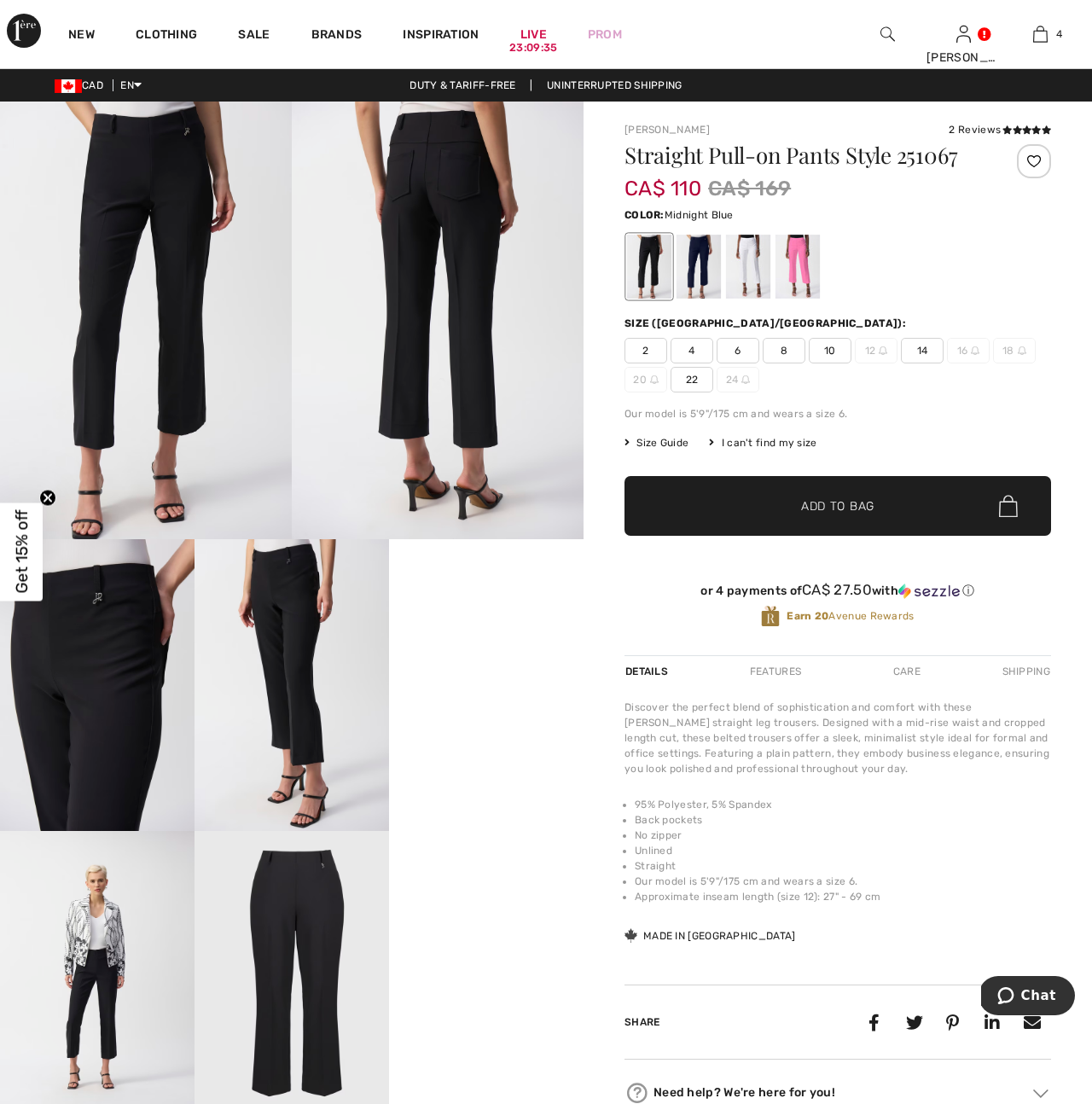
click at [700, 273] on div at bounding box center [698, 266] width 44 height 64
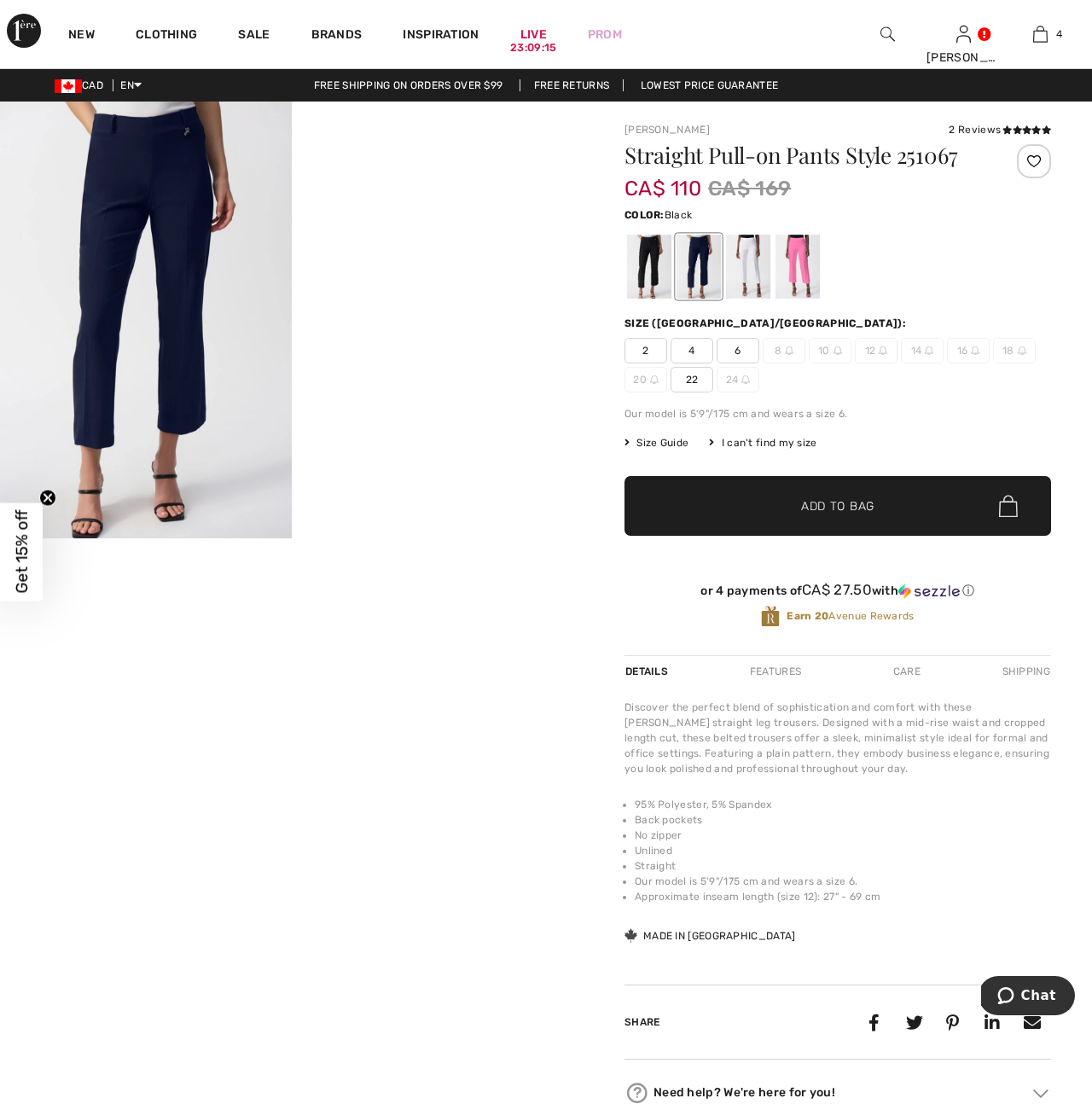
click at [647, 265] on div at bounding box center [650, 266] width 44 height 64
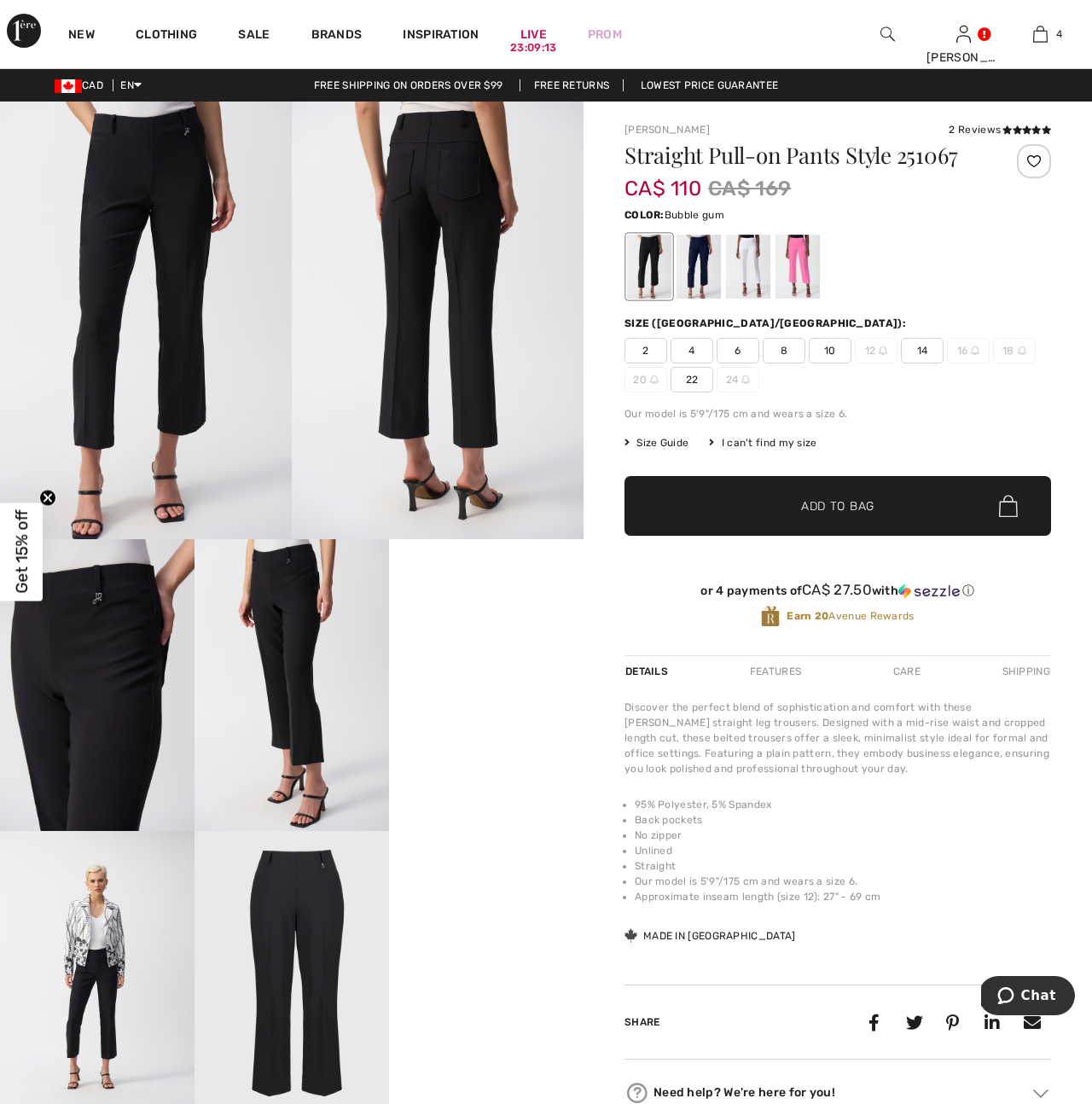
click at [793, 273] on div at bounding box center [797, 266] width 44 height 64
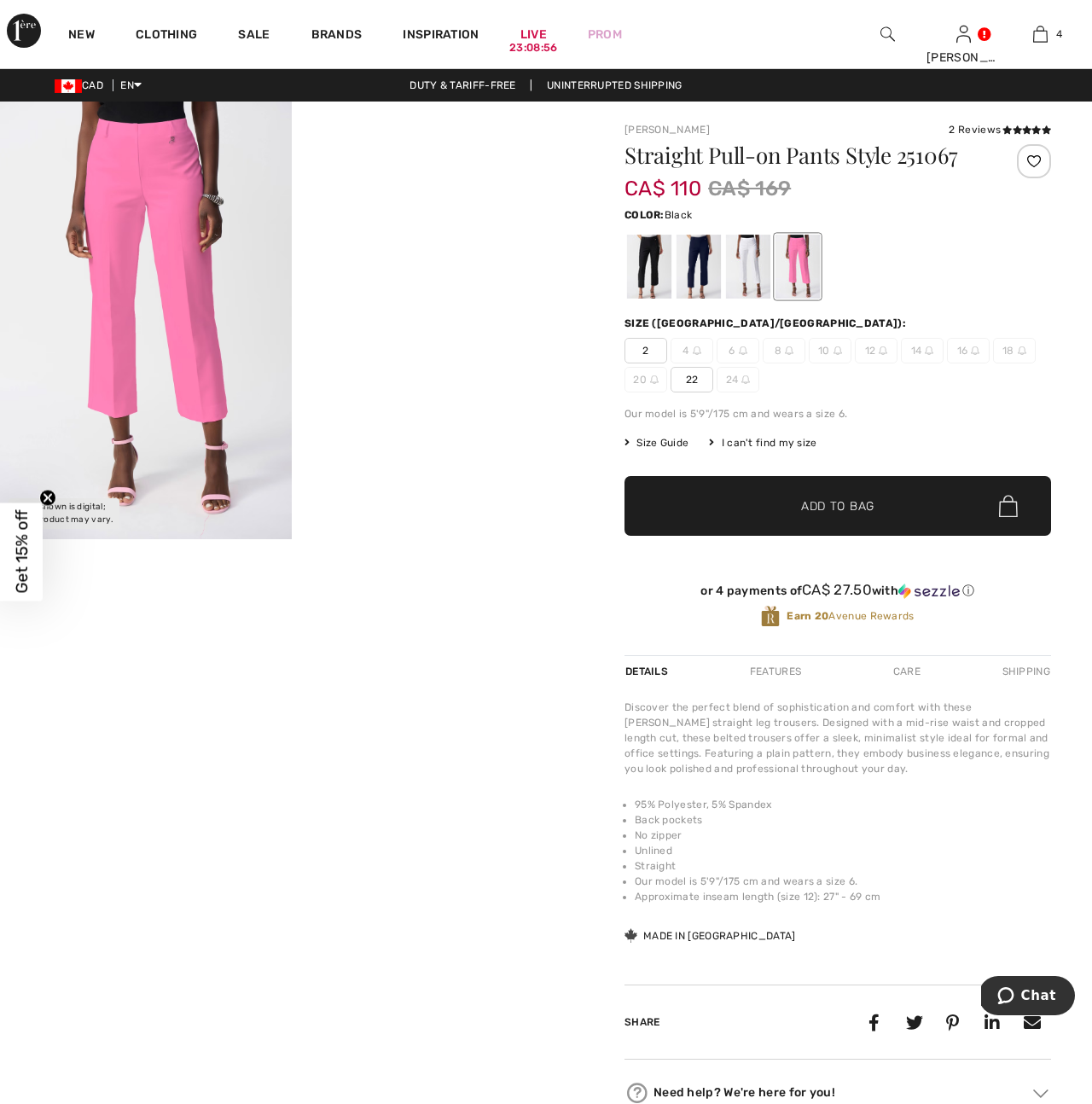
click at [652, 274] on div at bounding box center [650, 266] width 44 height 64
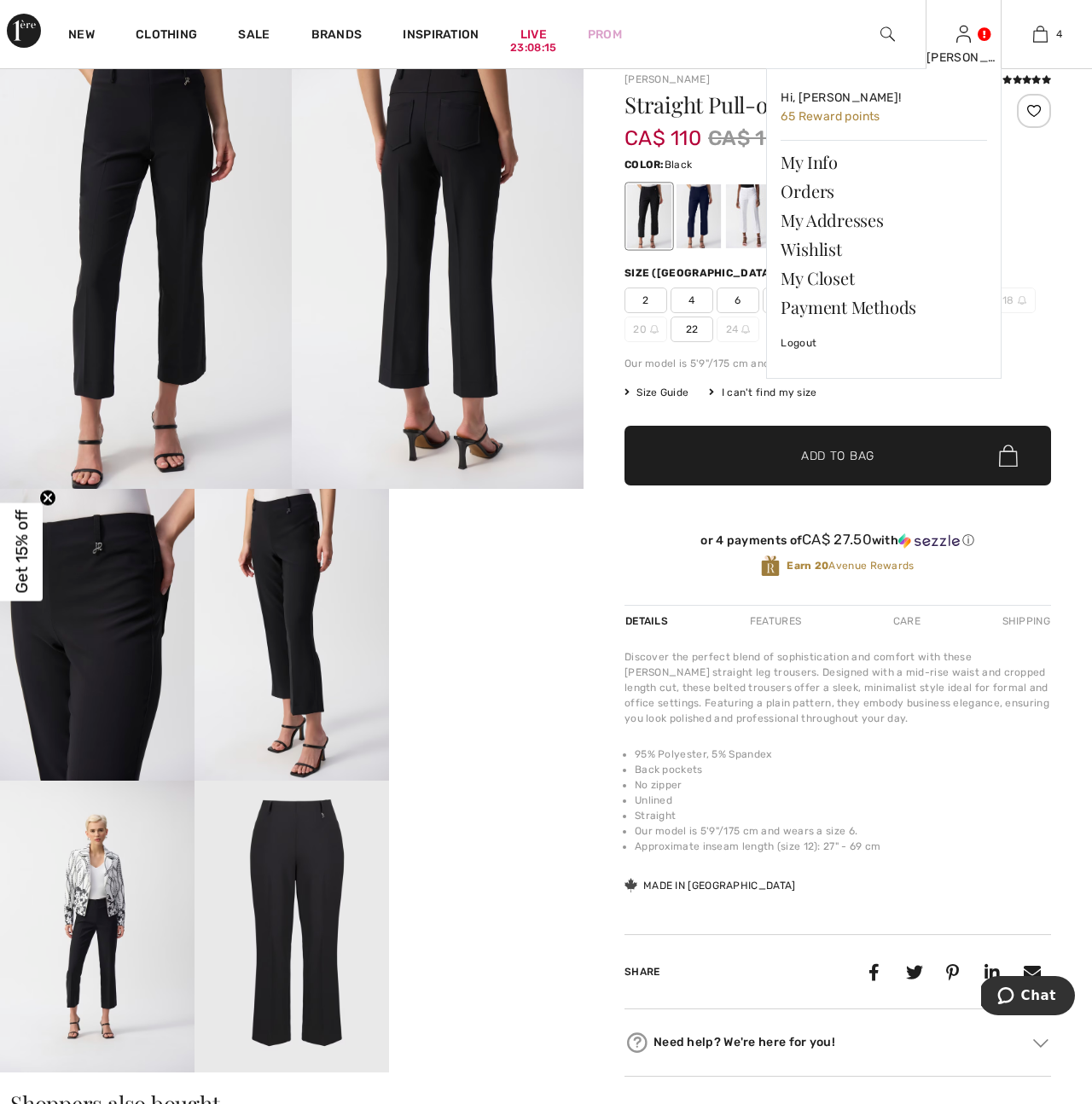
scroll to position [54, 0]
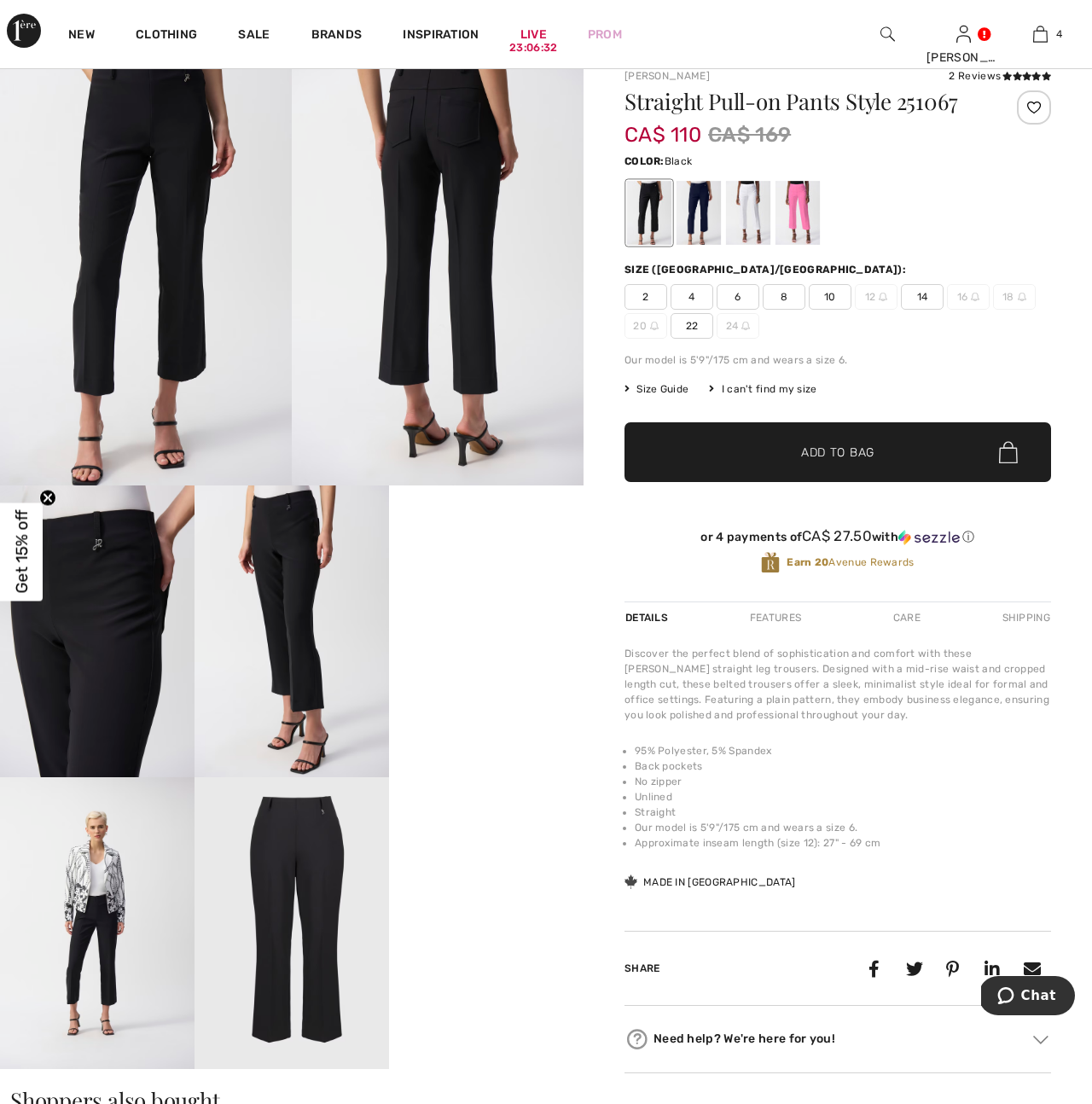
click at [883, 34] on img at bounding box center [888, 34] width 14 height 20
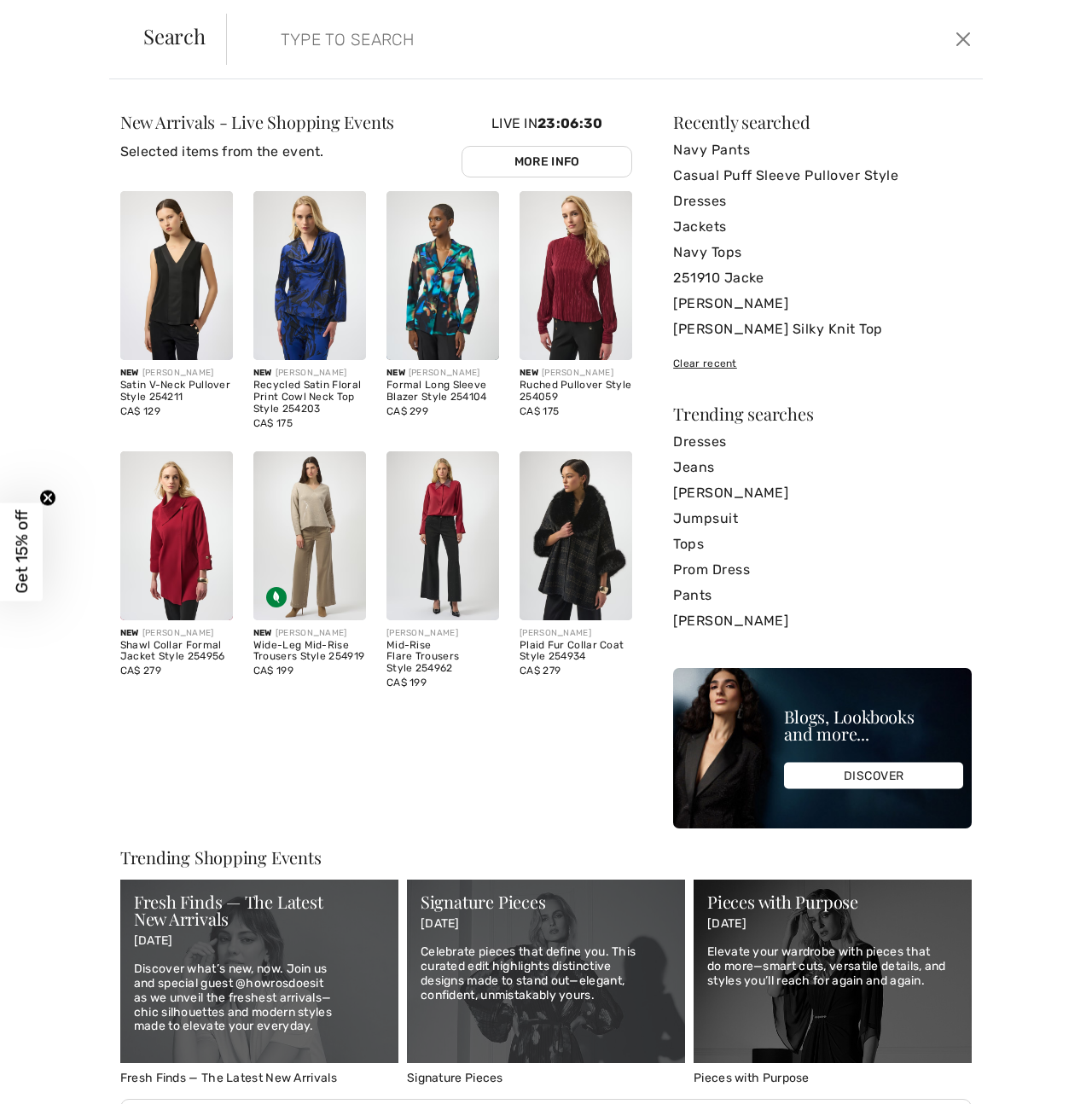
click at [279, 36] on input "search" at bounding box center [524, 39] width 512 height 51
paste input "Joseph Ribkoff high-rise wide-fit trousers style 243049"
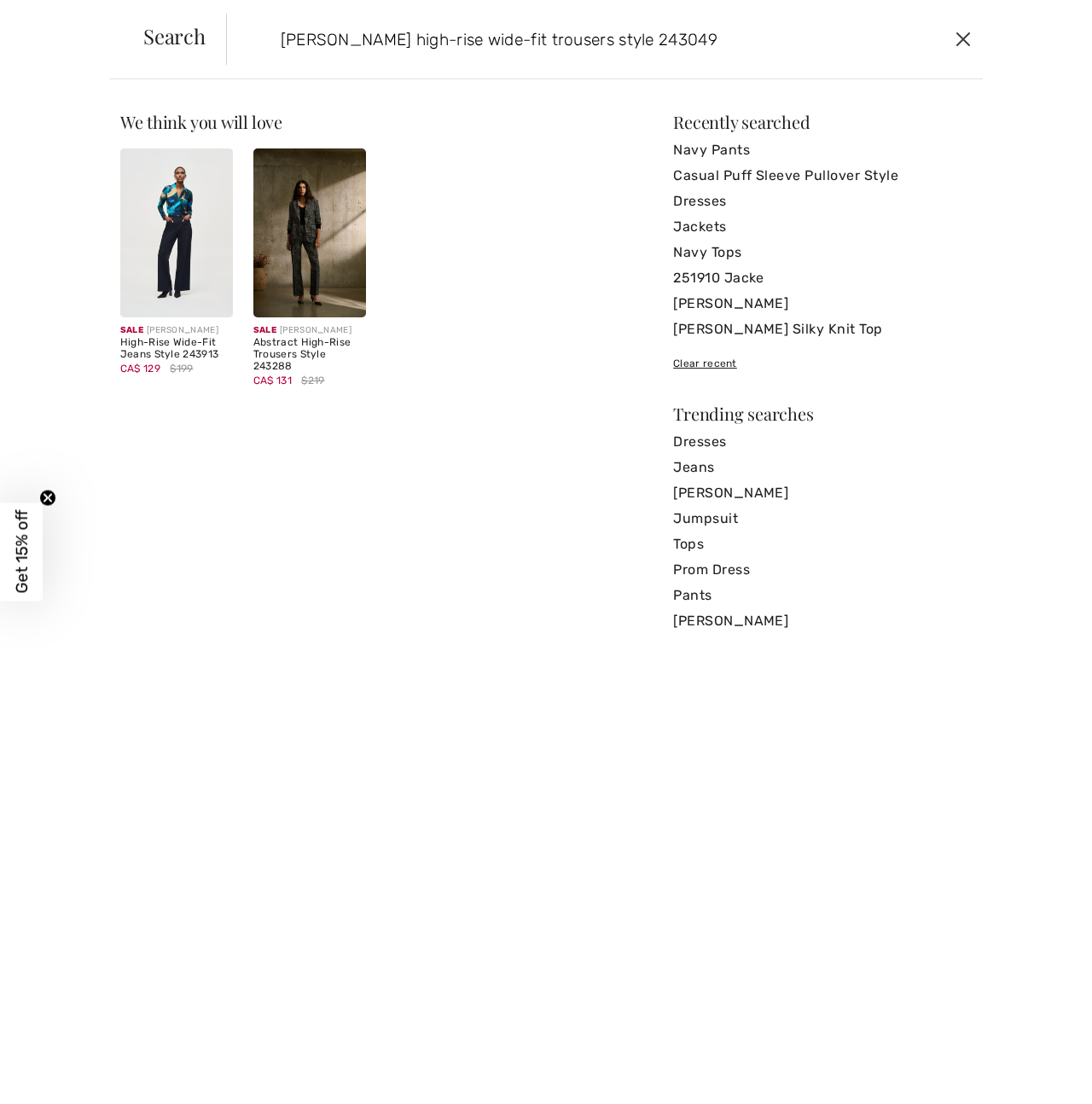
type input "Joseph Ribkoff high-rise wide-fit trousers style 243049"
click at [963, 39] on button "Close" at bounding box center [963, 39] width 26 height 27
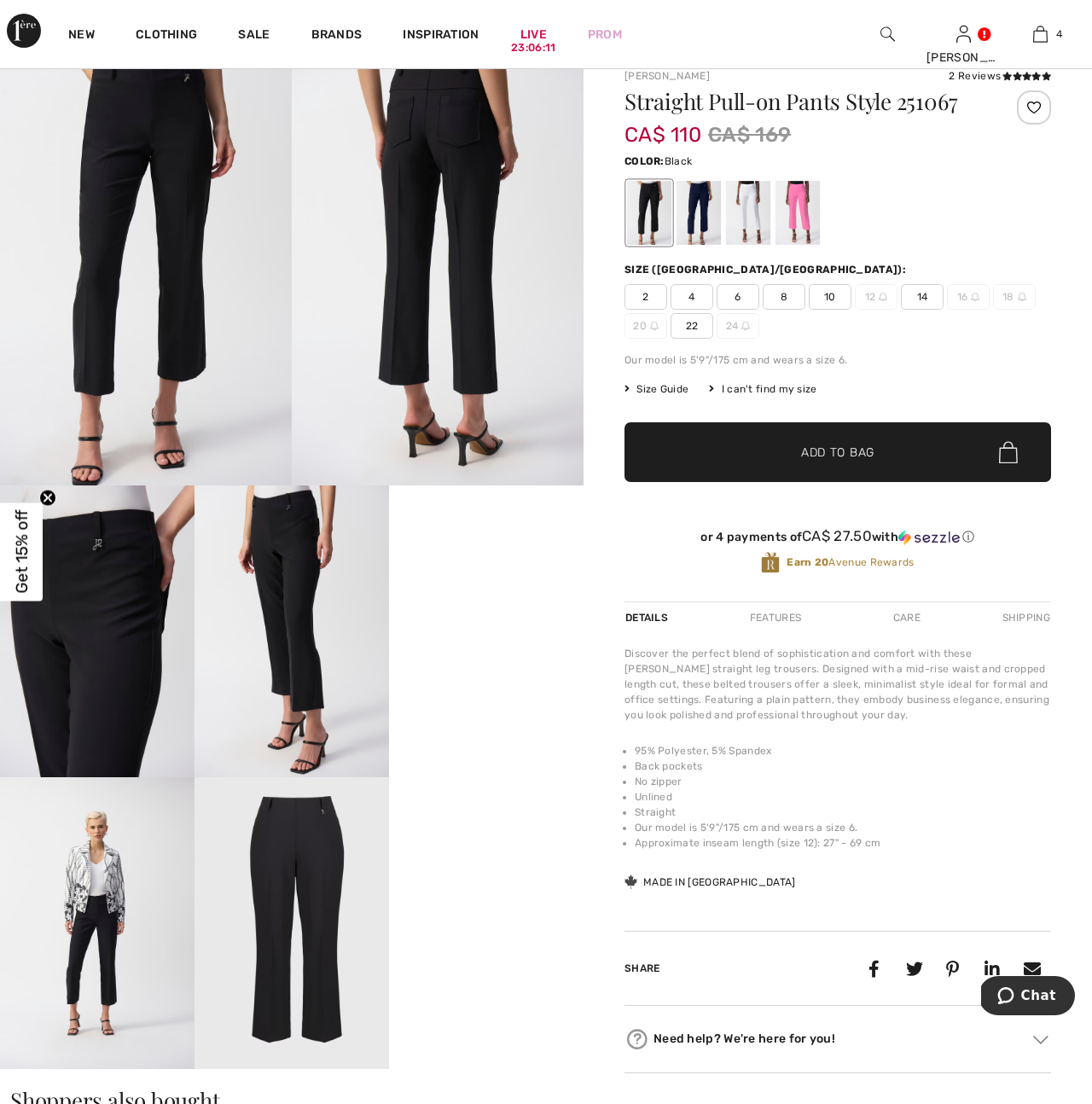
scroll to position [0, 0]
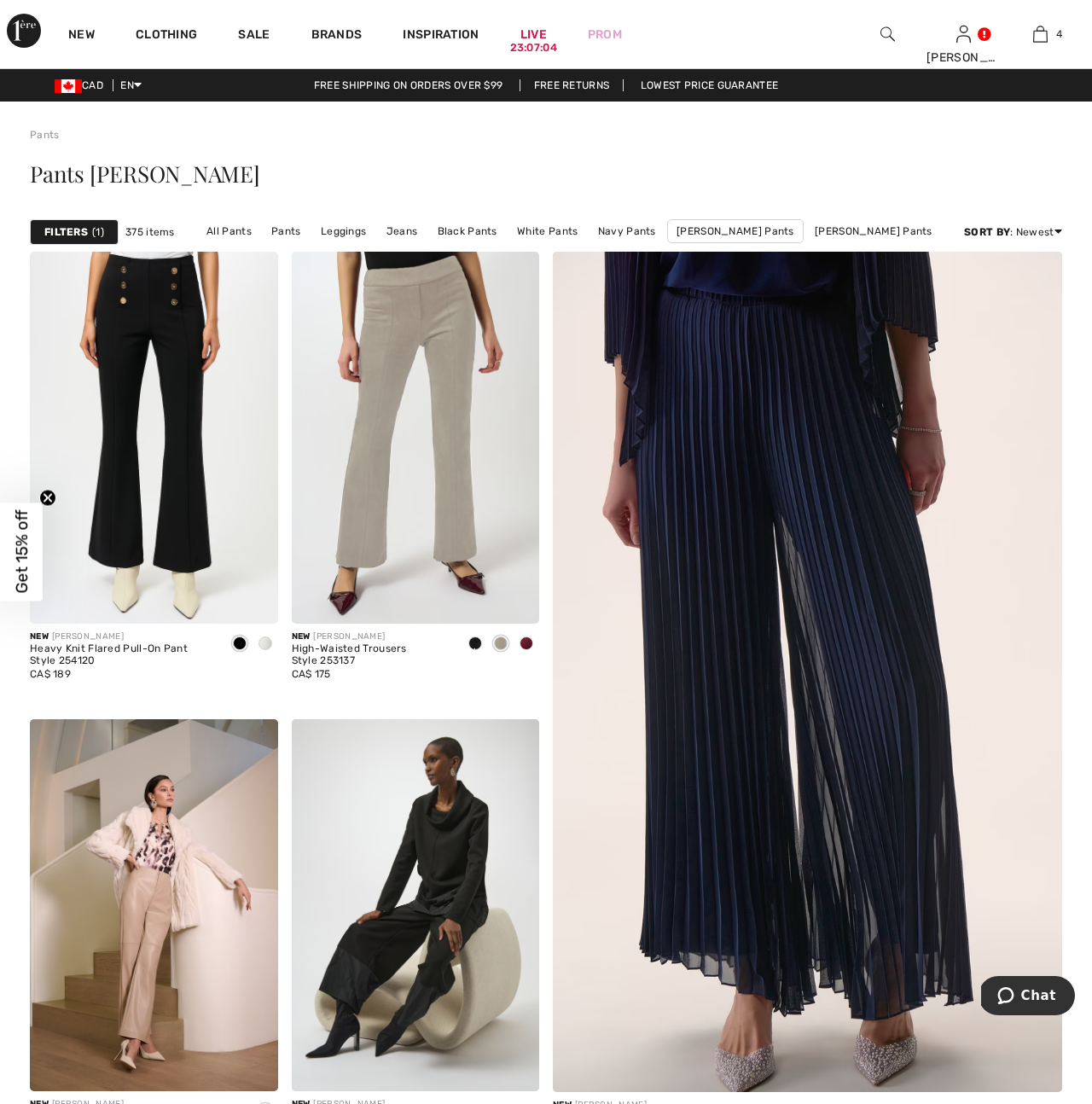
click at [884, 33] on img at bounding box center [888, 34] width 14 height 20
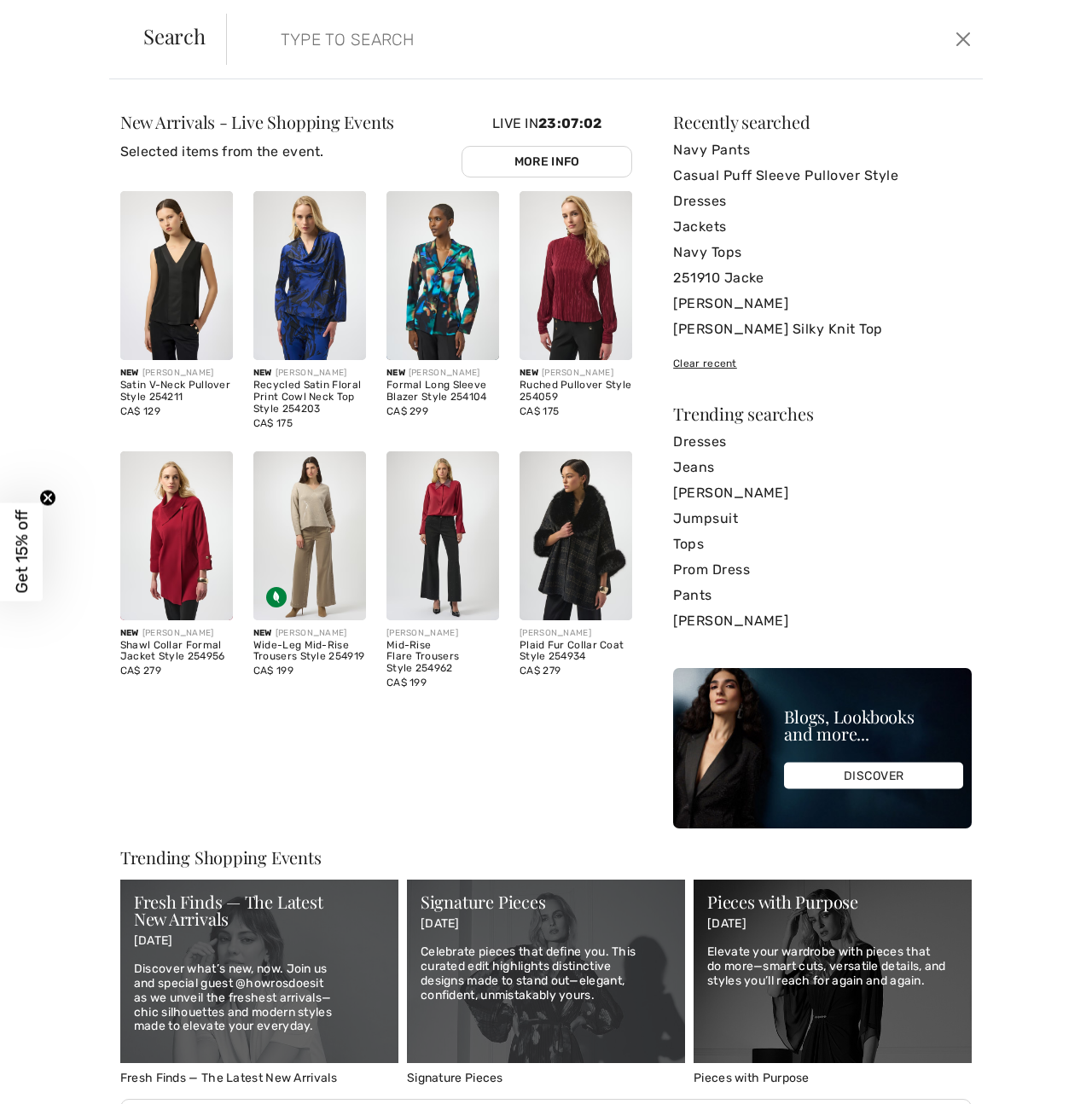
click at [290, 41] on input "search" at bounding box center [524, 39] width 512 height 51
paste input "Joseph Ribkoff high-rise wide-fit trousers style 243049"
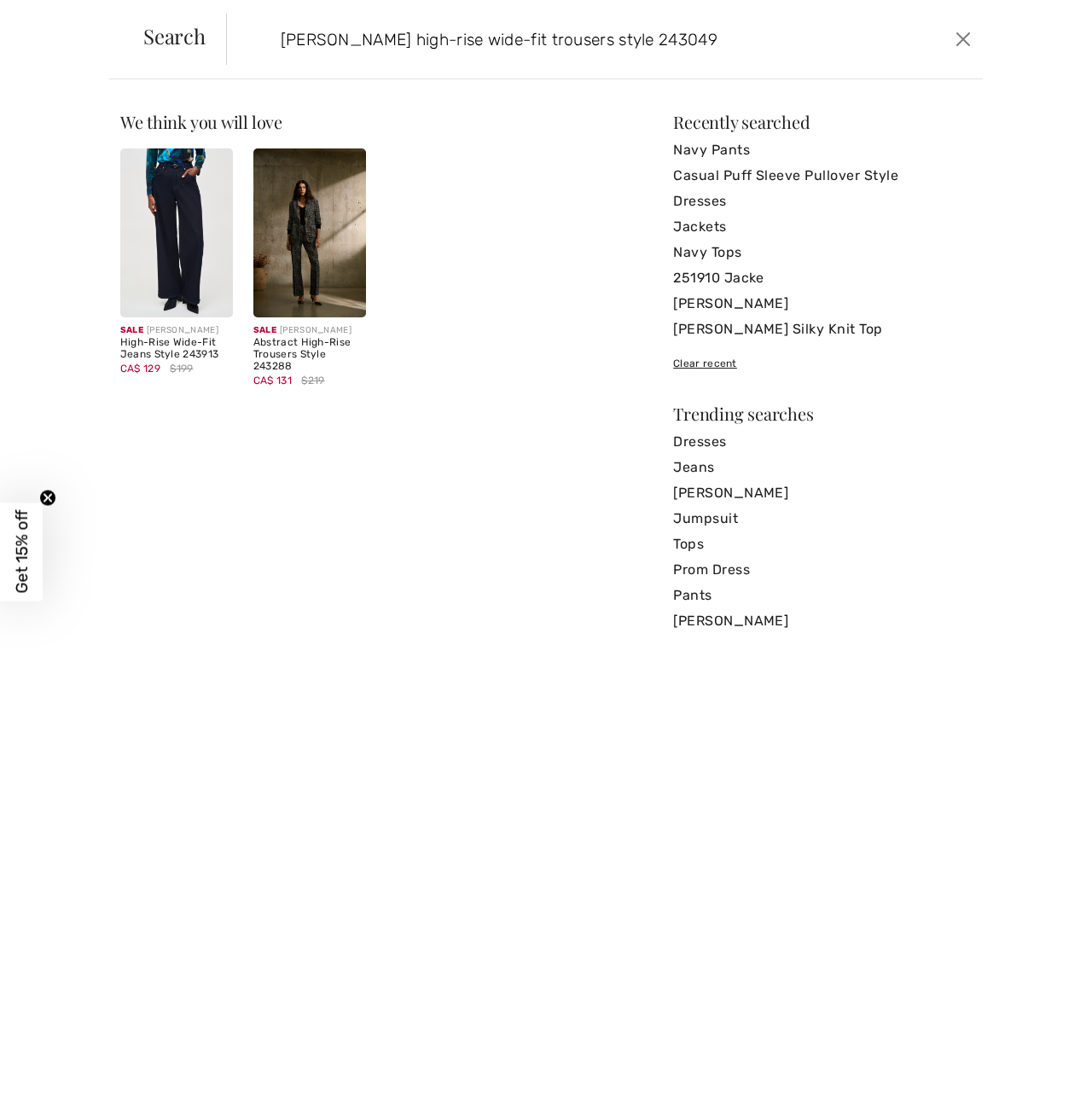
type input "Joseph Ribkoff high-rise wide-fit trousers style 243049"
click at [189, 259] on img at bounding box center [176, 233] width 112 height 169
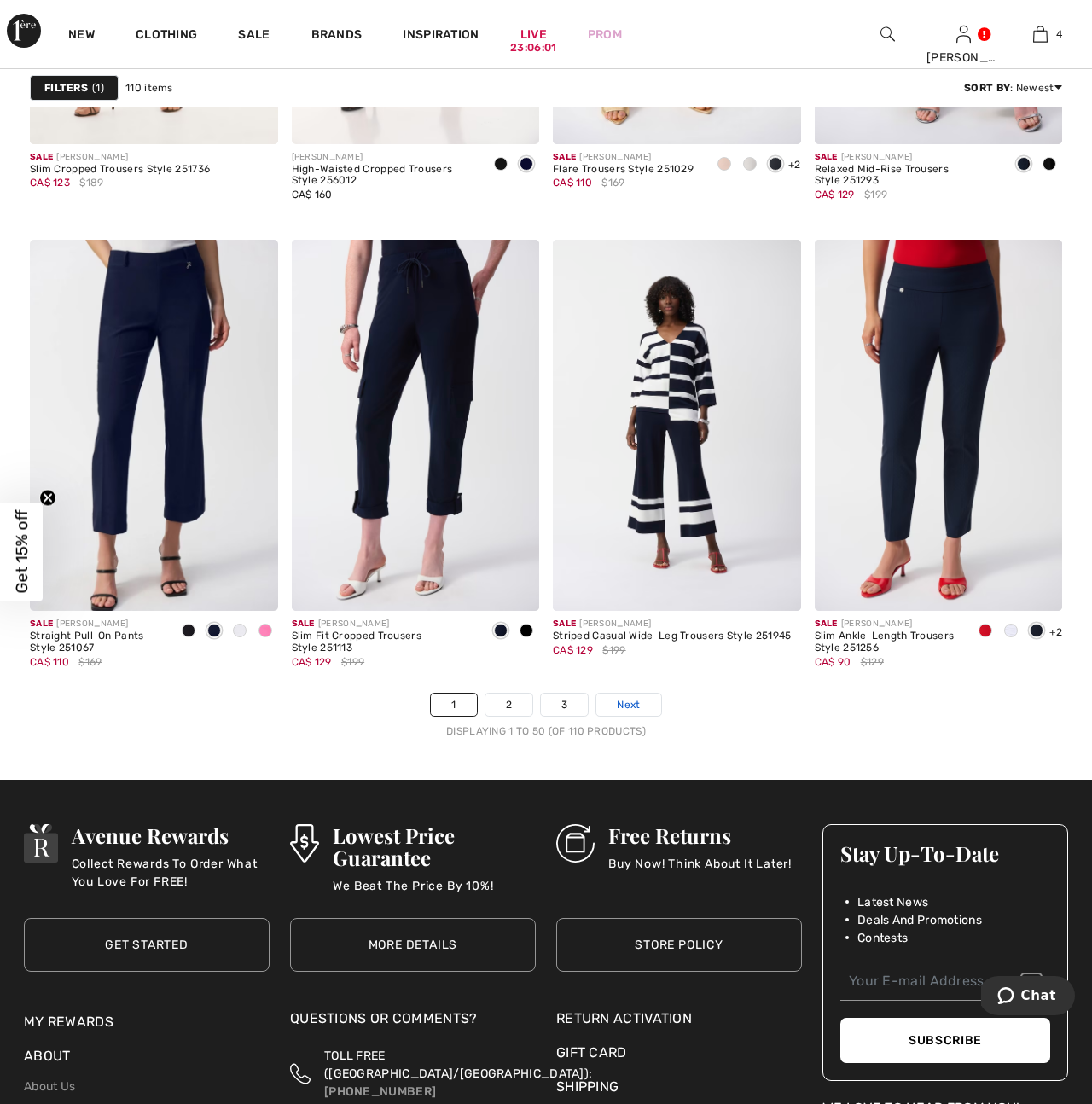
click at [641, 706] on link "Next" at bounding box center [628, 705] width 64 height 22
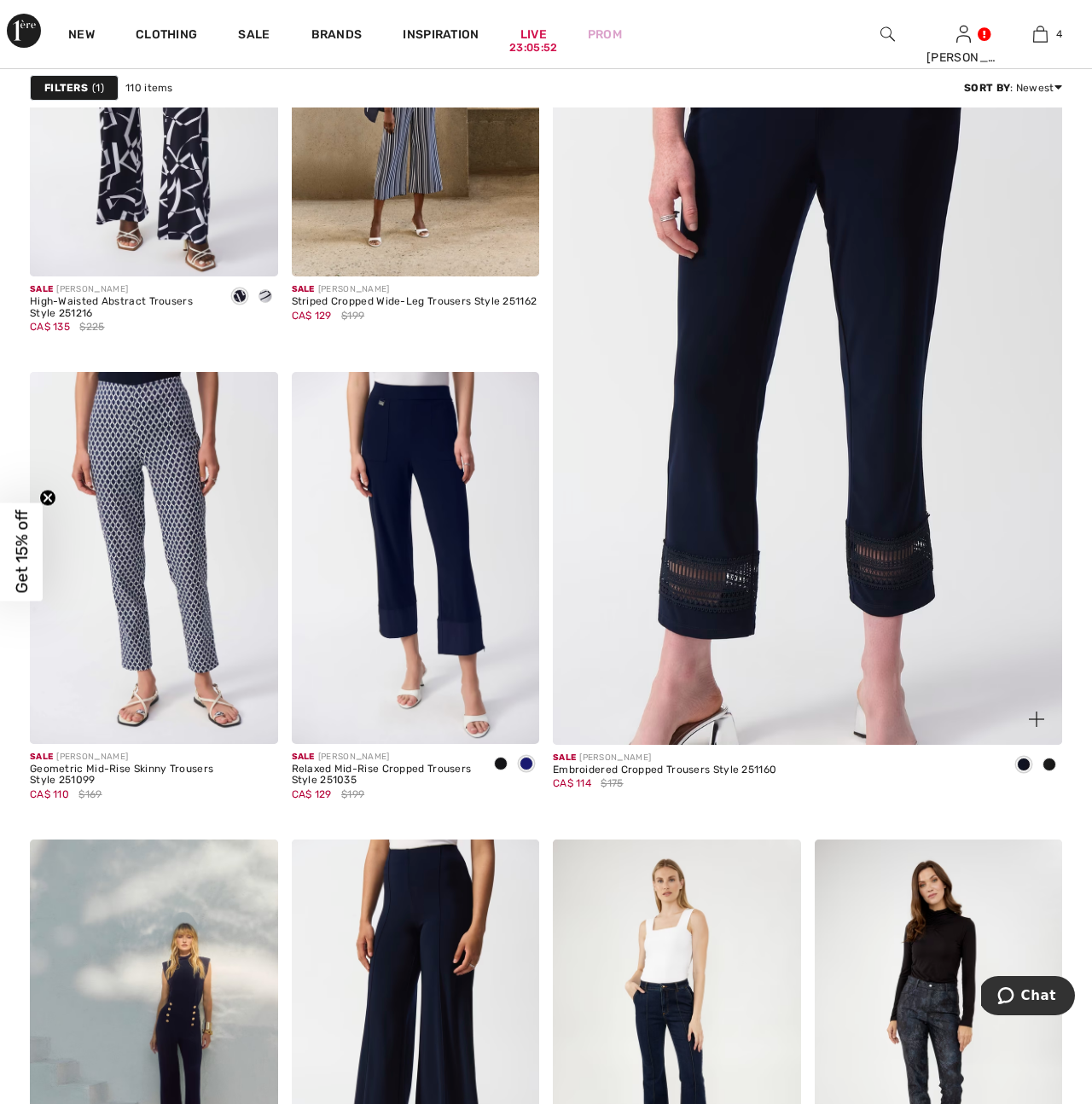
scroll to position [355, 0]
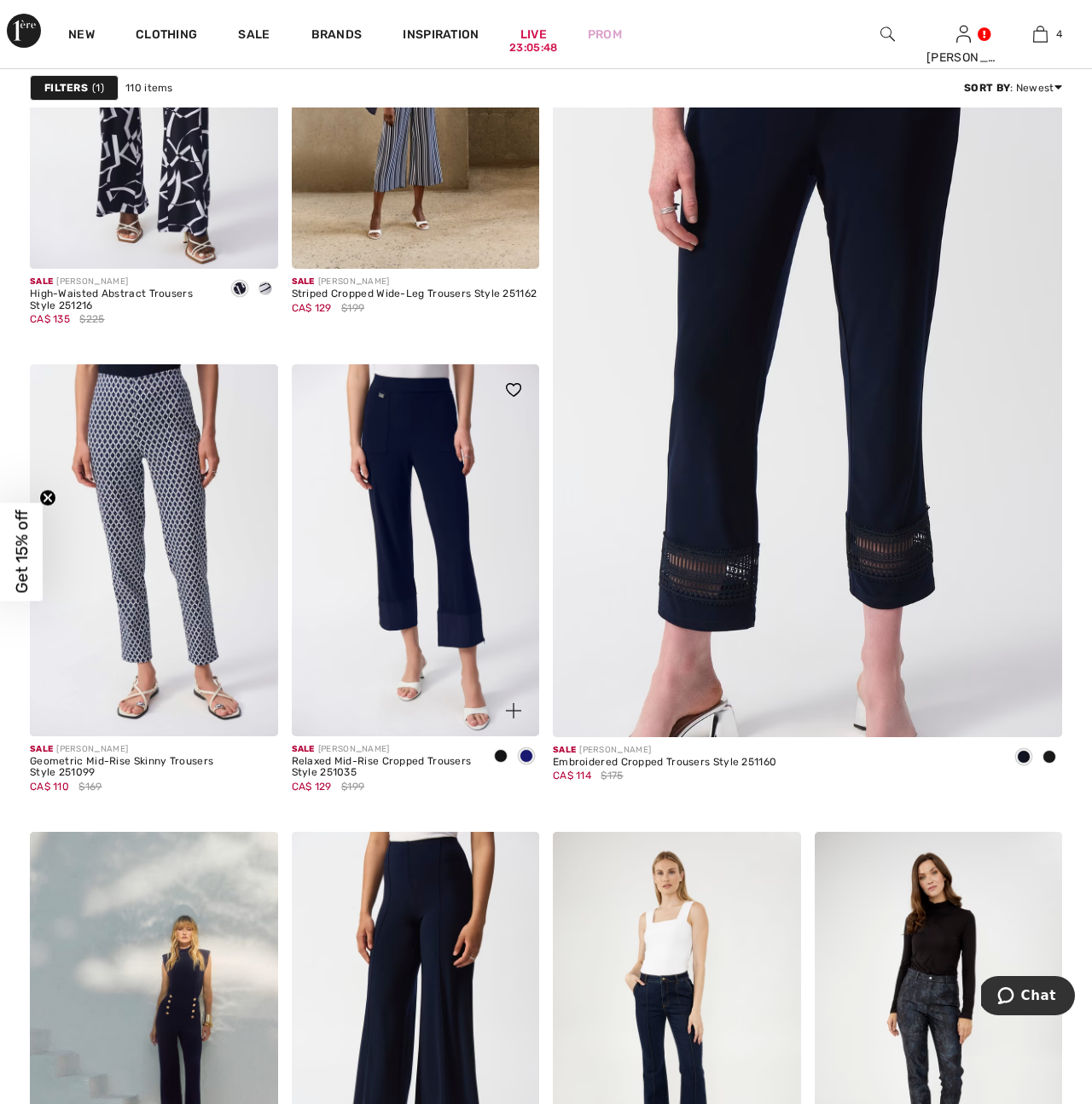
click at [440, 608] on img at bounding box center [416, 551] width 249 height 372
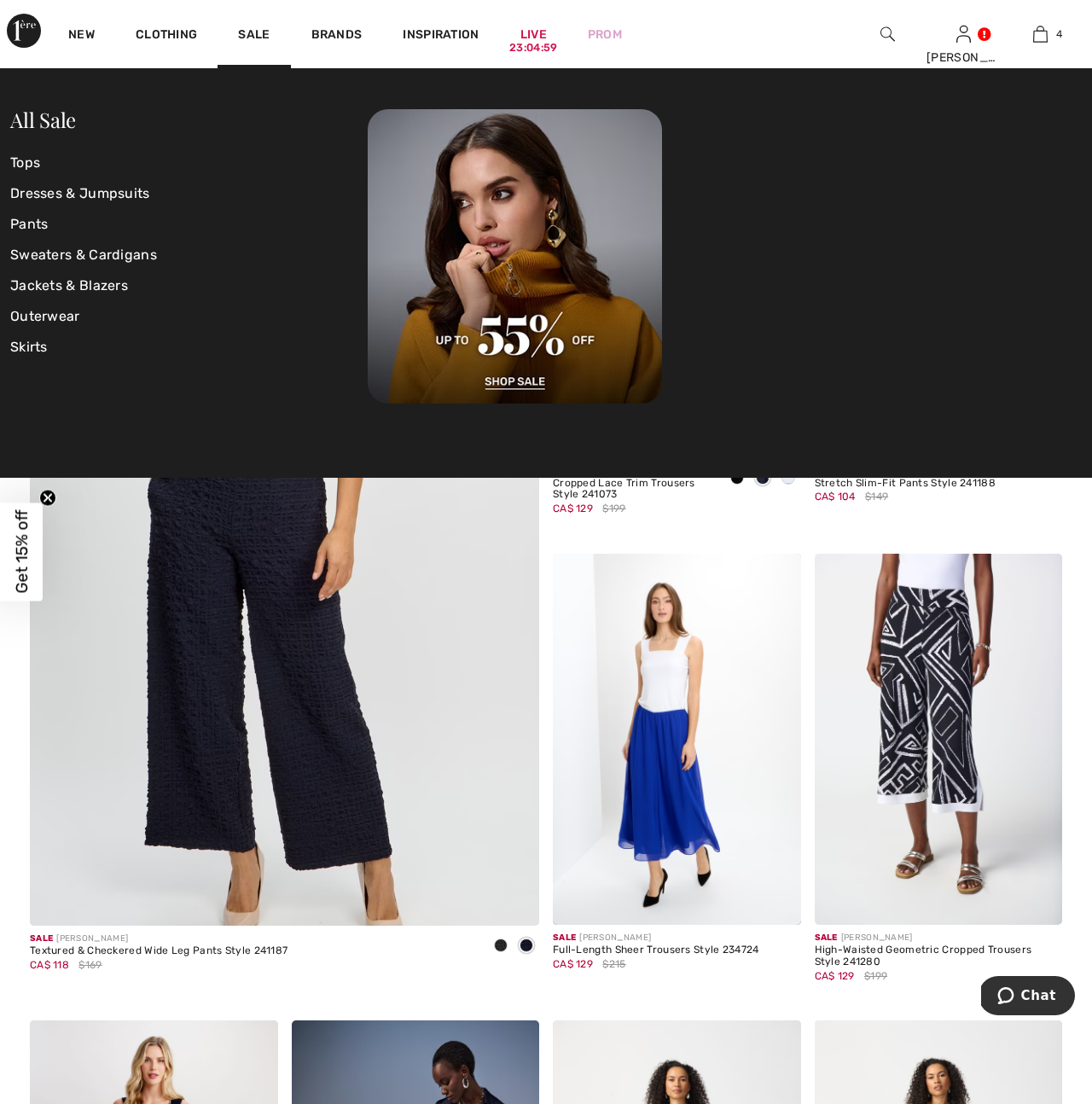
scroll to position [3847, 0]
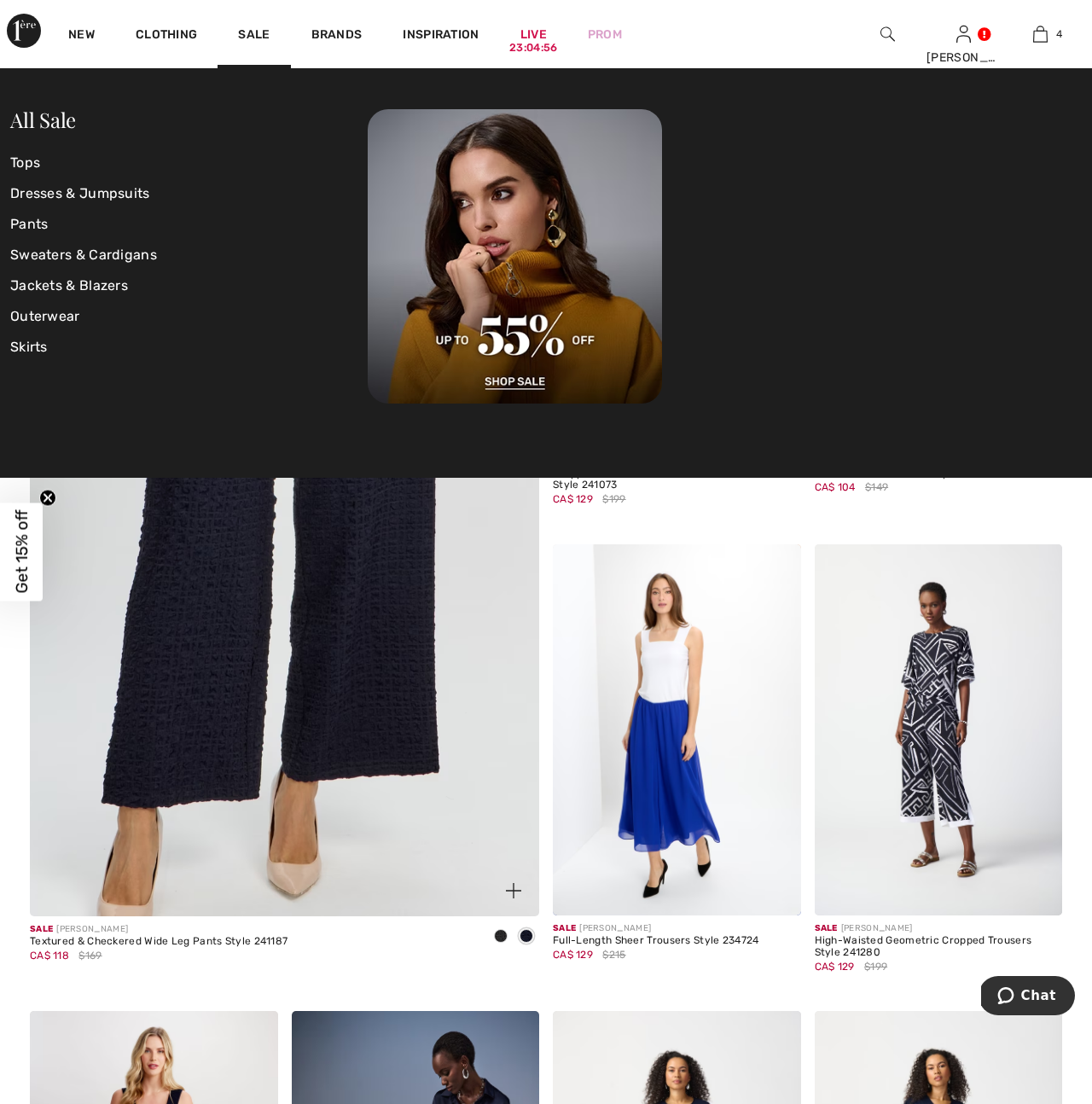
click at [344, 690] on img at bounding box center [284, 536] width 611 height 917
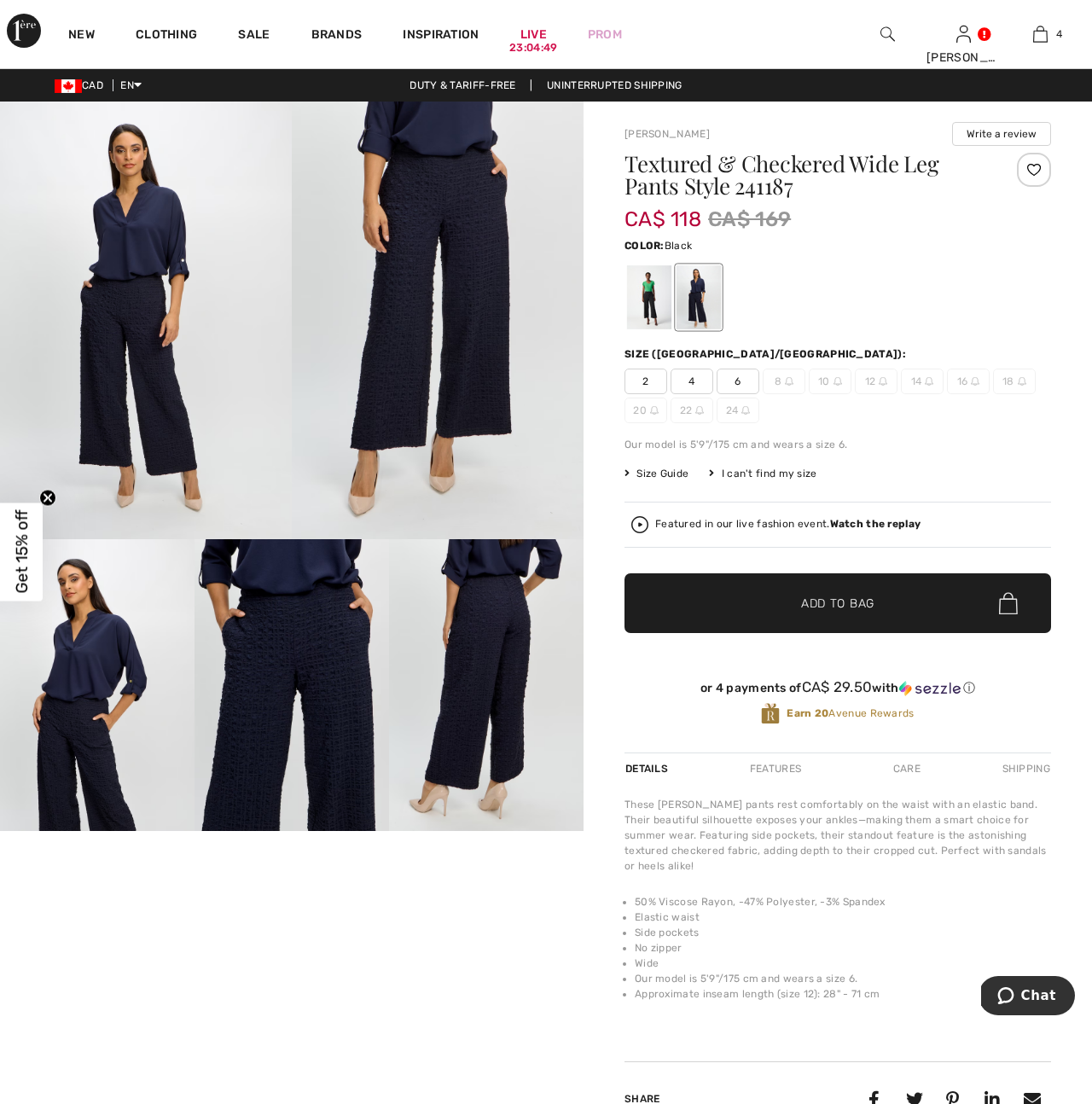
click at [644, 305] on div at bounding box center [650, 297] width 44 height 64
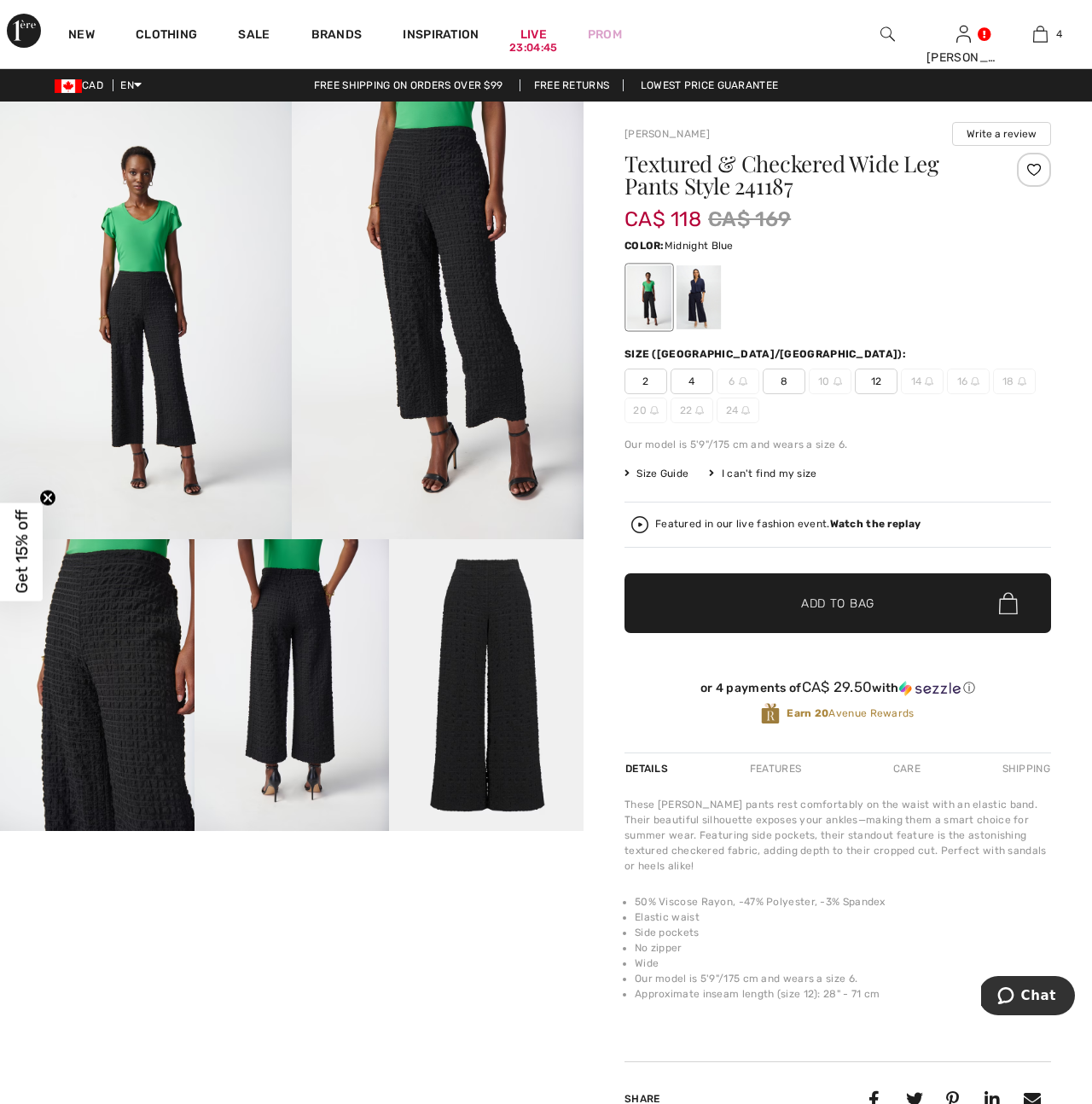
click at [700, 303] on div at bounding box center [698, 297] width 44 height 64
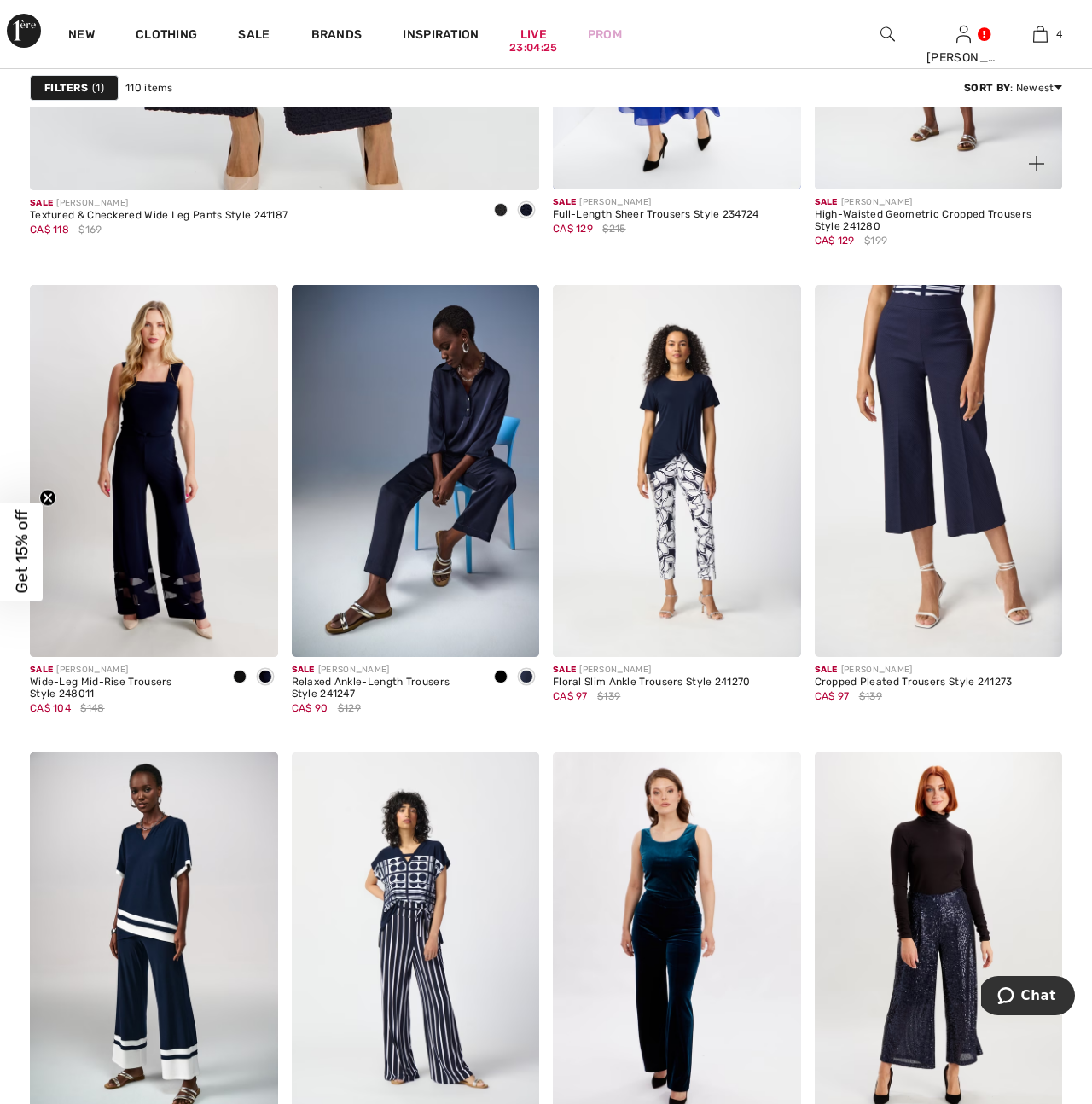
scroll to position [4574, 0]
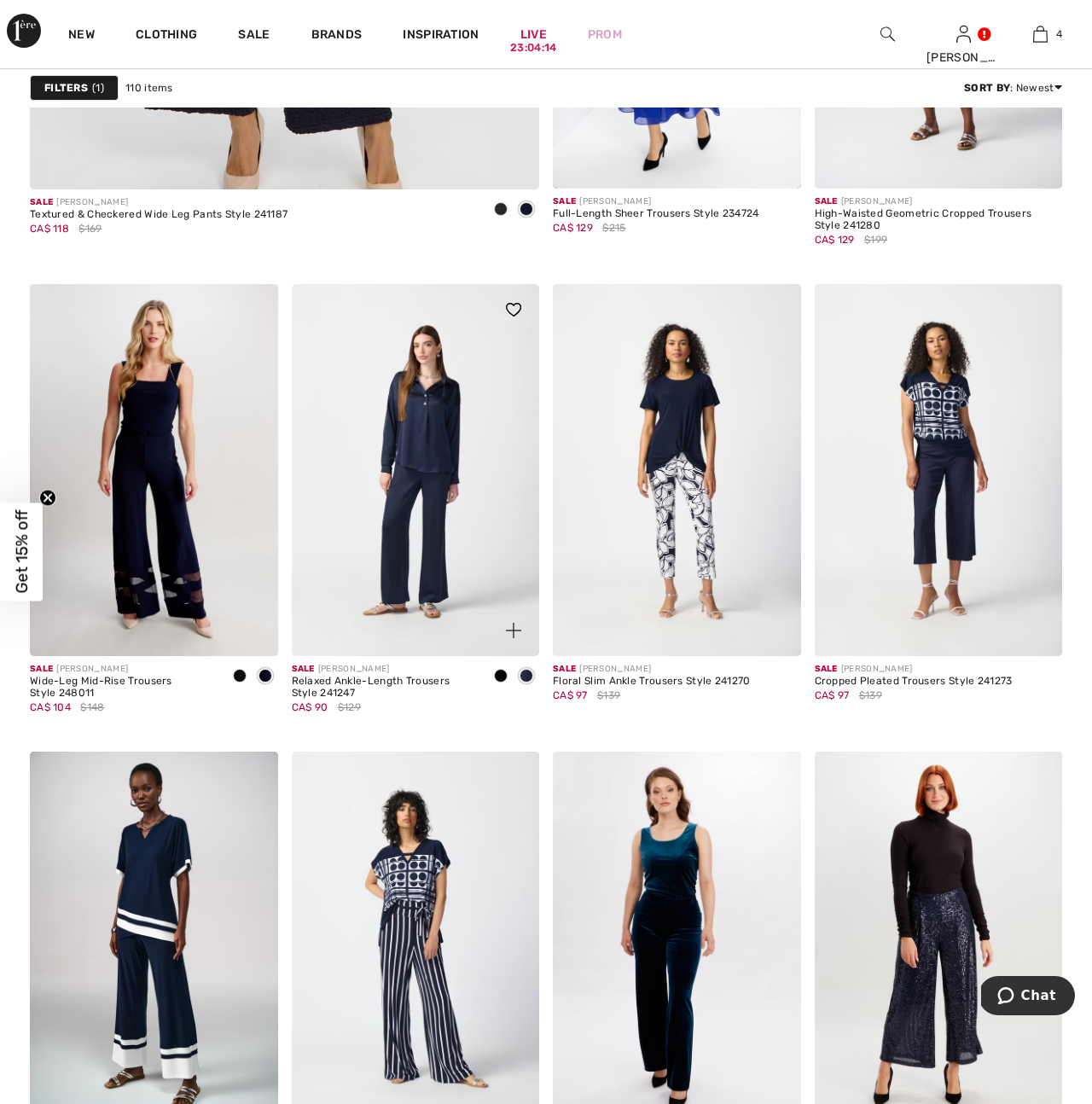
click at [447, 538] on img at bounding box center [416, 470] width 249 height 372
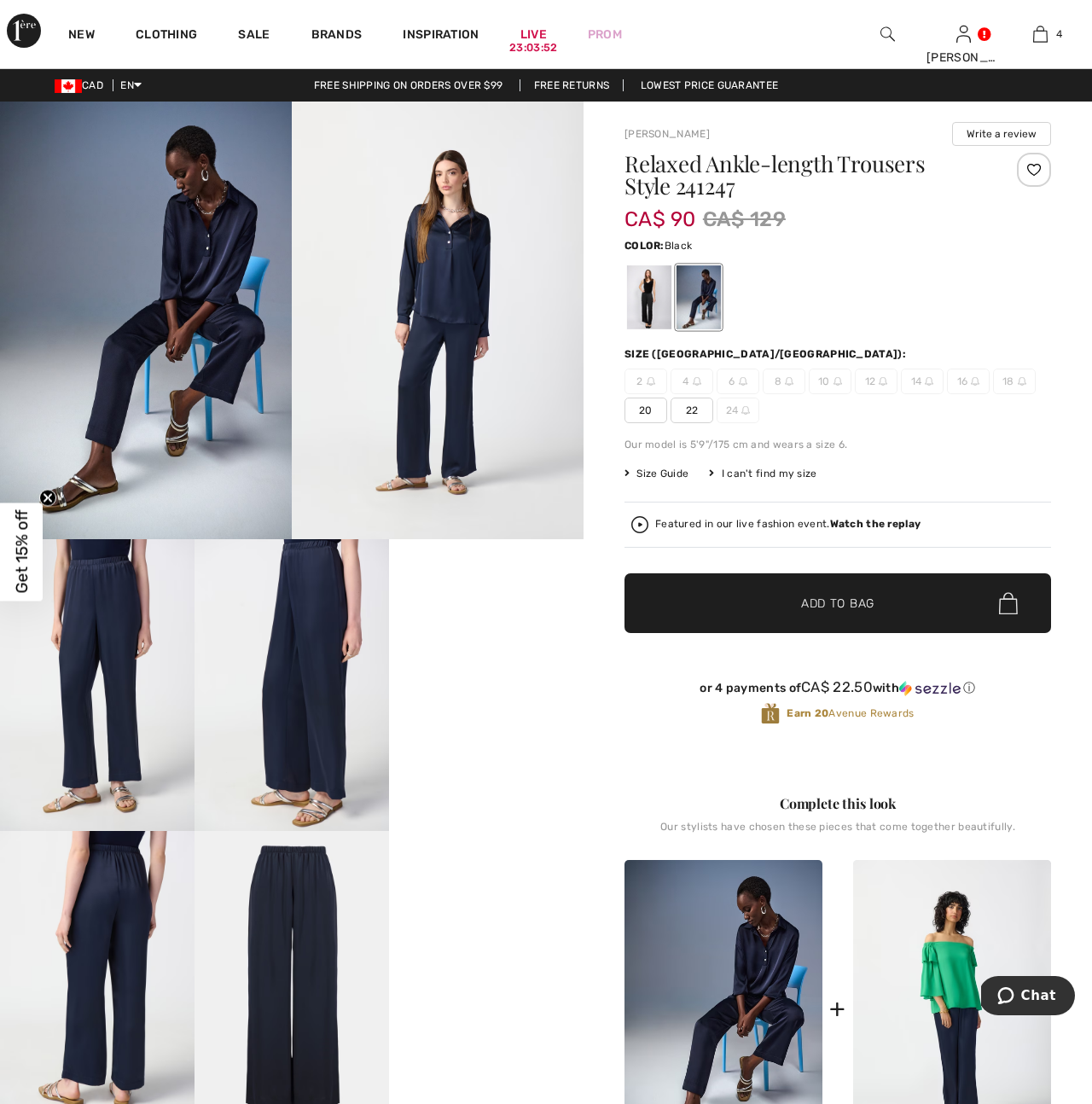
click at [656, 301] on div at bounding box center [650, 297] width 44 height 64
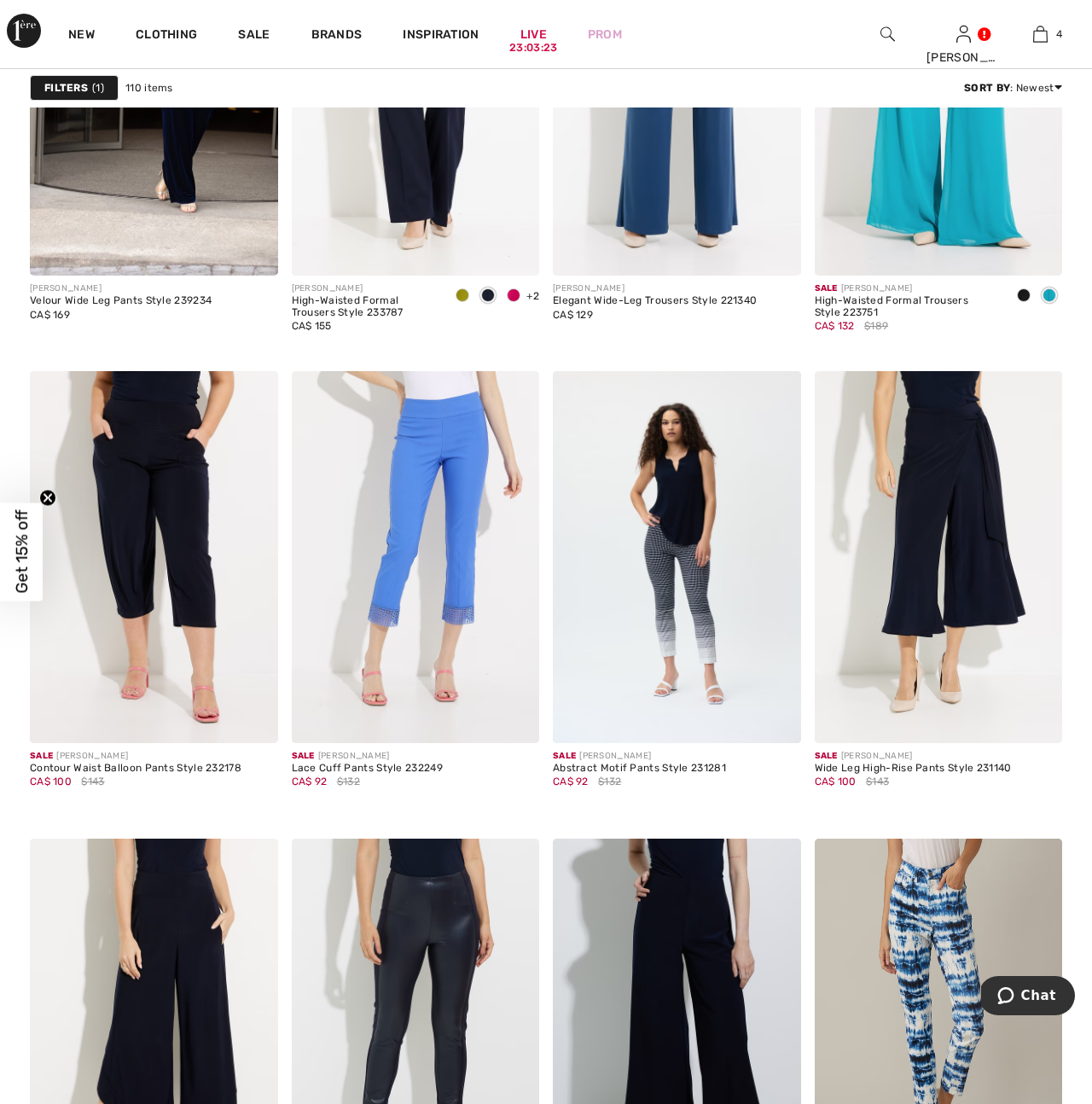
scroll to position [6068, 0]
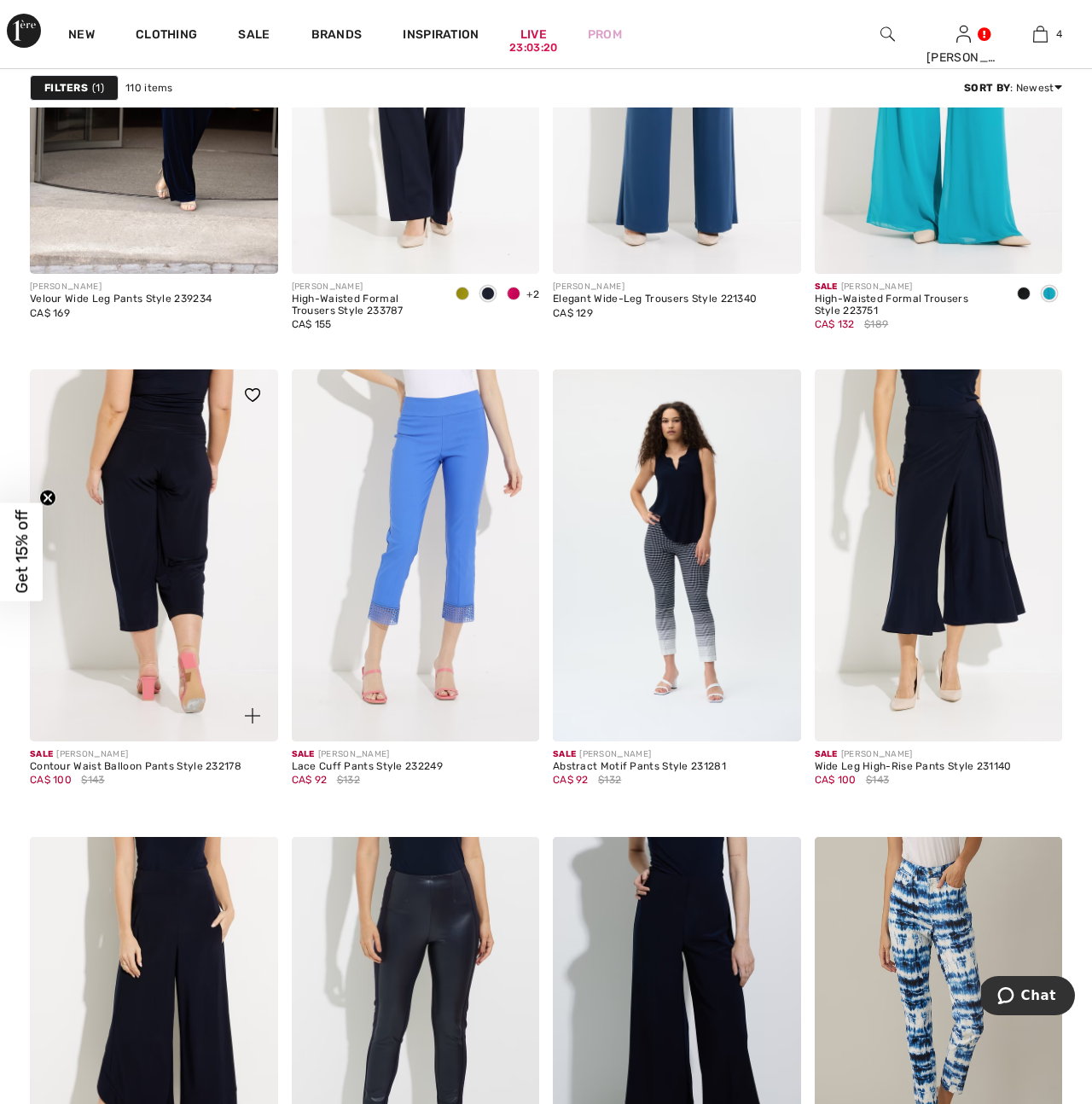
click at [173, 608] on img at bounding box center [154, 555] width 249 height 372
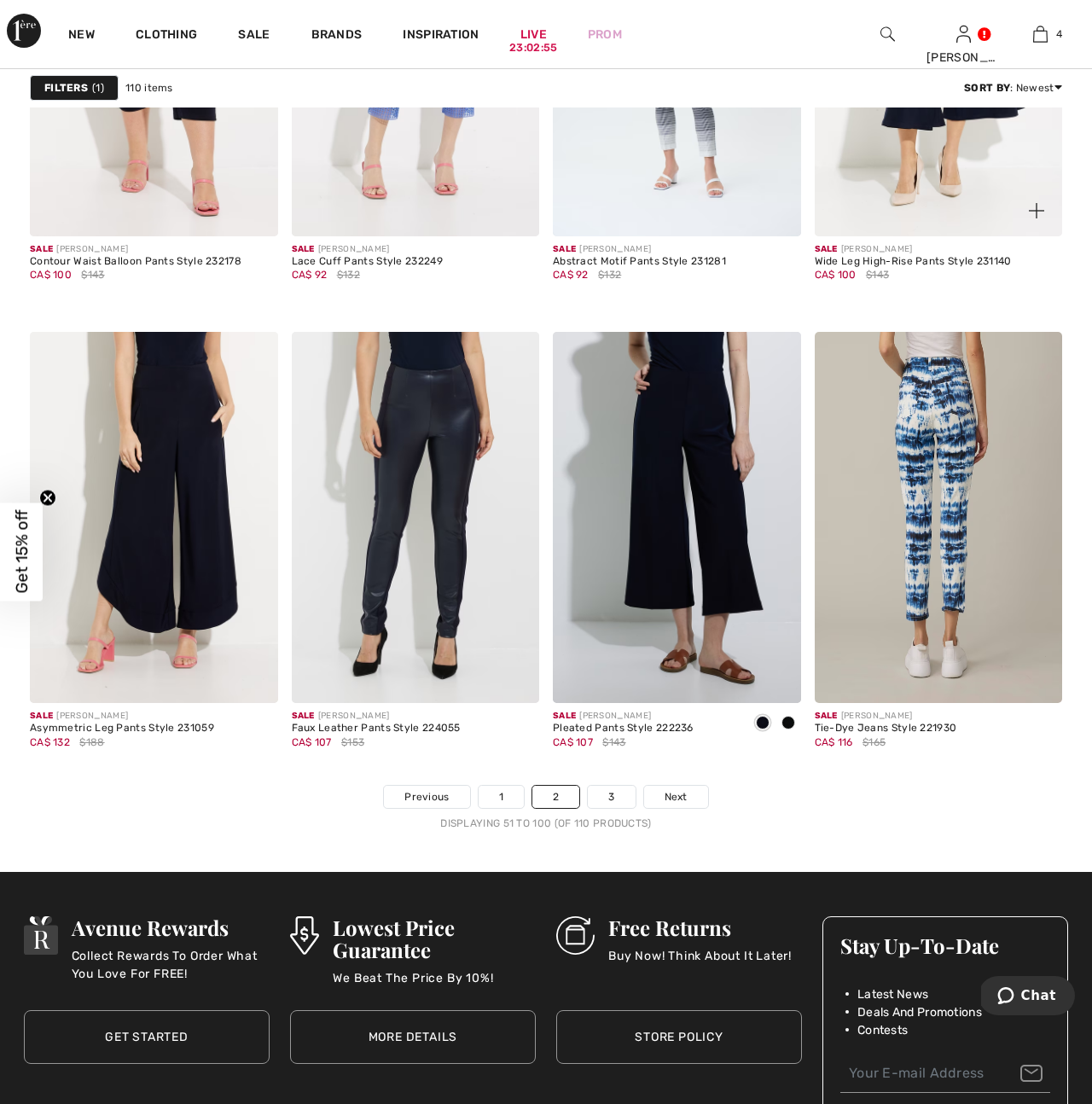
scroll to position [6577, 0]
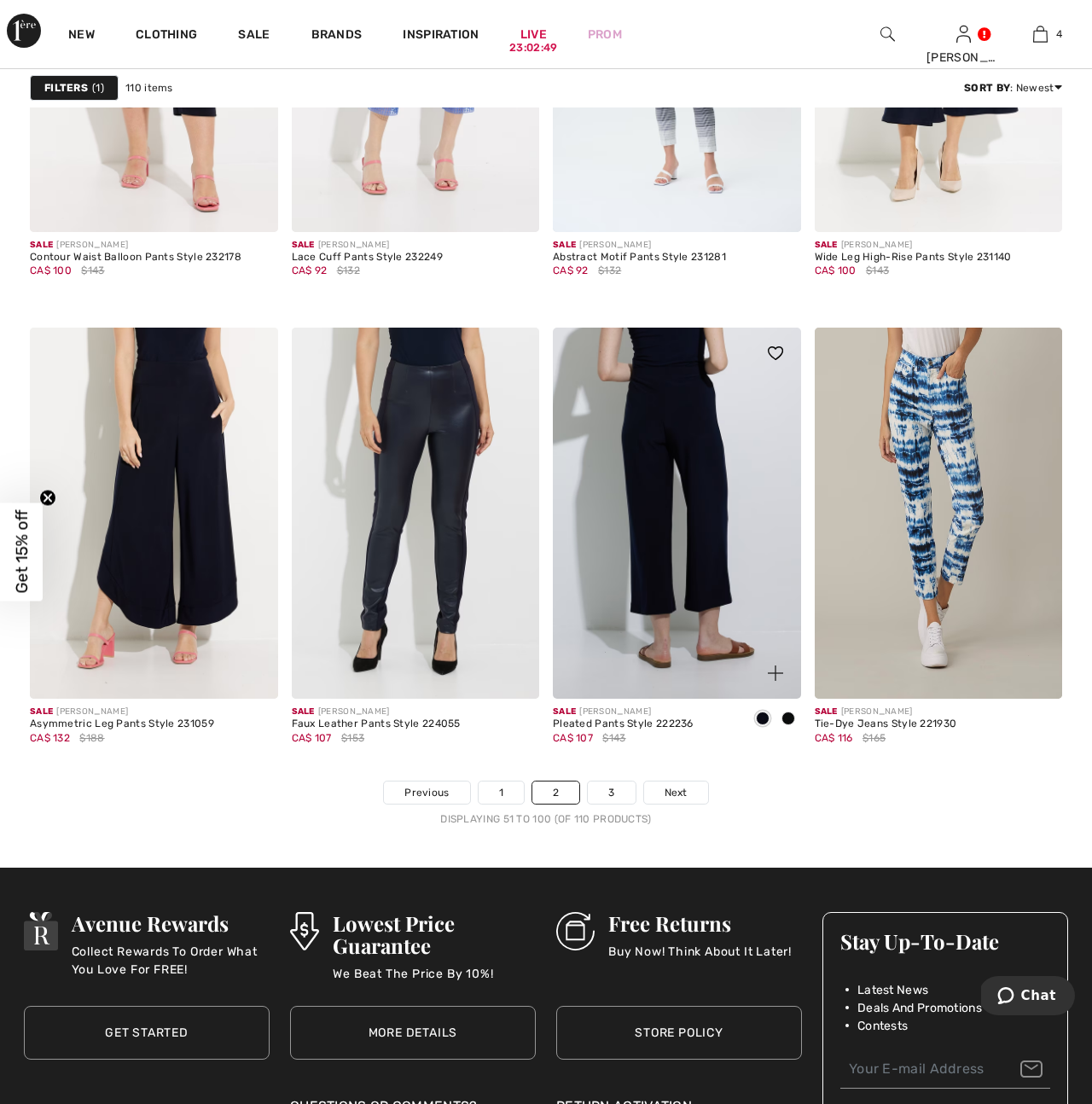
click at [679, 521] on img at bounding box center [677, 513] width 249 height 372
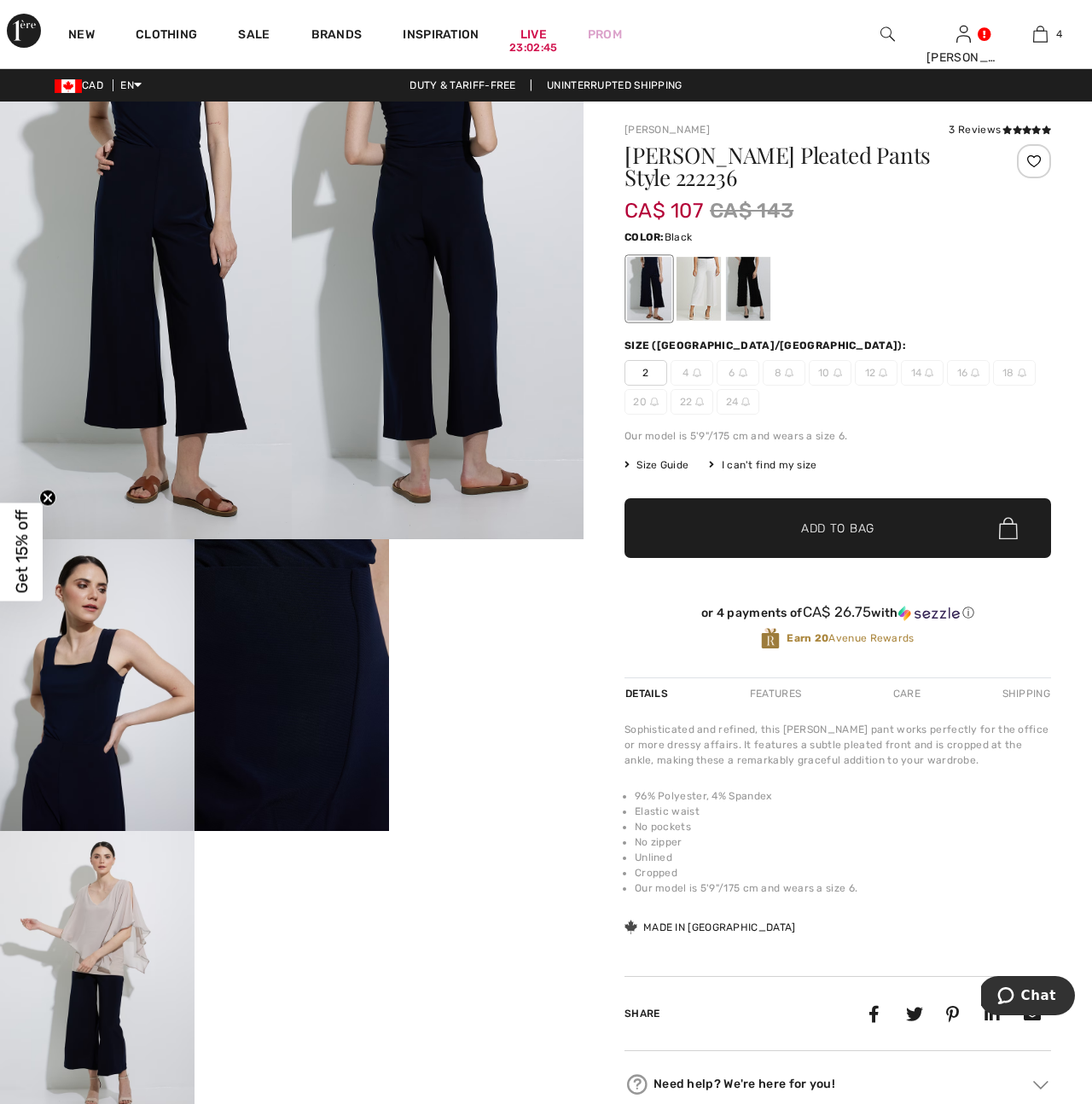
click at [752, 282] on div at bounding box center [748, 289] width 44 height 64
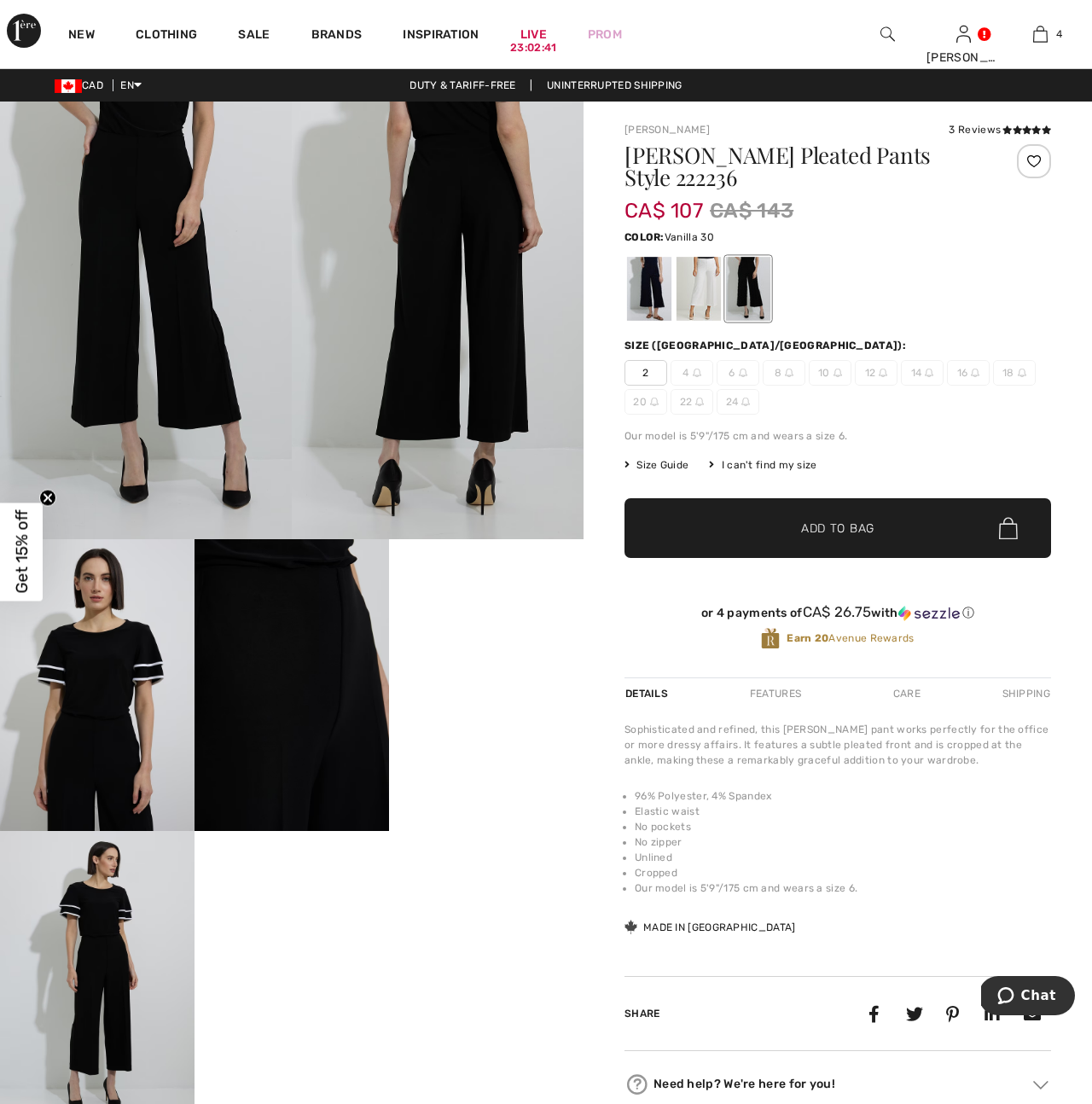
click at [699, 287] on div at bounding box center [698, 289] width 44 height 64
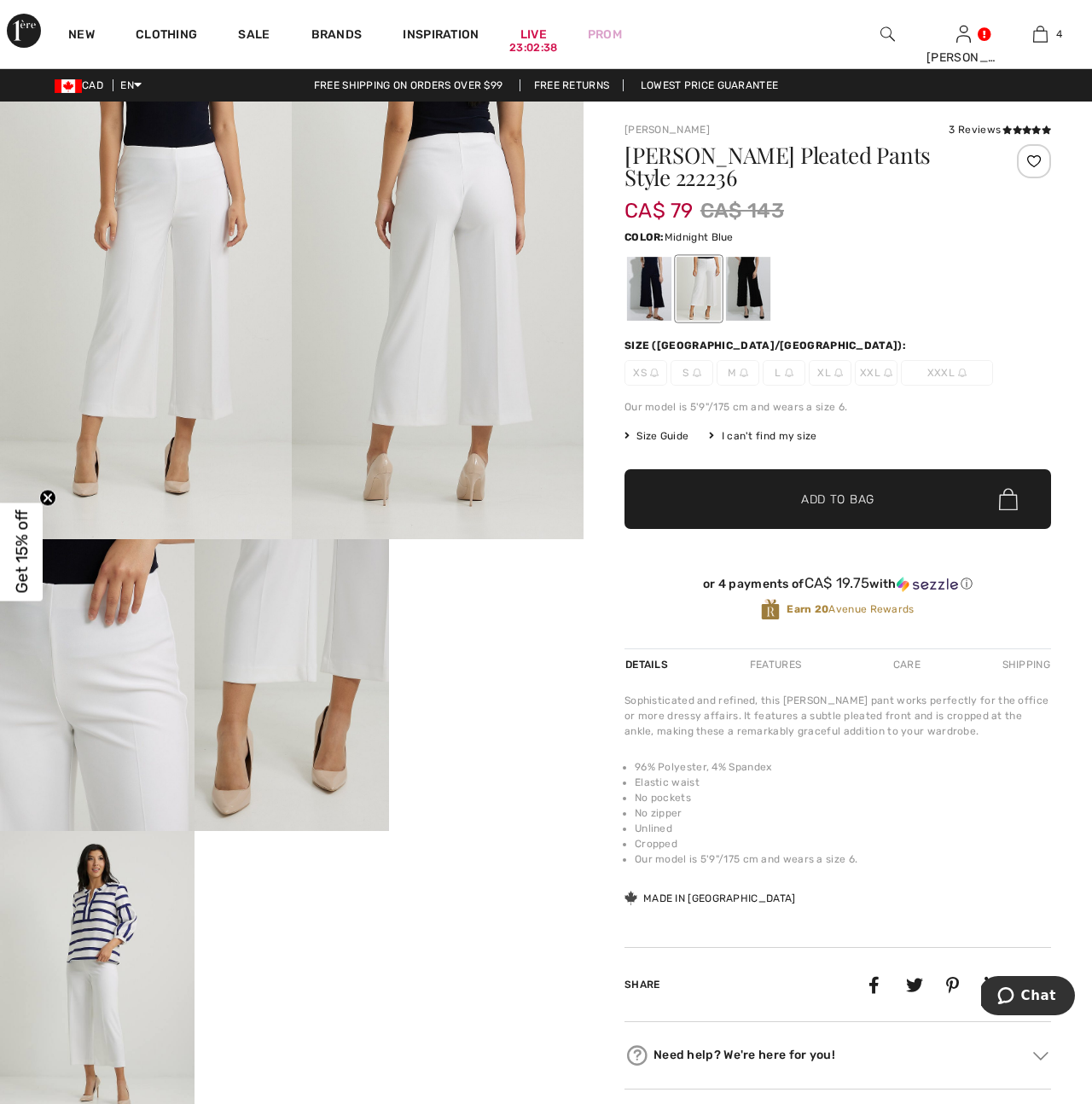
click at [652, 293] on div at bounding box center [650, 289] width 44 height 64
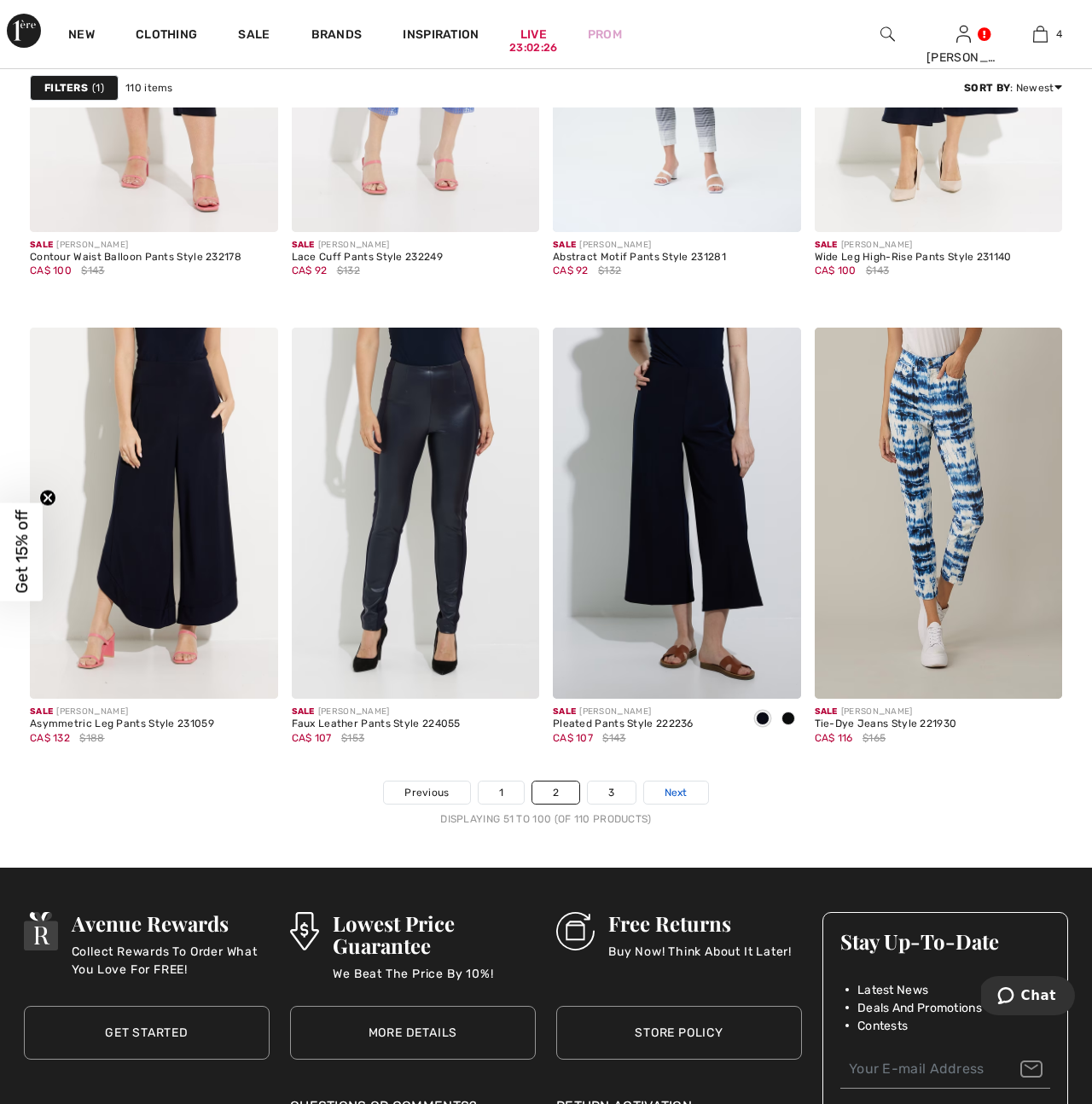
click at [681, 793] on span "Next" at bounding box center [676, 792] width 23 height 15
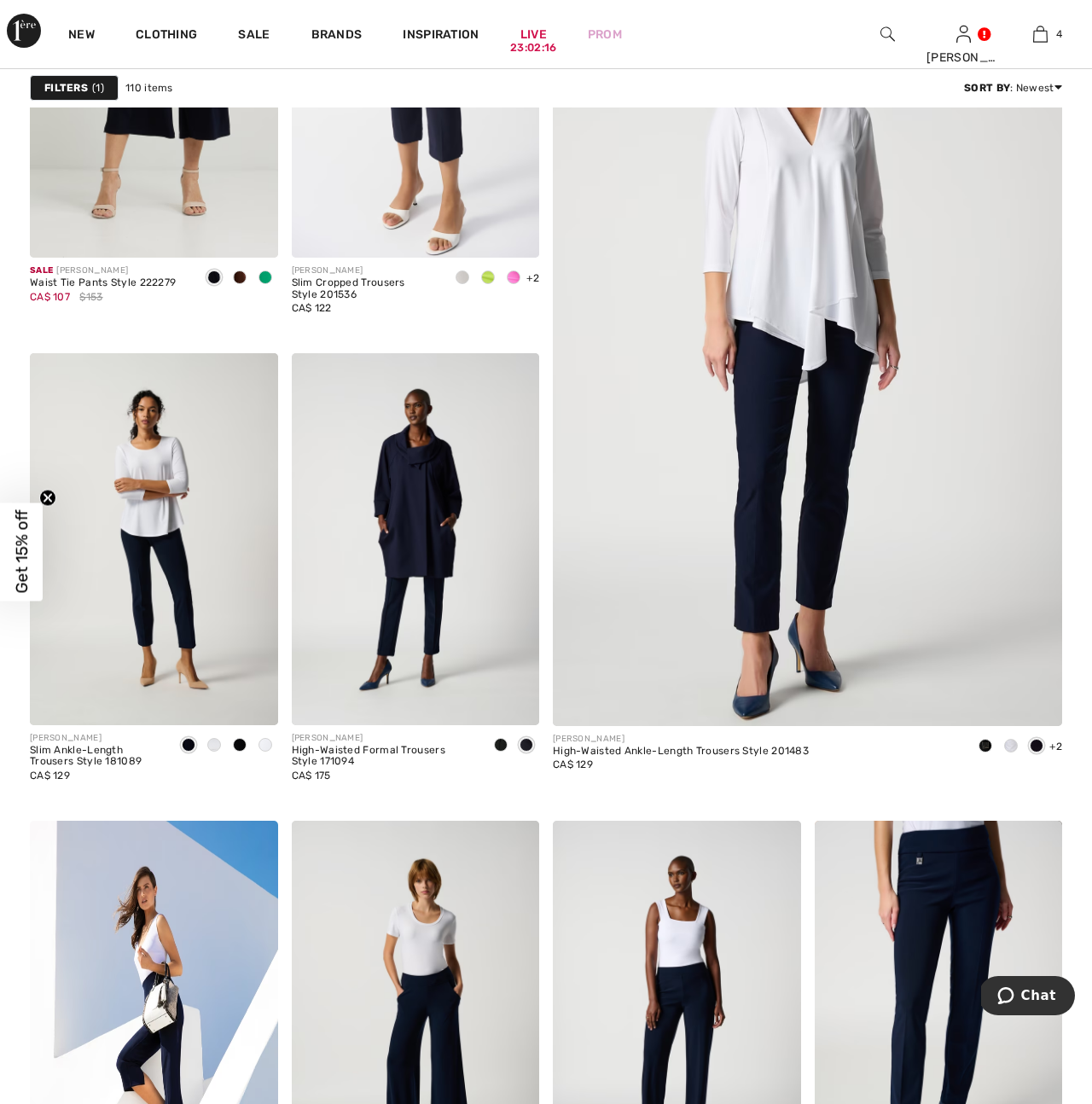
scroll to position [367, 0]
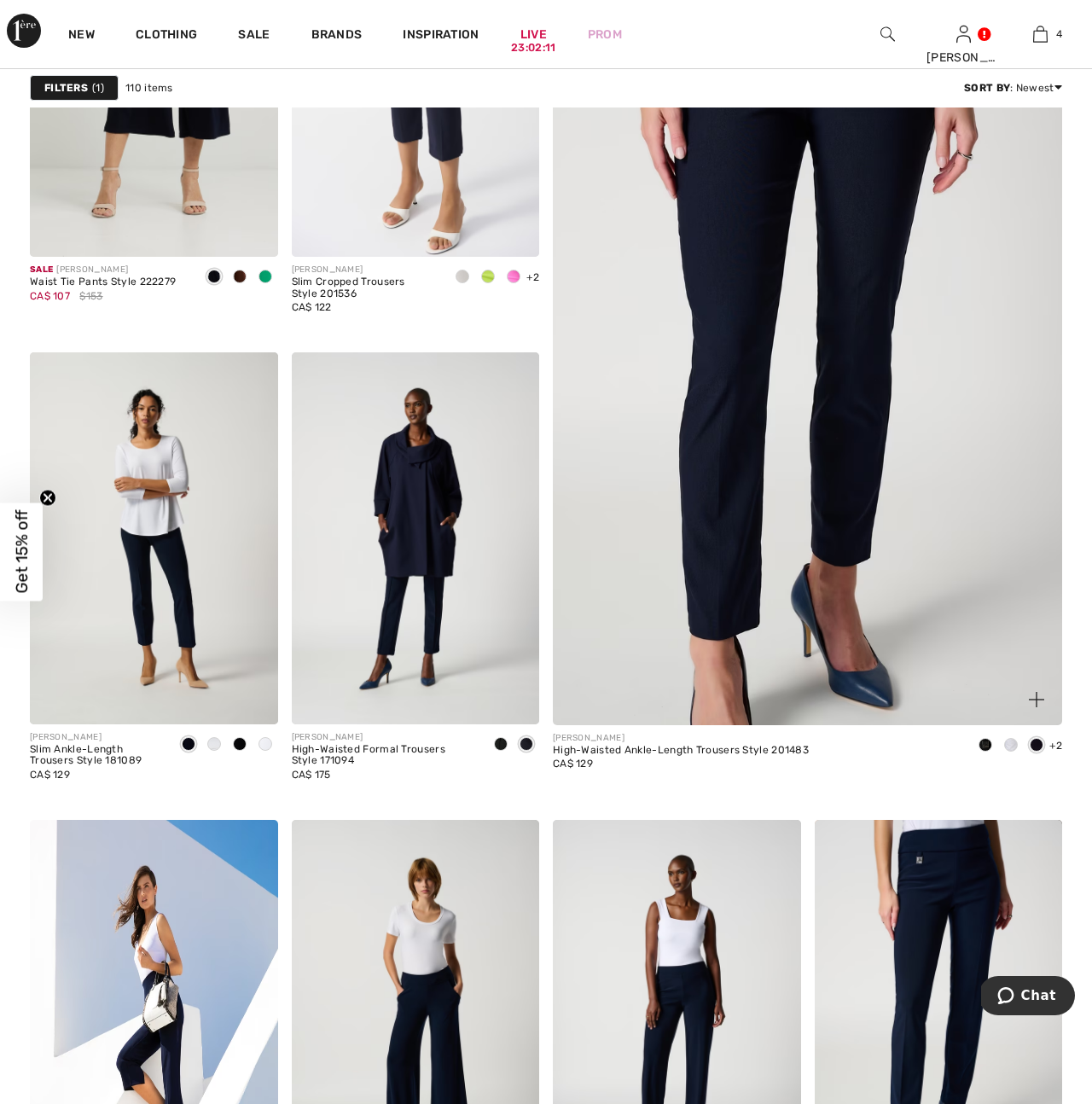
click at [735, 529] on img at bounding box center [807, 344] width 611 height 917
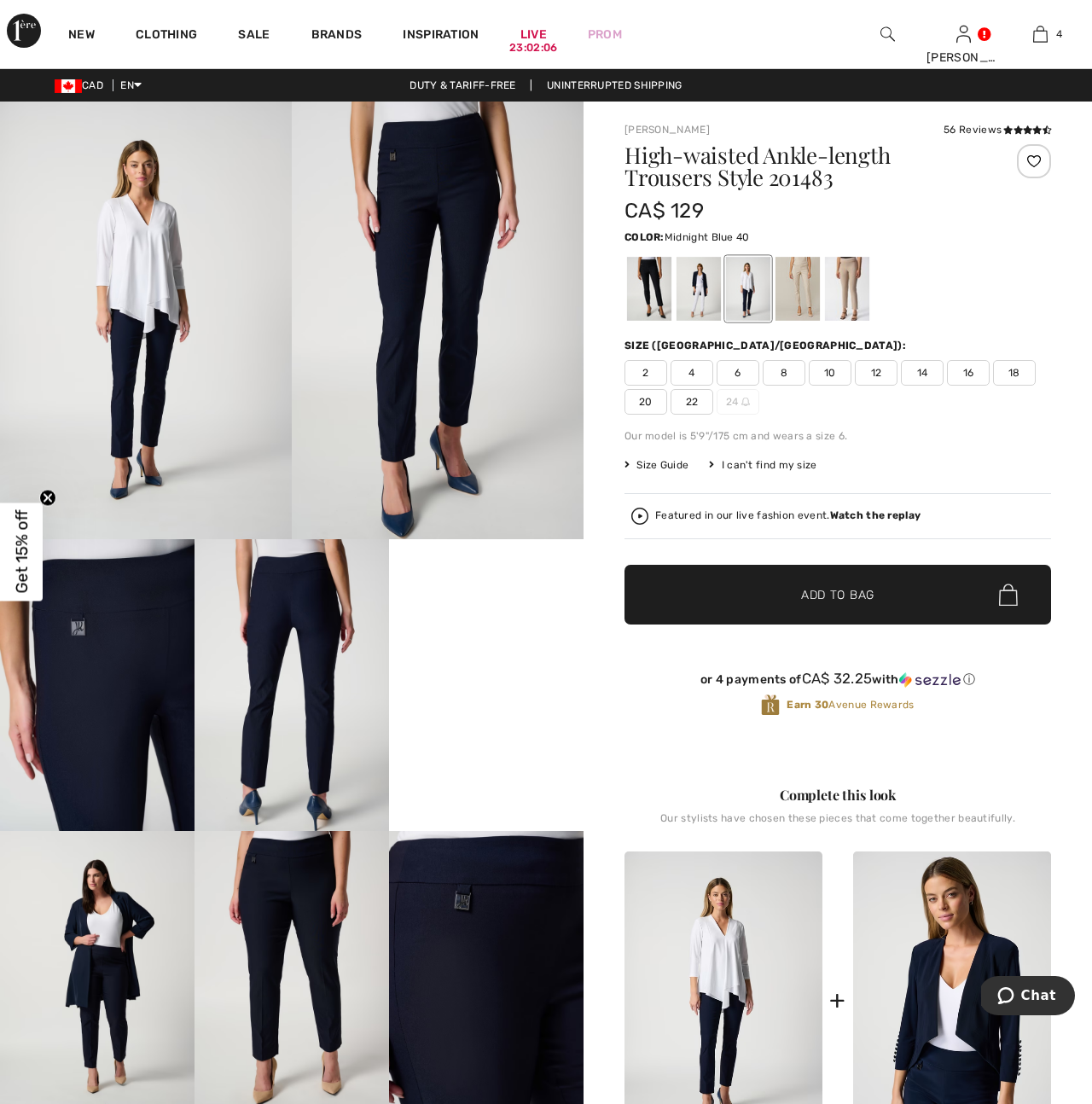
click at [921, 375] on span "14" at bounding box center [922, 373] width 42 height 26
click at [702, 293] on div at bounding box center [698, 289] width 44 height 64
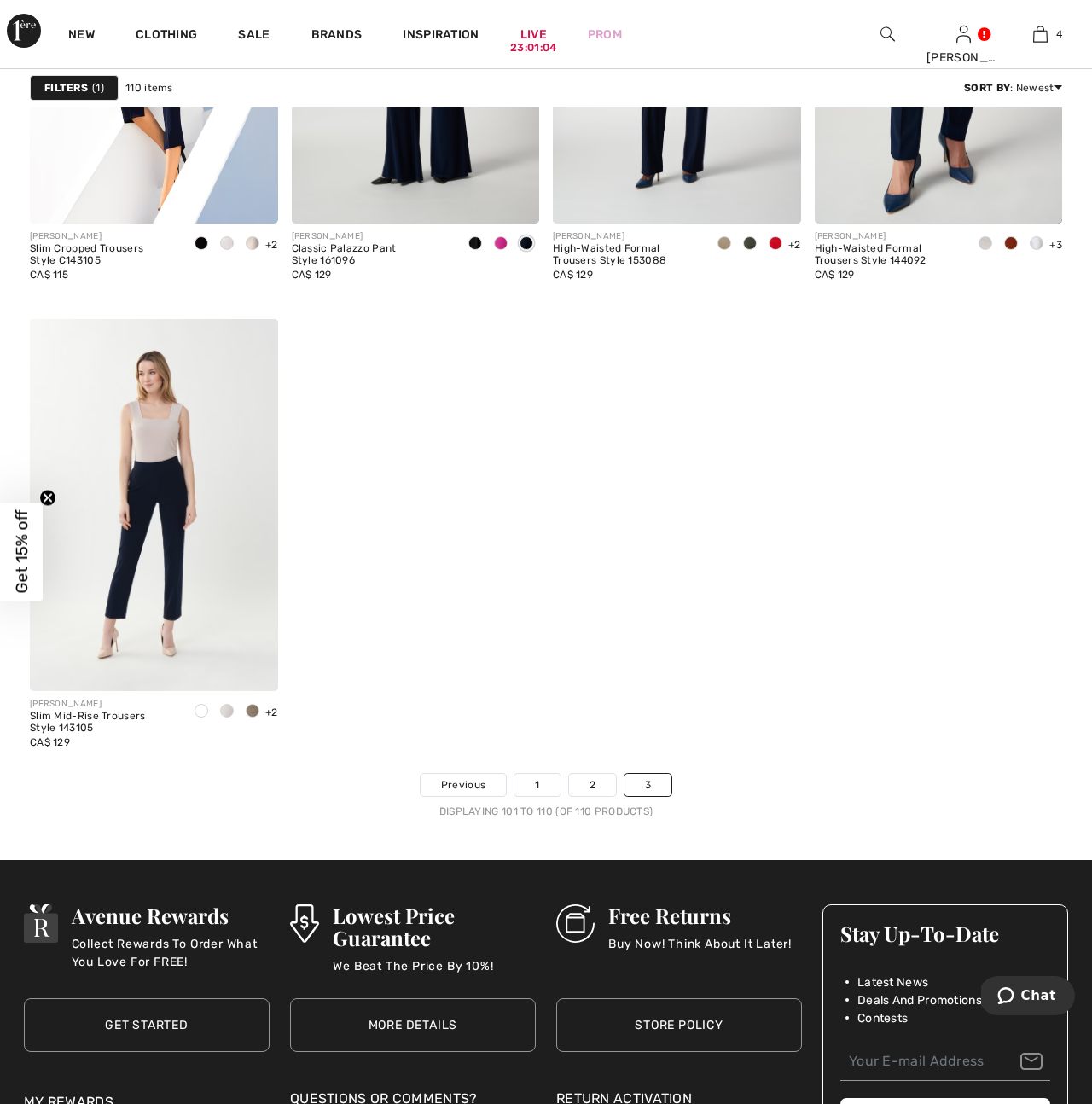
scroll to position [1337, 0]
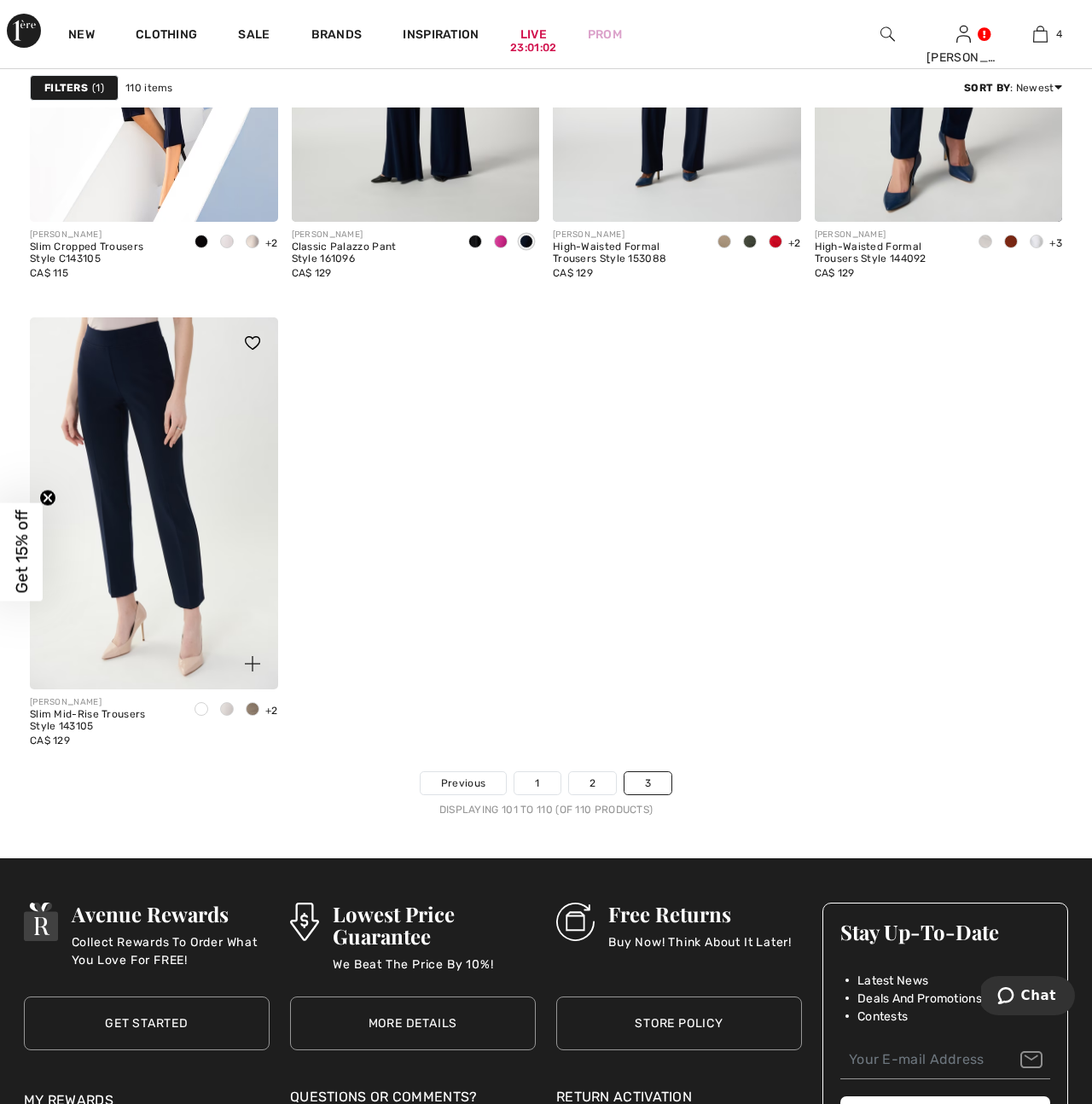
click at [154, 595] on img at bounding box center [154, 504] width 249 height 372
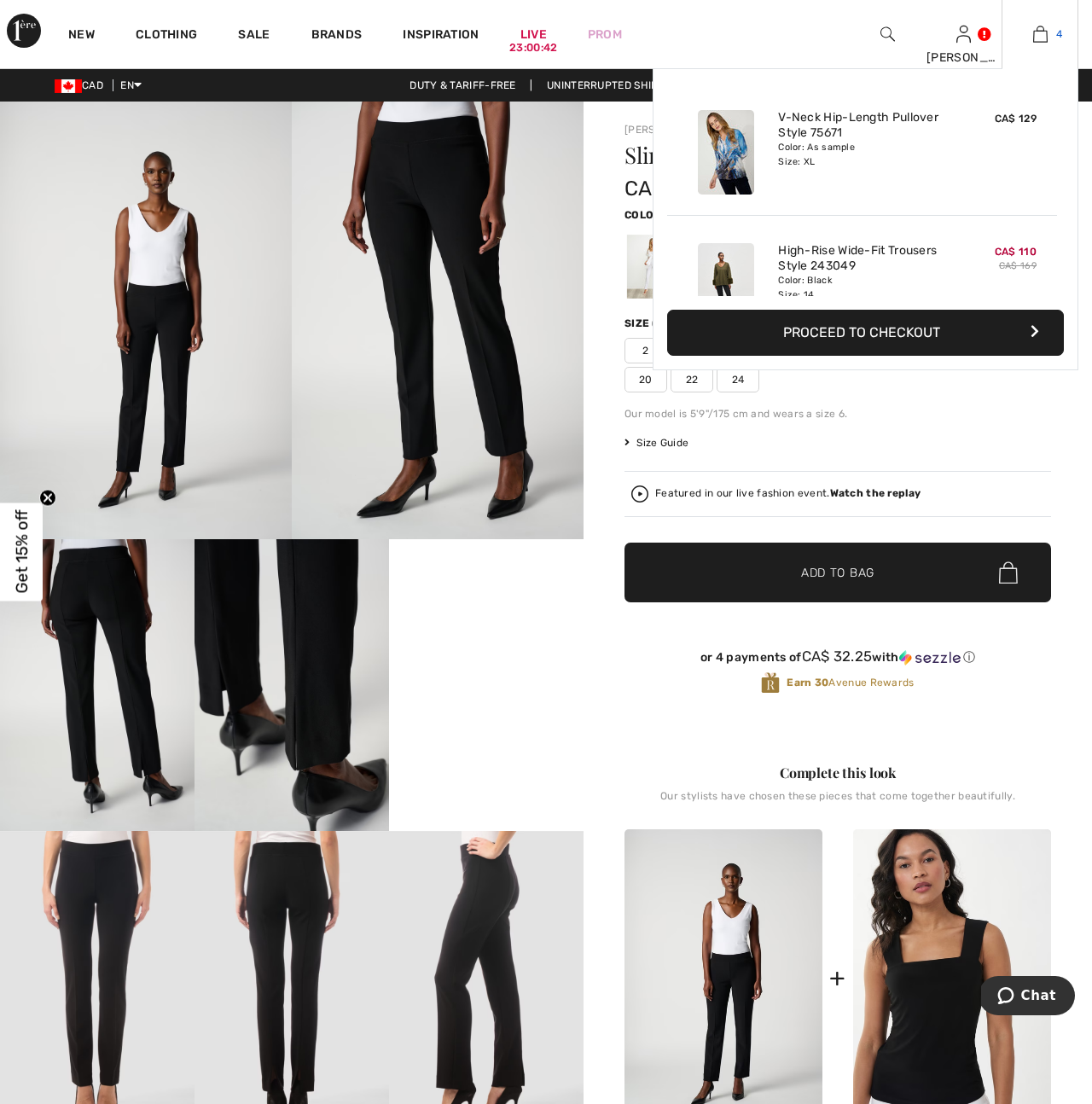
click at [1053, 35] on link "4" at bounding box center [1040, 34] width 75 height 20
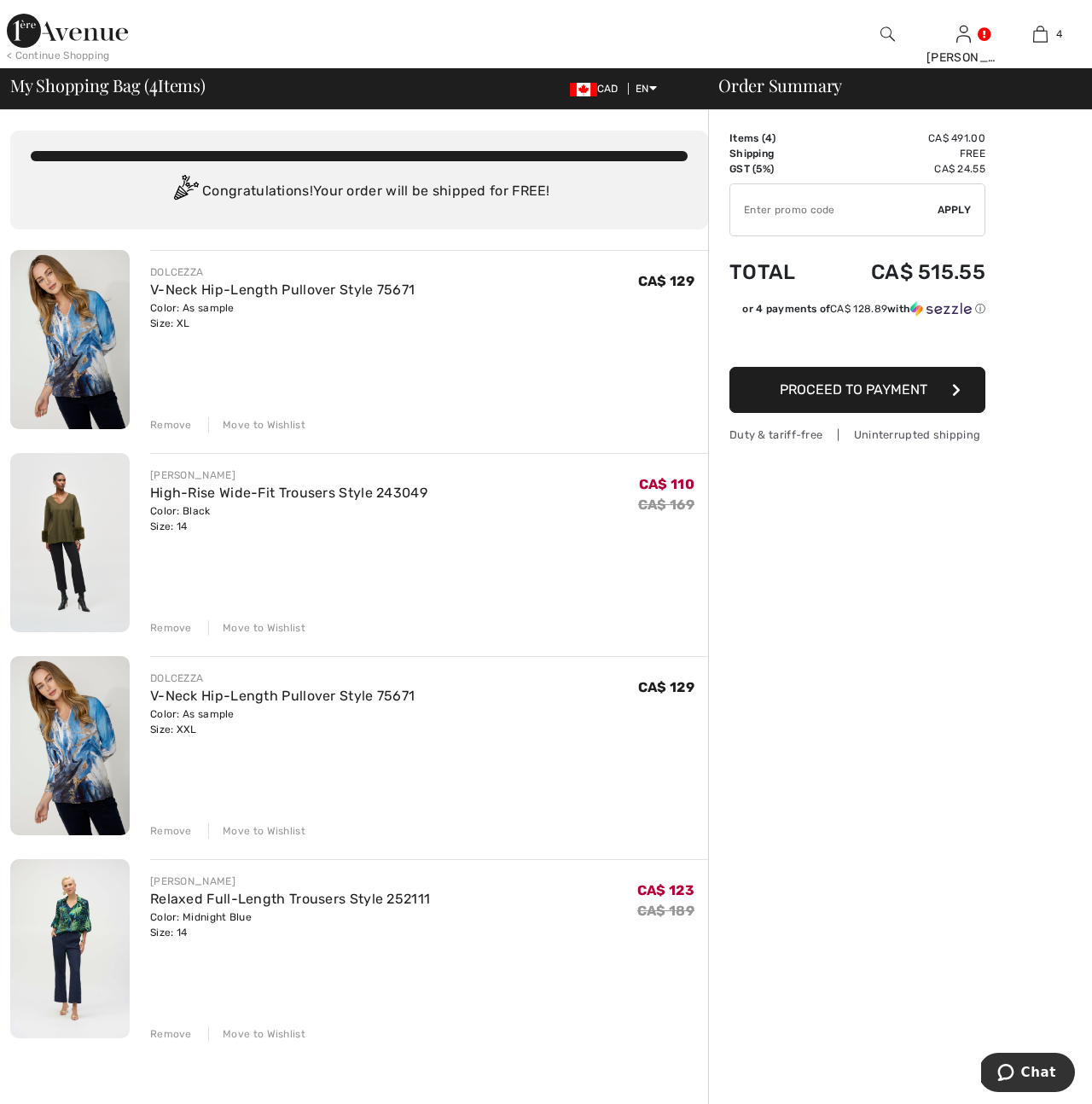
click at [169, 624] on div "Remove" at bounding box center [171, 628] width 42 height 15
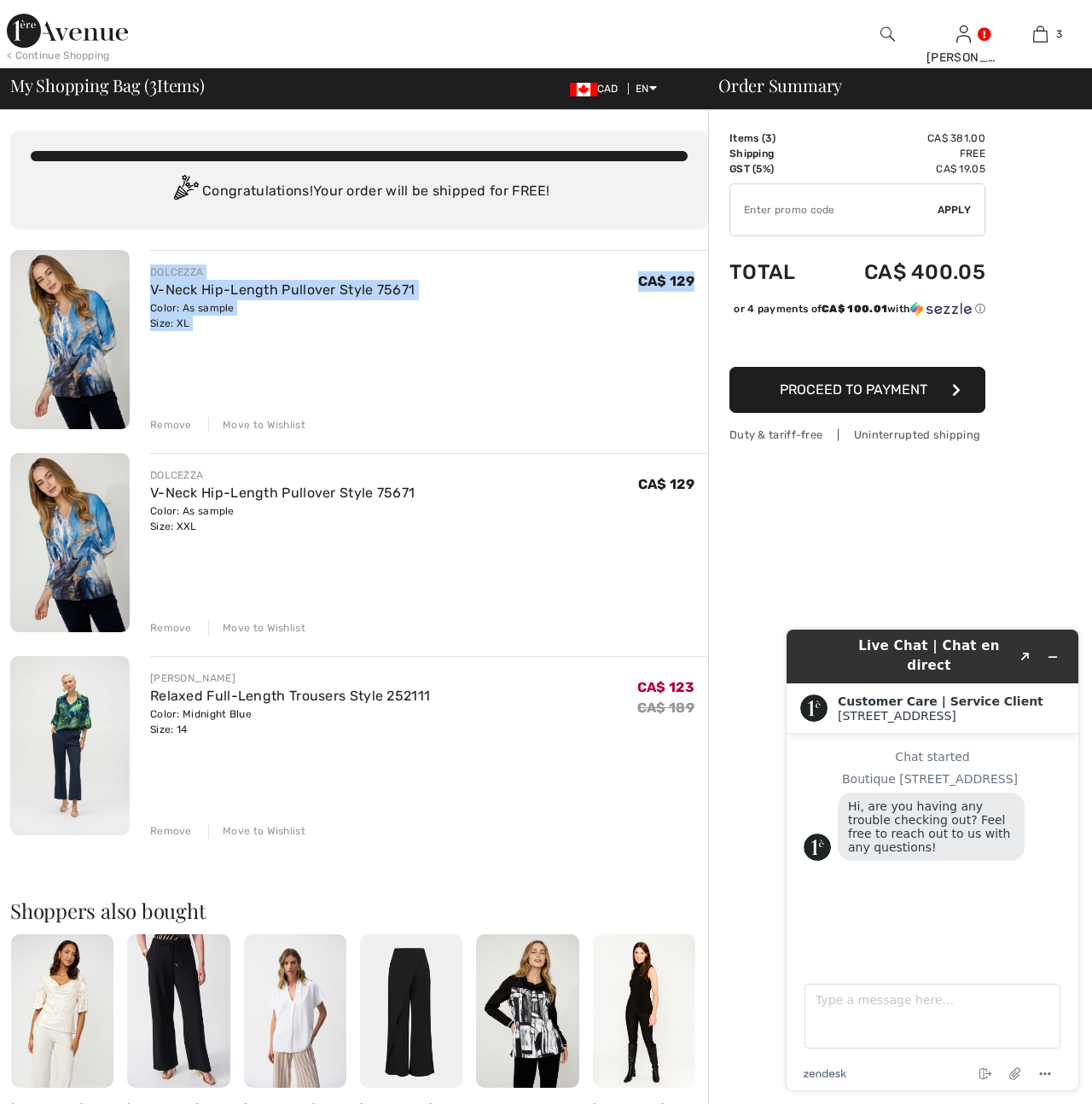
drag, startPoint x: 151, startPoint y: 273, endPoint x: 640, endPoint y: 300, distance: 489.7
click at [645, 302] on div "DOLCEZZA V-Neck Hip-Length Pullover Style 75671 Color: As sample Size: XL Final…" at bounding box center [429, 297] width 558 height 66
copy div "DOLCEZZA V-Neck Hip-Length Pullover Style 75671 Color: As sample Size: XL Final…"
click at [583, 360] on div "DOLCEZZA V-Neck Hip-Length Pullover Style 75671 Color: As sample Size: XL Final…" at bounding box center [429, 341] width 558 height 182
click at [70, 737] on img at bounding box center [70, 745] width 119 height 179
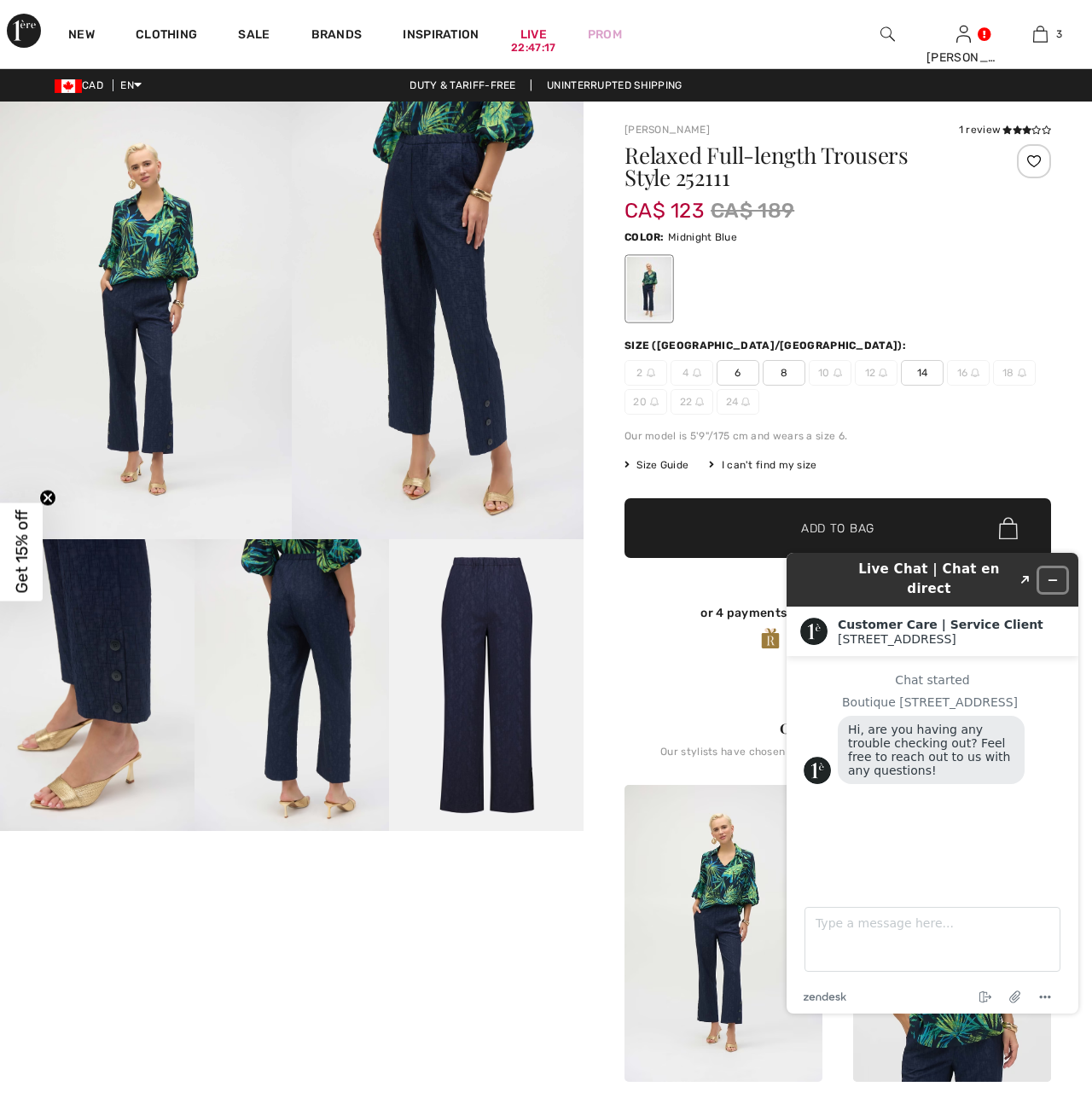
click at [1056, 575] on icon "Minimize widget" at bounding box center [1052, 580] width 12 height 12
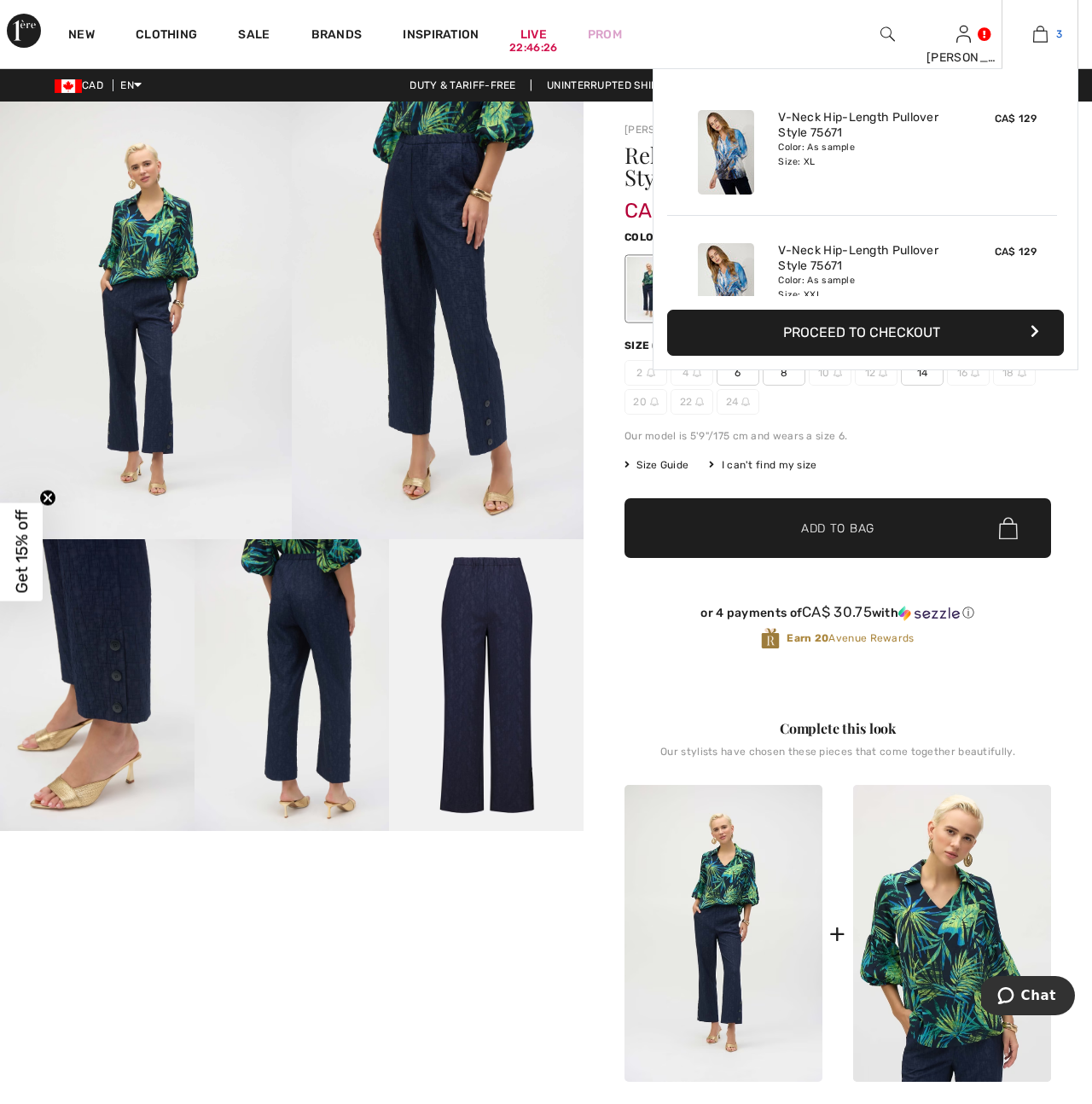
click at [1042, 35] on img at bounding box center [1040, 34] width 14 height 20
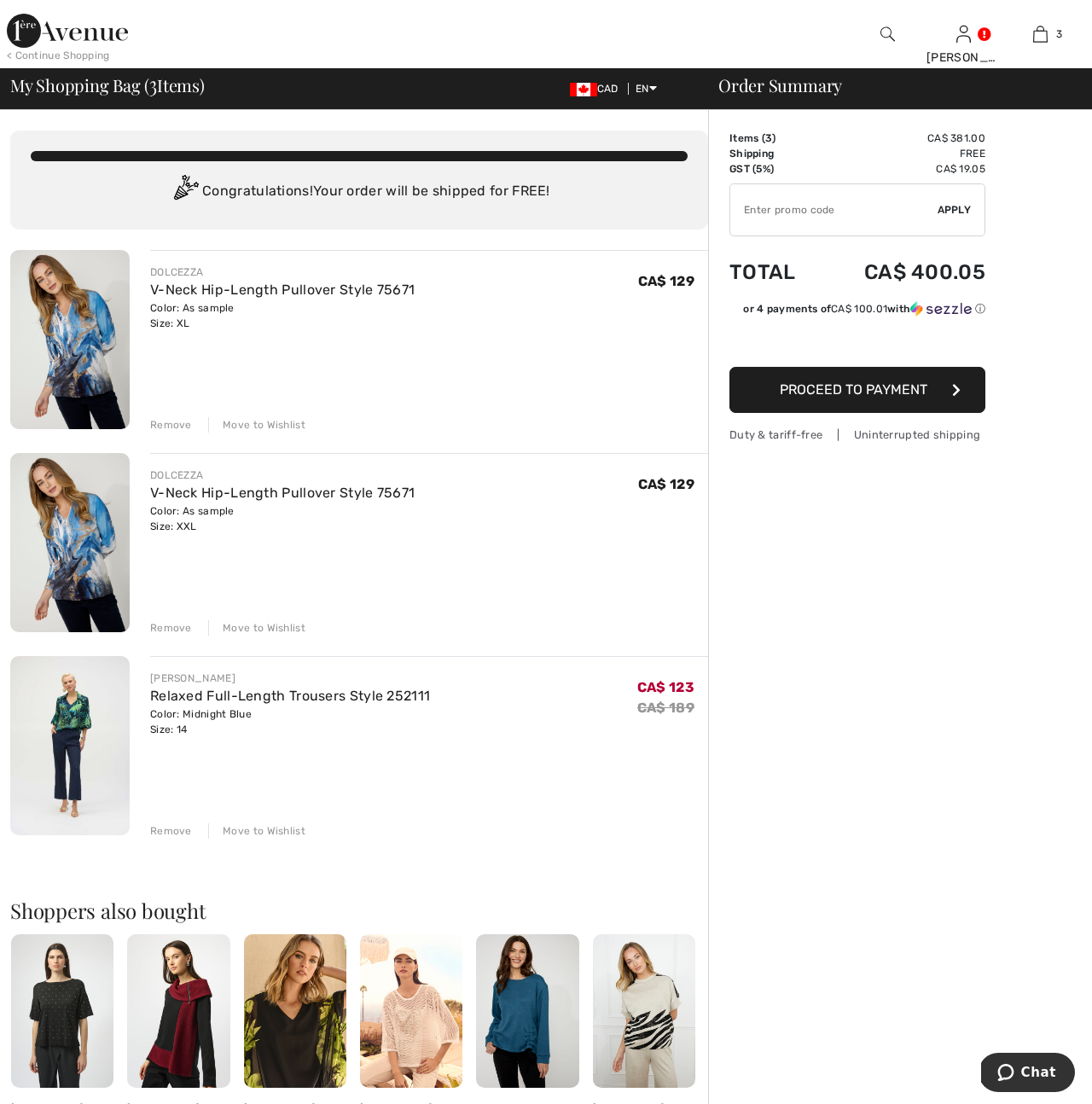
drag, startPoint x: 169, startPoint y: 628, endPoint x: 245, endPoint y: 394, distance: 246.0
click at [173, 626] on div "Remove" at bounding box center [171, 628] width 42 height 15
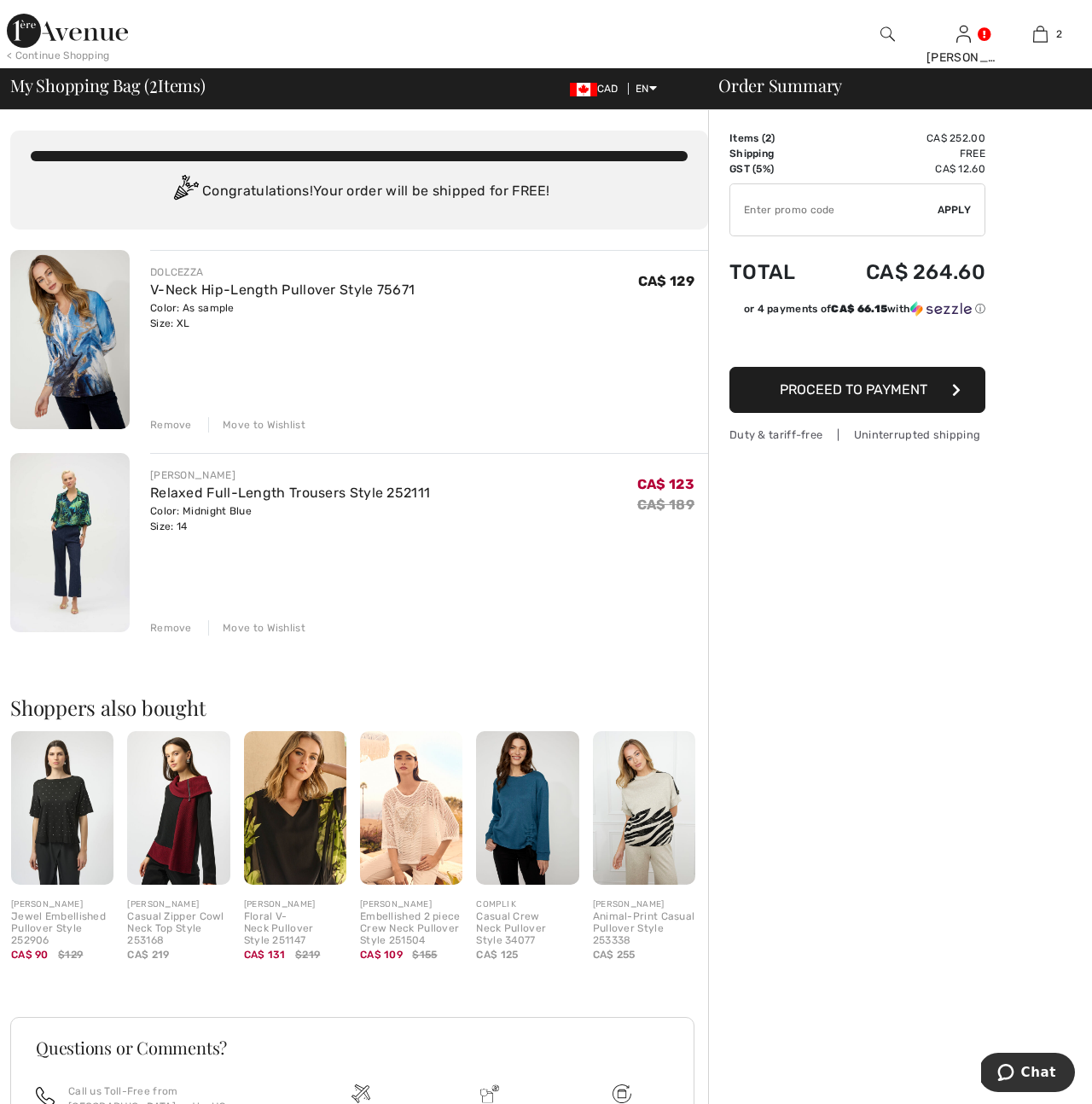
click at [180, 425] on div "Remove" at bounding box center [171, 424] width 42 height 15
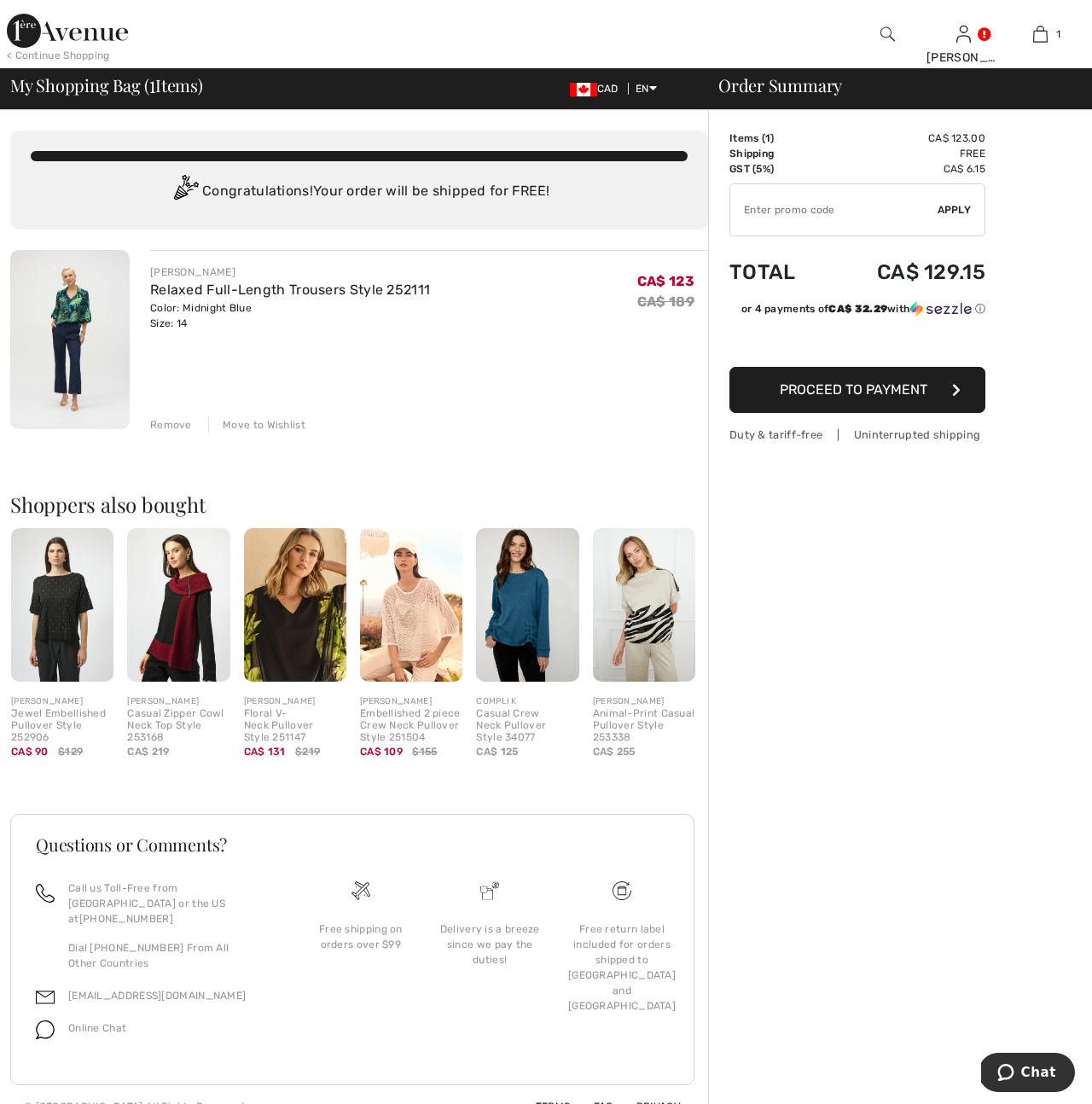
click at [881, 392] on span "Proceed to Payment" at bounding box center [853, 390] width 148 height 16
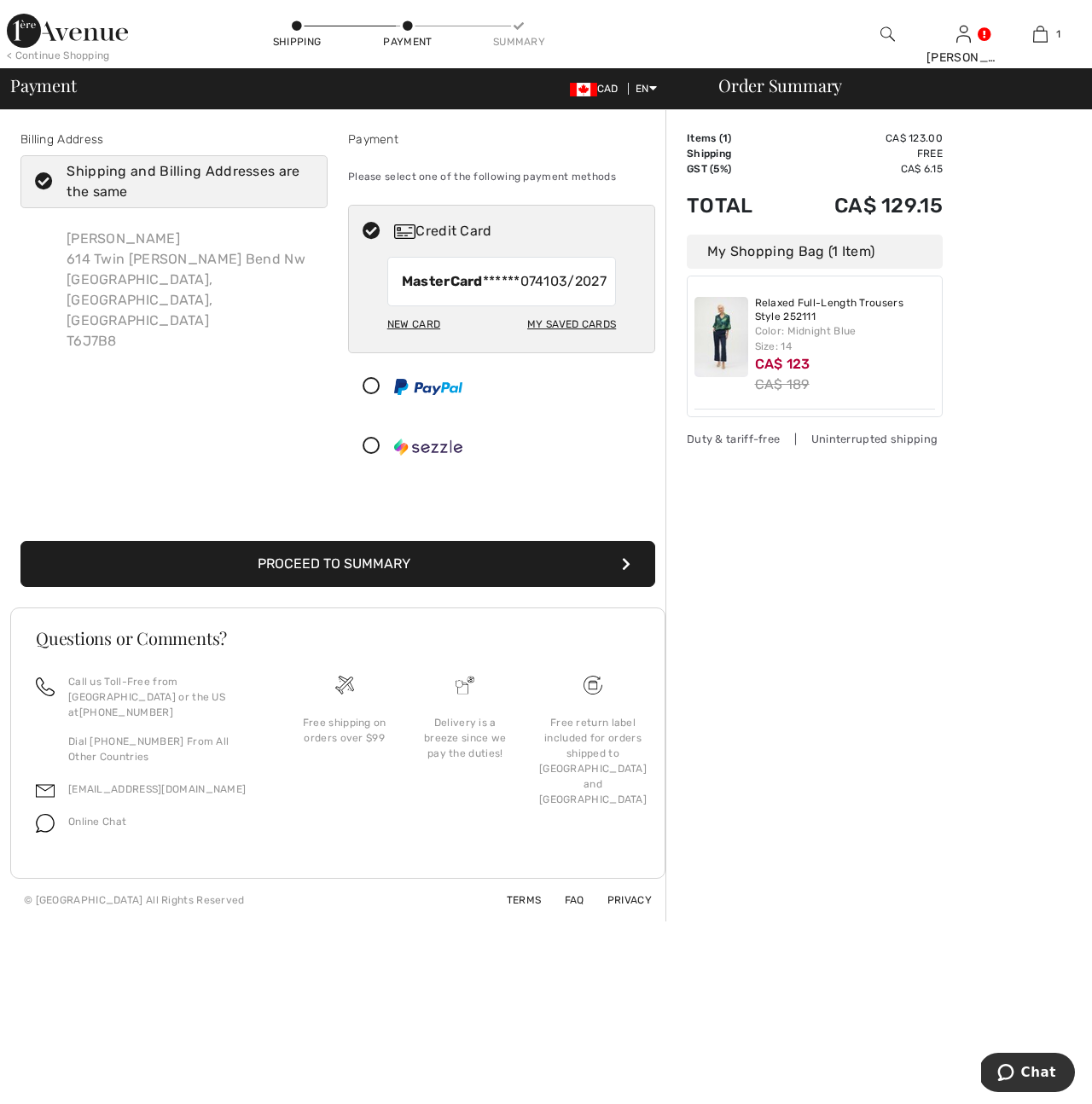
click at [630, 583] on button "Proceed to Summary" at bounding box center [337, 564] width 634 height 46
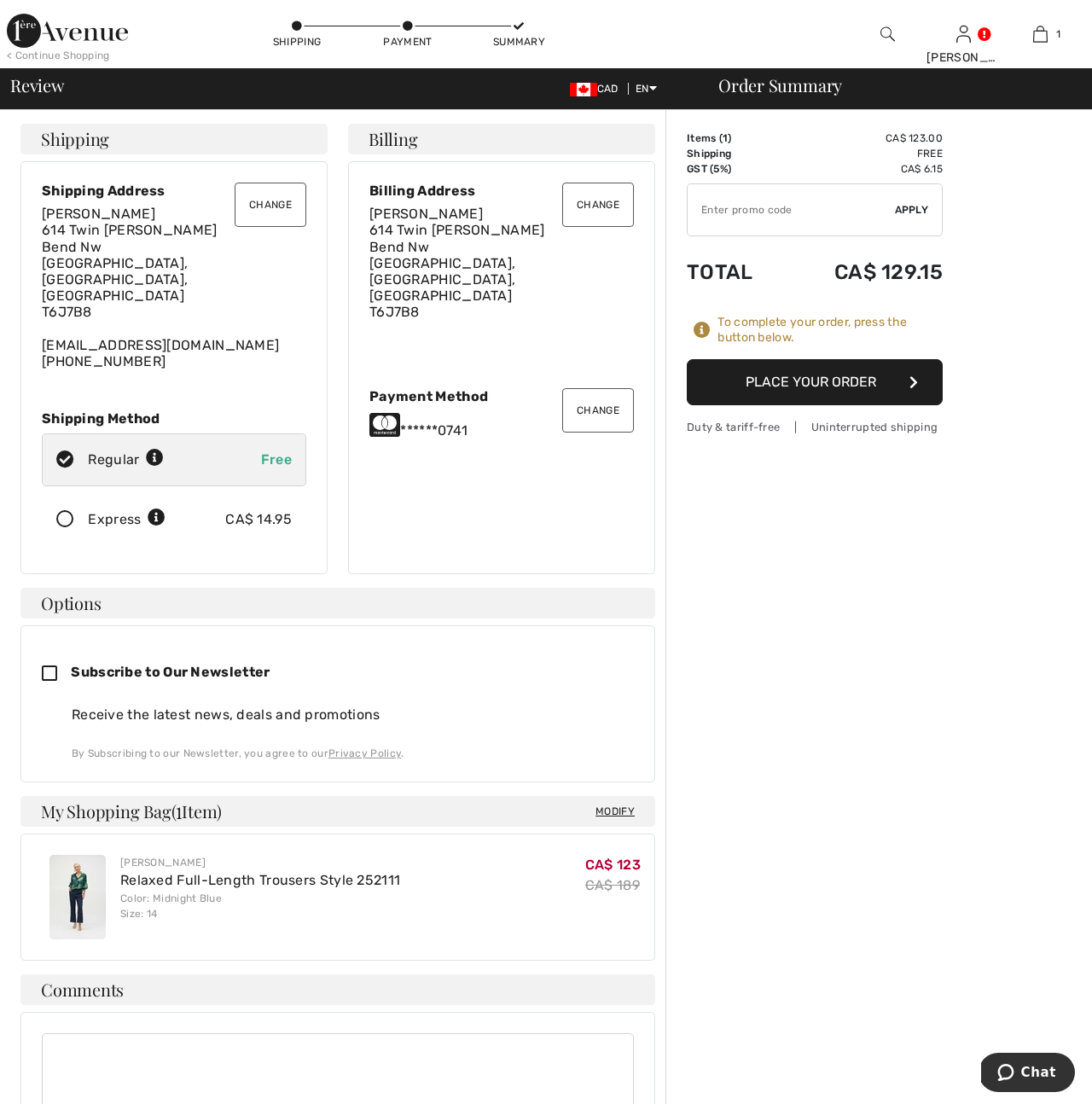
click at [811, 381] on button "Place Your Order" at bounding box center [814, 382] width 256 height 46
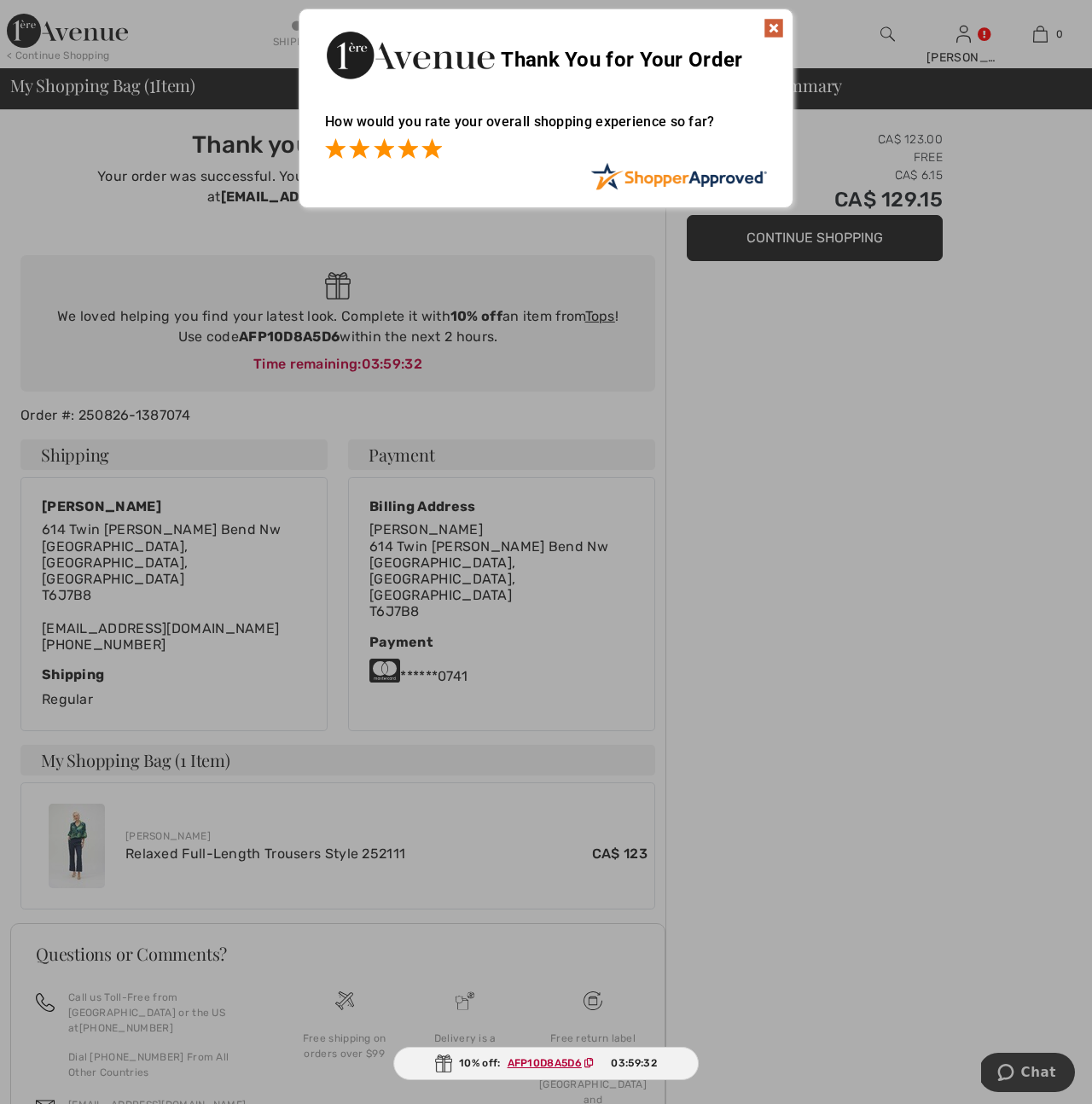
click at [434, 151] on span at bounding box center [431, 148] width 20 height 20
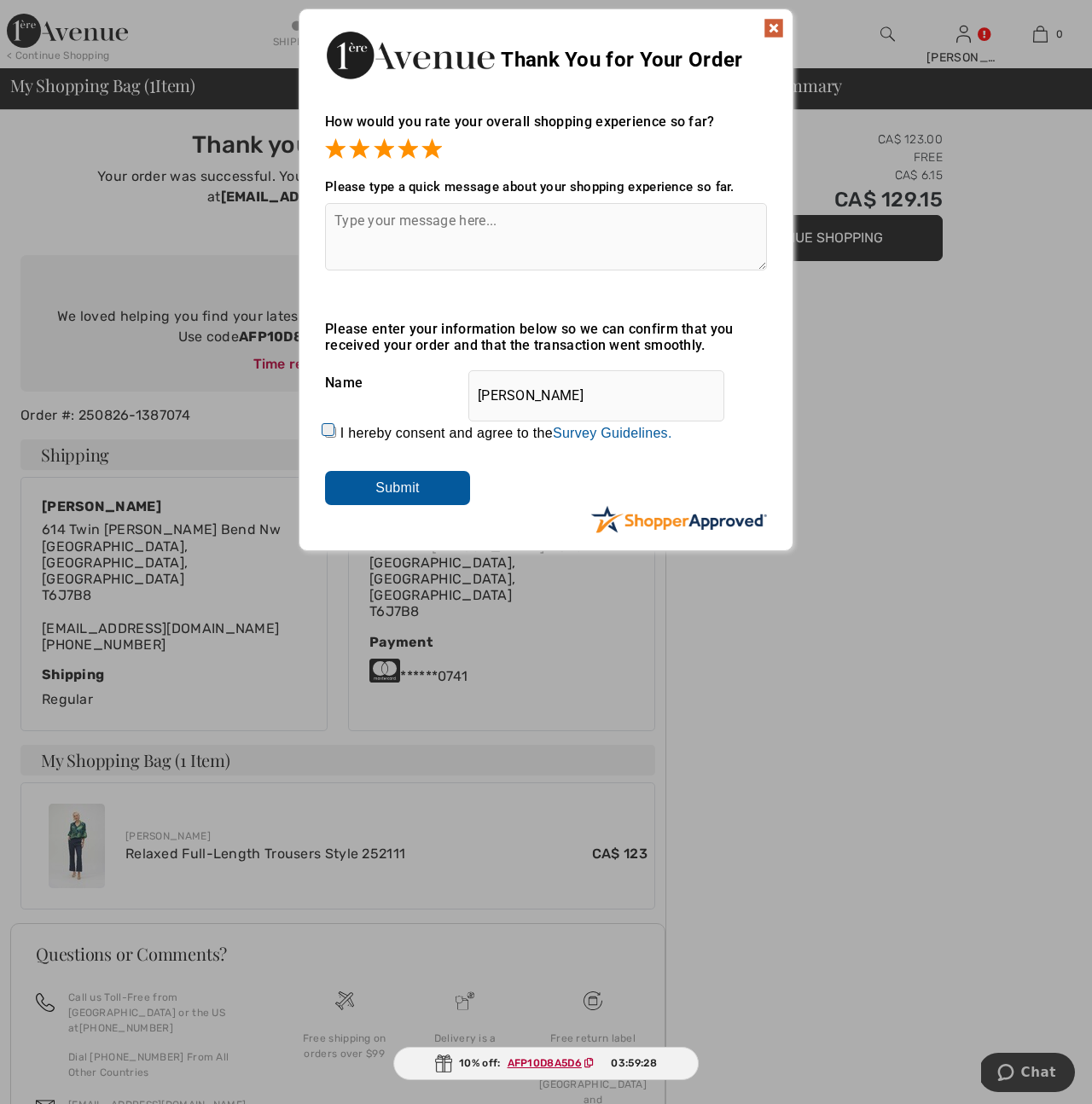
click at [404, 496] on input "Submit" at bounding box center [397, 488] width 145 height 35
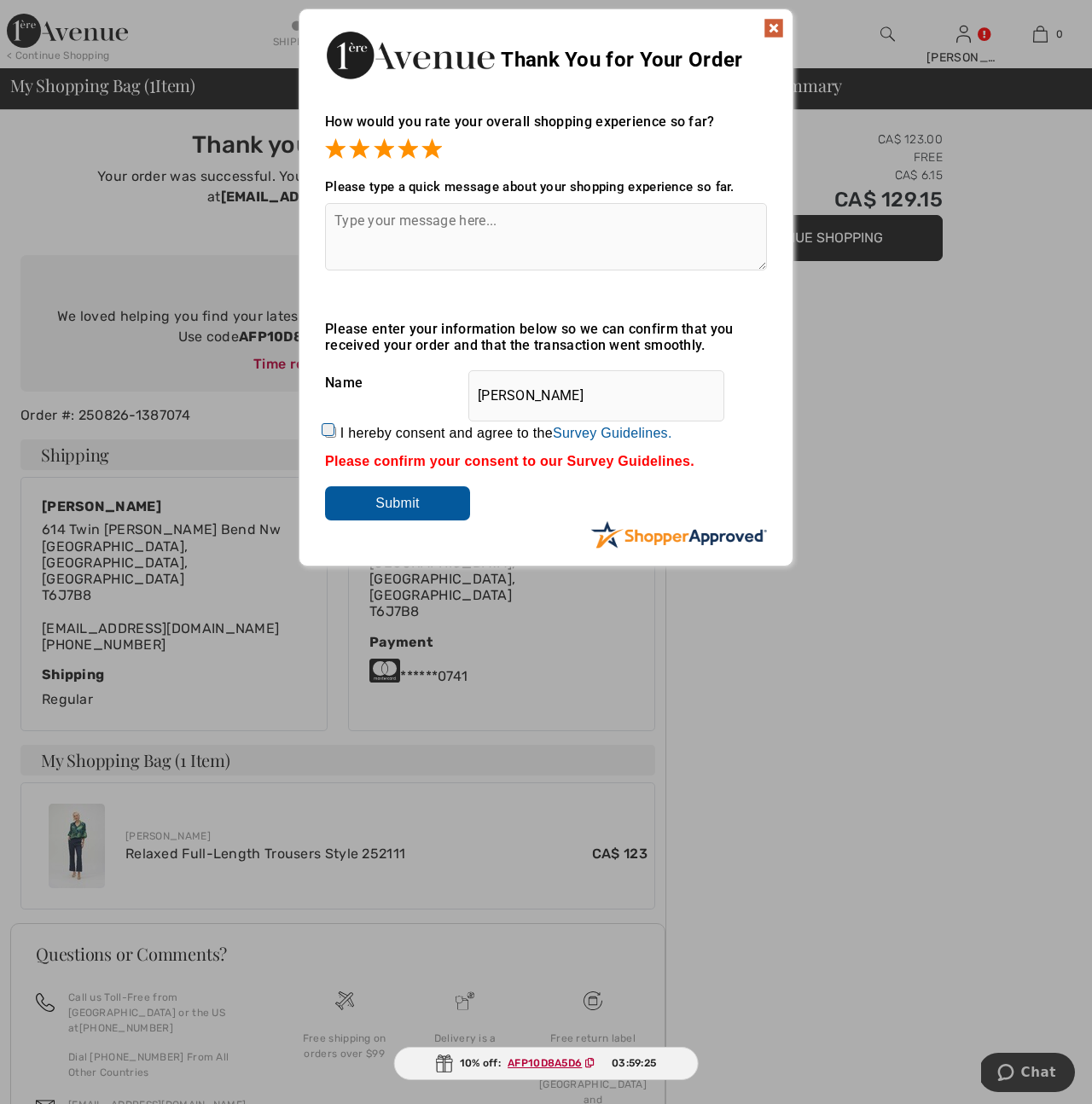
click at [331, 430] on input "I hereby consent and agree to the By submitting a review, you grant permission …" at bounding box center [330, 432] width 12 height 12
checkbox input "true"
click at [411, 506] on input "Submit" at bounding box center [397, 503] width 145 height 35
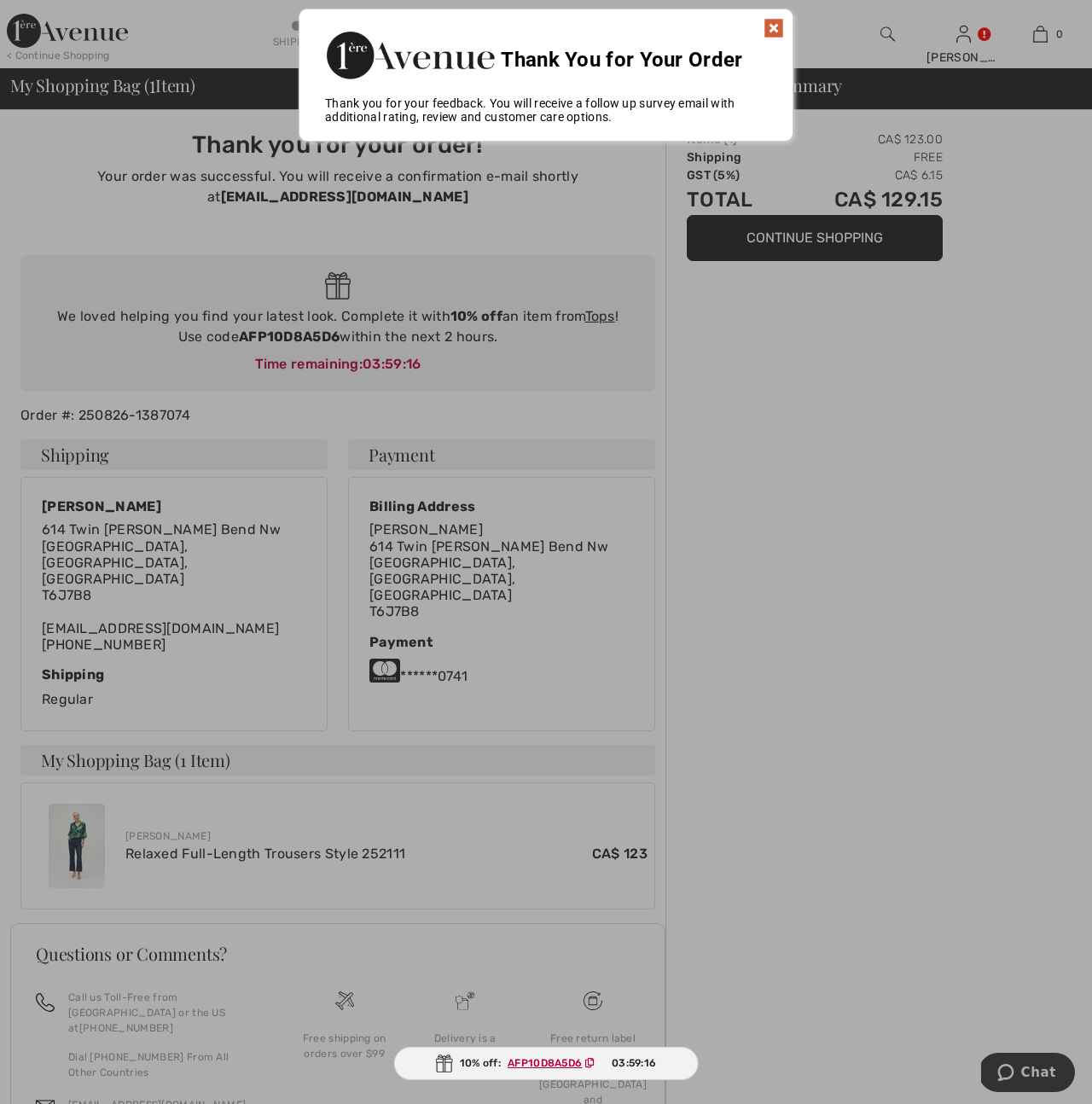
click at [774, 26] on img at bounding box center [773, 27] width 20 height 20
